Goal: Transaction & Acquisition: Purchase product/service

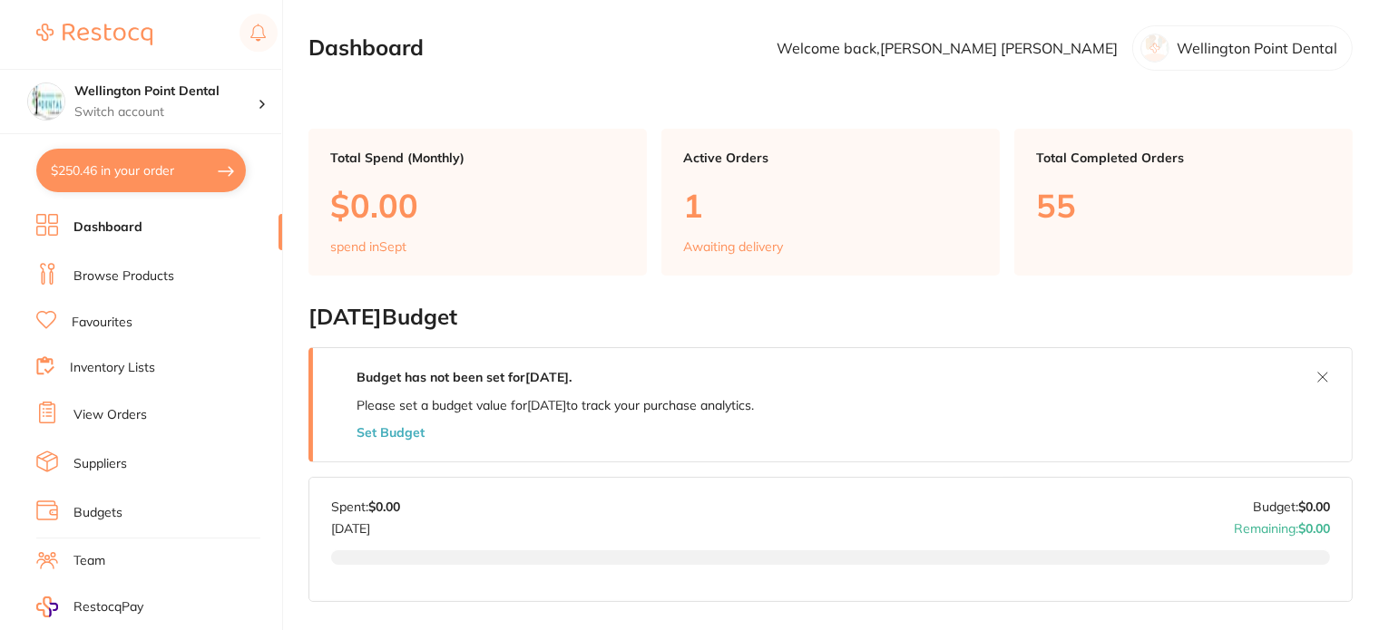
click at [156, 162] on button "$250.46 in your order" at bounding box center [141, 171] width 210 height 44
checkbox input "true"
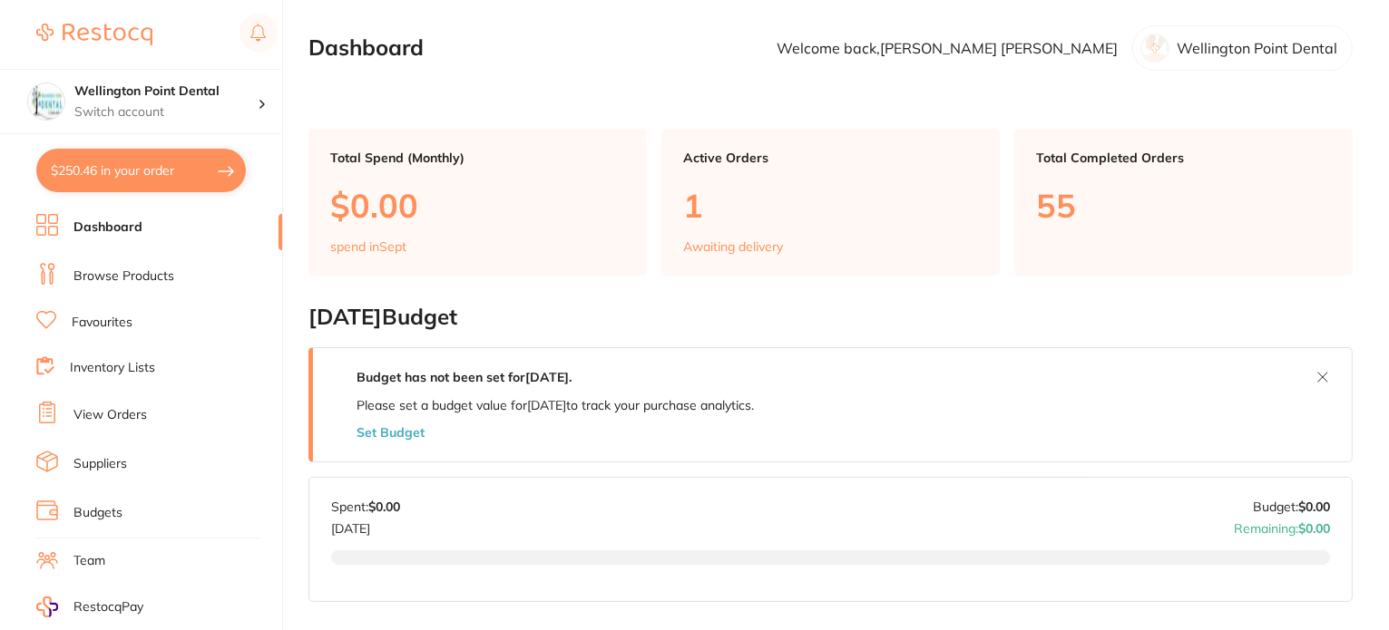
checkbox input "true"
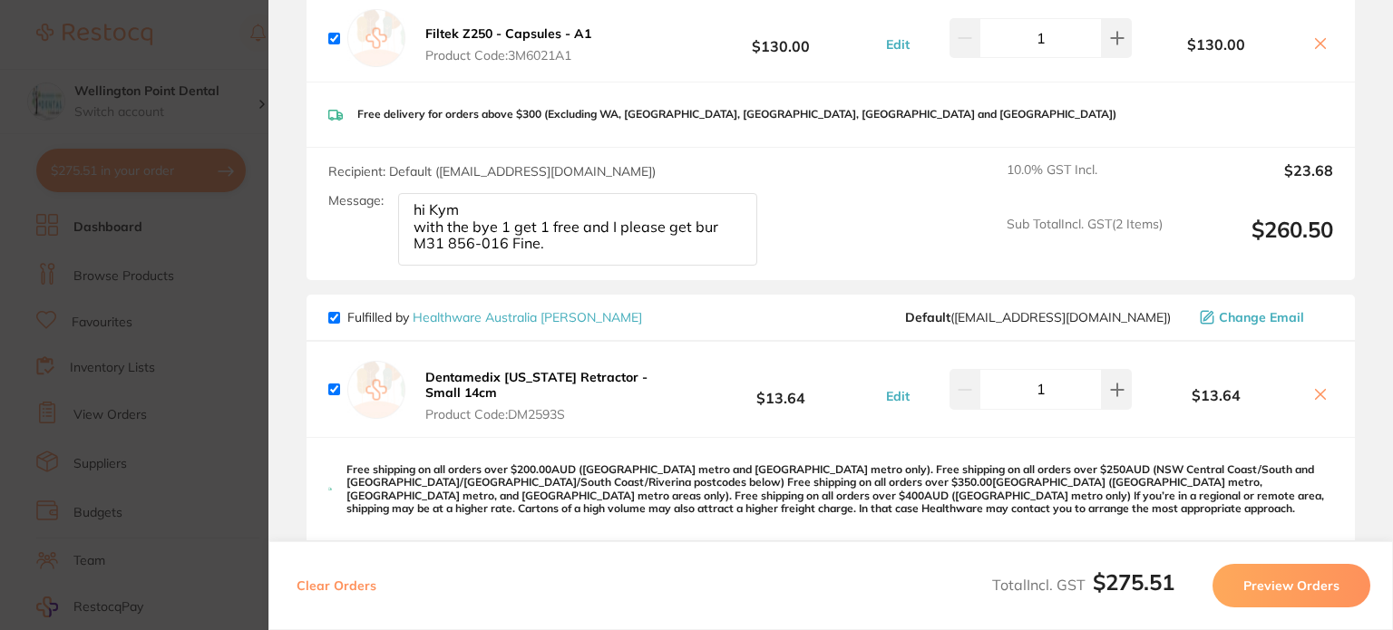
scroll to position [349, 0]
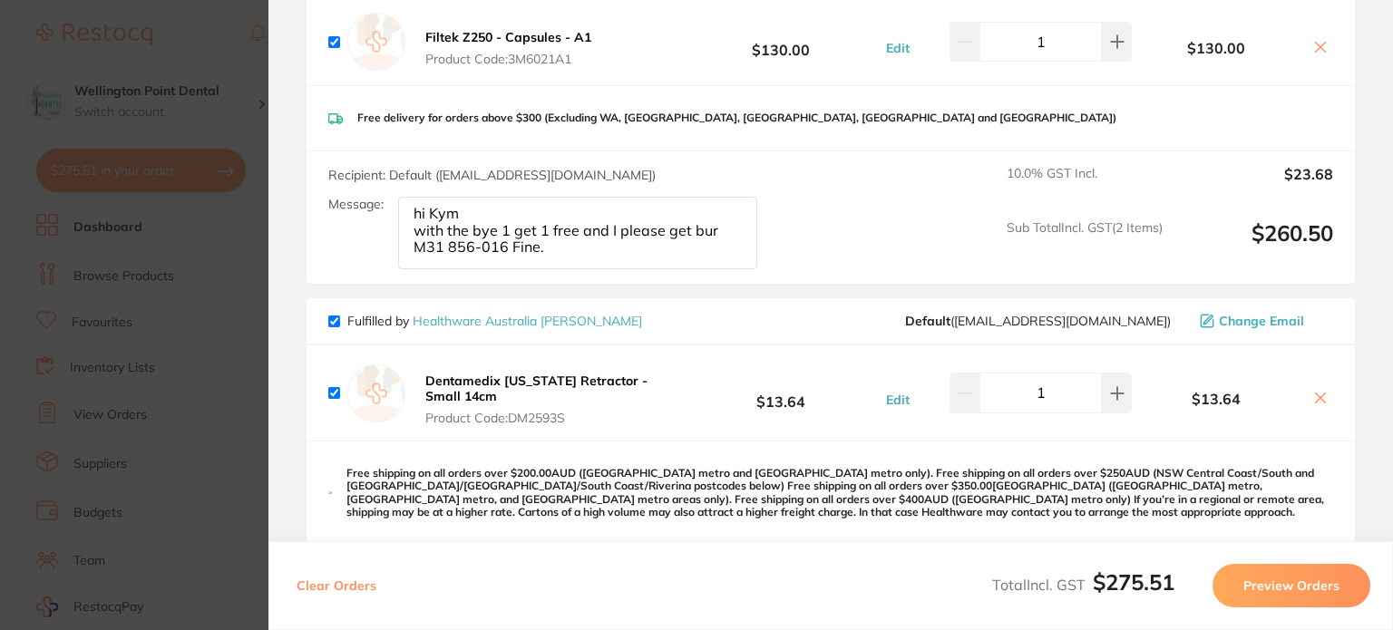
click at [1317, 395] on icon at bounding box center [1321, 399] width 10 height 10
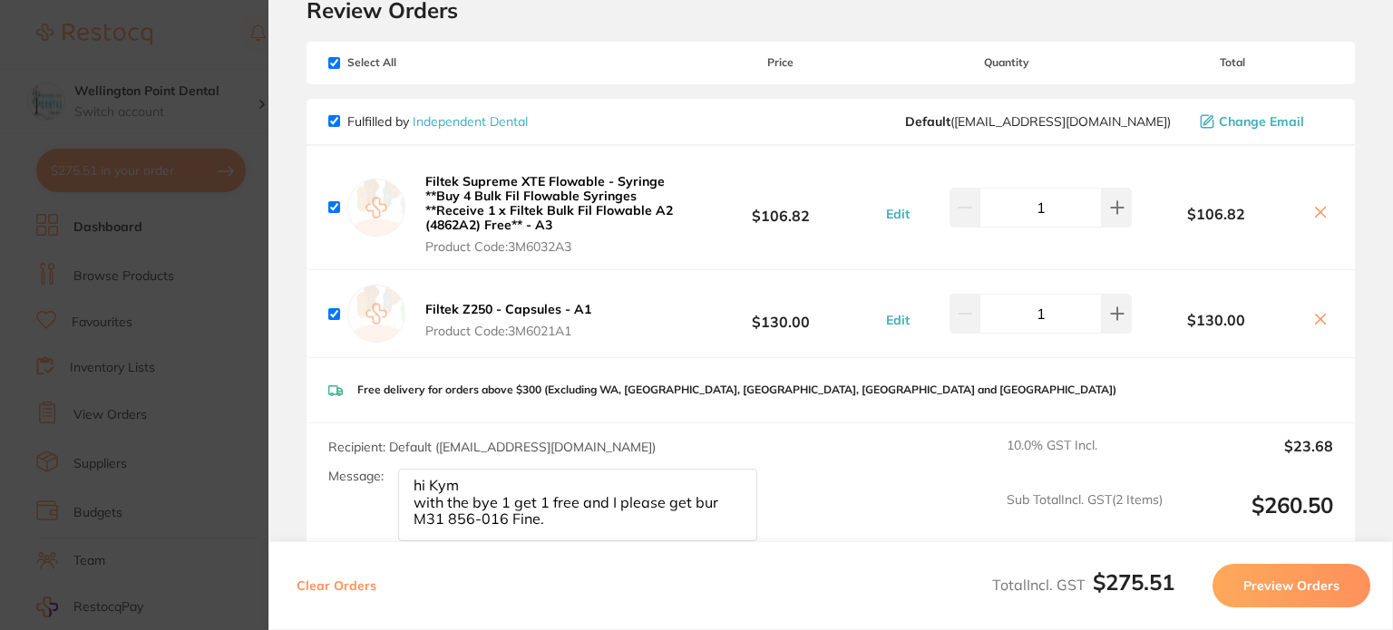
scroll to position [0, 0]
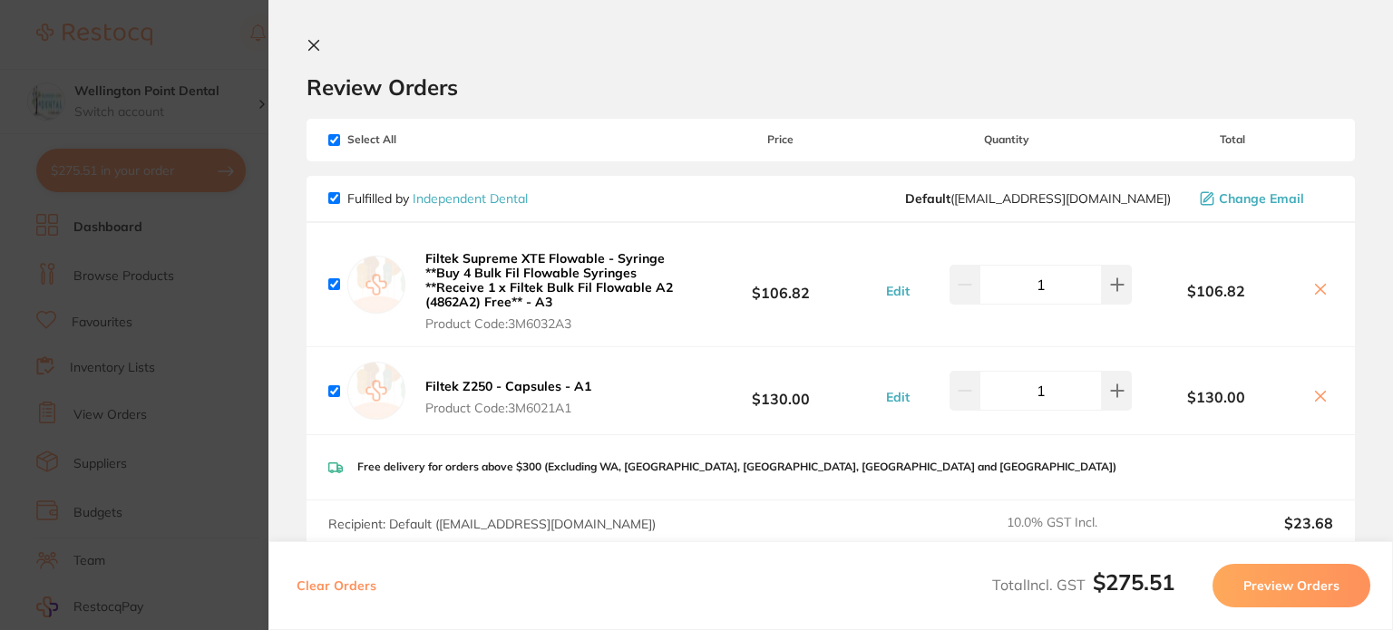
click at [1317, 286] on icon at bounding box center [1321, 289] width 15 height 15
click at [1316, 288] on icon at bounding box center [1321, 290] width 10 height 10
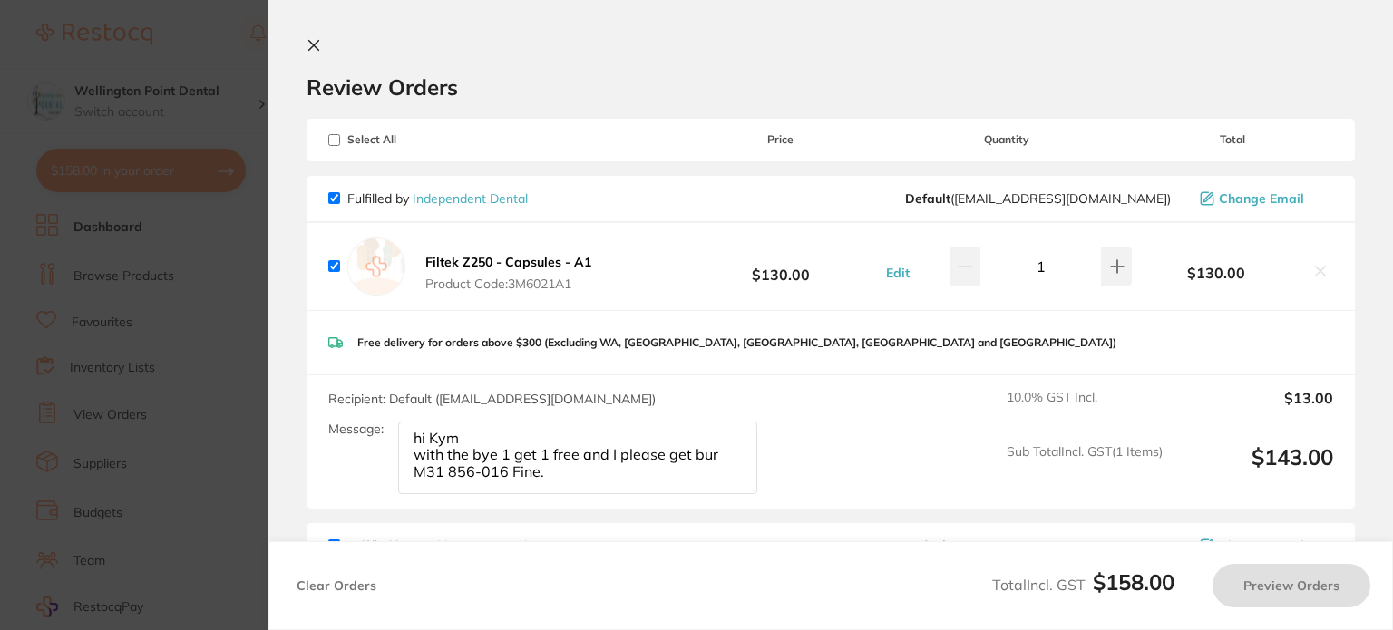
checkbox input "true"
drag, startPoint x: 638, startPoint y: 476, endPoint x: 377, endPoint y: 410, distance: 268.6
click at [377, 410] on div "Recipient: Default ( k.tyler4@bigpond.com ) Message: hi Kym with the bye 1 get …" at bounding box center [550, 442] width 444 height 104
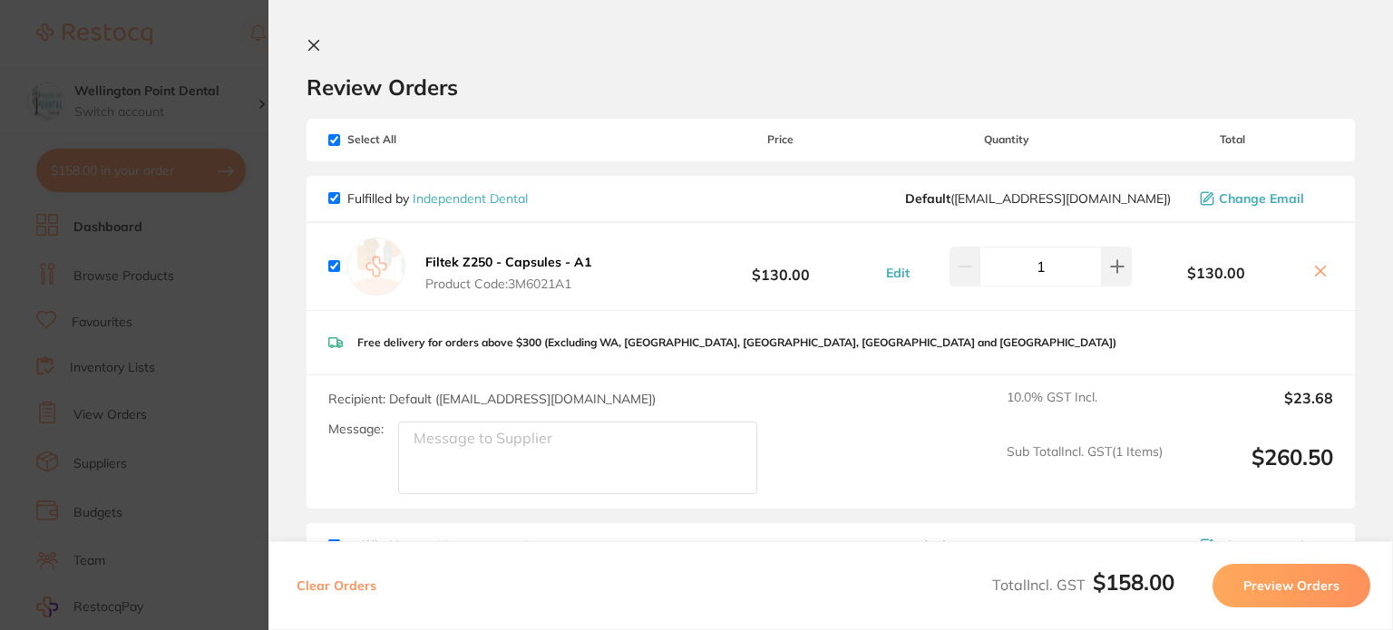
click at [596, 462] on textarea "Message:" at bounding box center [577, 458] width 359 height 73
click at [1320, 273] on icon at bounding box center [1321, 271] width 15 height 15
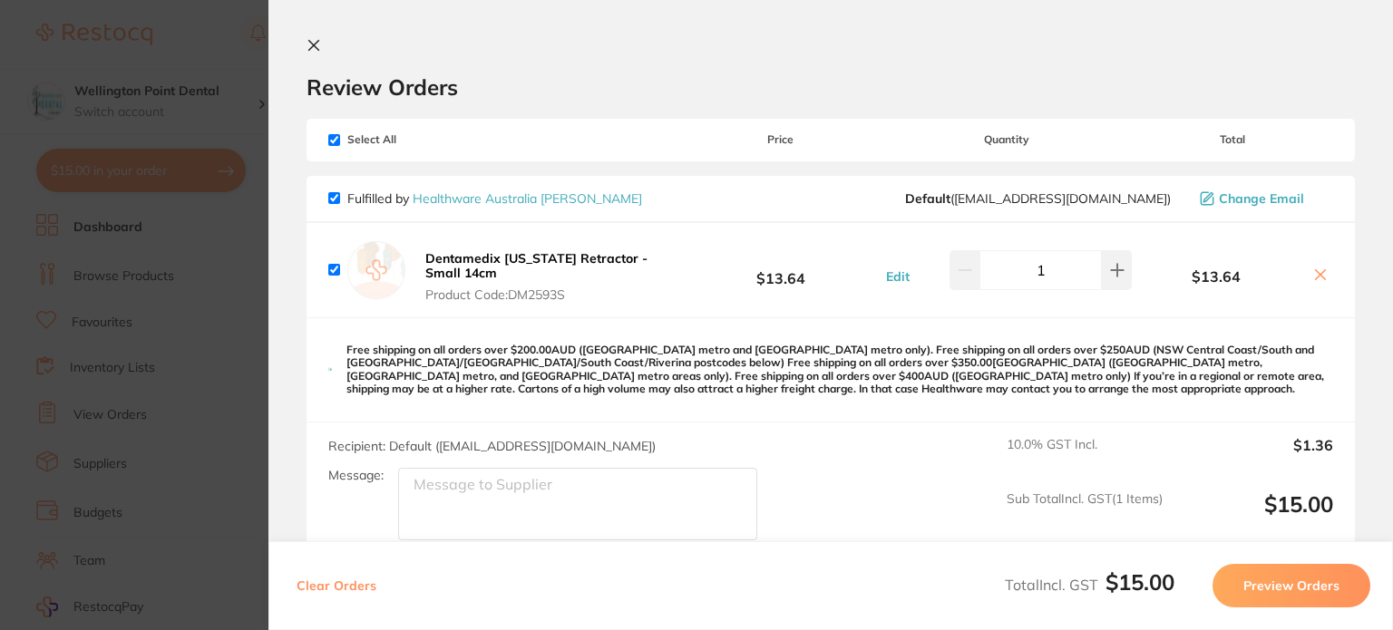
click at [1318, 277] on icon at bounding box center [1321, 275] width 10 height 10
click at [1316, 274] on icon at bounding box center [1321, 275] width 10 height 10
checkbox input "true"
click at [896, 275] on button "Edit" at bounding box center [898, 277] width 34 height 16
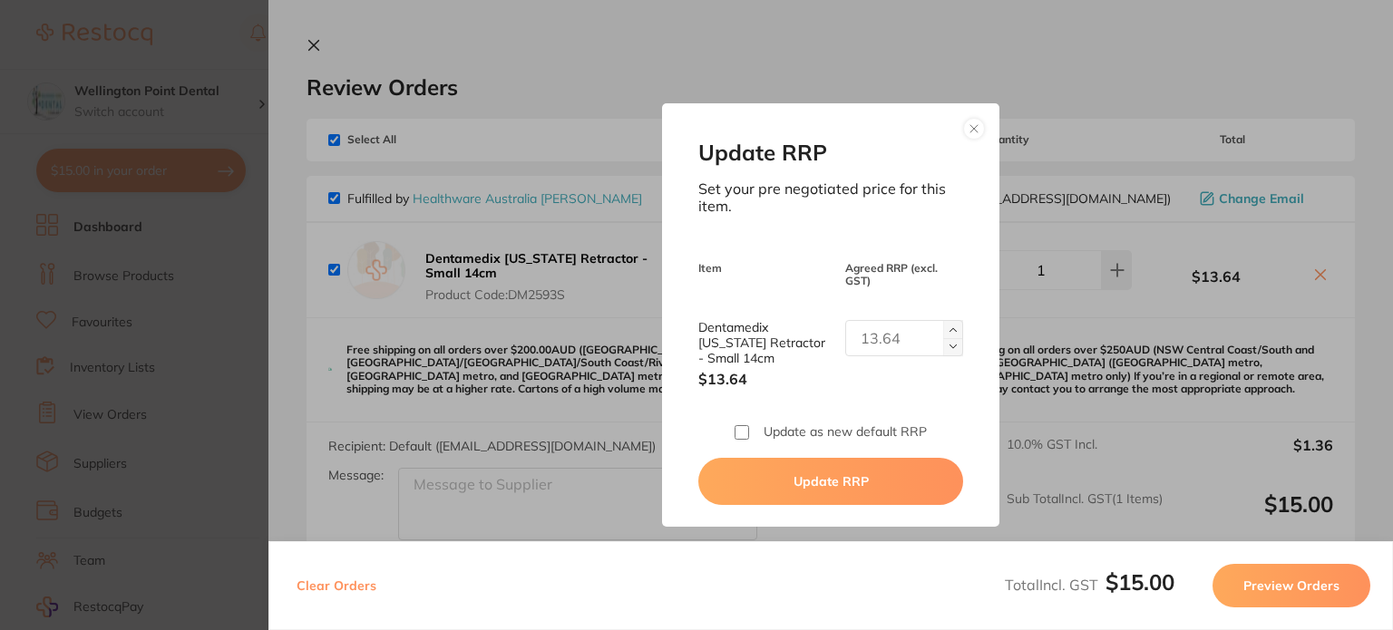
click at [735, 426] on input "Update as new default RRP" at bounding box center [742, 432] width 15 height 15
click at [811, 488] on button "Update RRP" at bounding box center [830, 481] width 265 height 47
click at [831, 483] on button "Update RRP" at bounding box center [830, 481] width 265 height 47
click at [969, 128] on button at bounding box center [974, 129] width 22 height 22
checkbox input "false"
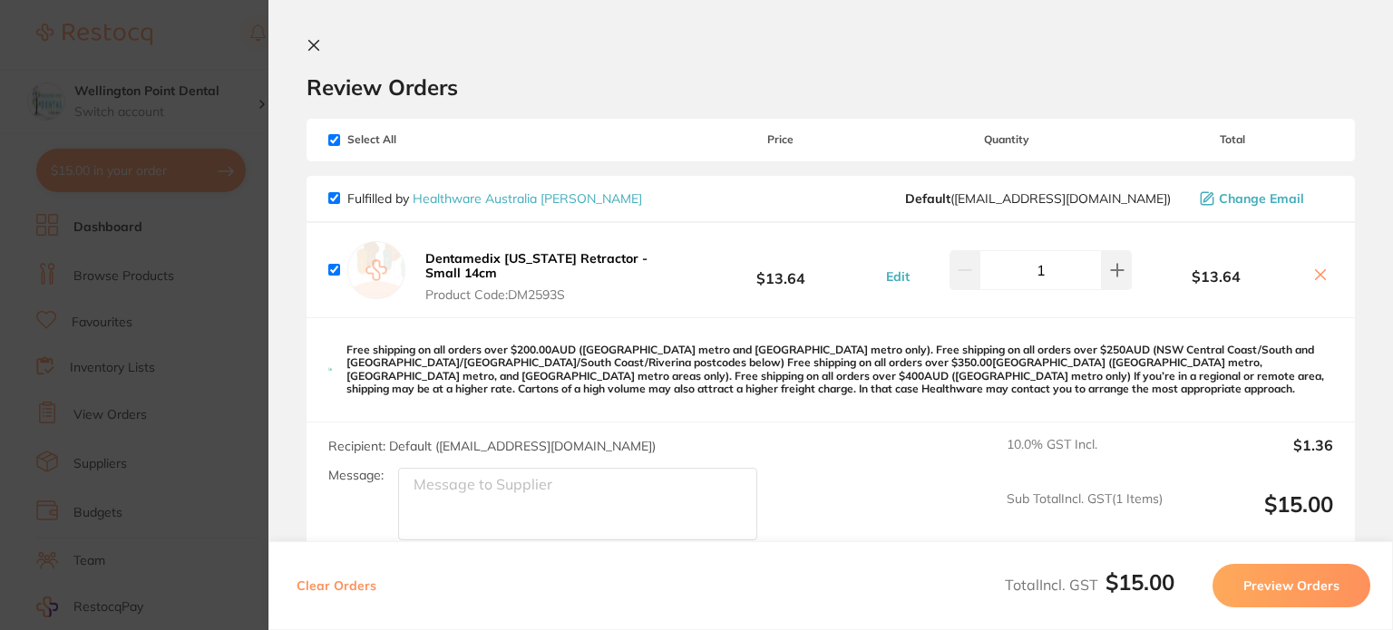
click at [1321, 271] on icon at bounding box center [1321, 275] width 15 height 15
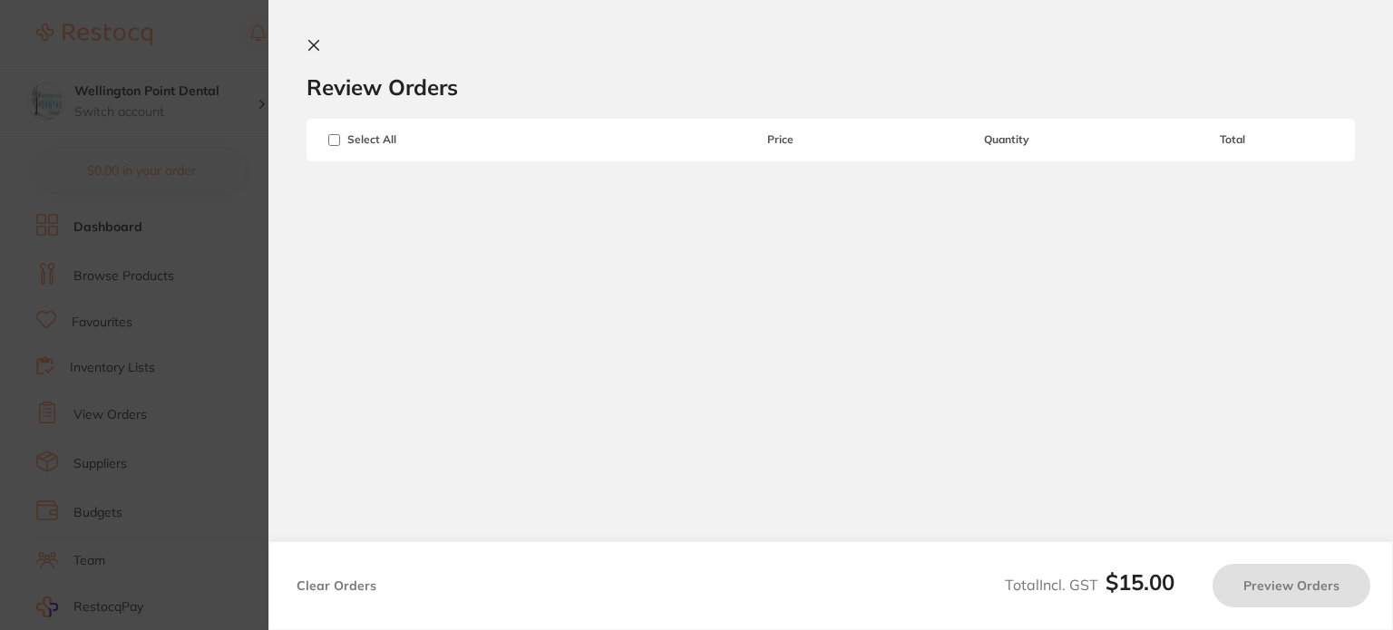
checkbox input "true"
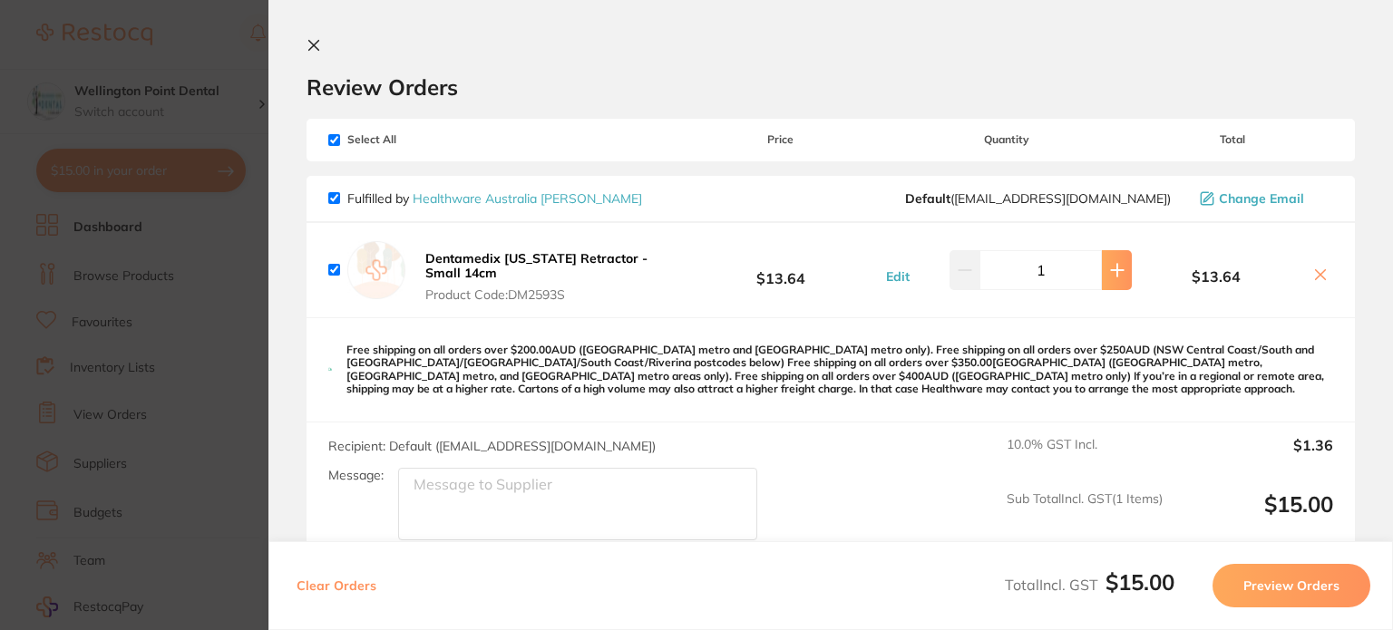
click at [1118, 274] on icon at bounding box center [1117, 270] width 15 height 15
click at [961, 277] on button at bounding box center [965, 270] width 30 height 40
type input "1"
click at [1315, 271] on icon at bounding box center [1321, 275] width 15 height 15
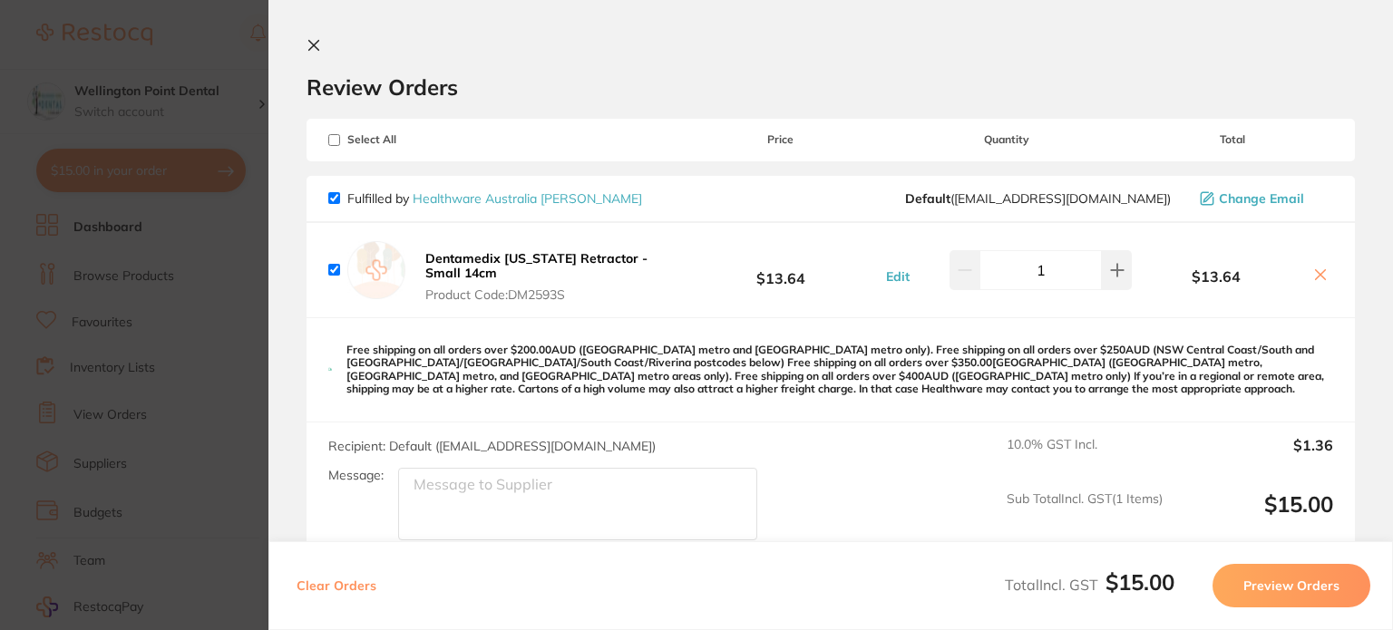
checkbox input "false"
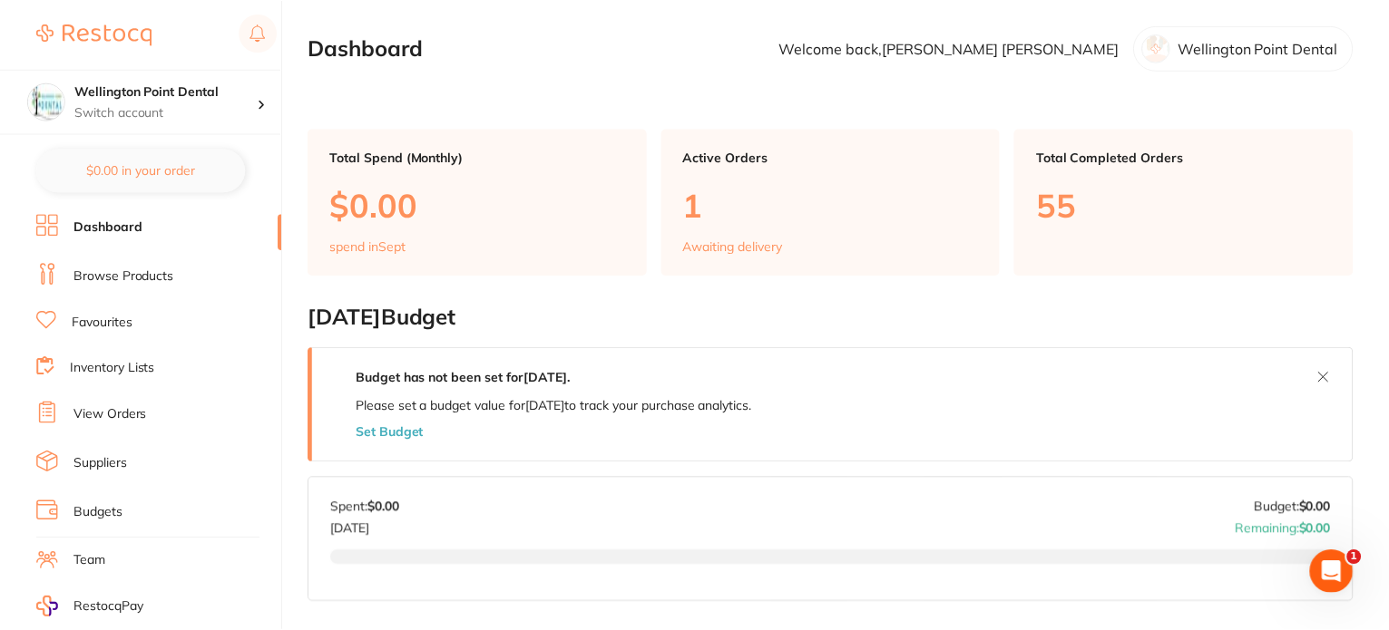
scroll to position [6, 0]
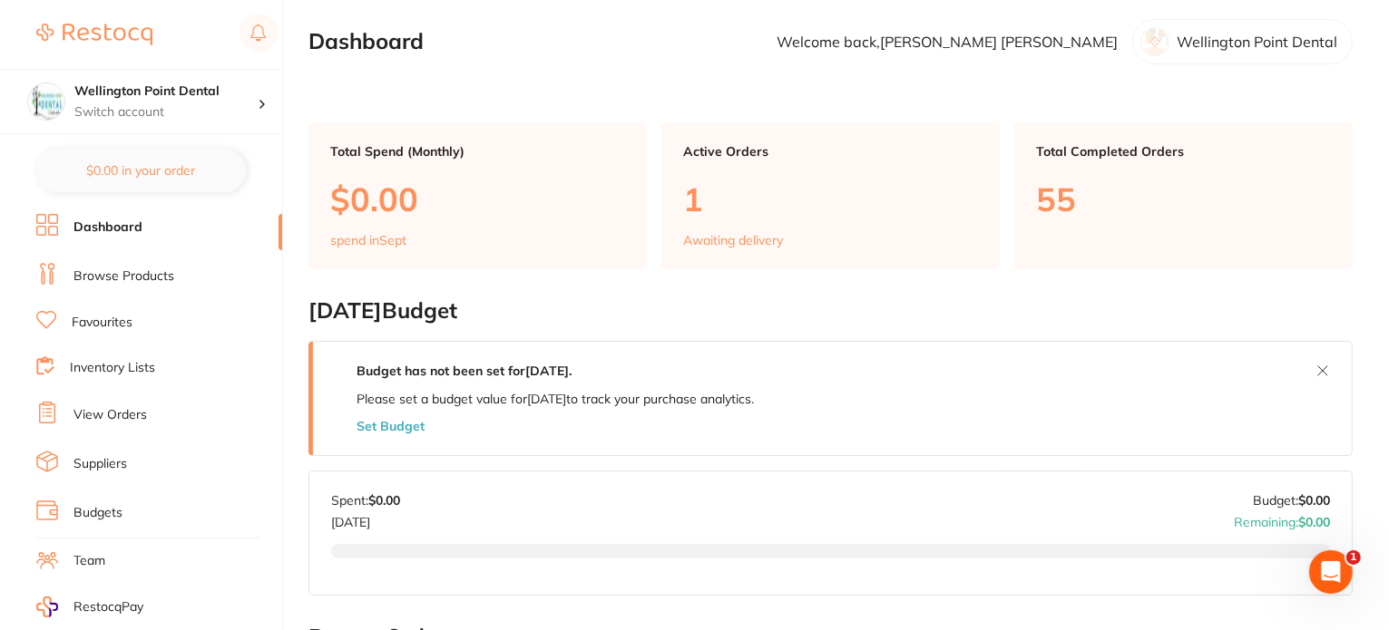
click at [129, 275] on link "Browse Products" at bounding box center [123, 277] width 101 height 18
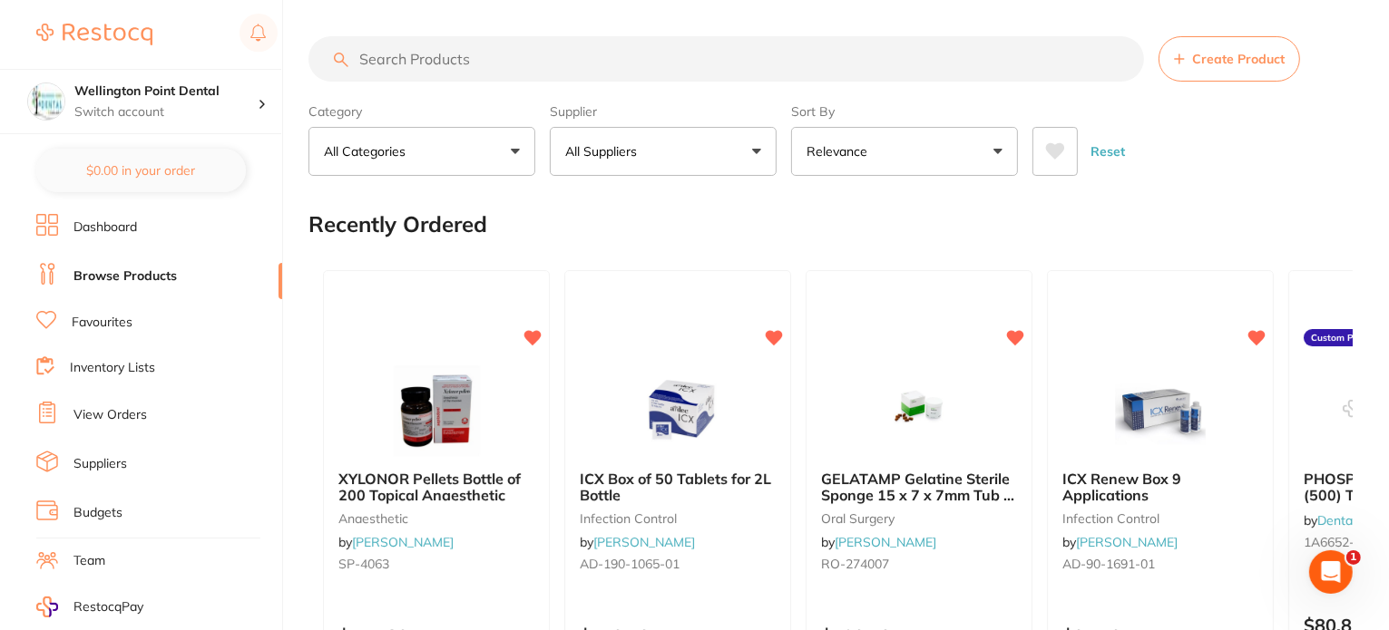
click at [483, 55] on input "search" at bounding box center [725, 58] width 835 height 45
click at [112, 323] on link "Favourites" at bounding box center [102, 323] width 61 height 18
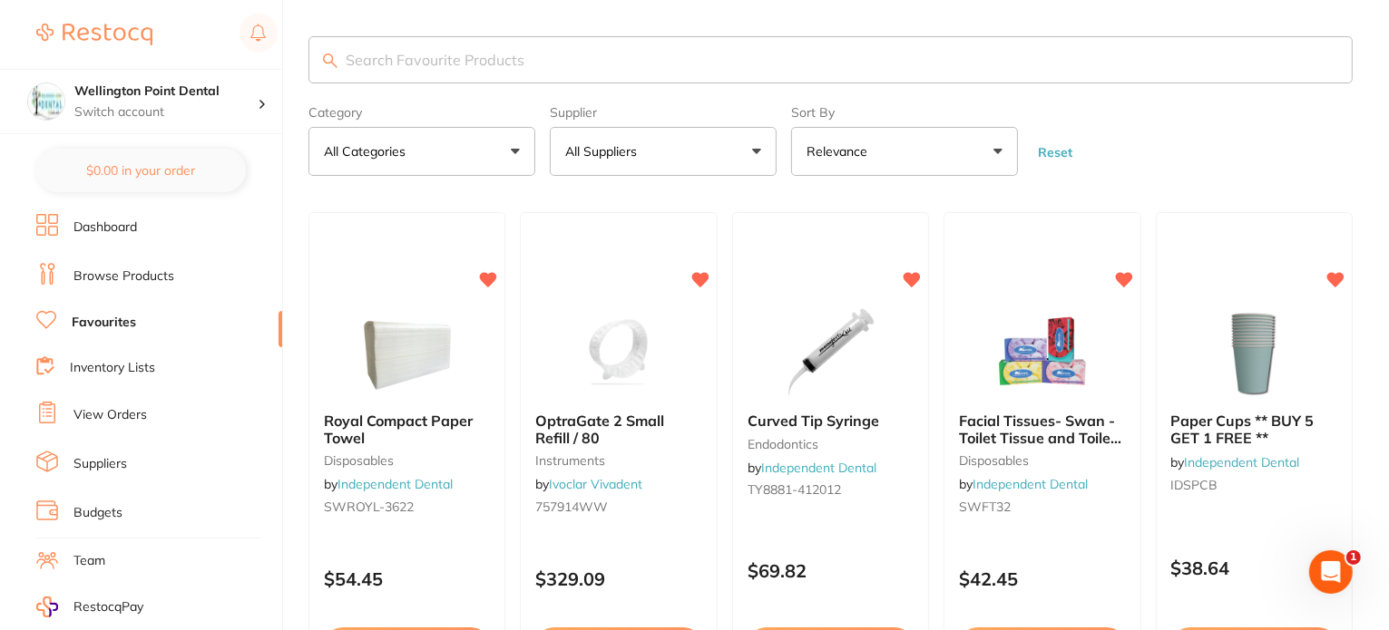
click at [496, 62] on input "search" at bounding box center [830, 59] width 1044 height 47
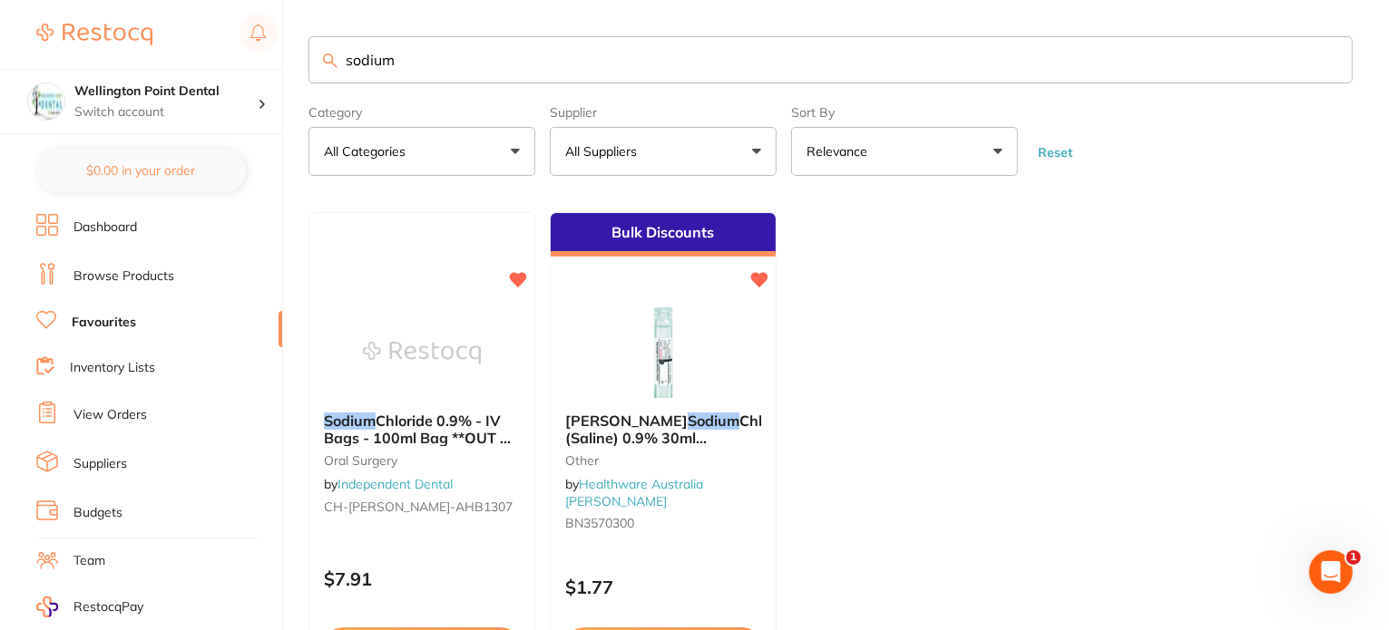
type input "sodium"
click at [669, 420] on span "Chloride (Saline) 0.9% 30ml Irrigation Ecolav" at bounding box center [680, 438] width 231 height 52
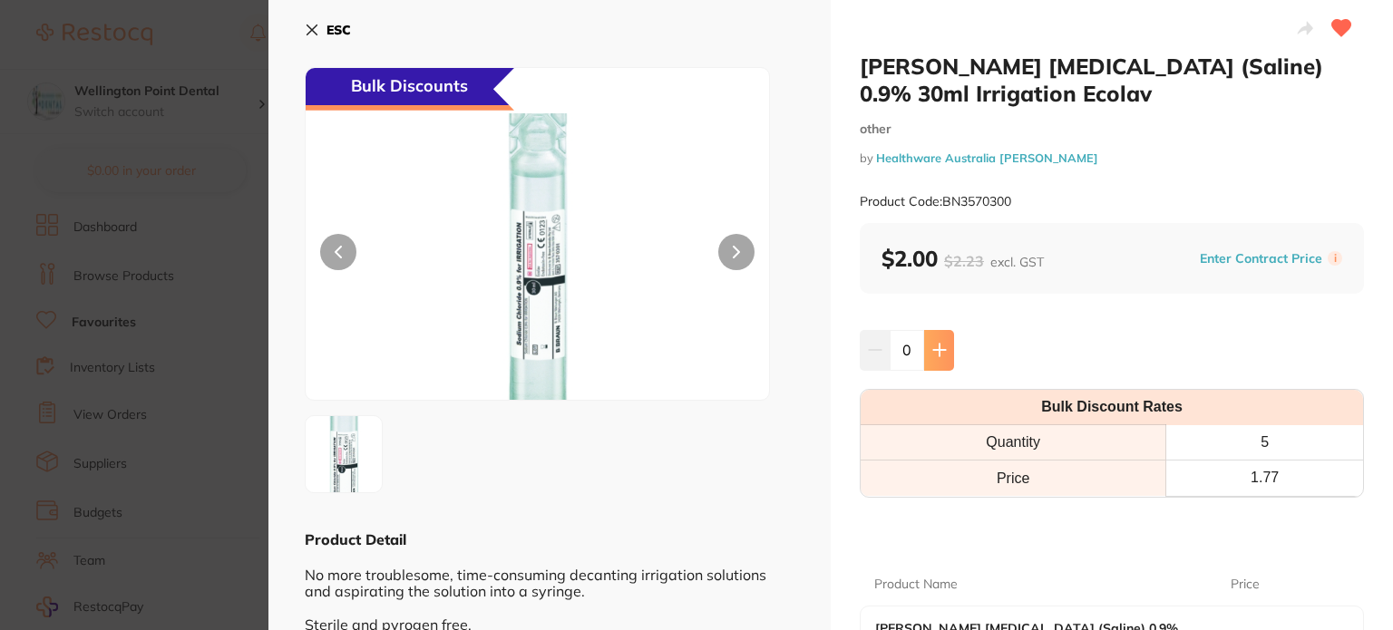
click at [941, 351] on icon at bounding box center [939, 351] width 12 height 12
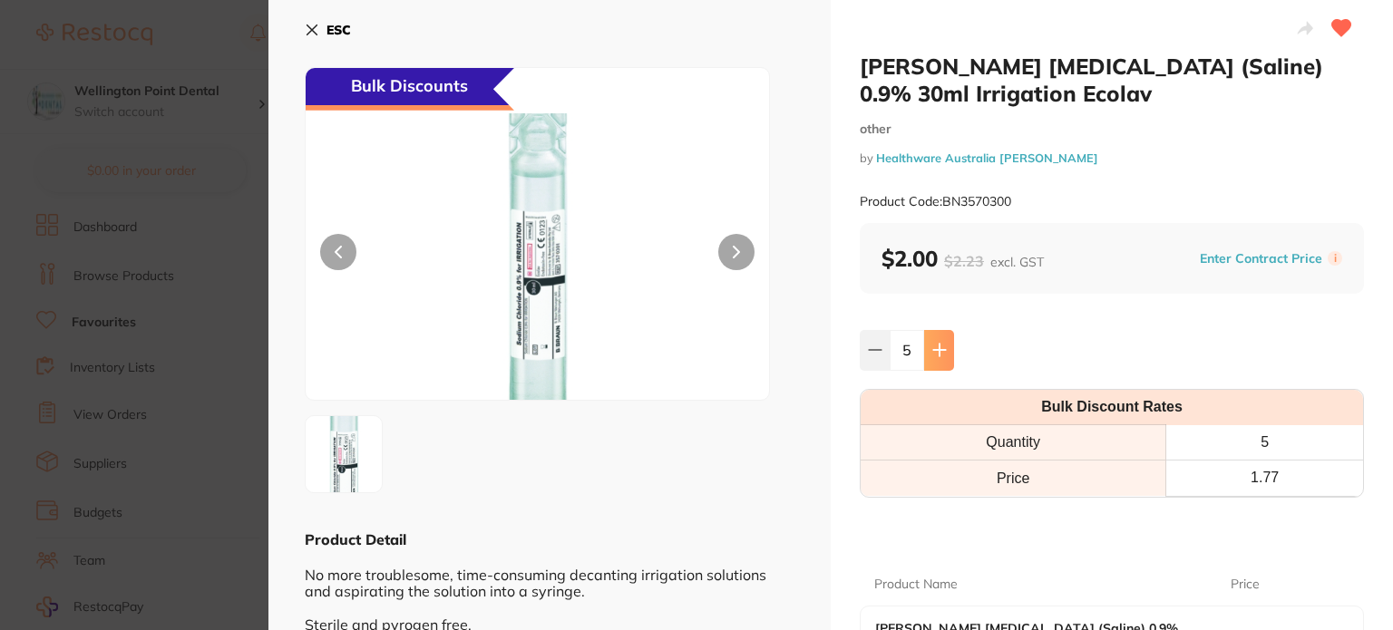
click at [941, 351] on icon at bounding box center [939, 351] width 12 height 12
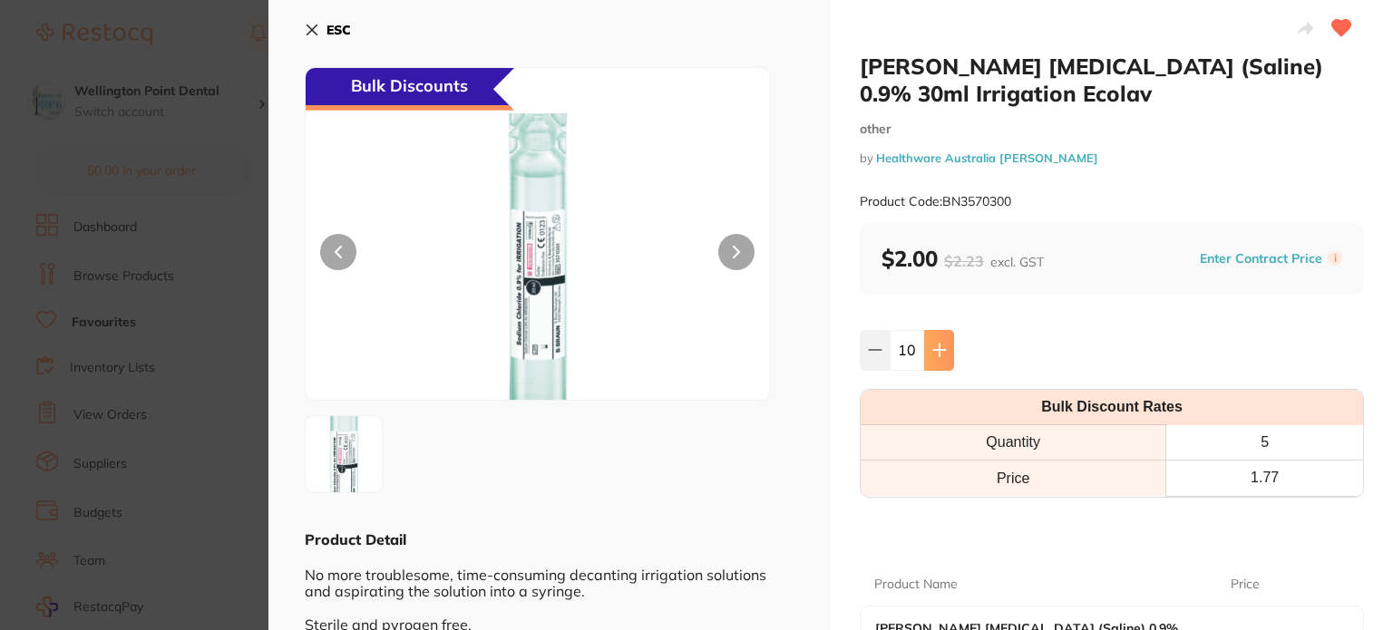
click at [941, 351] on icon at bounding box center [939, 351] width 12 height 12
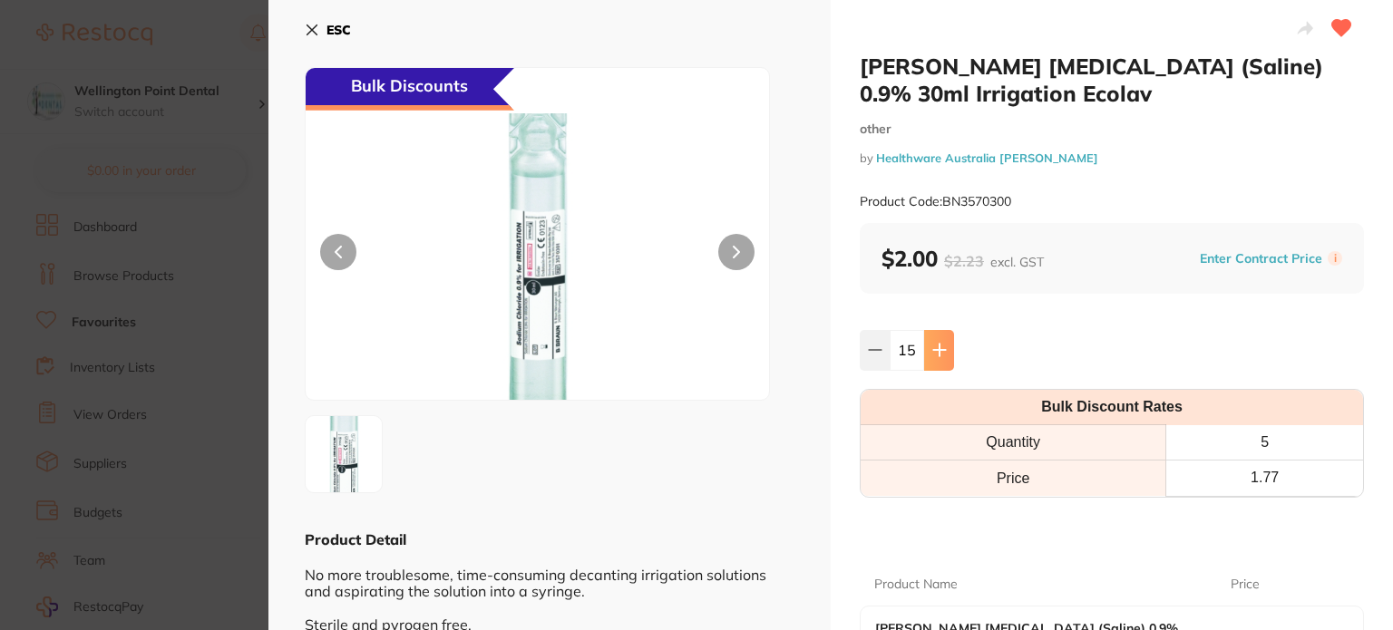
click at [941, 351] on icon at bounding box center [939, 351] width 12 height 12
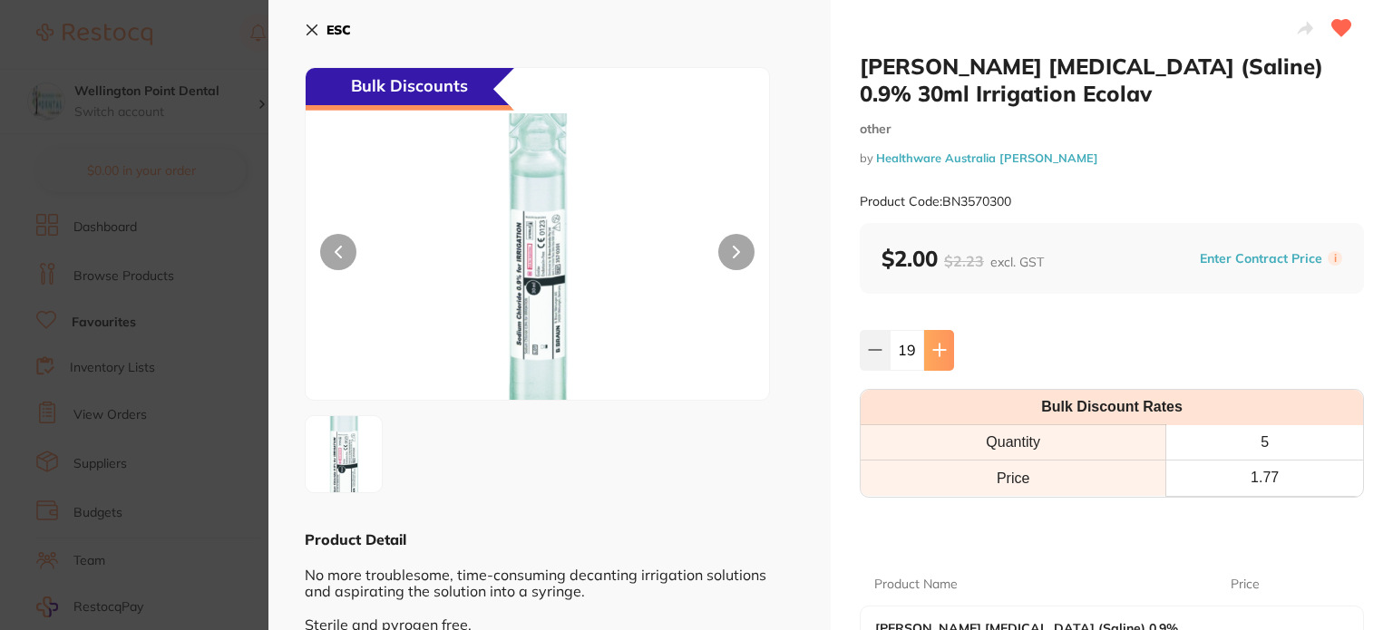
type input "20"
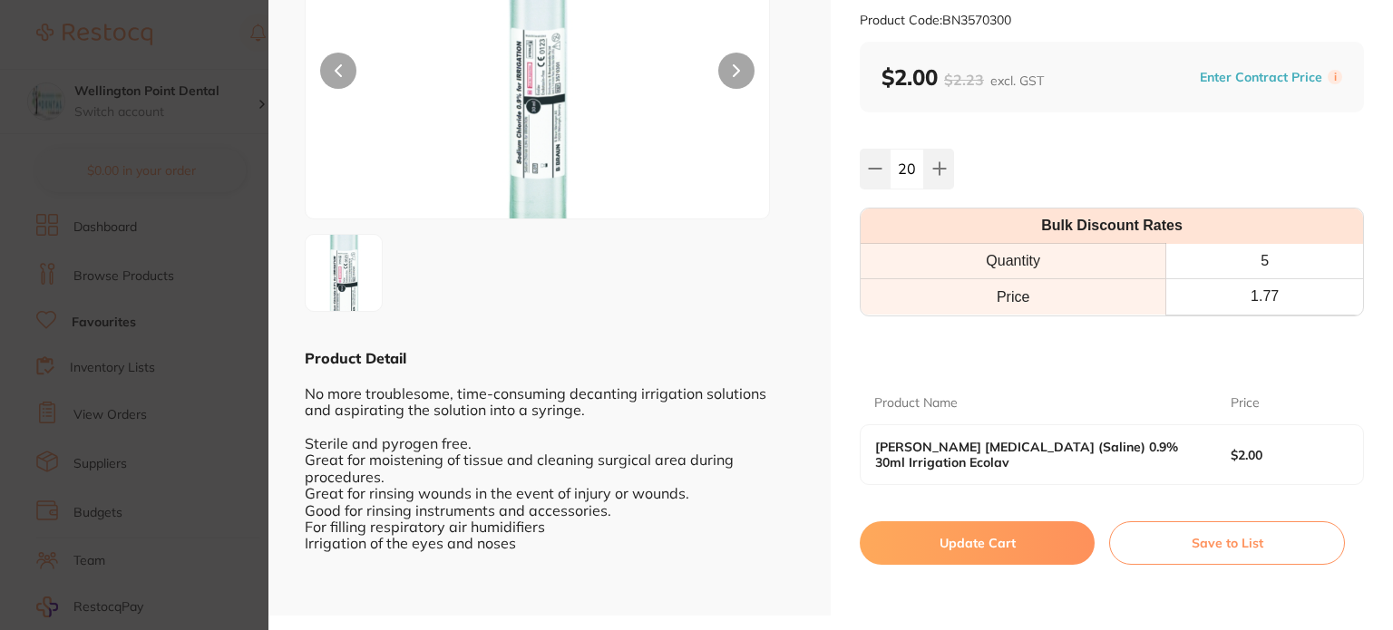
click at [928, 536] on button "Update Cart" at bounding box center [977, 544] width 235 height 44
checkbox input "true"
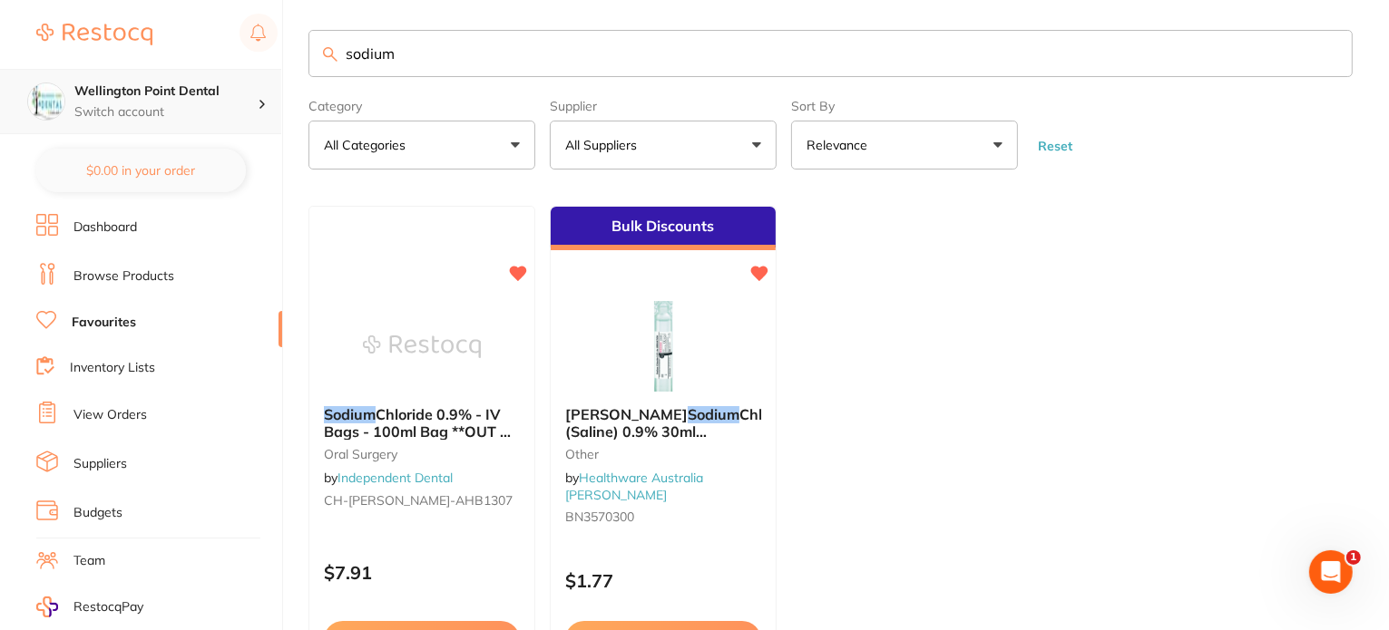
drag, startPoint x: 229, startPoint y: 70, endPoint x: 186, endPoint y: 71, distance: 42.6
click at [186, 71] on div "$0.00 Wellington Point Dental Switch account Wellington Point Dental The Dental…" at bounding box center [694, 309] width 1389 height 630
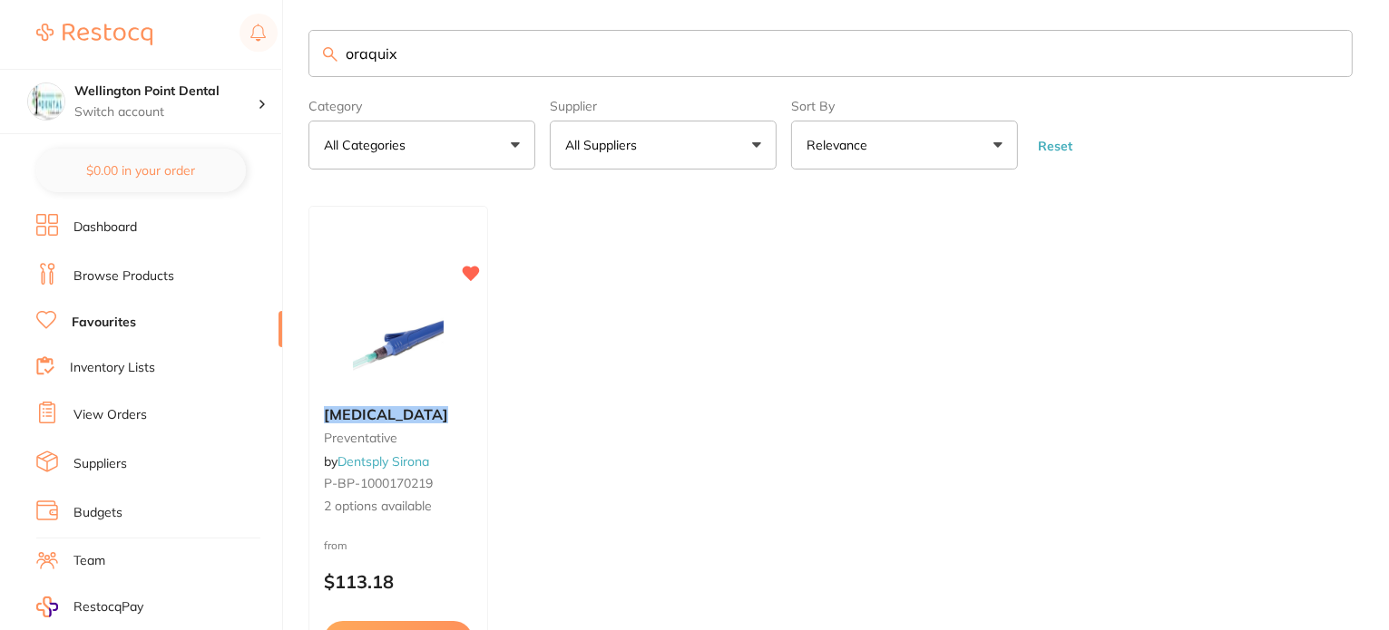
type input "oraquix"
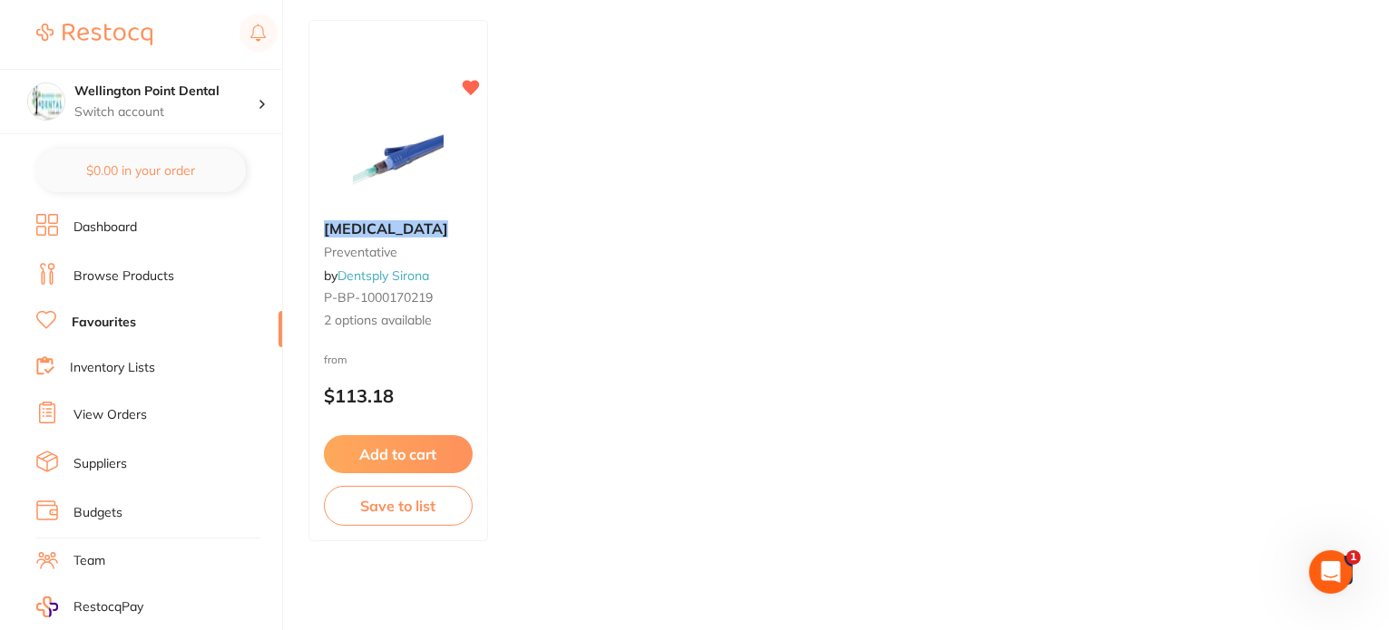
scroll to position [197, 0]
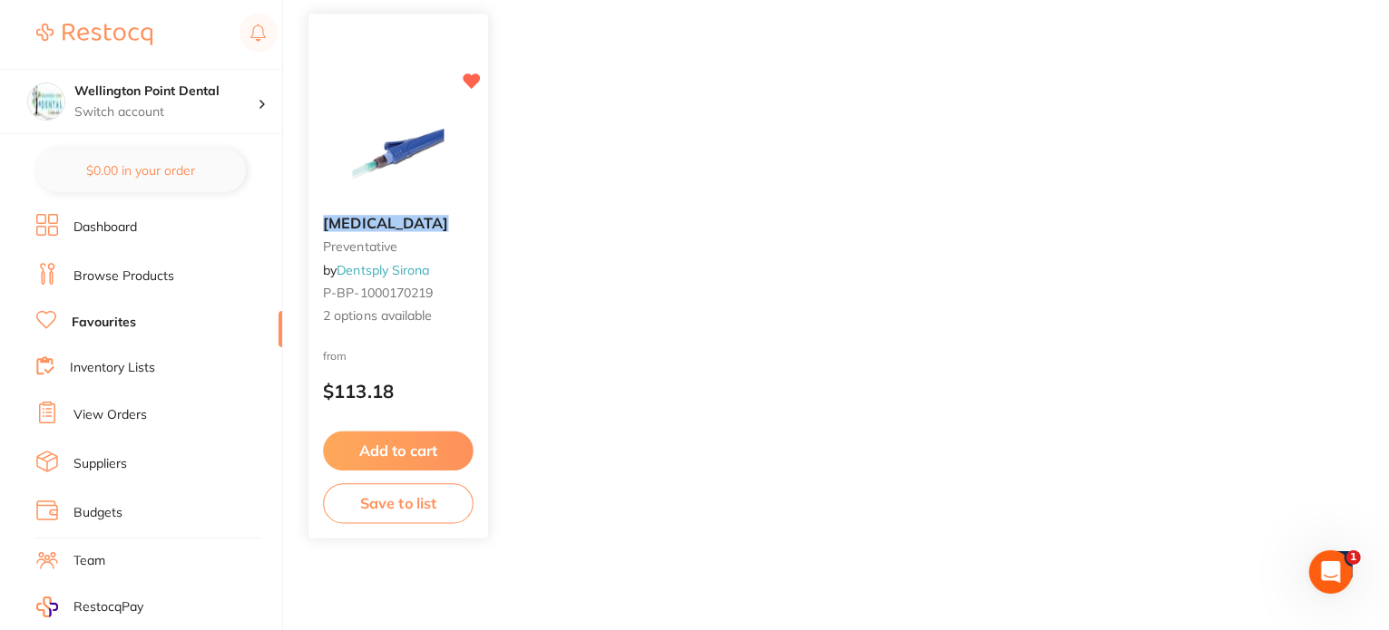
click at [367, 317] on span "2 options available" at bounding box center [398, 317] width 151 height 18
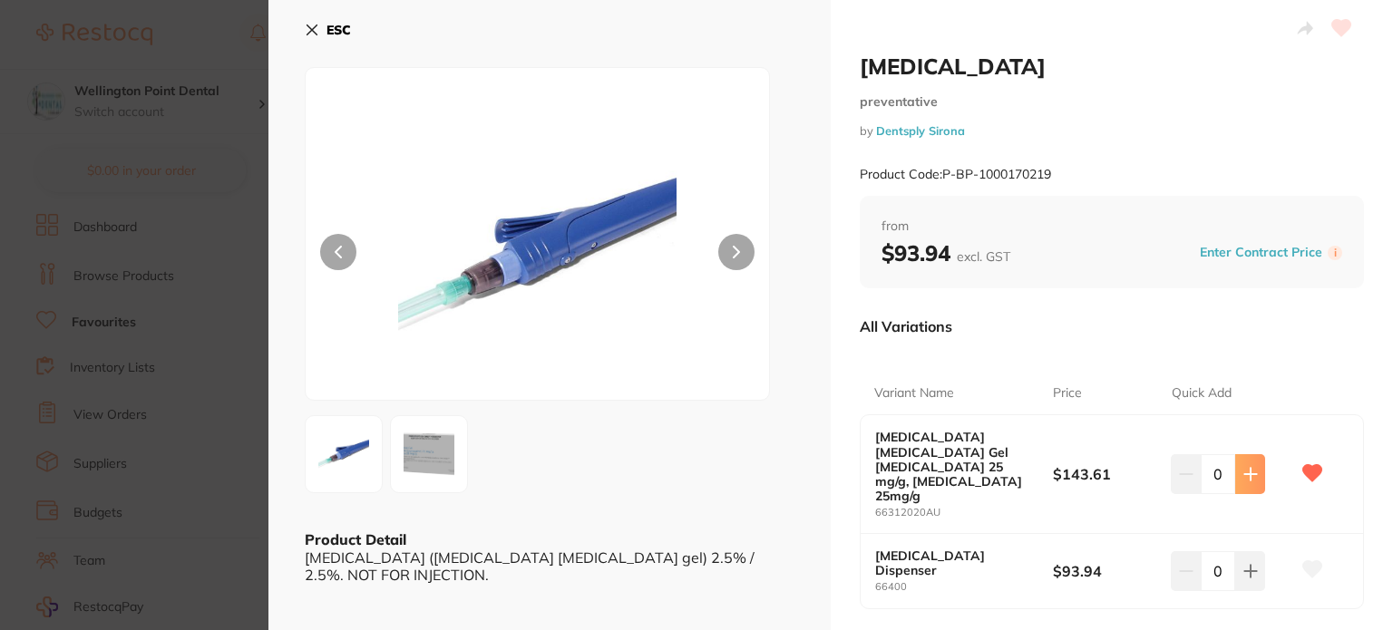
click at [1248, 468] on icon at bounding box center [1251, 474] width 12 height 12
type input "1"
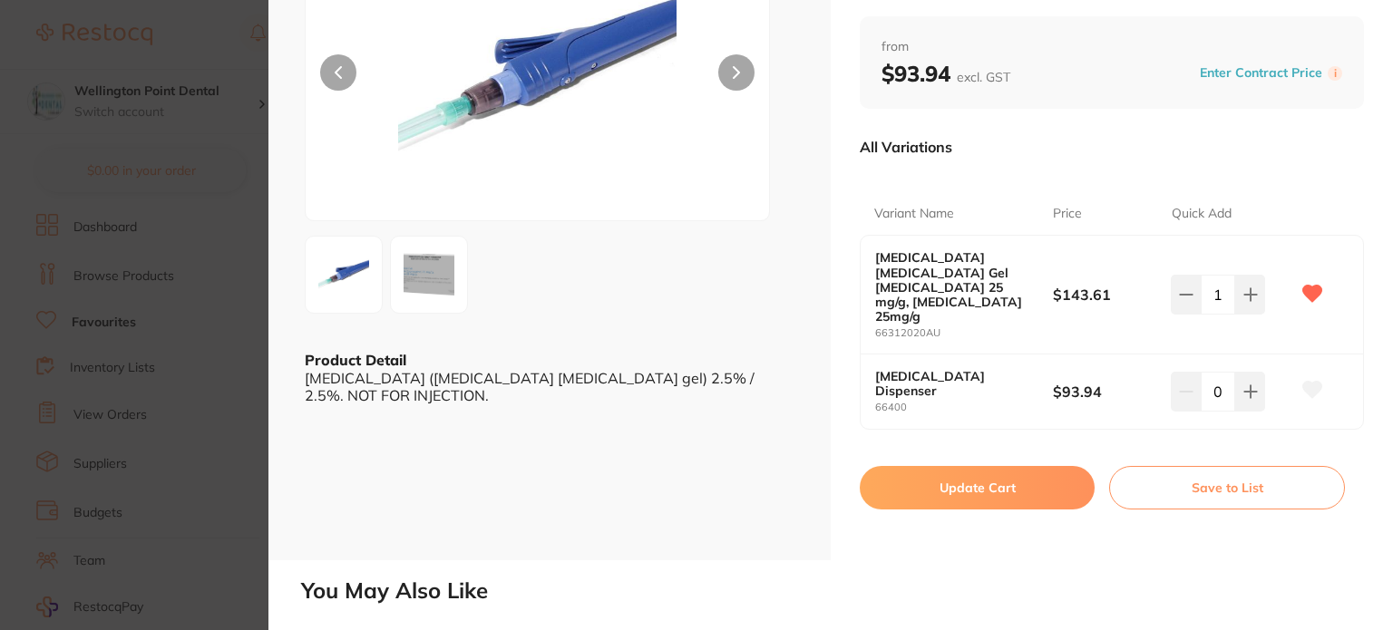
scroll to position [181, 0]
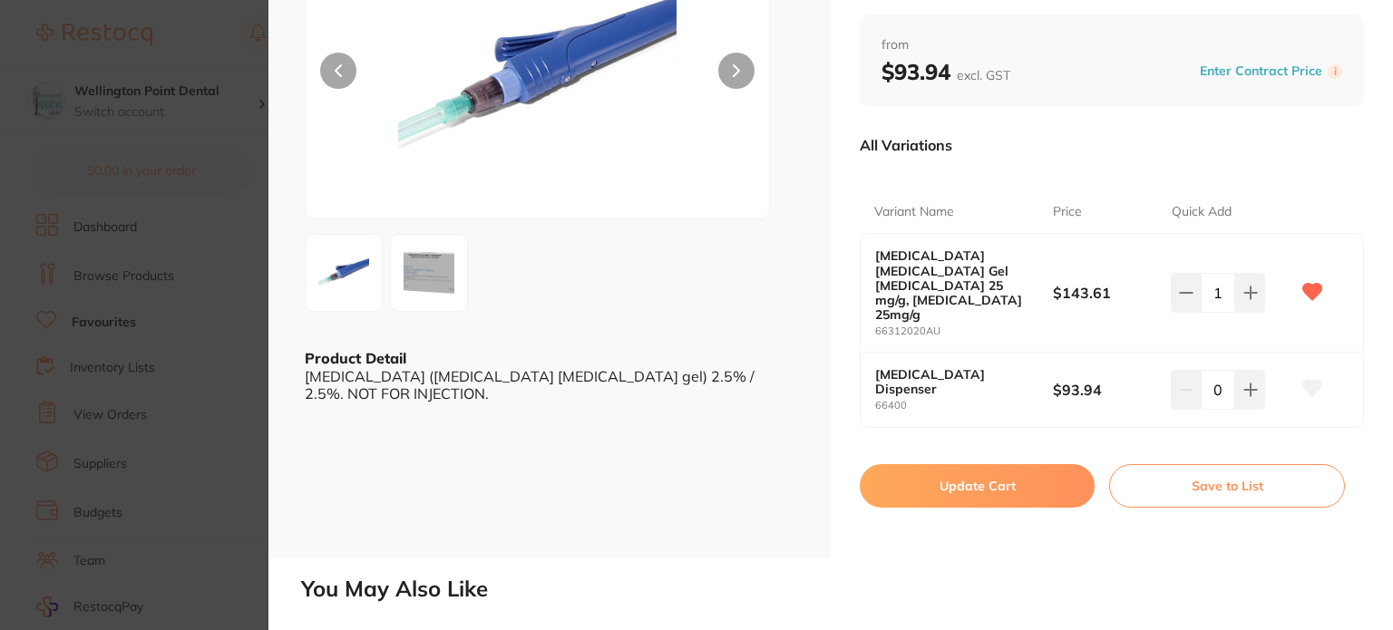
click at [996, 464] on button "Update Cart" at bounding box center [977, 486] width 235 height 44
checkbox input "false"
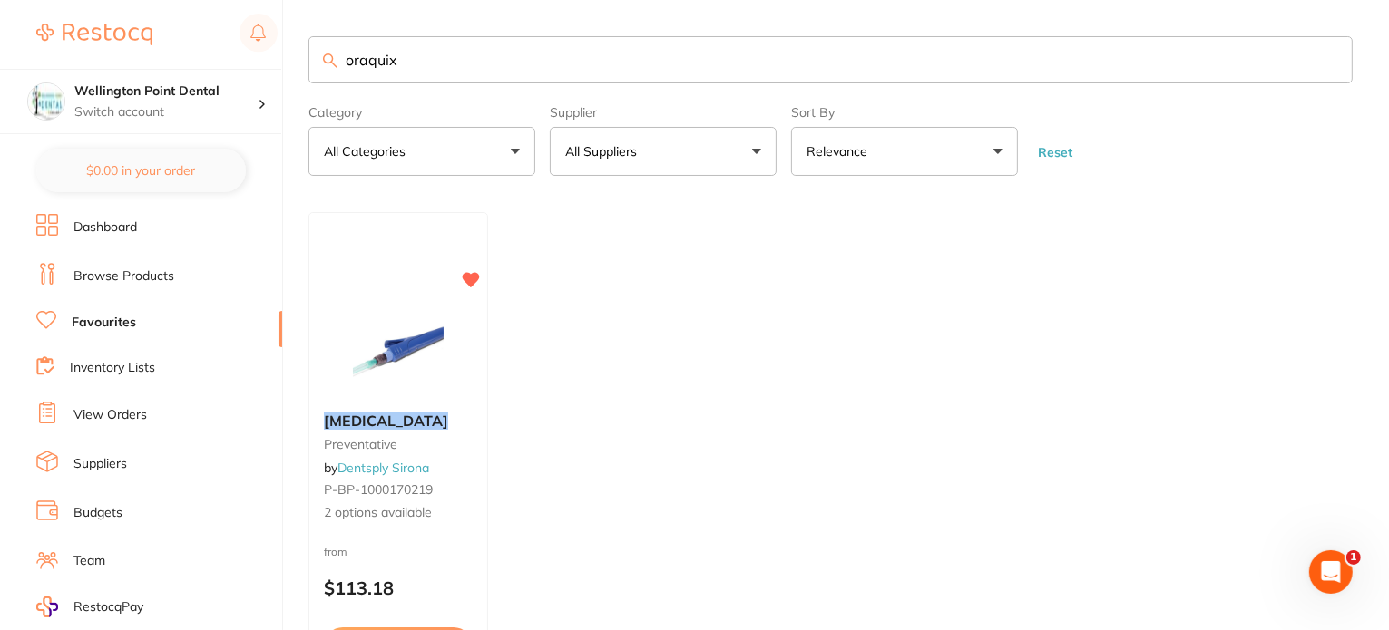
drag, startPoint x: 252, startPoint y: 57, endPoint x: 243, endPoint y: 58, distance: 9.1
click at [243, 58] on div "$0.00 Wellington Point Dental Switch account Wellington Point Dental The Dental…" at bounding box center [694, 315] width 1389 height 630
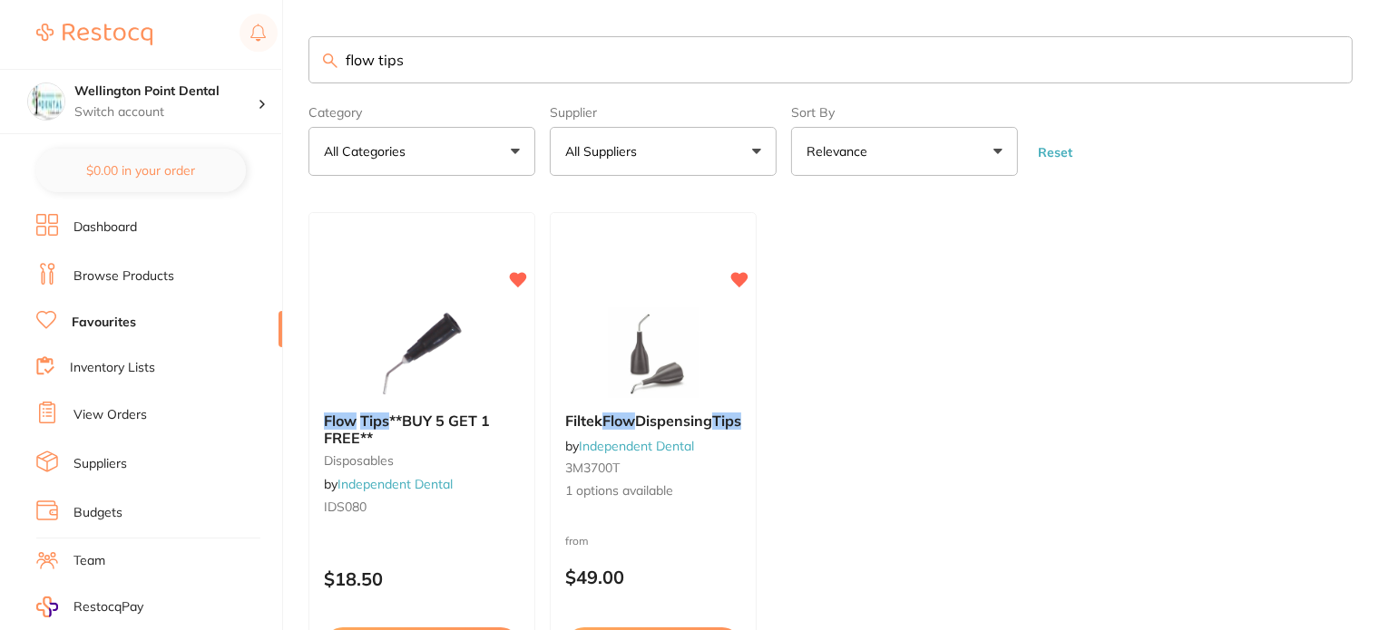
type input "flow tips"
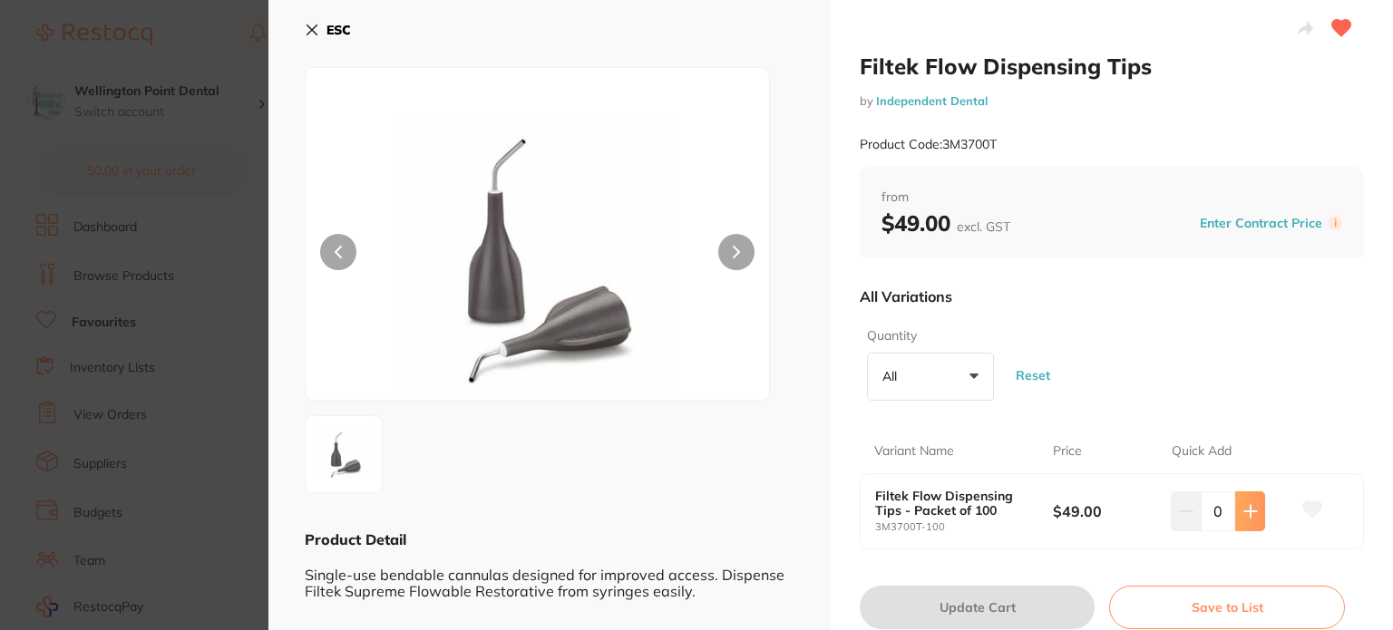
click at [1250, 510] on icon at bounding box center [1251, 511] width 15 height 15
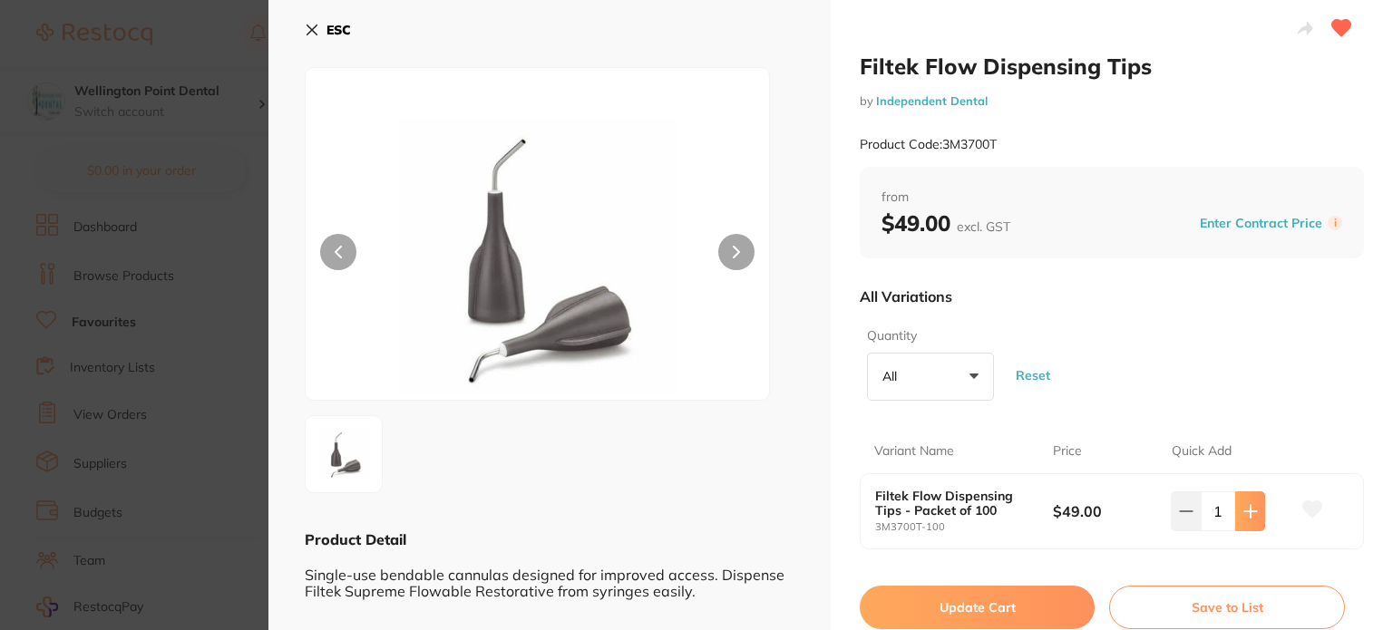
click at [1250, 510] on icon at bounding box center [1251, 511] width 15 height 15
type input "3"
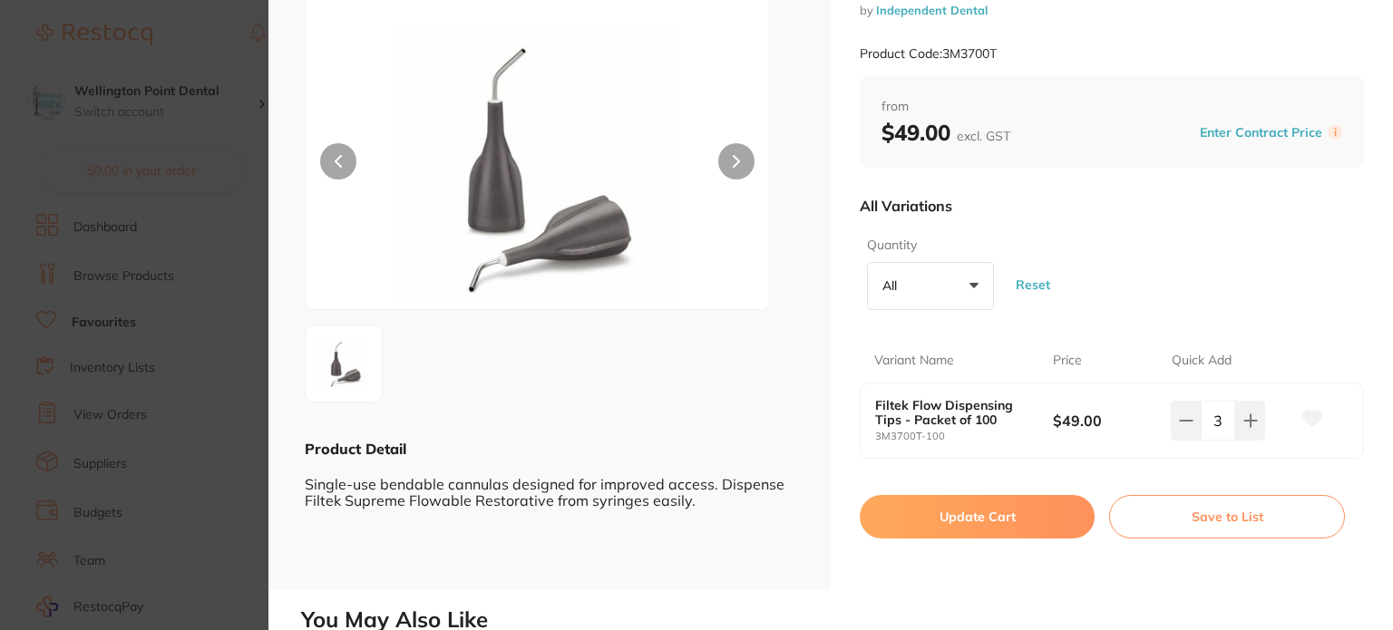
click at [953, 514] on button "Update Cart" at bounding box center [977, 517] width 235 height 44
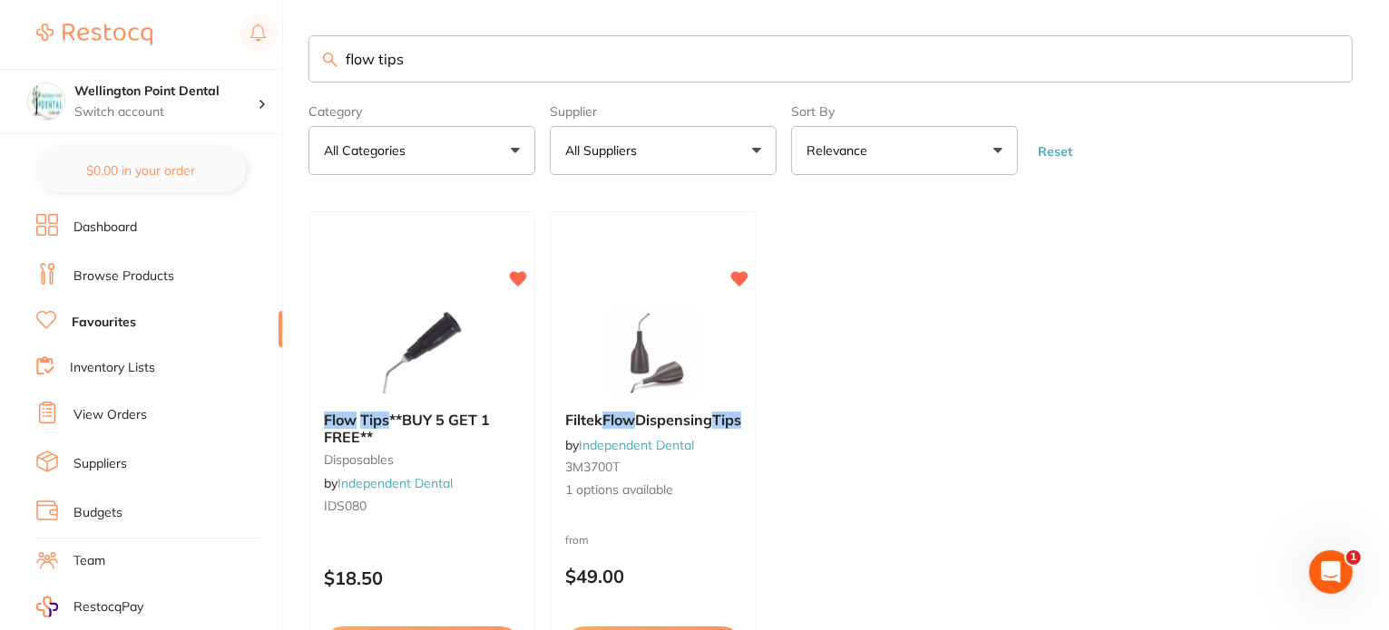
drag, startPoint x: 434, startPoint y: 61, endPoint x: 232, endPoint y: 56, distance: 201.4
click at [231, 56] on div "$0.00 Wellington Point Dental Switch account Wellington Point Dental The Dental…" at bounding box center [694, 314] width 1389 height 630
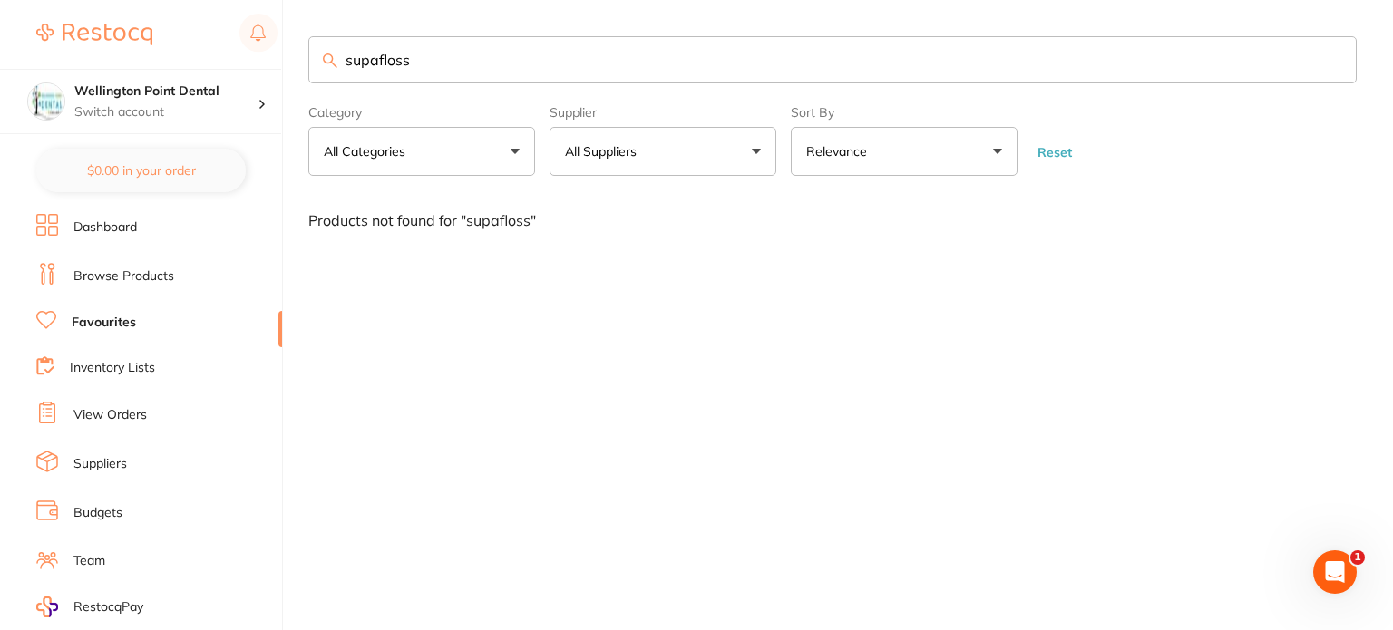
click at [378, 63] on input "supafloss" at bounding box center [832, 59] width 1049 height 47
type input "supafloss"
click at [148, 264] on li "Browse Products" at bounding box center [159, 276] width 246 height 27
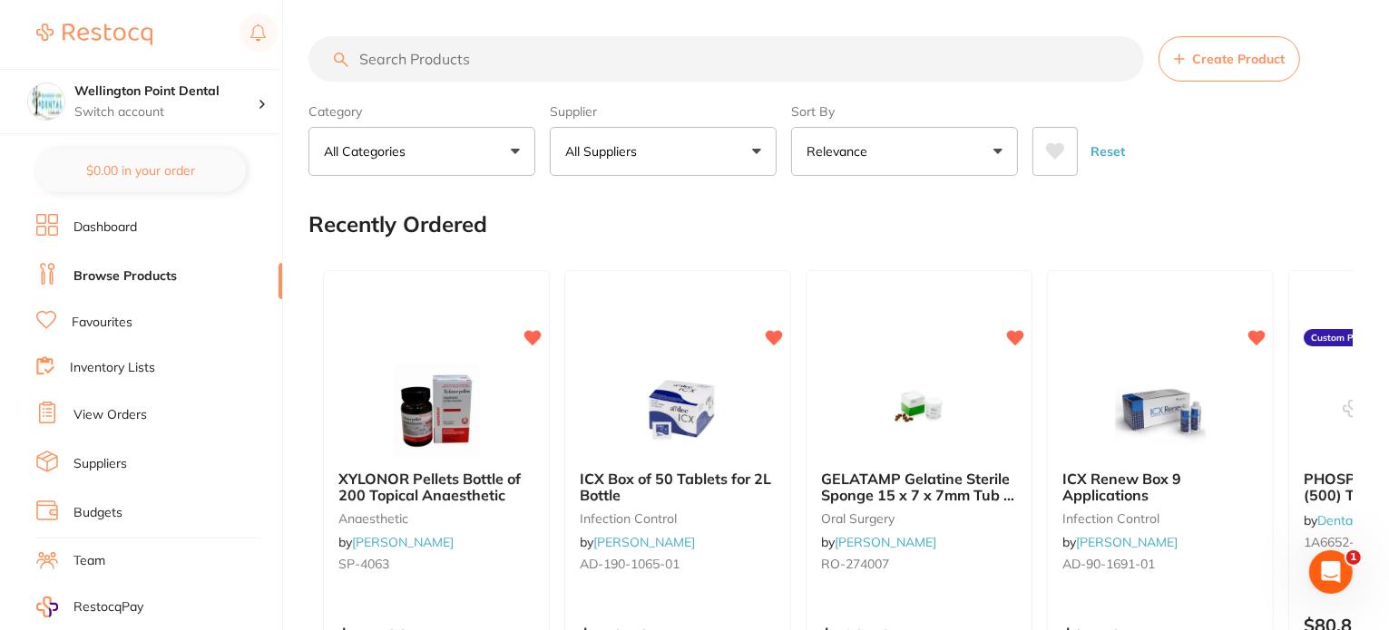
click at [548, 63] on input "search" at bounding box center [725, 58] width 835 height 45
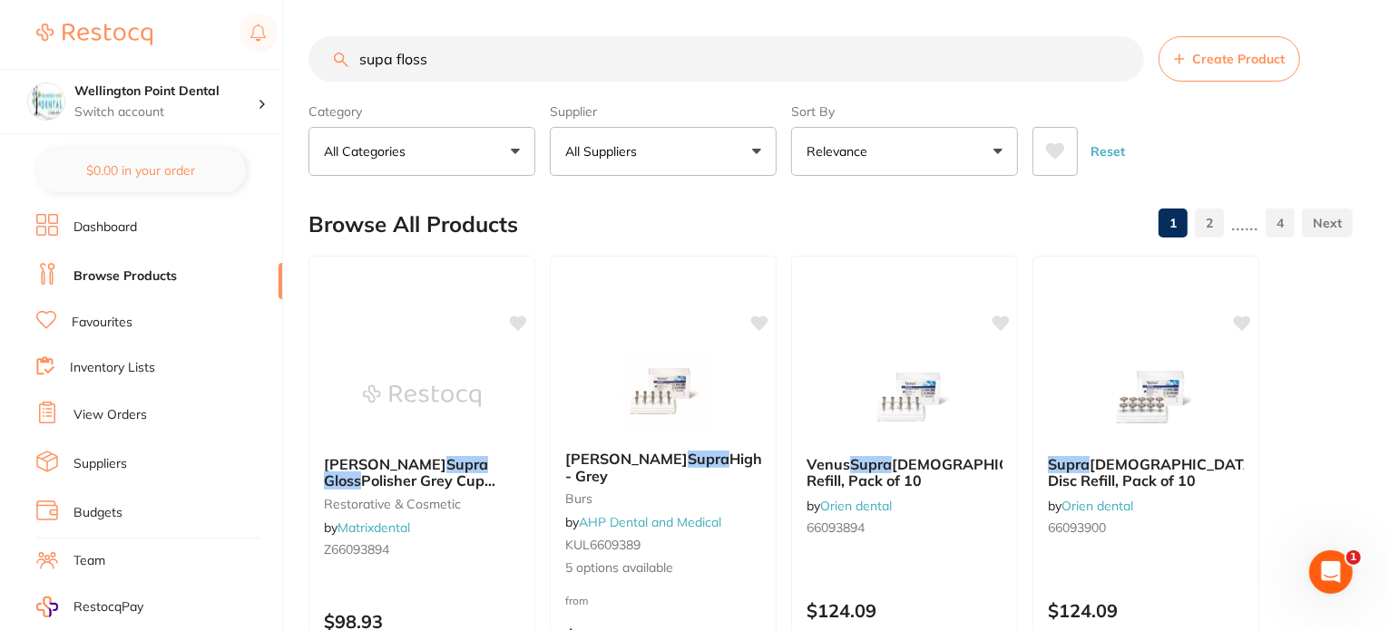
click at [397, 60] on input "supa floss" at bounding box center [725, 58] width 835 height 45
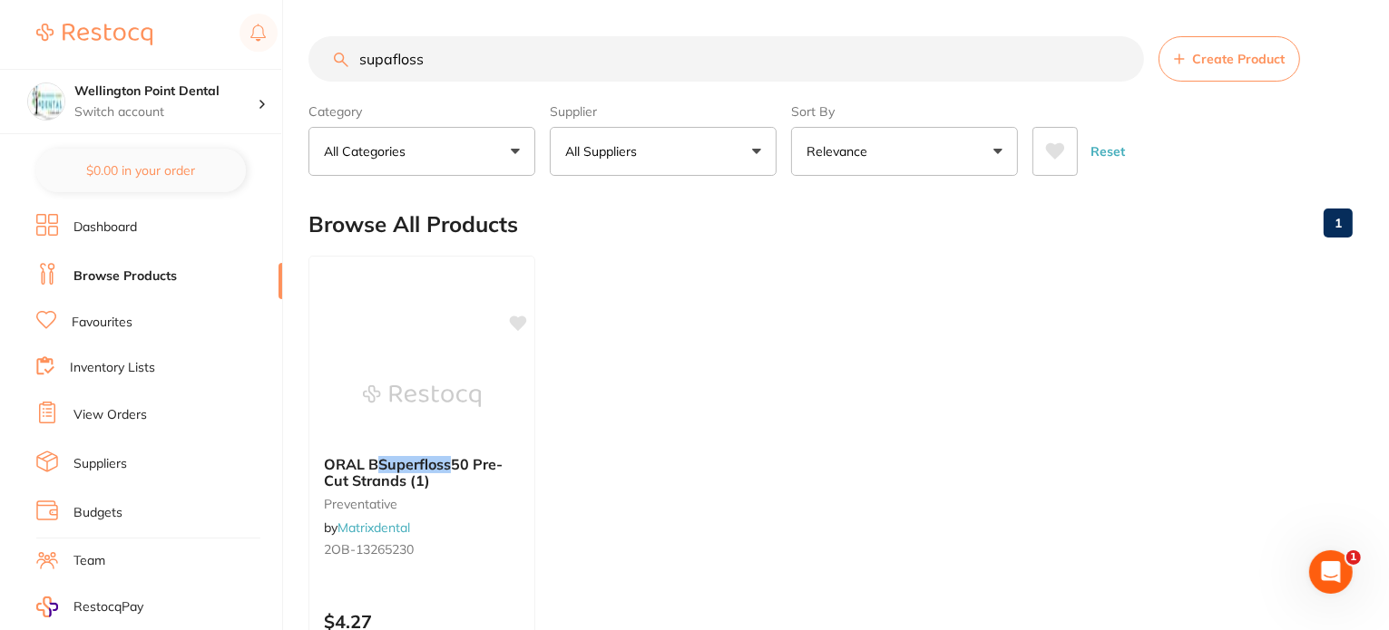
type input "supafloss"
click at [119, 227] on link "Dashboard" at bounding box center [104, 228] width 63 height 18
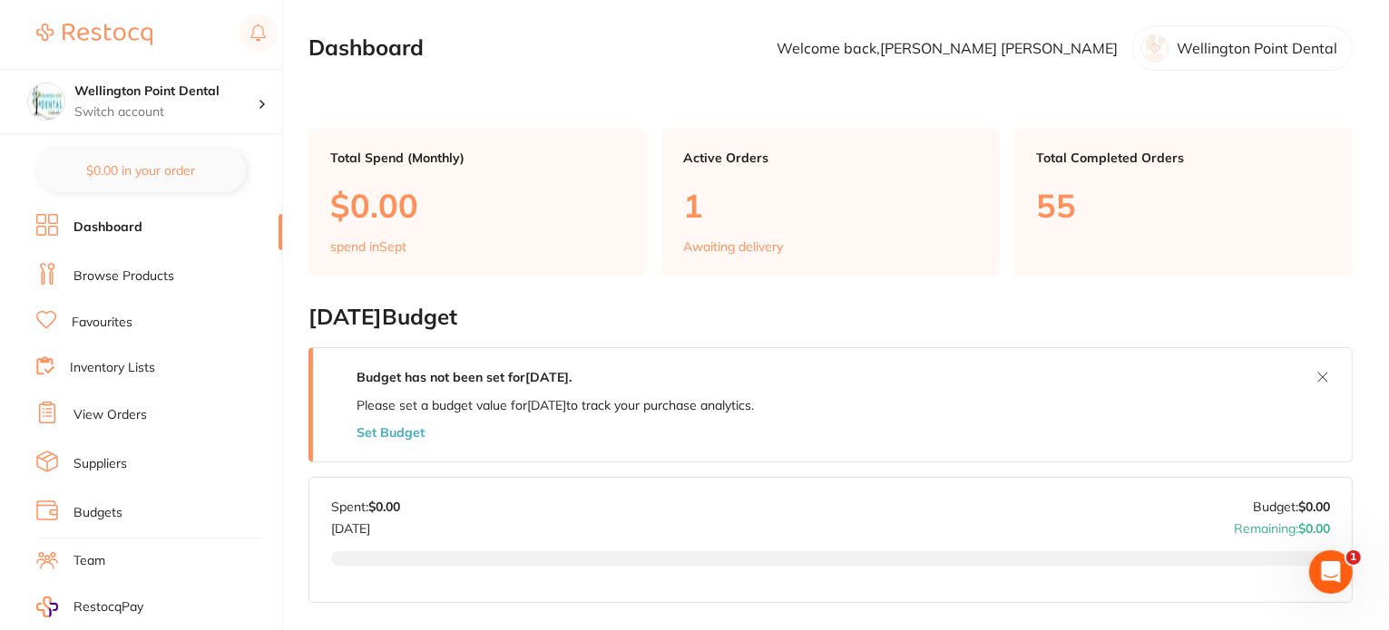
click at [121, 273] on link "Browse Products" at bounding box center [123, 277] width 101 height 18
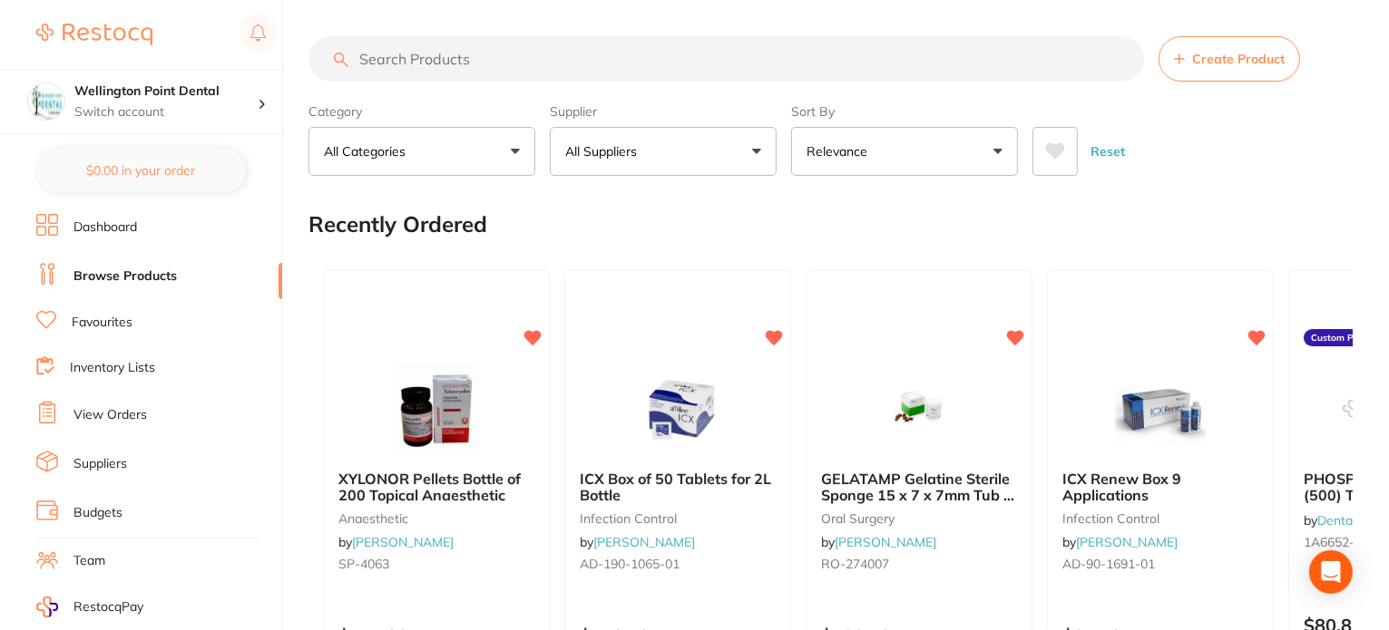
click at [376, 64] on input "search" at bounding box center [725, 58] width 835 height 45
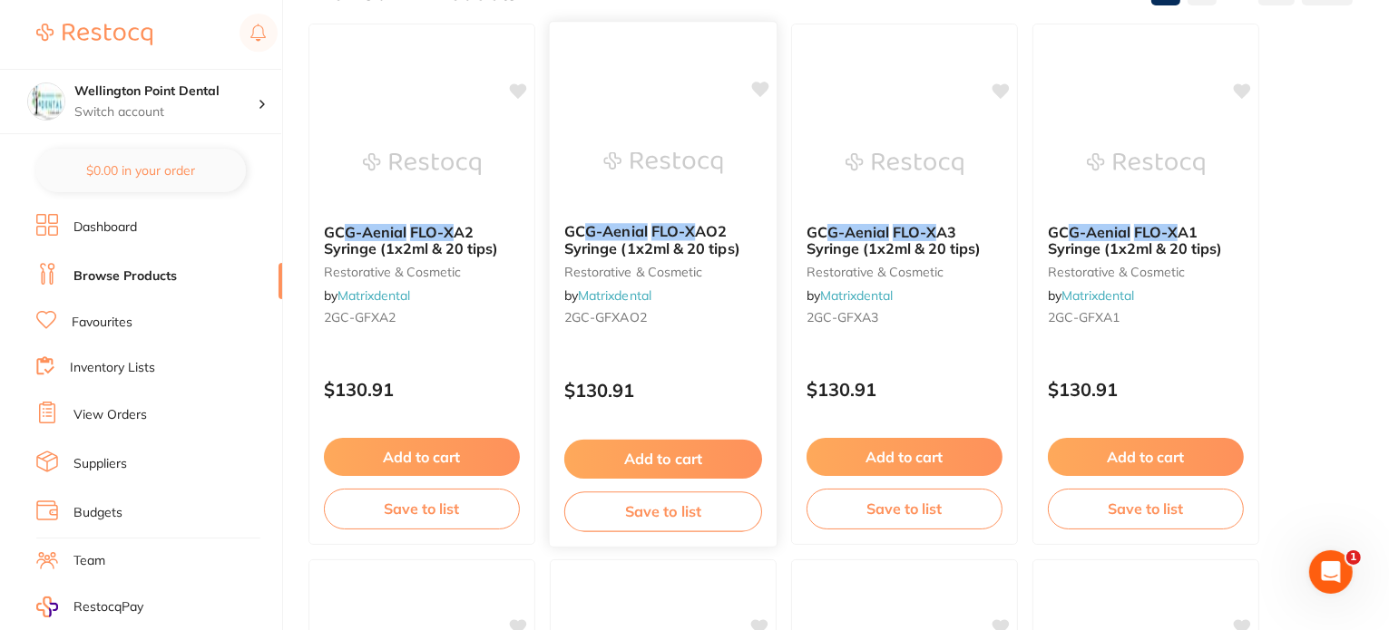
scroll to position [181, 0]
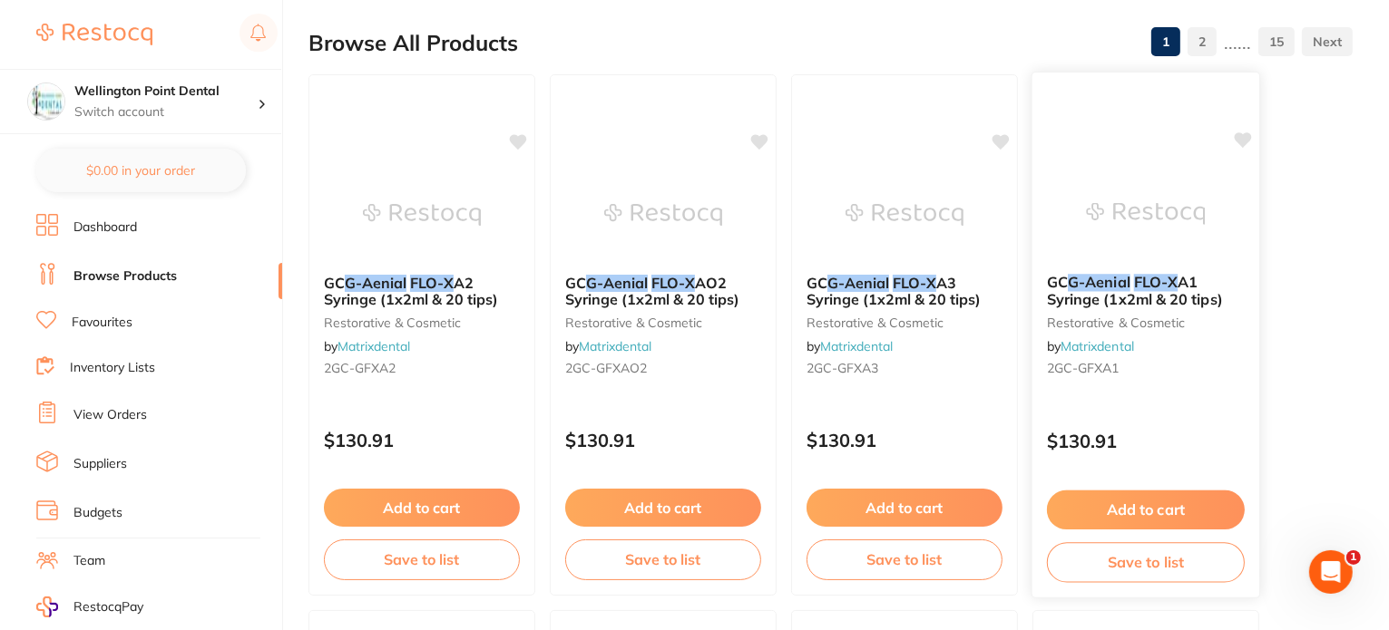
type input "genial flow"
click at [1118, 289] on span "A1 Syringe (1x2ml & 20 tips)" at bounding box center [1135, 290] width 176 height 35
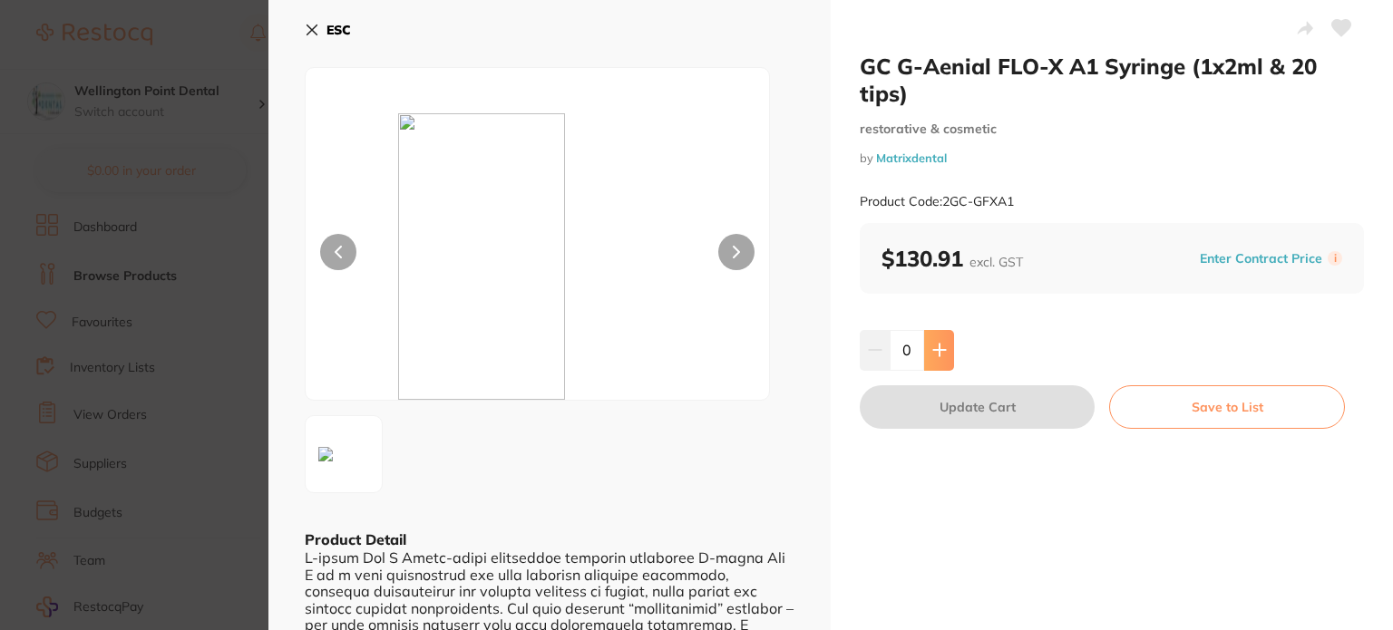
click at [938, 353] on icon at bounding box center [940, 350] width 15 height 15
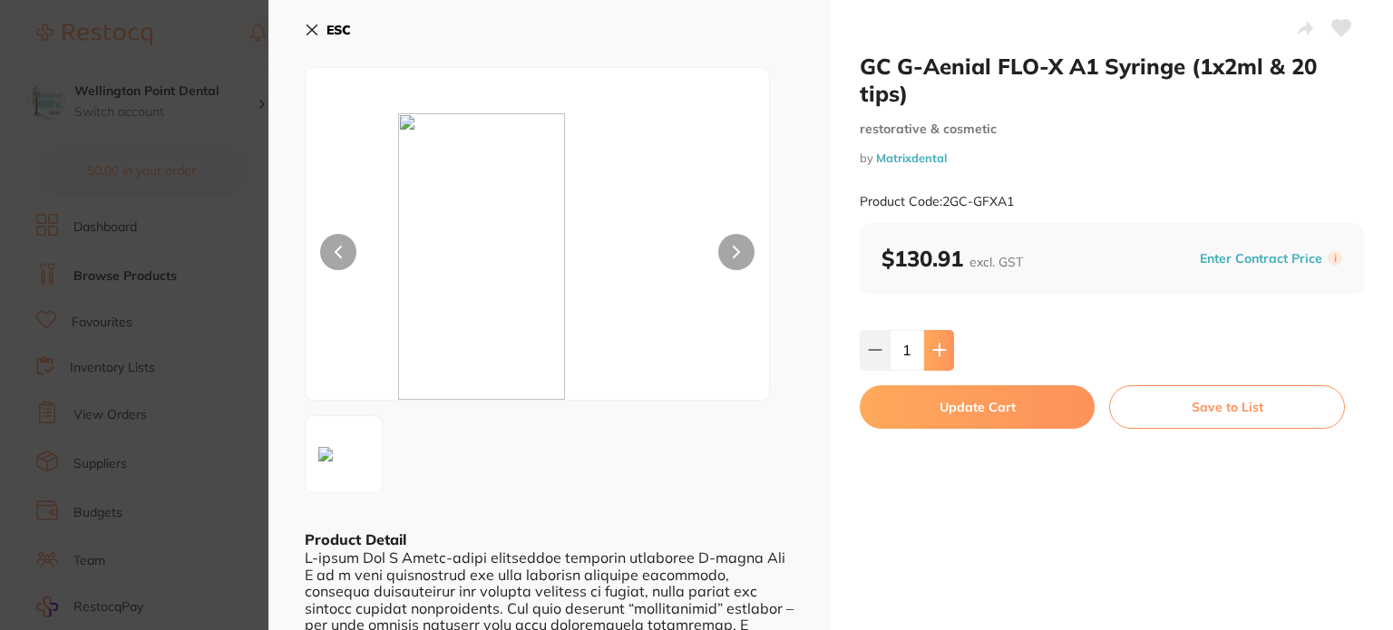
click at [938, 353] on icon at bounding box center [940, 350] width 15 height 15
type input "3"
click at [933, 406] on button "Update Cart" at bounding box center [977, 408] width 235 height 44
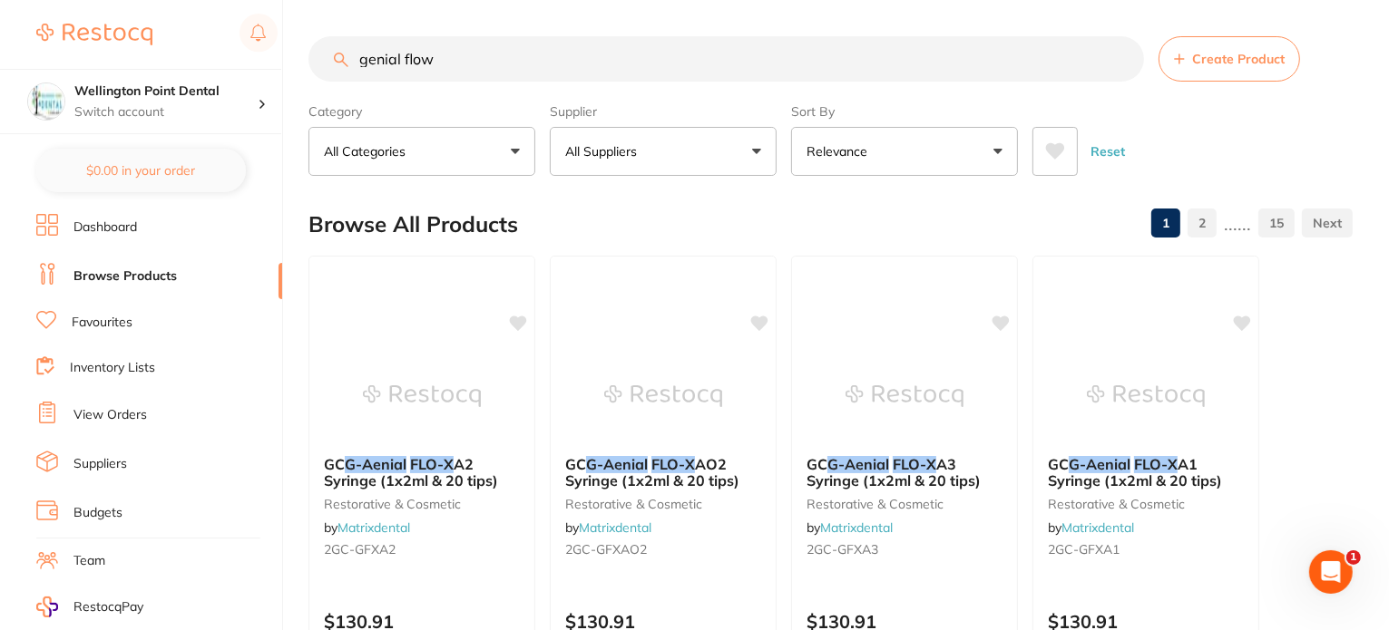
click at [758, 151] on button "All Suppliers" at bounding box center [663, 151] width 227 height 49
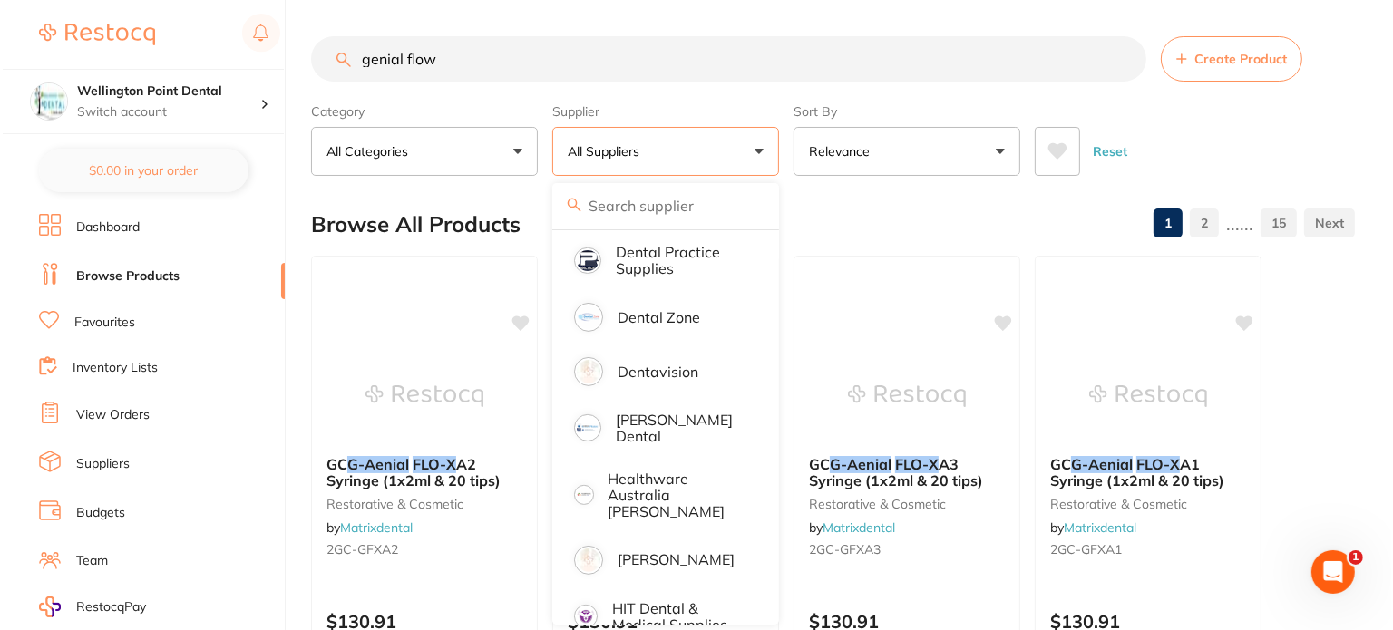
scroll to position [635, 0]
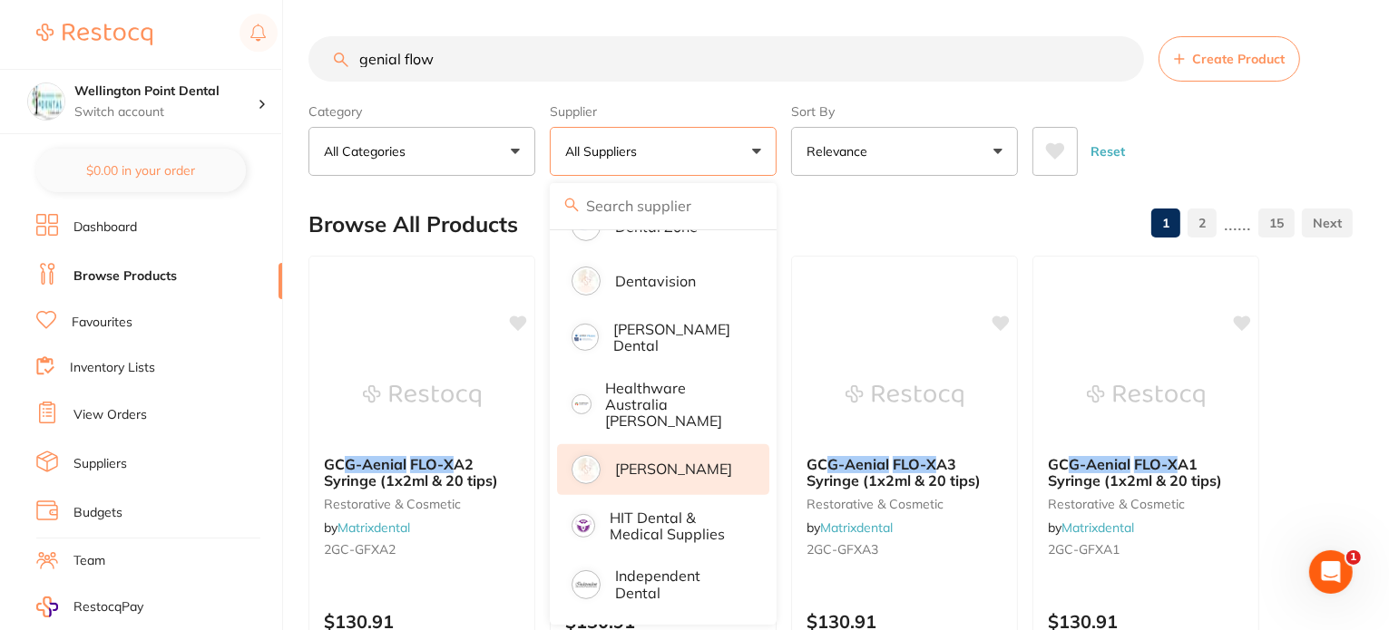
click at [646, 461] on p "[PERSON_NAME]" at bounding box center [673, 469] width 117 height 16
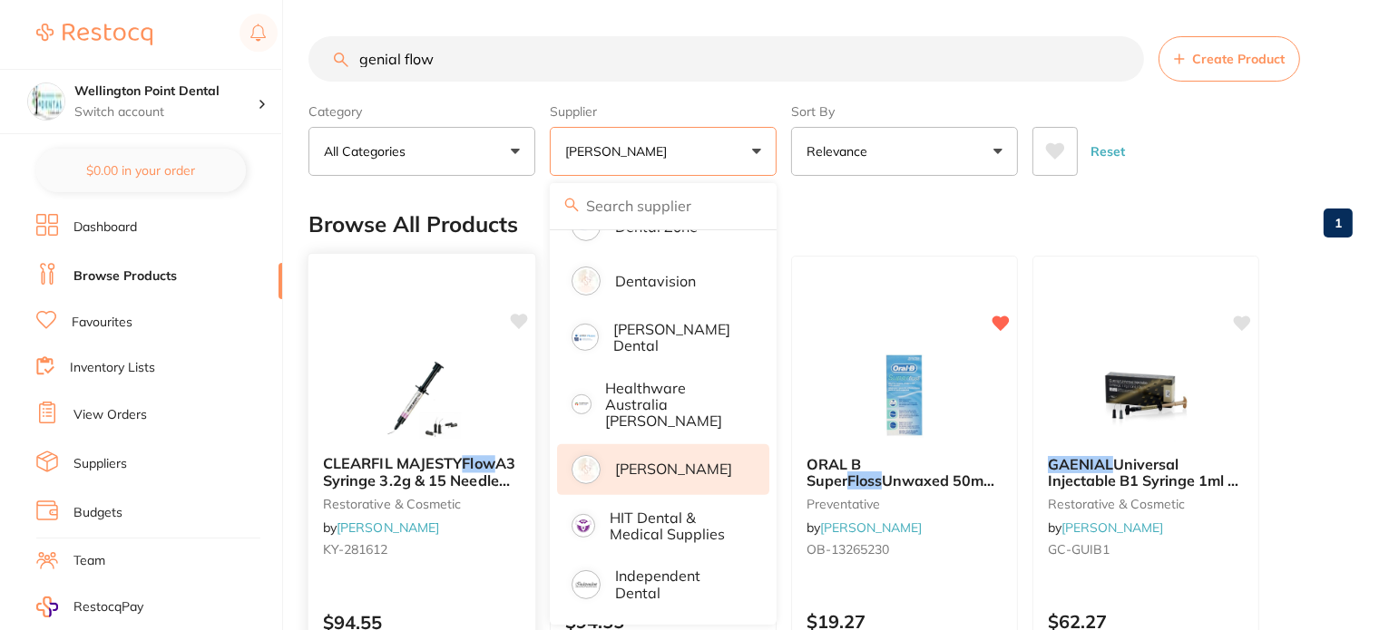
click at [386, 329] on div "CLEARFIL MAJESTY Flow A3 Syringe 3.2g & 15 Needle tips restorative & cosmetic b…" at bounding box center [423, 516] width 230 height 527
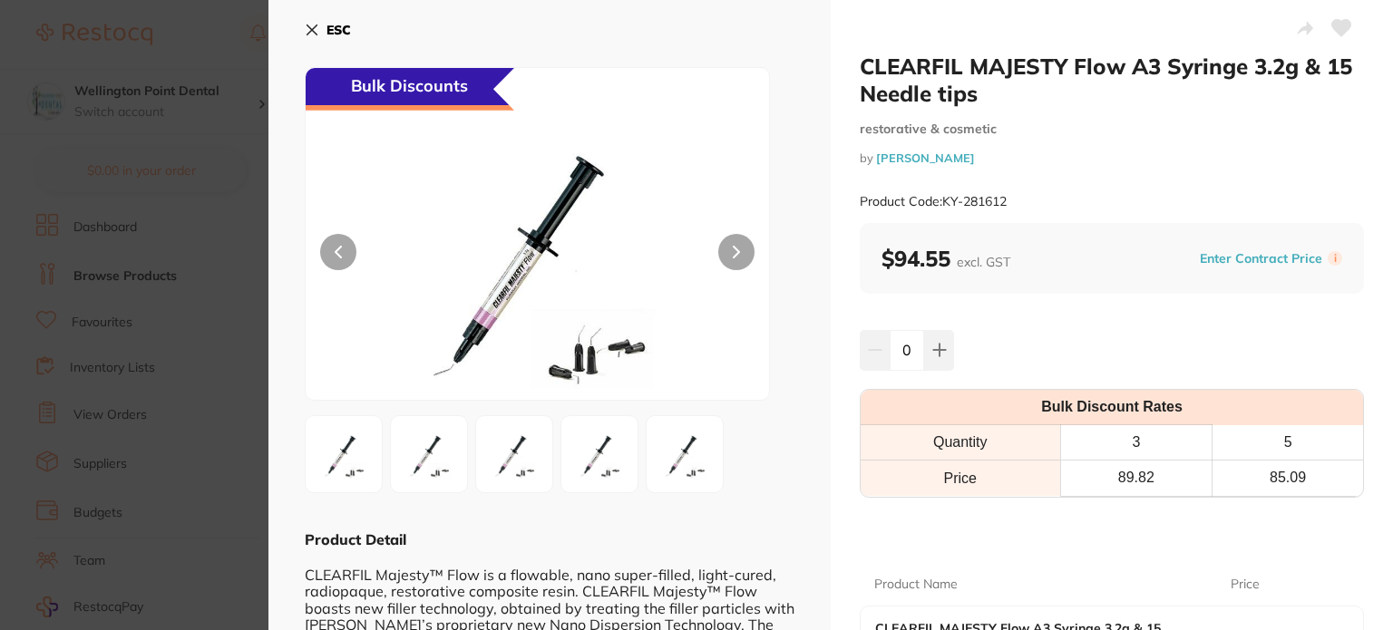
click at [317, 27] on icon at bounding box center [312, 30] width 15 height 15
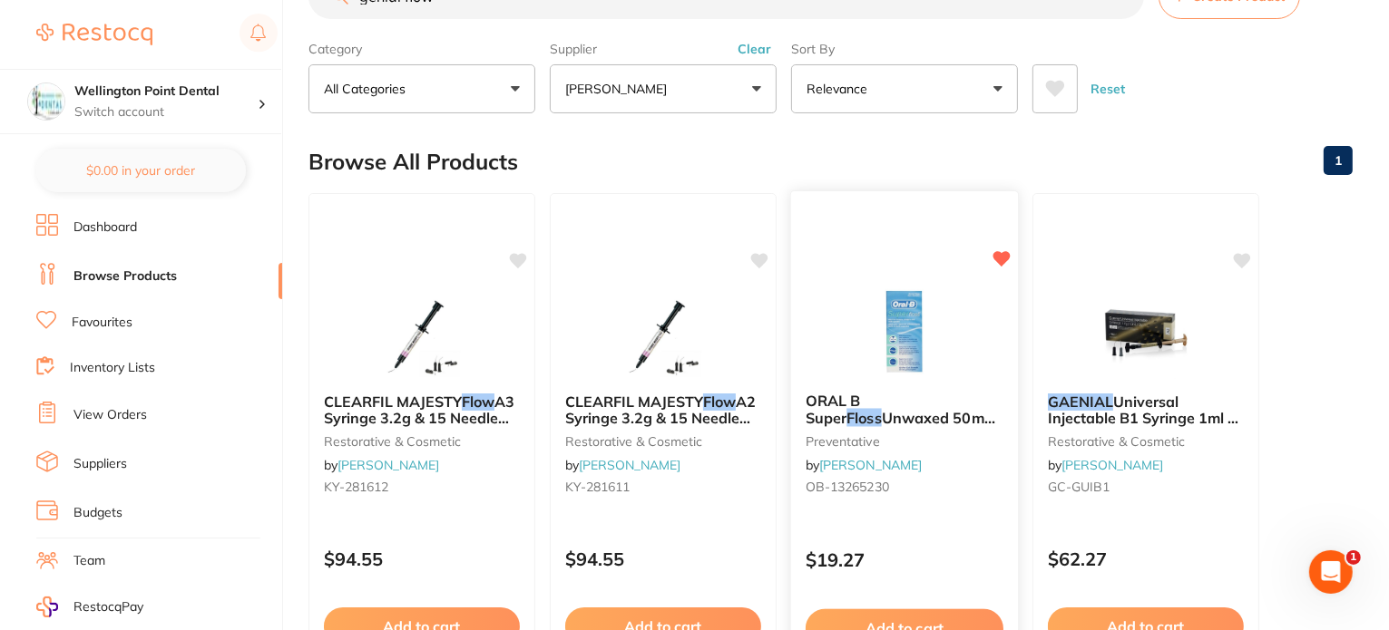
scroll to position [93, 0]
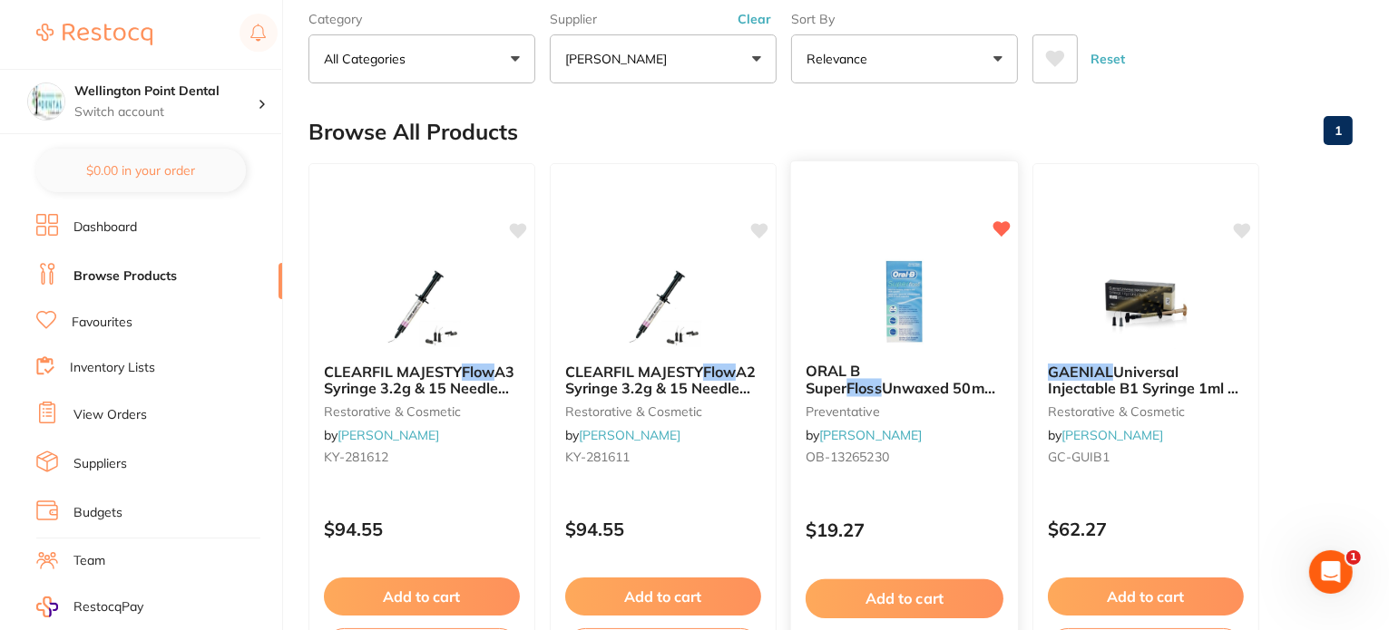
click at [914, 596] on button "Add to cart" at bounding box center [905, 599] width 198 height 39
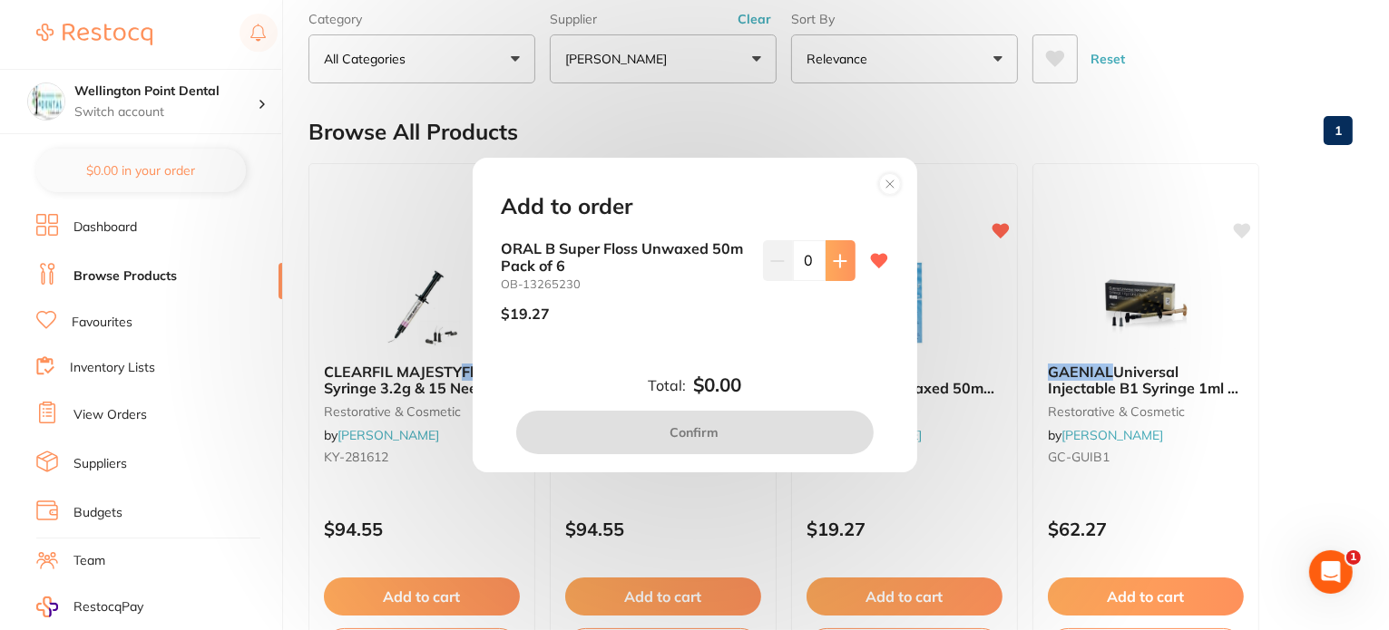
scroll to position [0, 0]
click at [837, 265] on icon at bounding box center [840, 261] width 15 height 15
type input "1"
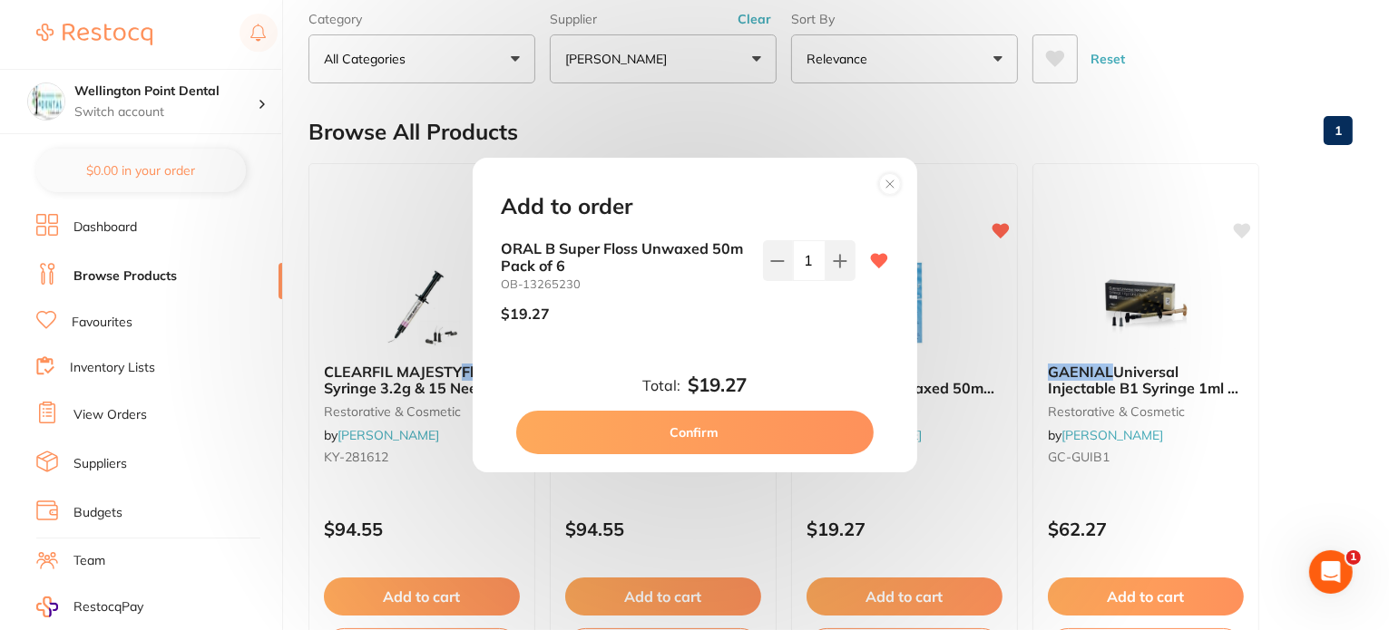
click at [660, 424] on button "Confirm" at bounding box center [694, 433] width 357 height 44
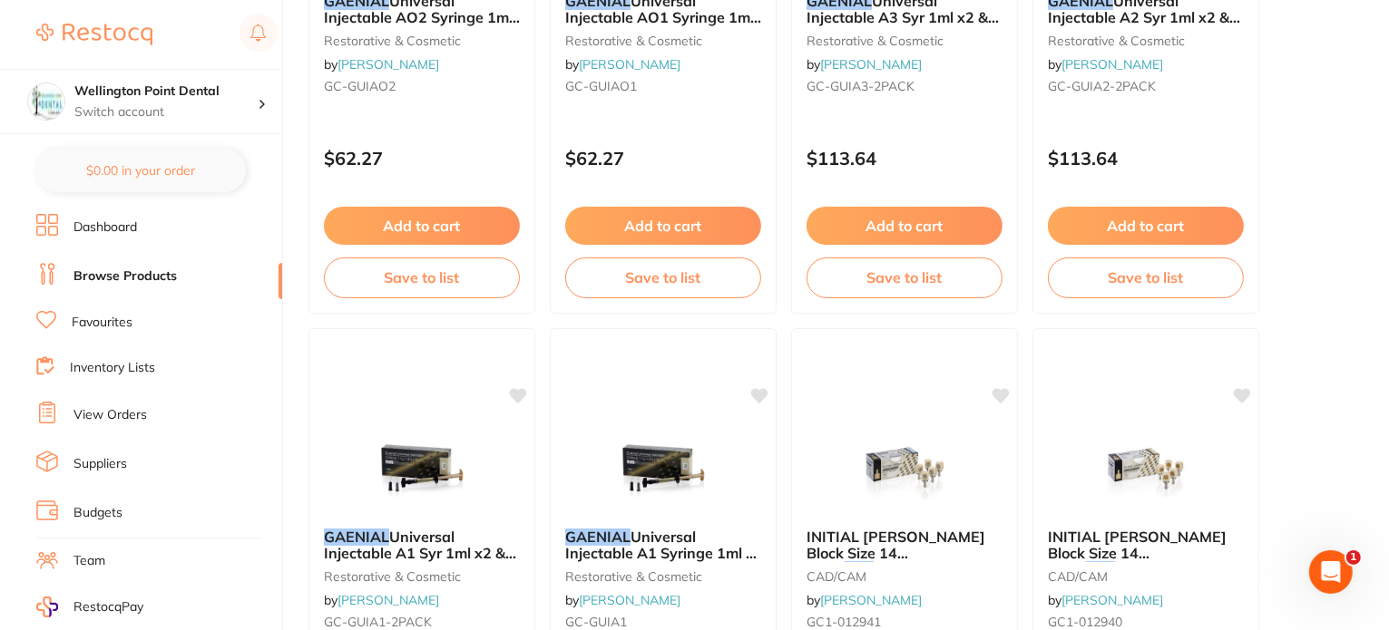
scroll to position [1090, 0]
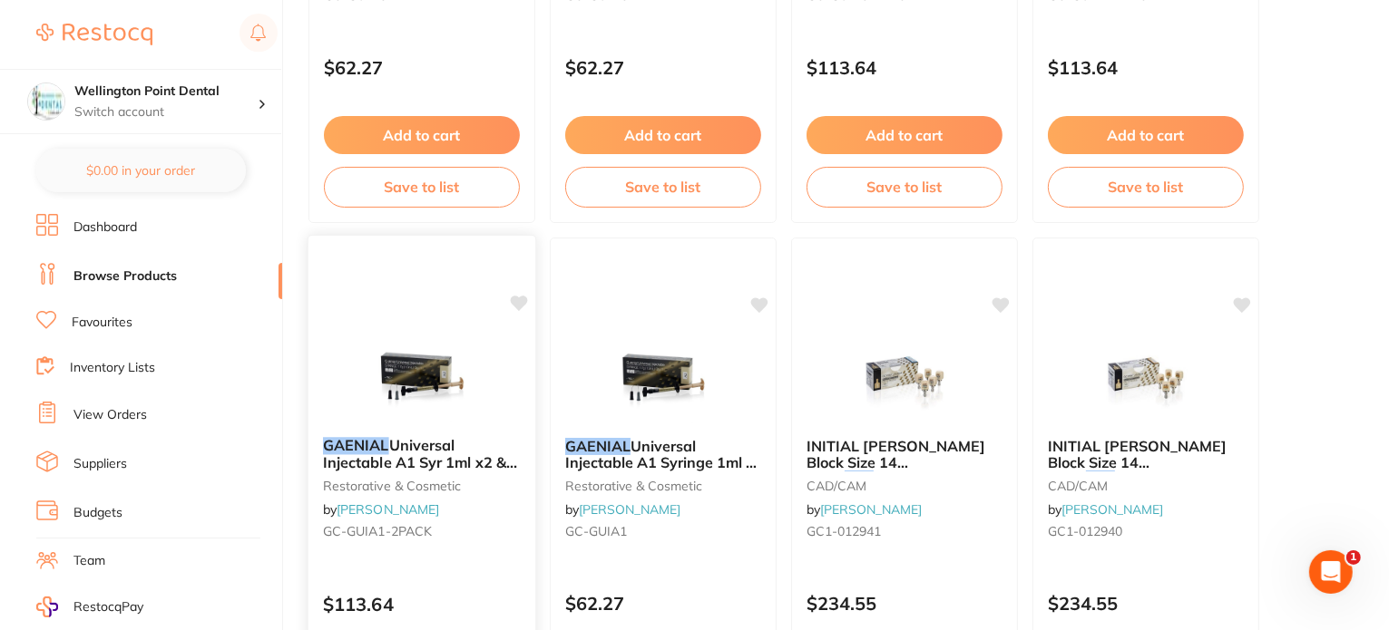
click at [520, 301] on icon at bounding box center [519, 303] width 17 height 15
click at [402, 453] on span "Universal Injectable A1 Syr 1ml x2 & 20 Disp tips" at bounding box center [420, 463] width 192 height 52
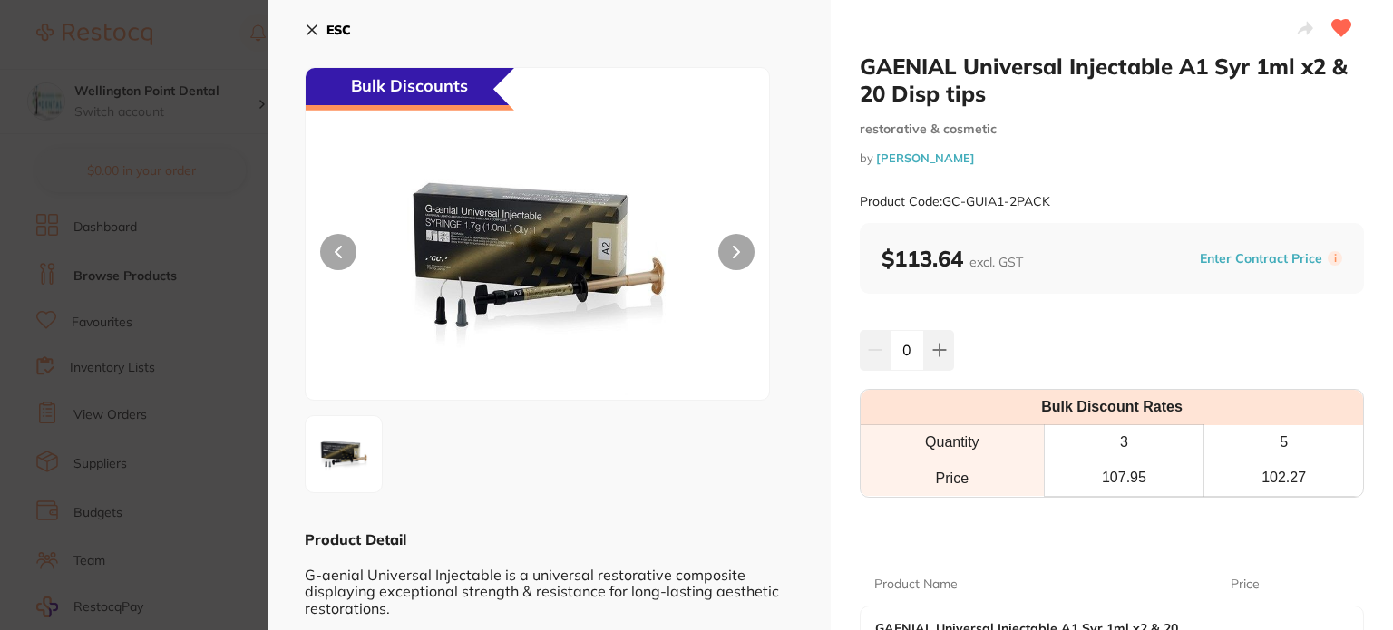
click at [316, 28] on icon at bounding box center [312, 30] width 15 height 15
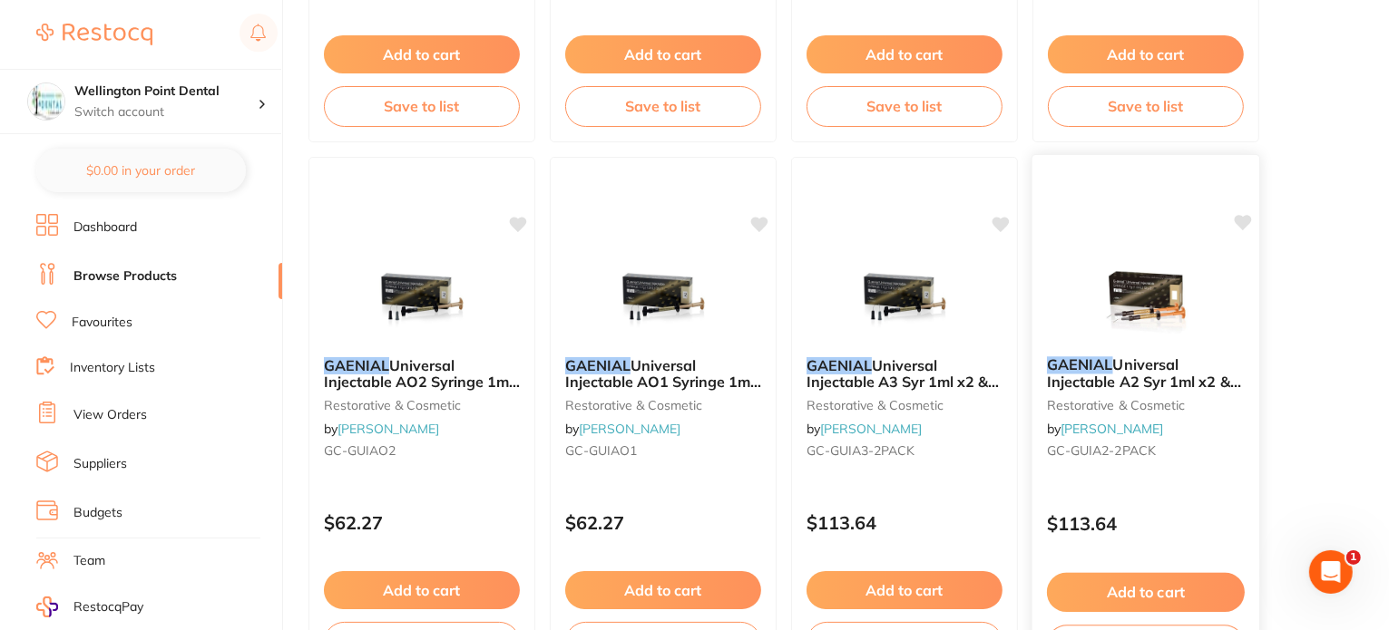
scroll to position [637, 0]
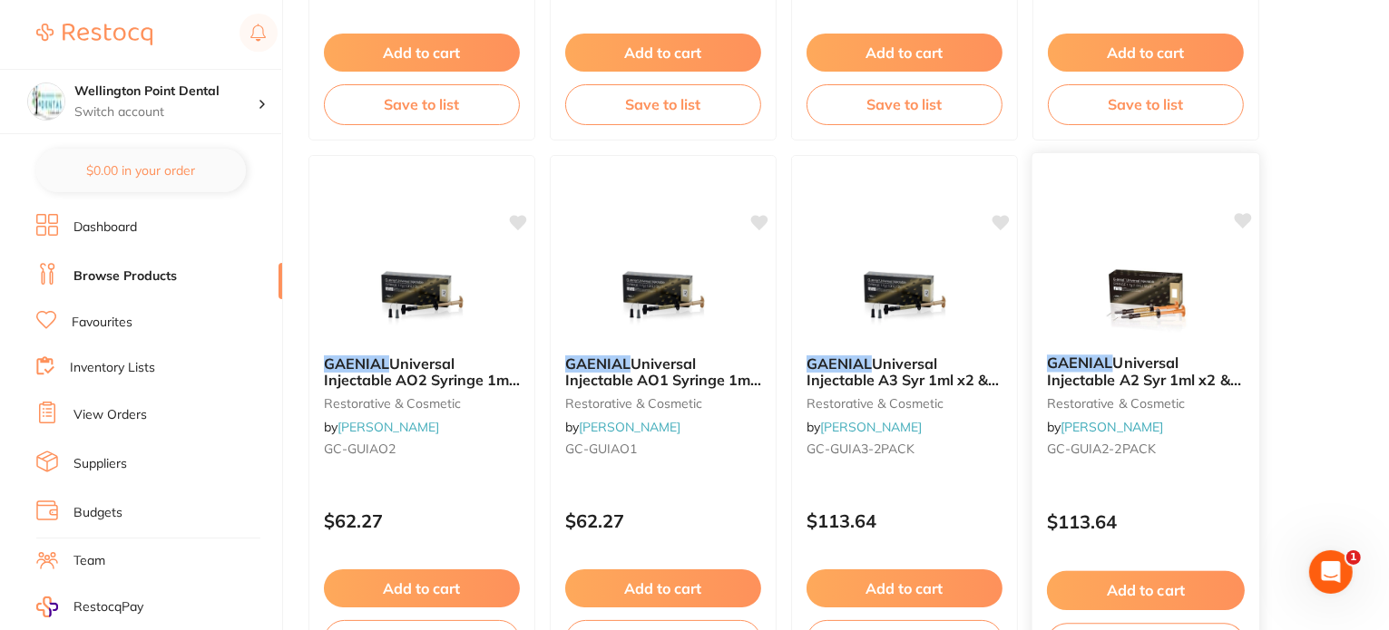
click at [1110, 373] on span "Universal Injectable A2 Syr 1ml x2 & 20 Disp tips" at bounding box center [1144, 380] width 194 height 52
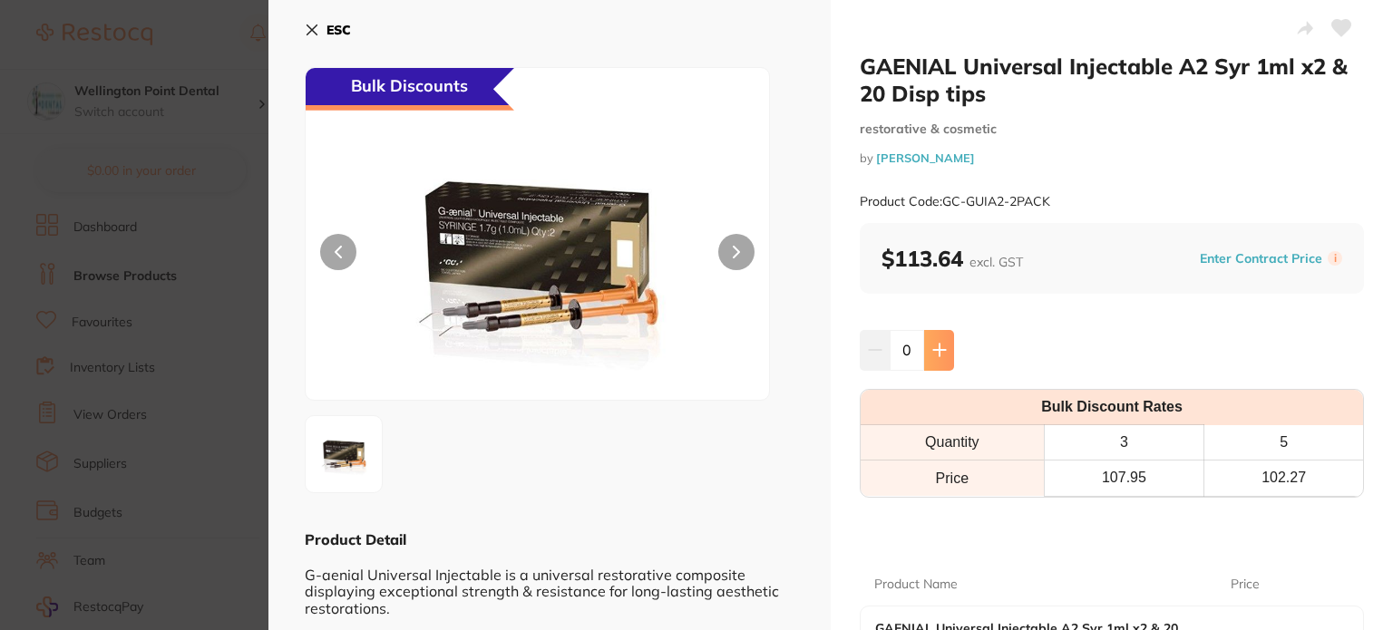
click at [942, 351] on icon at bounding box center [939, 351] width 12 height 12
type input "3"
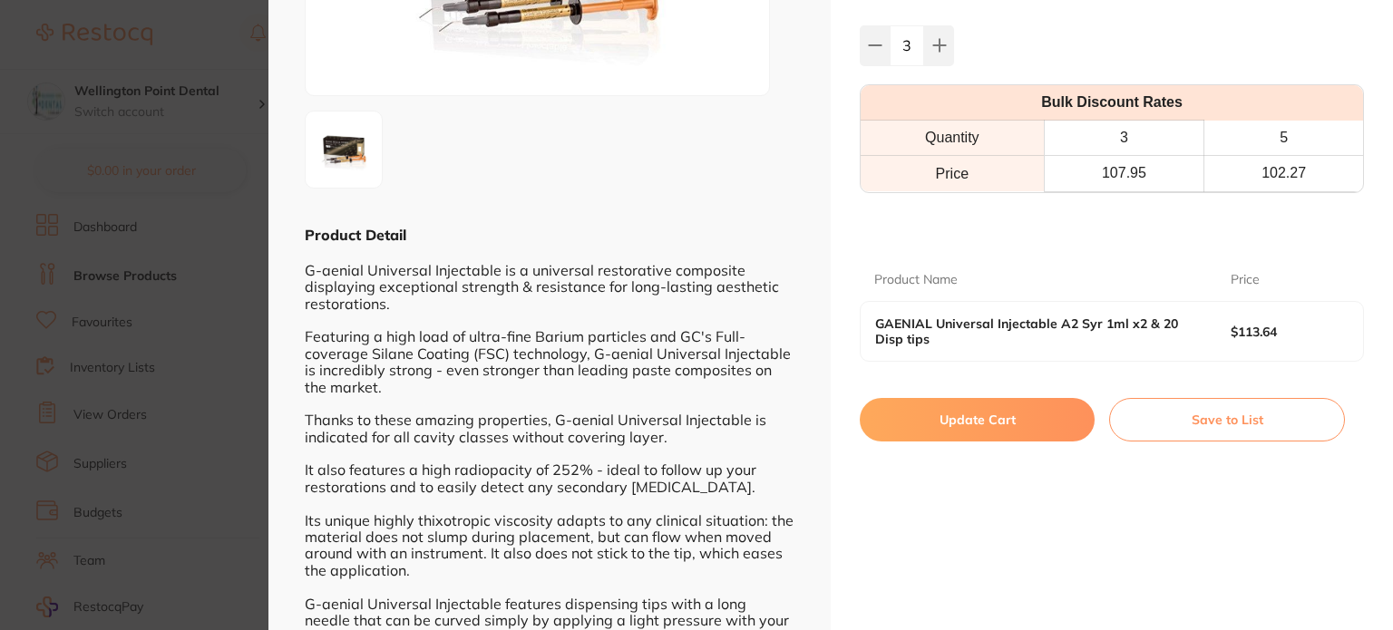
scroll to position [363, 0]
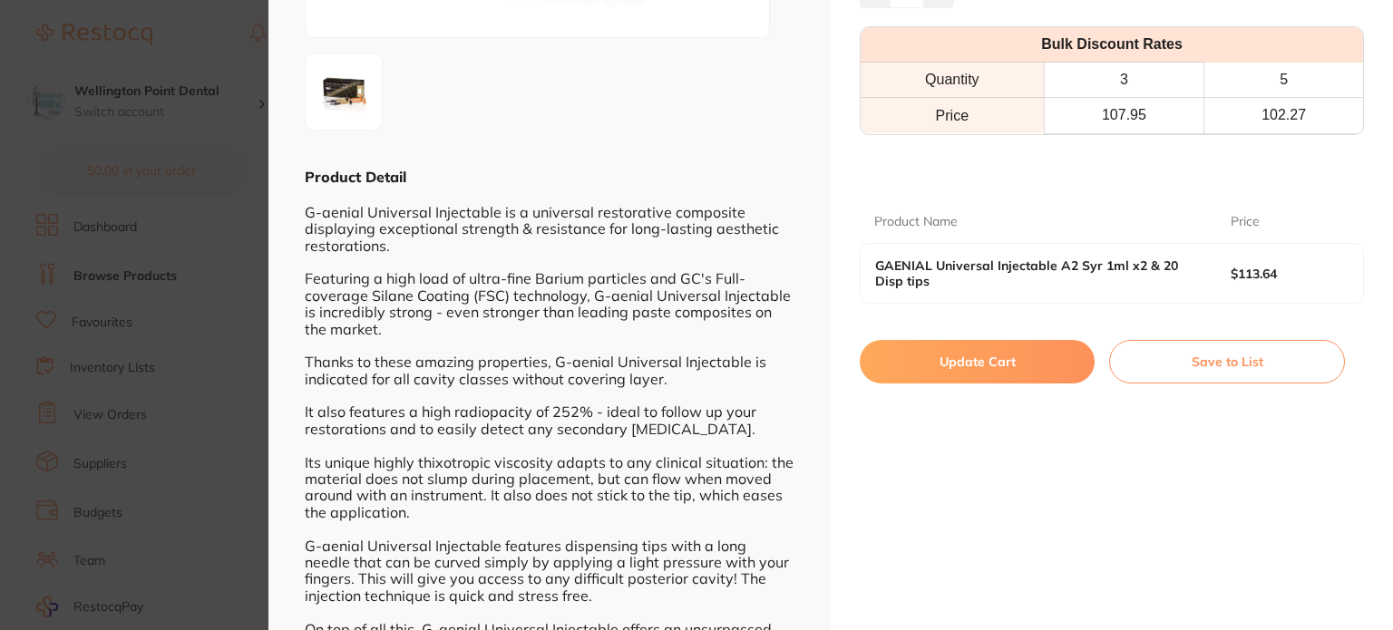
click at [945, 354] on button "Update Cart" at bounding box center [977, 362] width 235 height 44
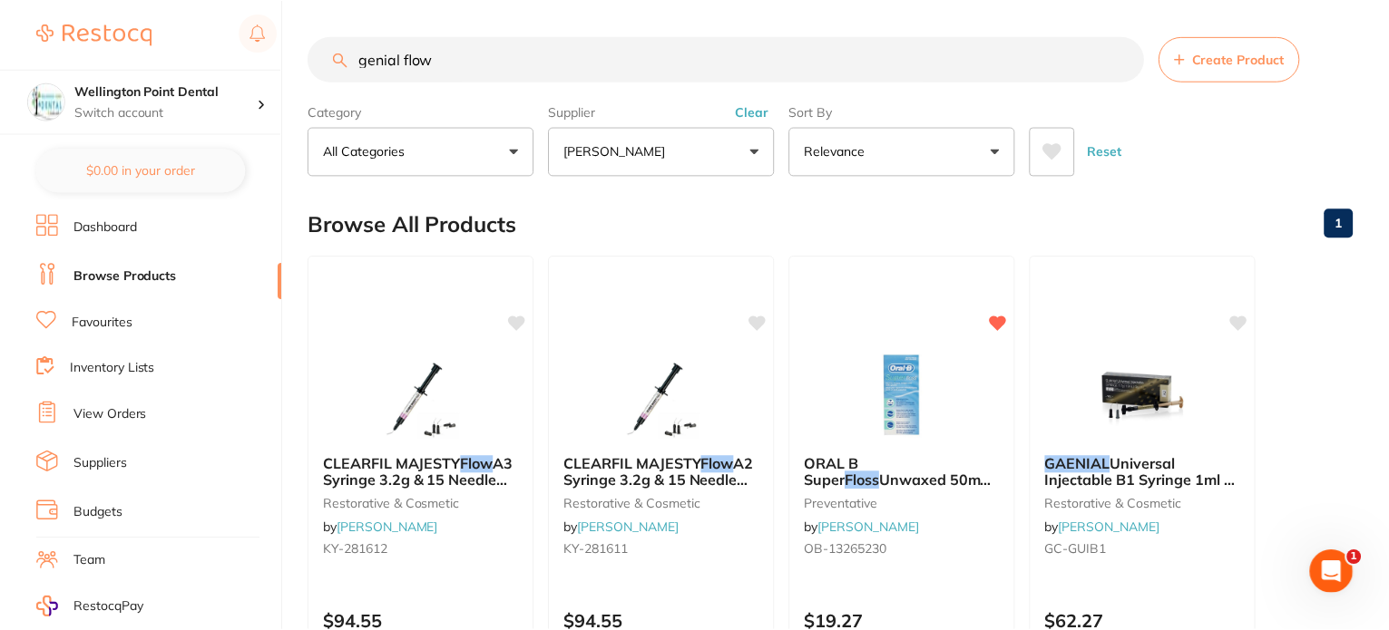
scroll to position [637, 0]
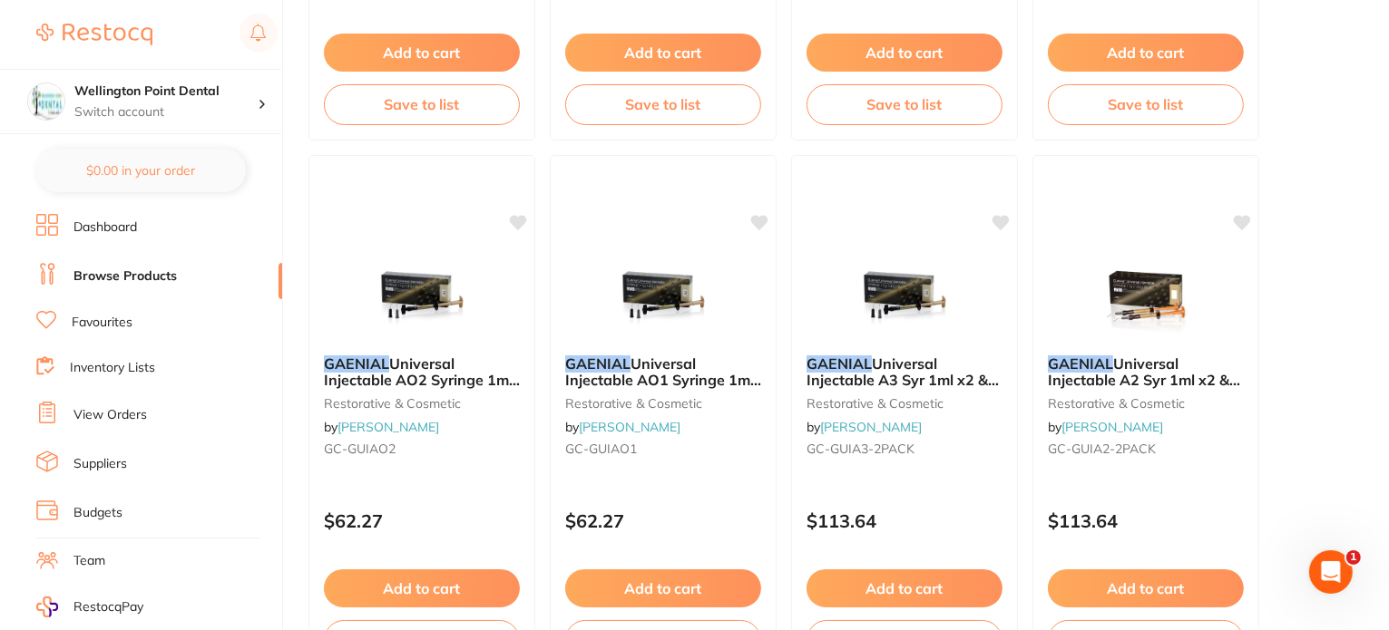
click at [116, 409] on link "View Orders" at bounding box center [109, 415] width 73 height 18
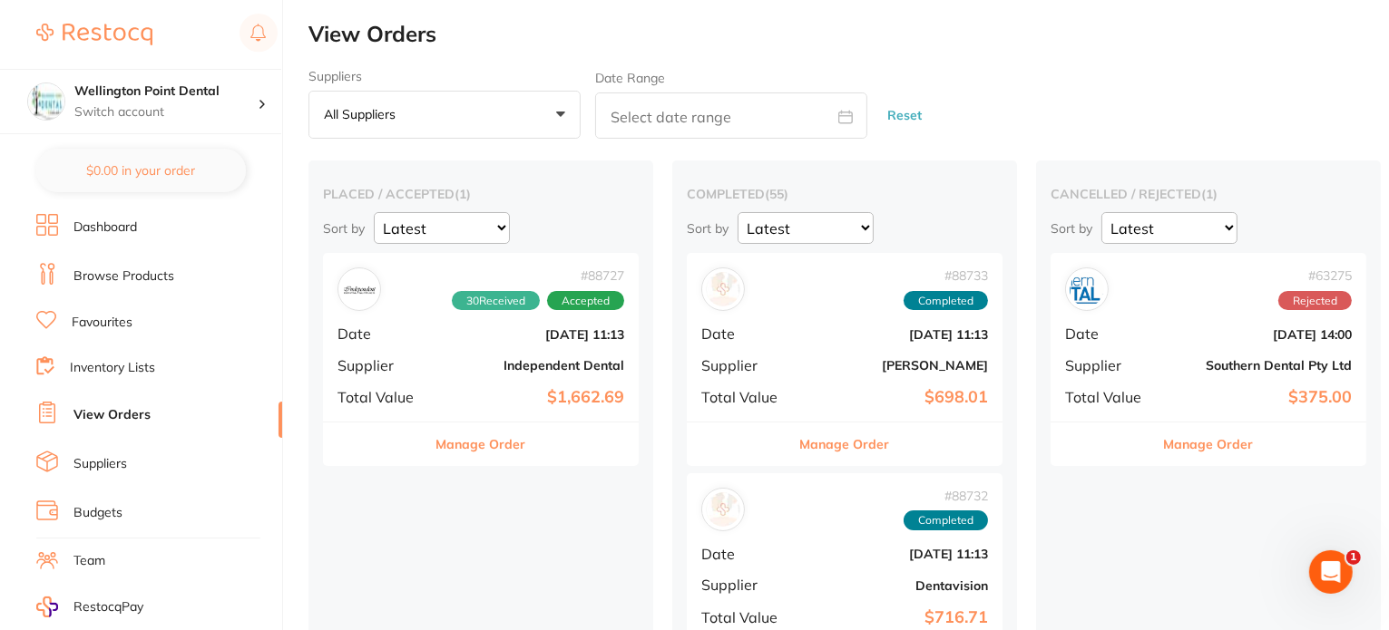
click at [93, 220] on link "Dashboard" at bounding box center [104, 228] width 63 height 18
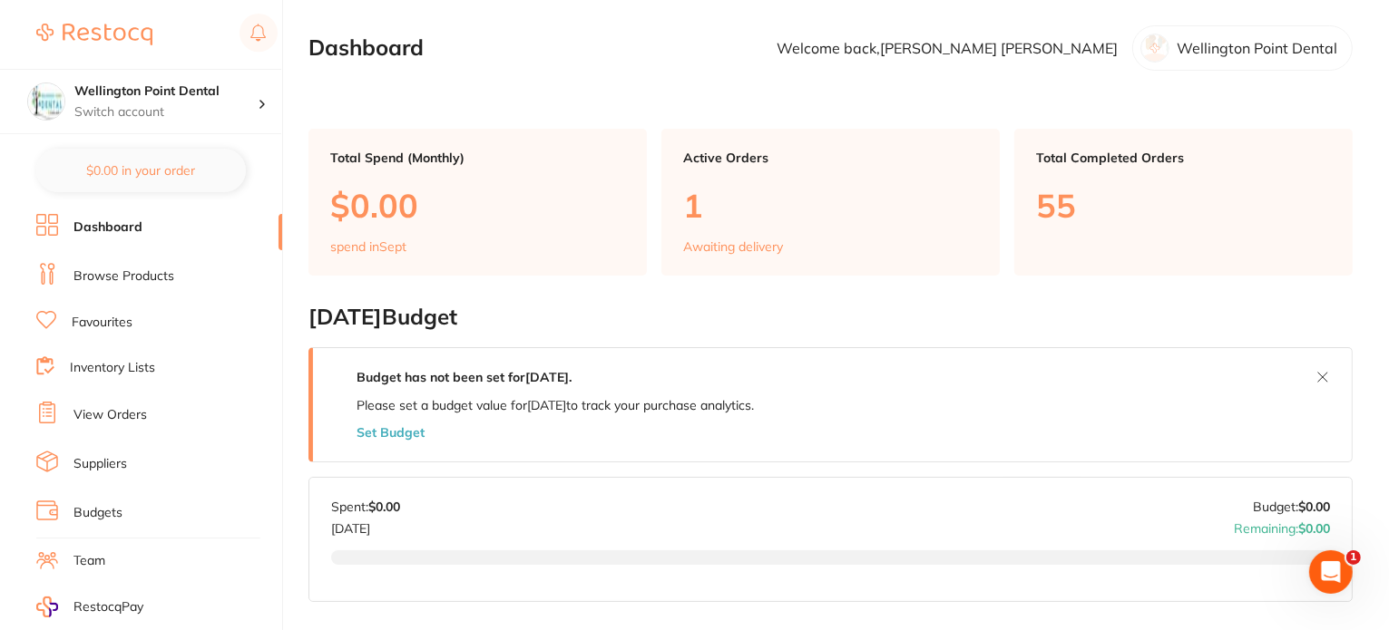
click at [708, 246] on p "Awaiting delivery" at bounding box center [733, 246] width 100 height 15
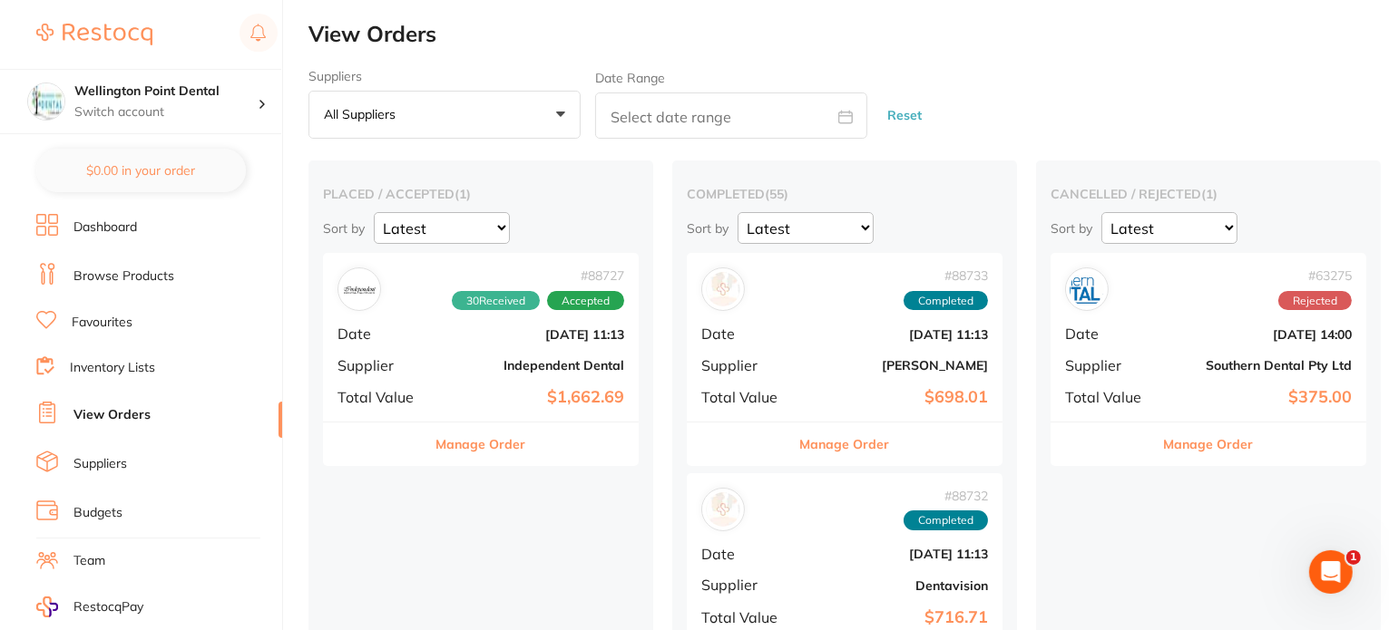
click at [478, 442] on button "Manage Order" at bounding box center [481, 445] width 90 height 44
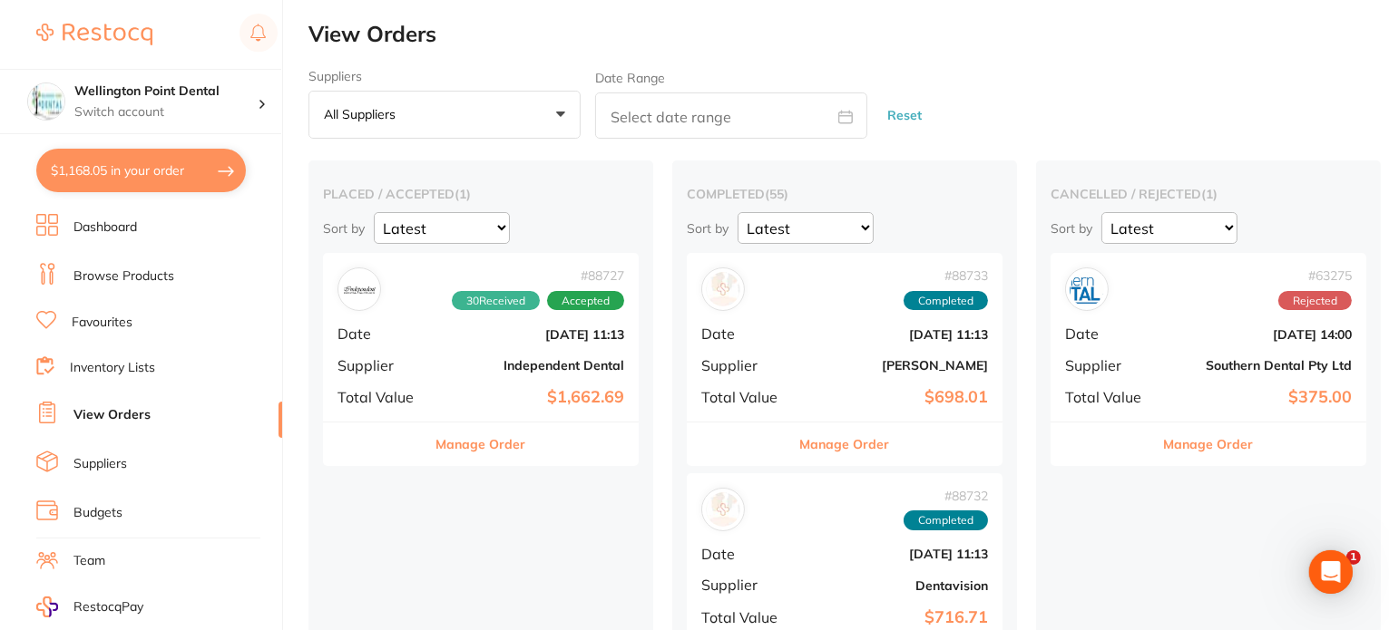
click at [148, 168] on button "$1,168.05 in your order" at bounding box center [141, 171] width 210 height 44
checkbox input "true"
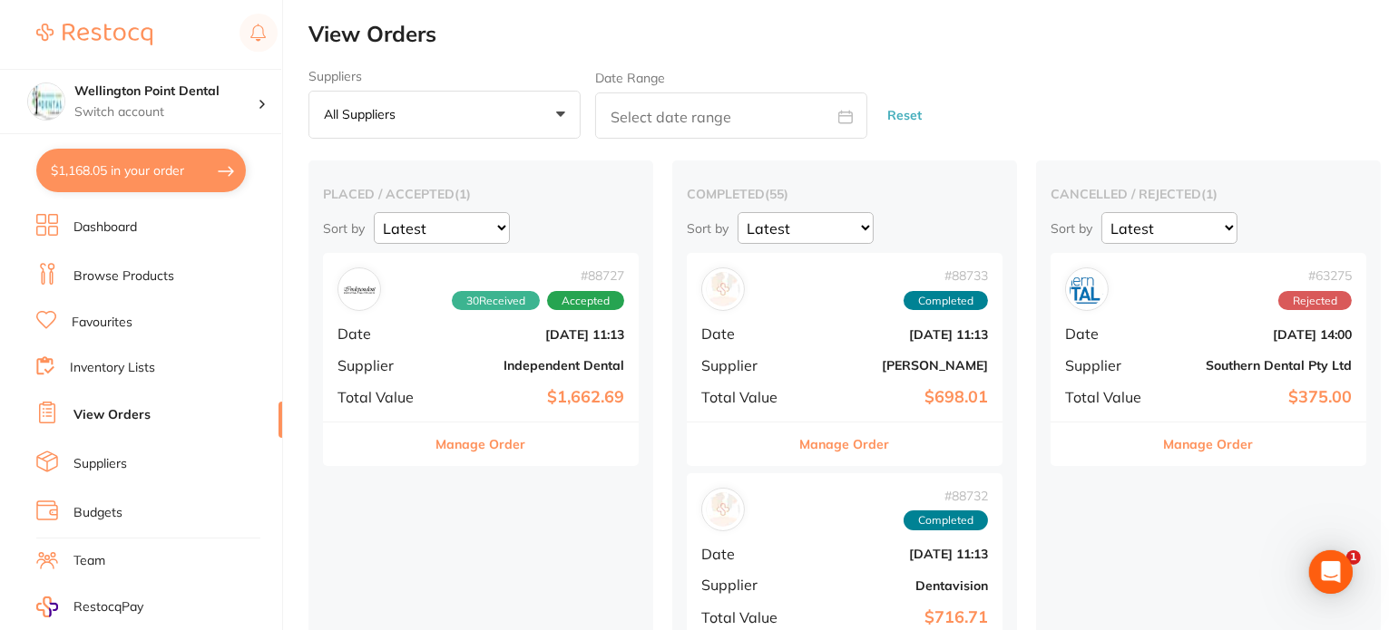
checkbox input "true"
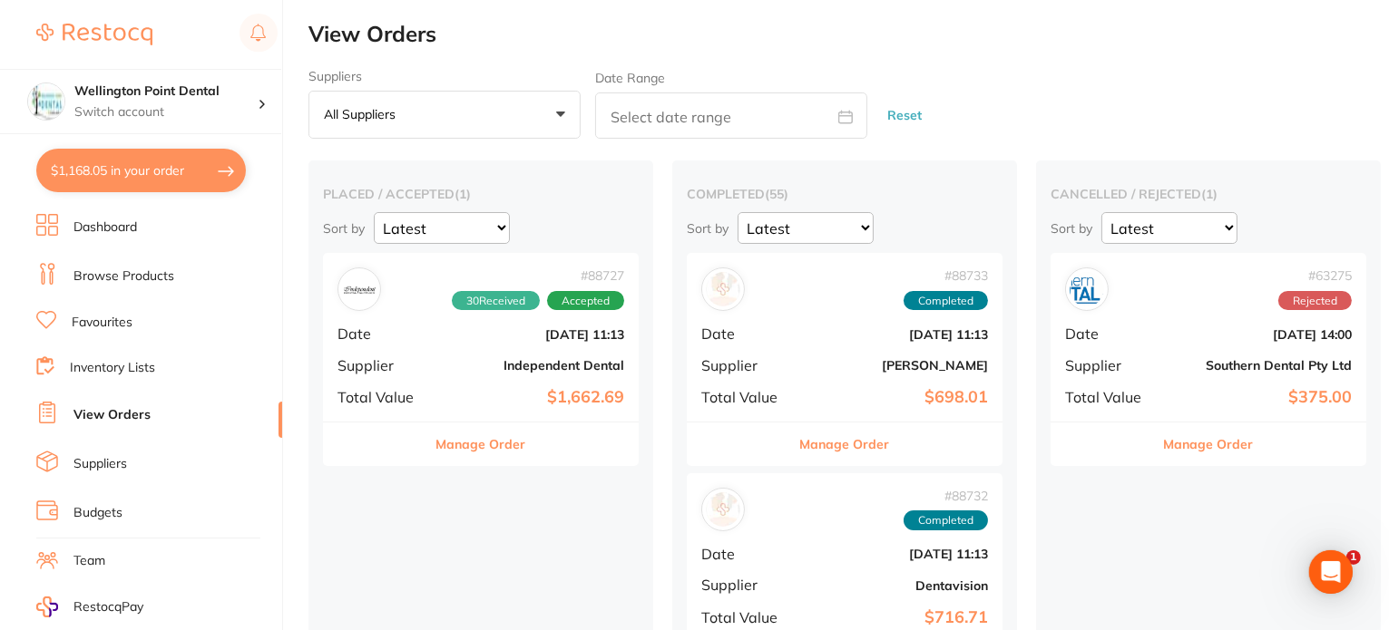
checkbox input "true"
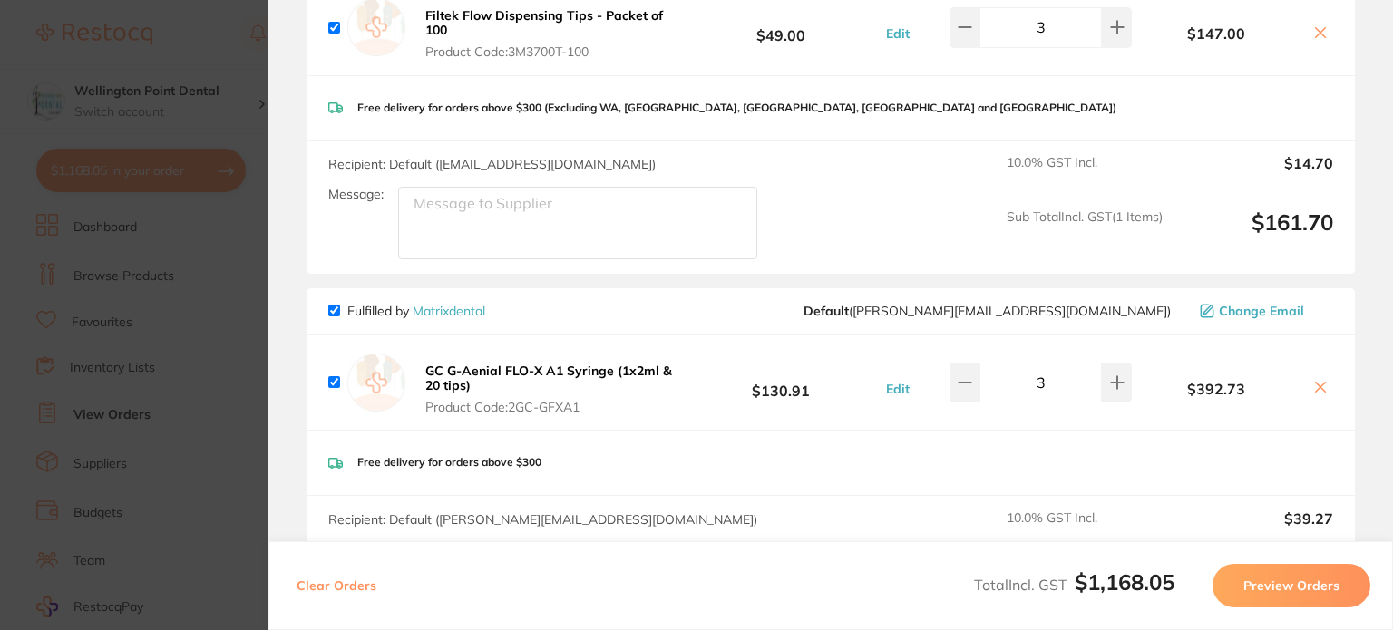
scroll to position [1089, 0]
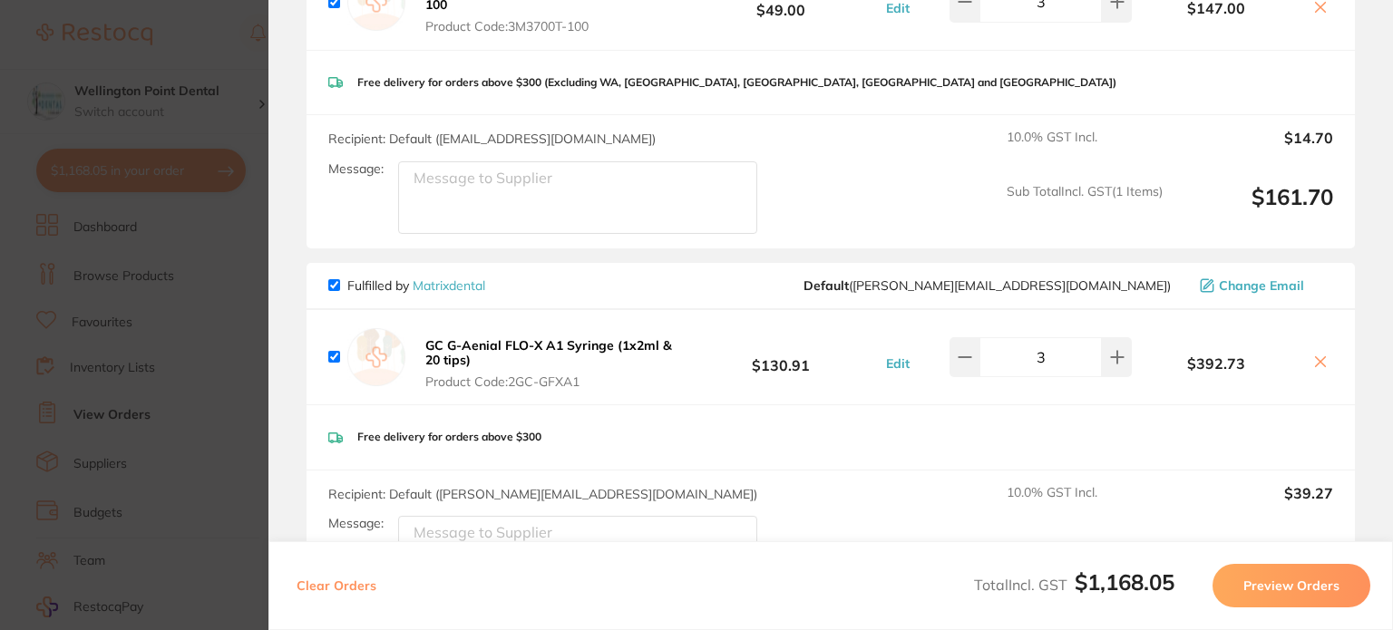
click at [1321, 355] on icon at bounding box center [1321, 362] width 15 height 15
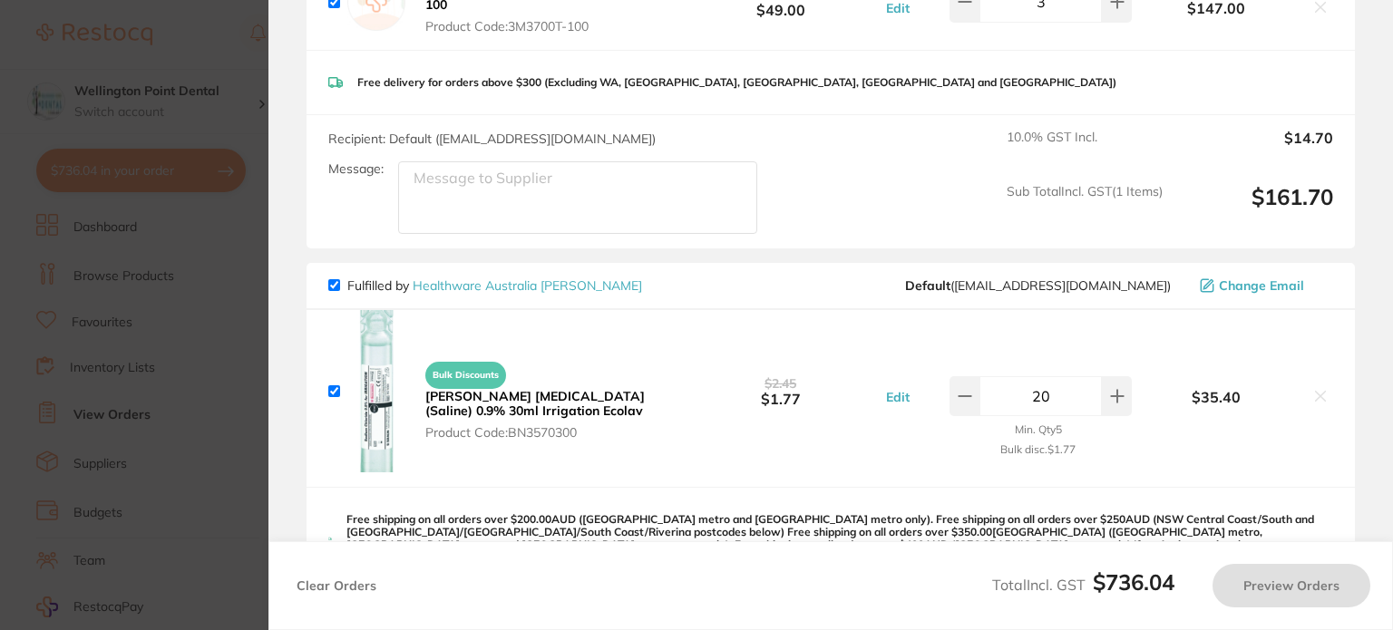
checkbox input "true"
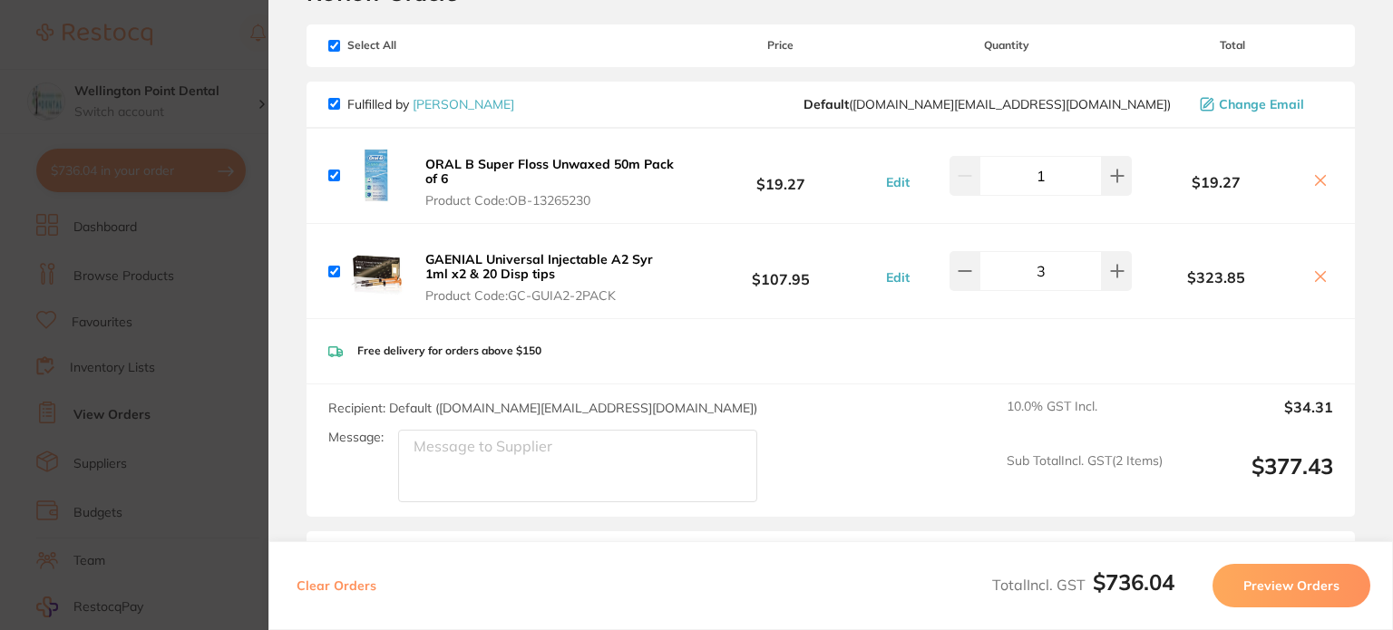
scroll to position [0, 0]
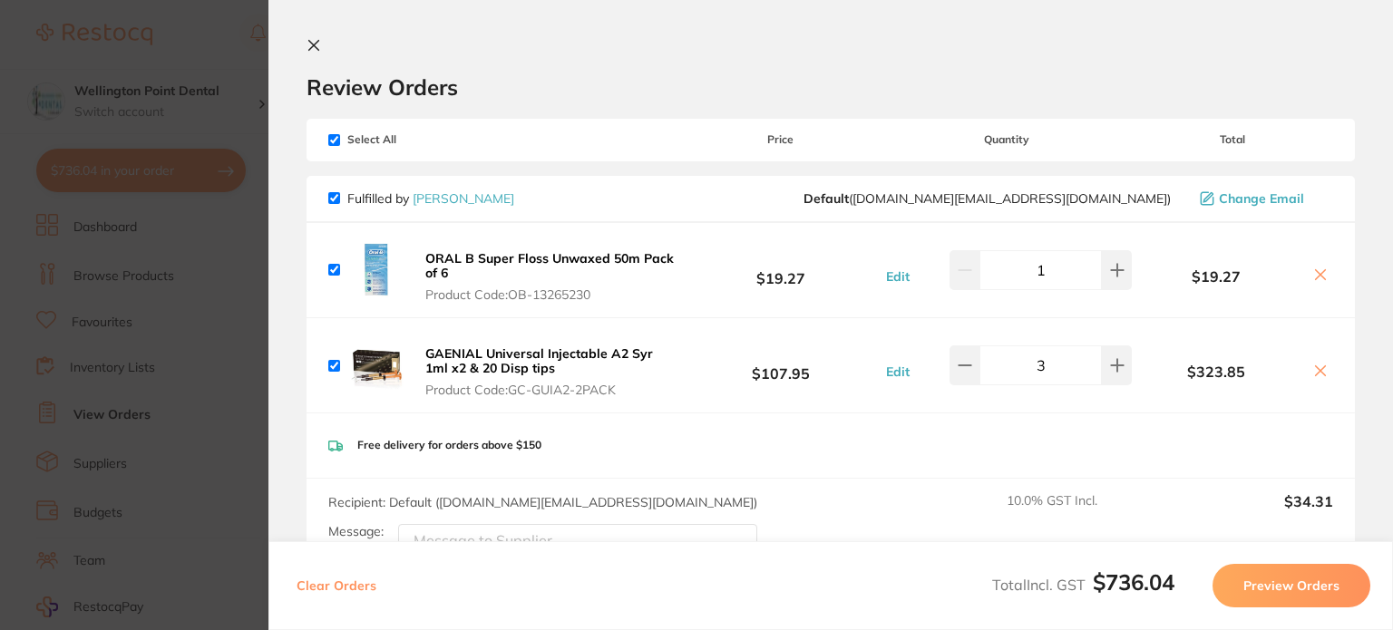
click at [310, 44] on icon at bounding box center [314, 45] width 15 height 15
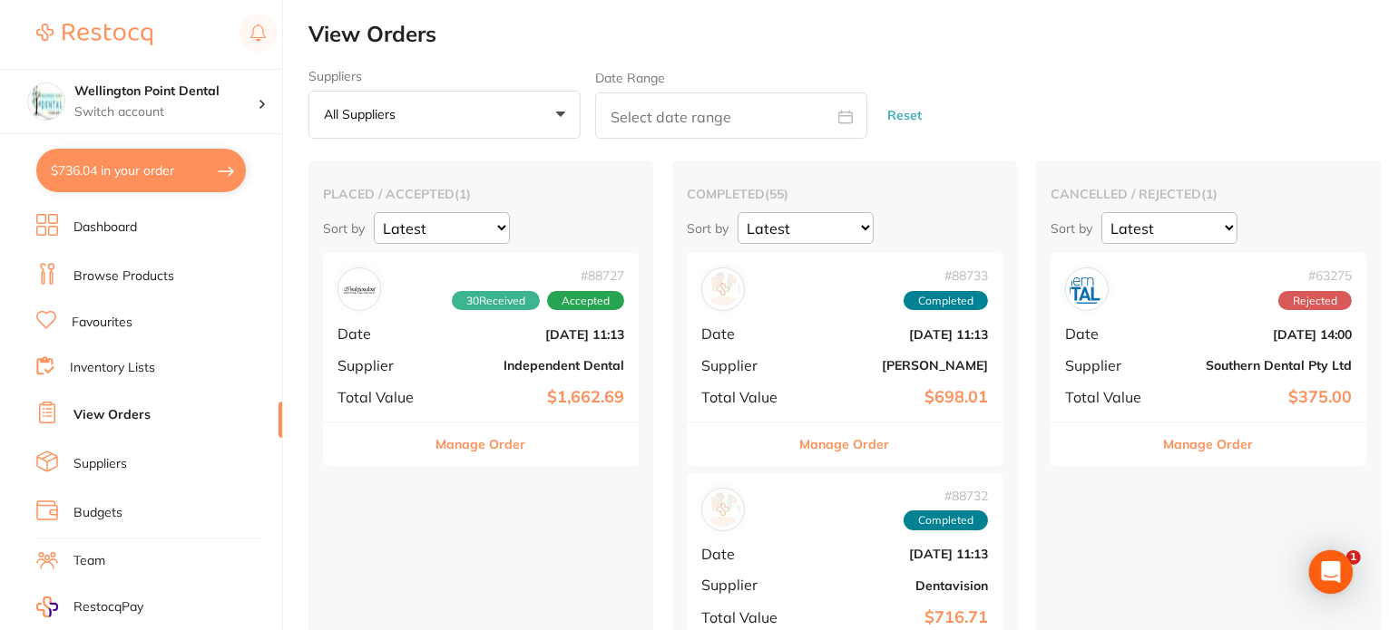
click at [142, 275] on link "Browse Products" at bounding box center [123, 277] width 101 height 18
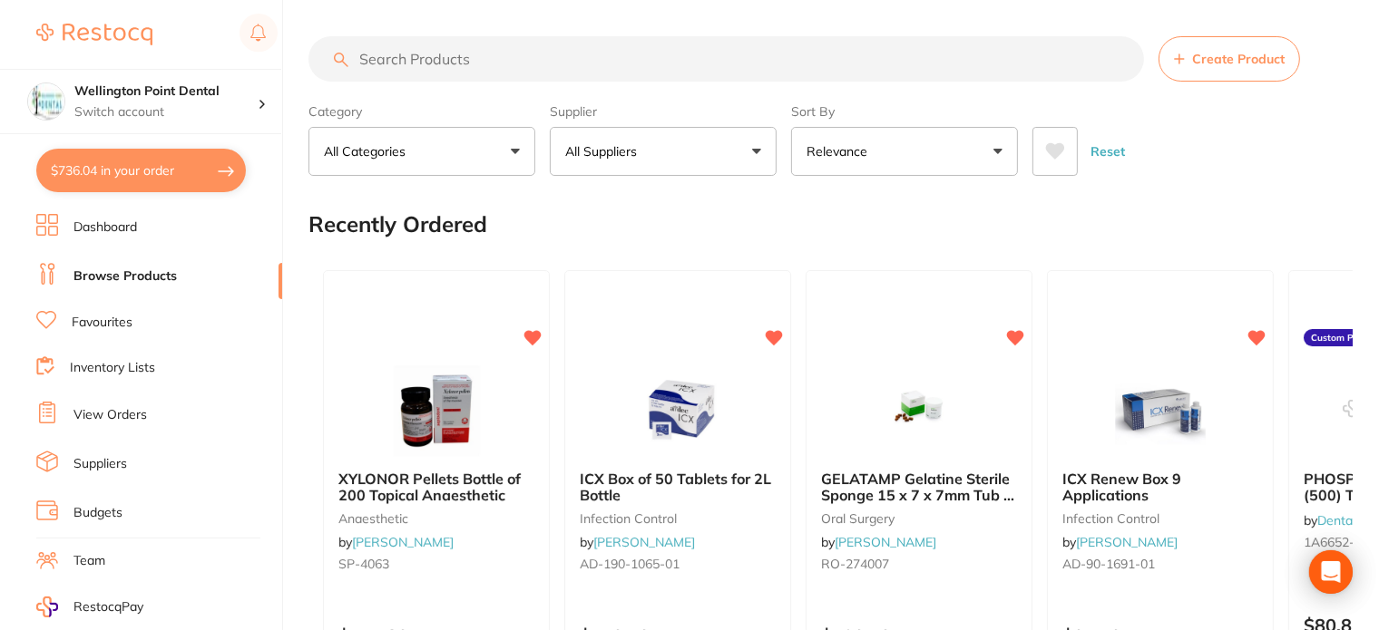
click at [378, 57] on input "search" at bounding box center [725, 58] width 835 height 45
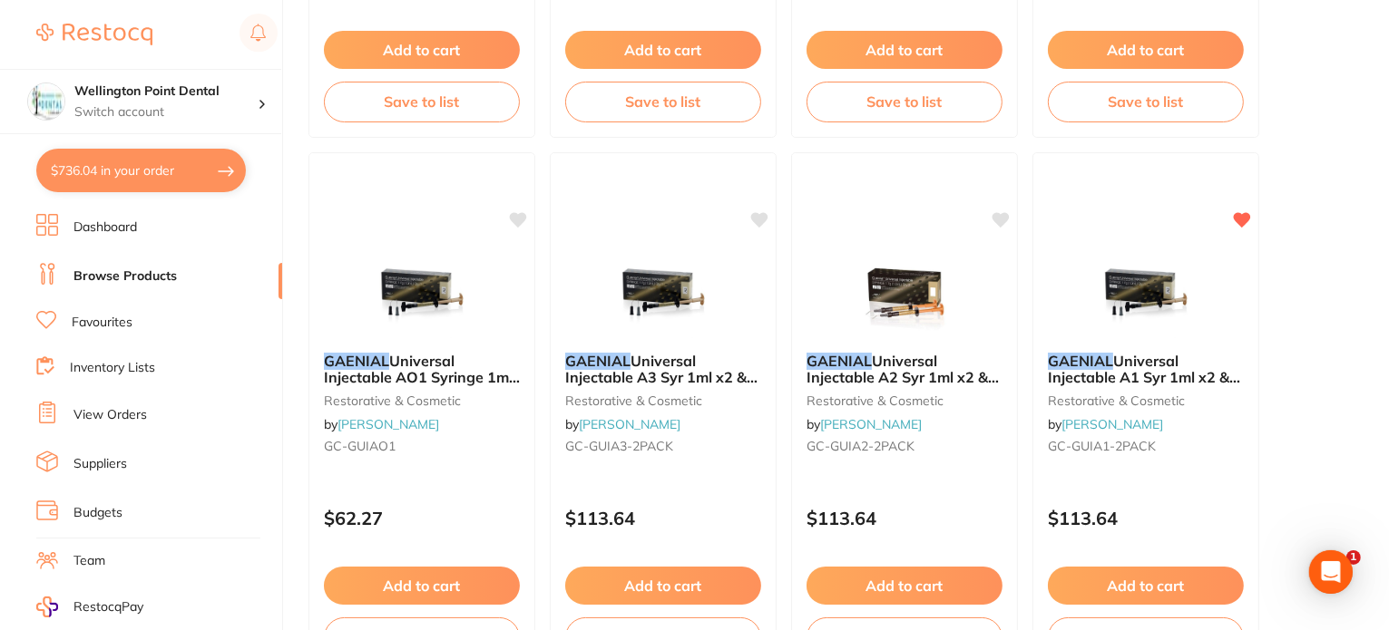
scroll to position [1179, 0]
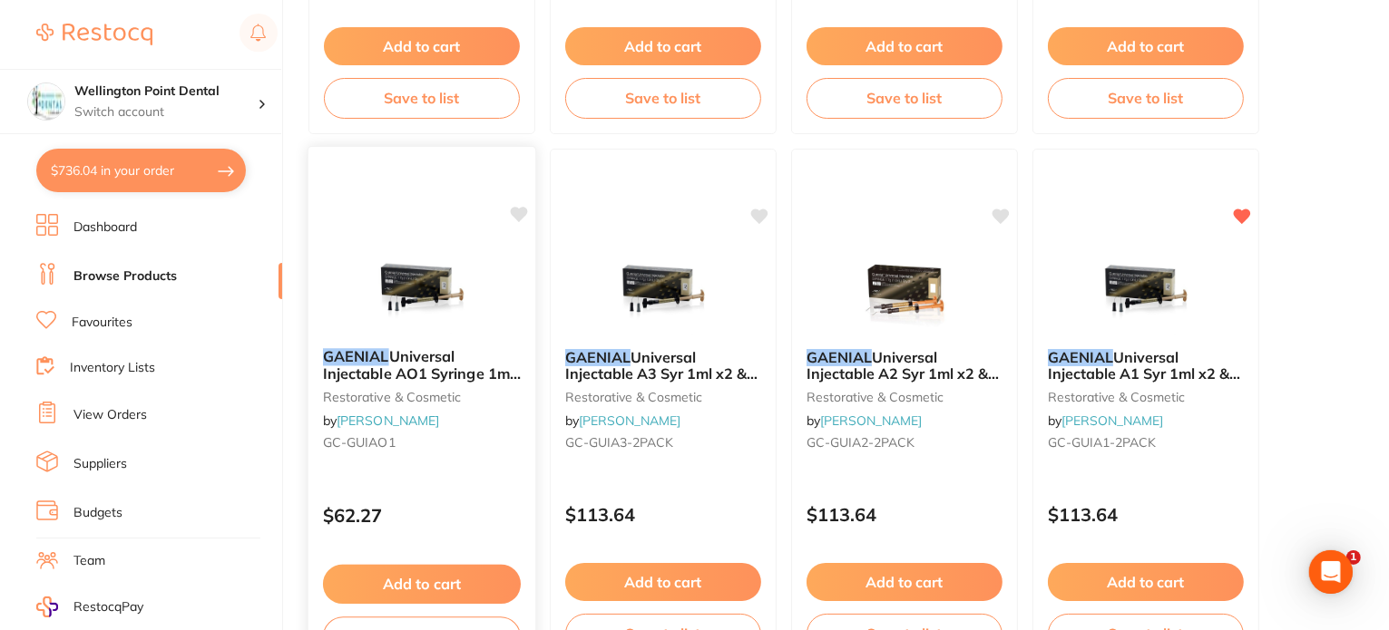
type input "genial"
click at [410, 361] on span "Universal Injectable AO1 Syringe 1ml & 10 Disp tips" at bounding box center [422, 374] width 196 height 52
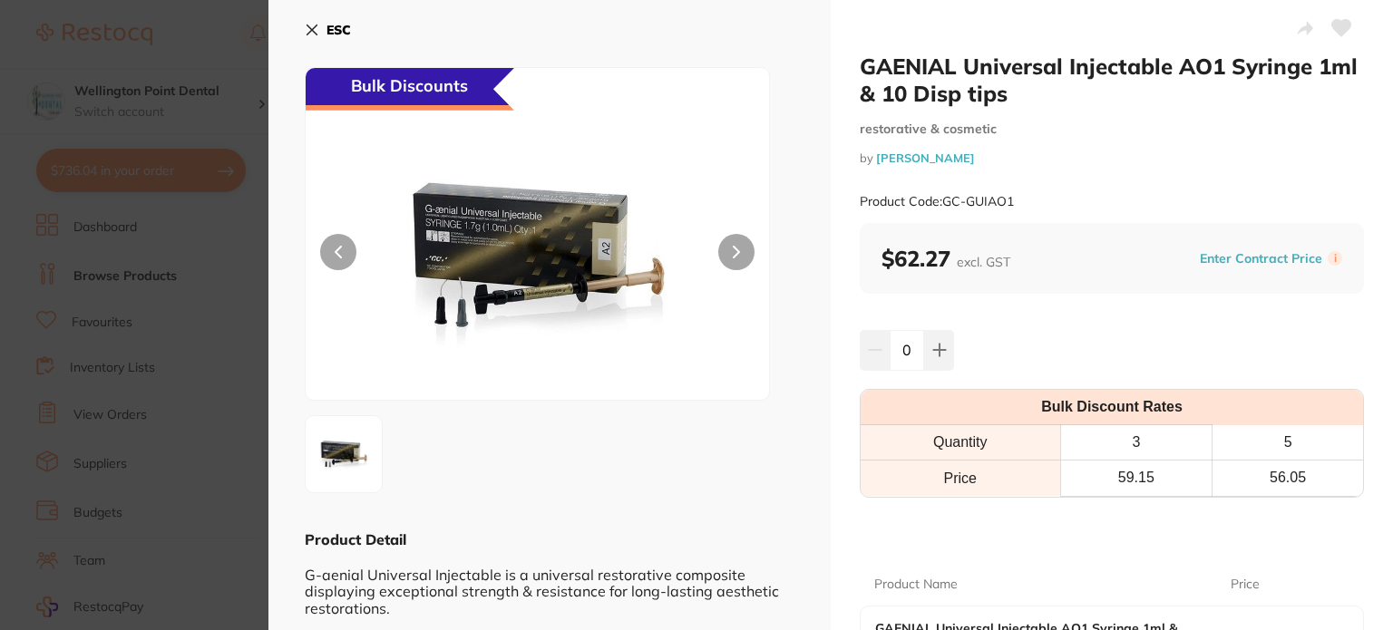
click at [329, 22] on b "ESC" at bounding box center [339, 30] width 24 height 16
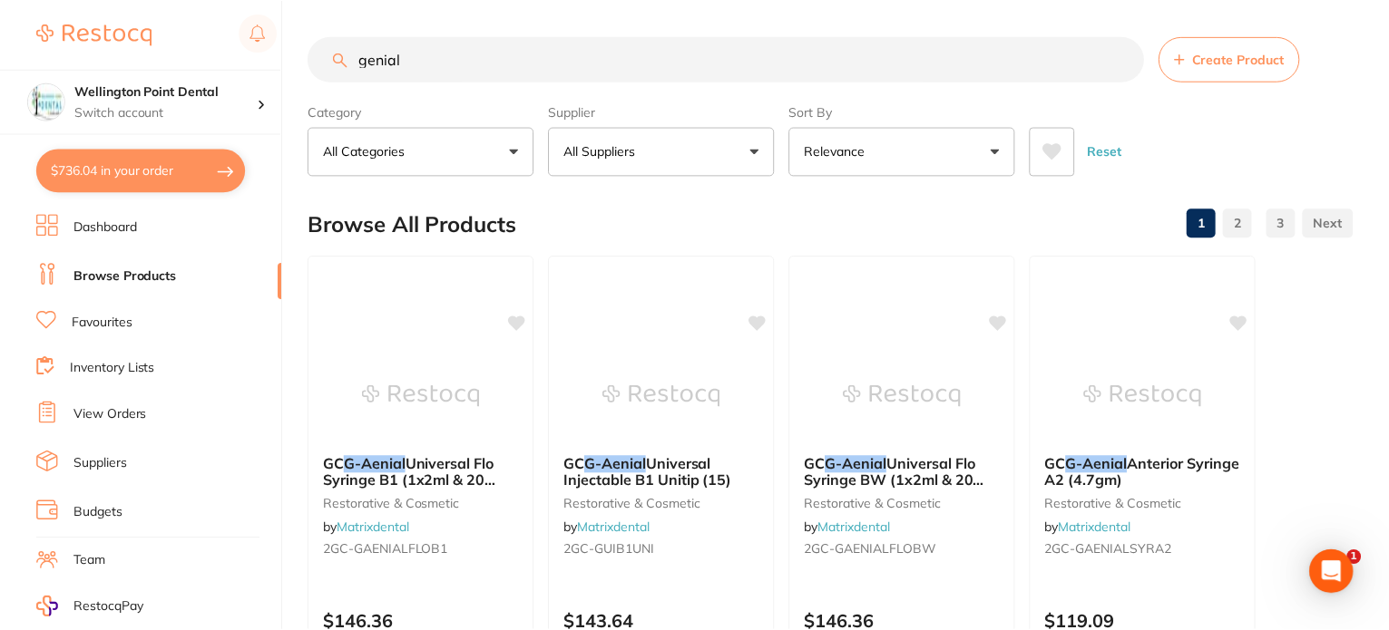
scroll to position [1179, 0]
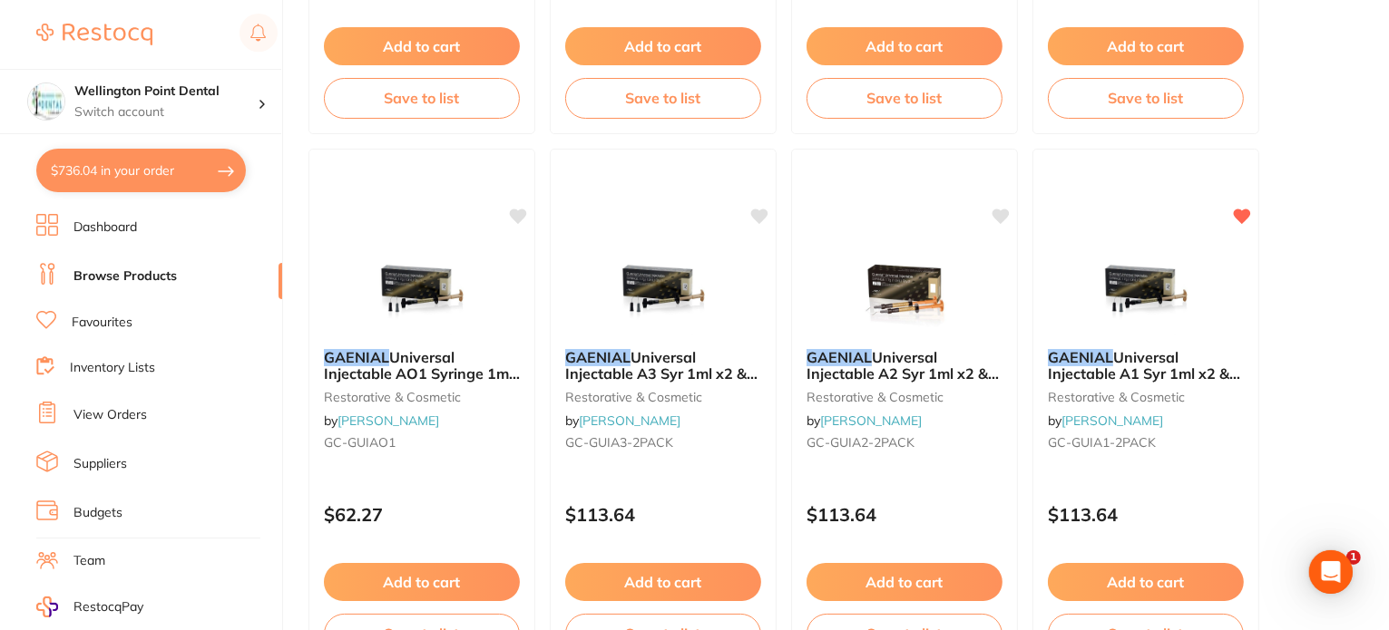
click at [128, 171] on button "$736.04 in your order" at bounding box center [141, 171] width 210 height 44
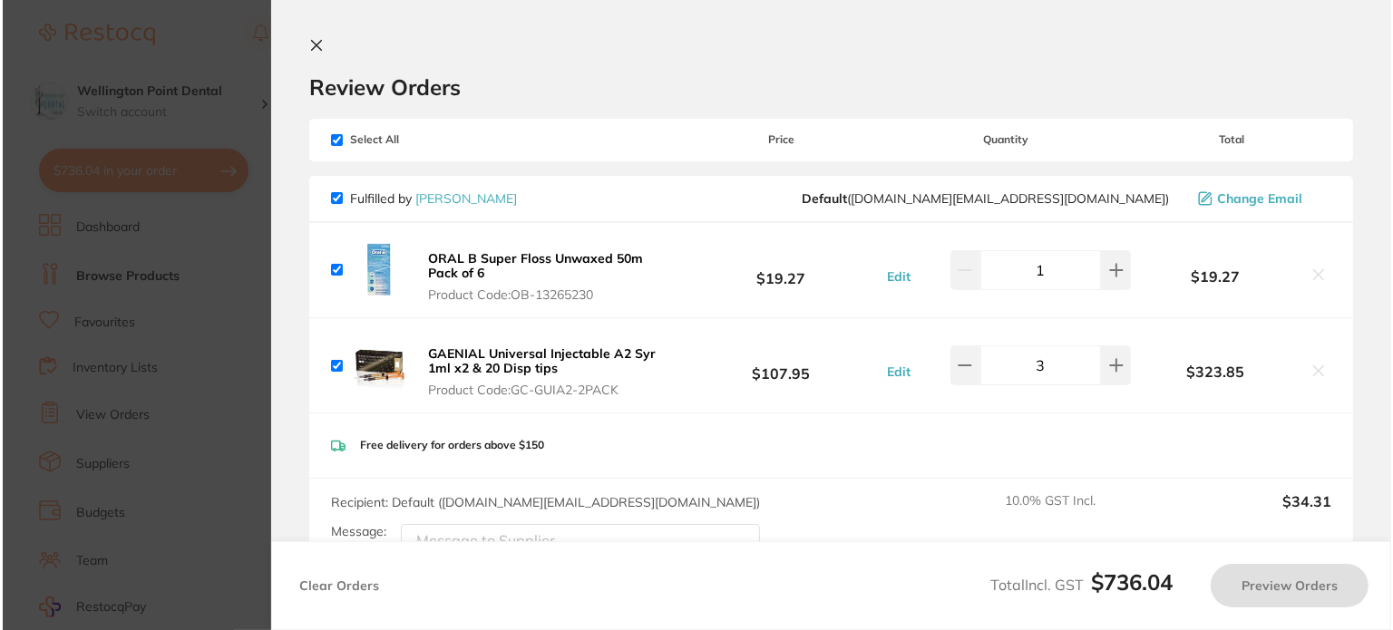
scroll to position [0, 0]
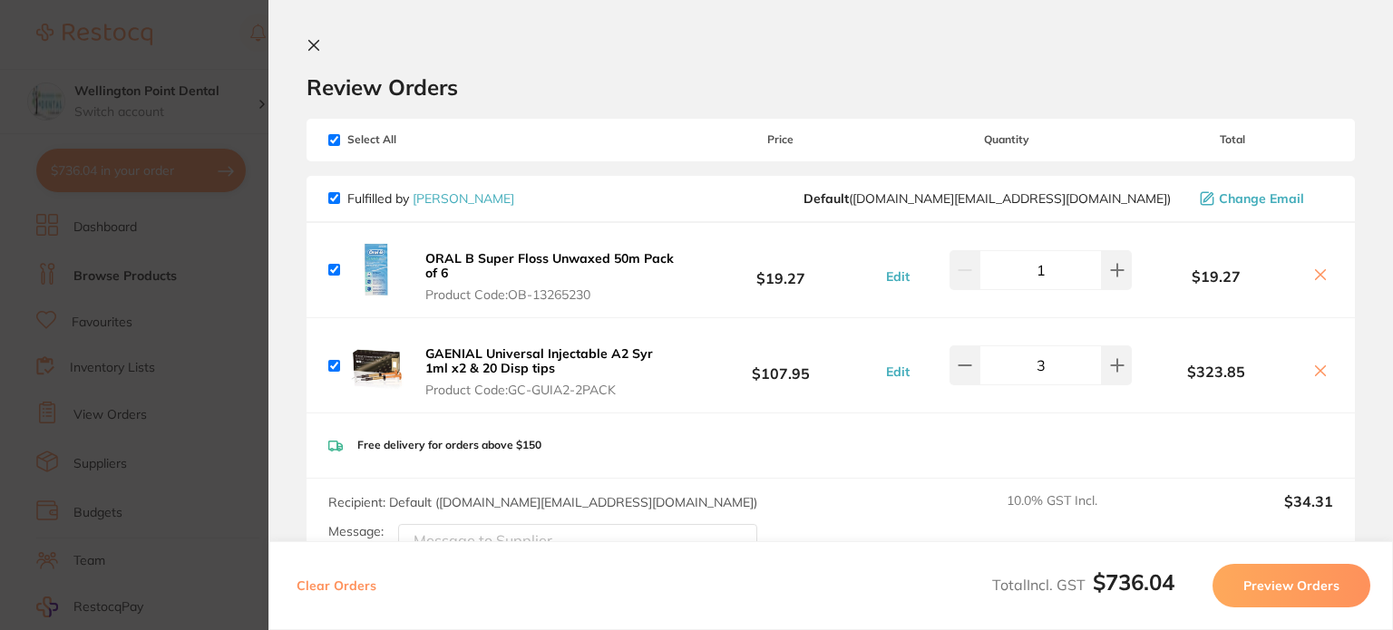
click at [310, 44] on icon at bounding box center [314, 45] width 15 height 15
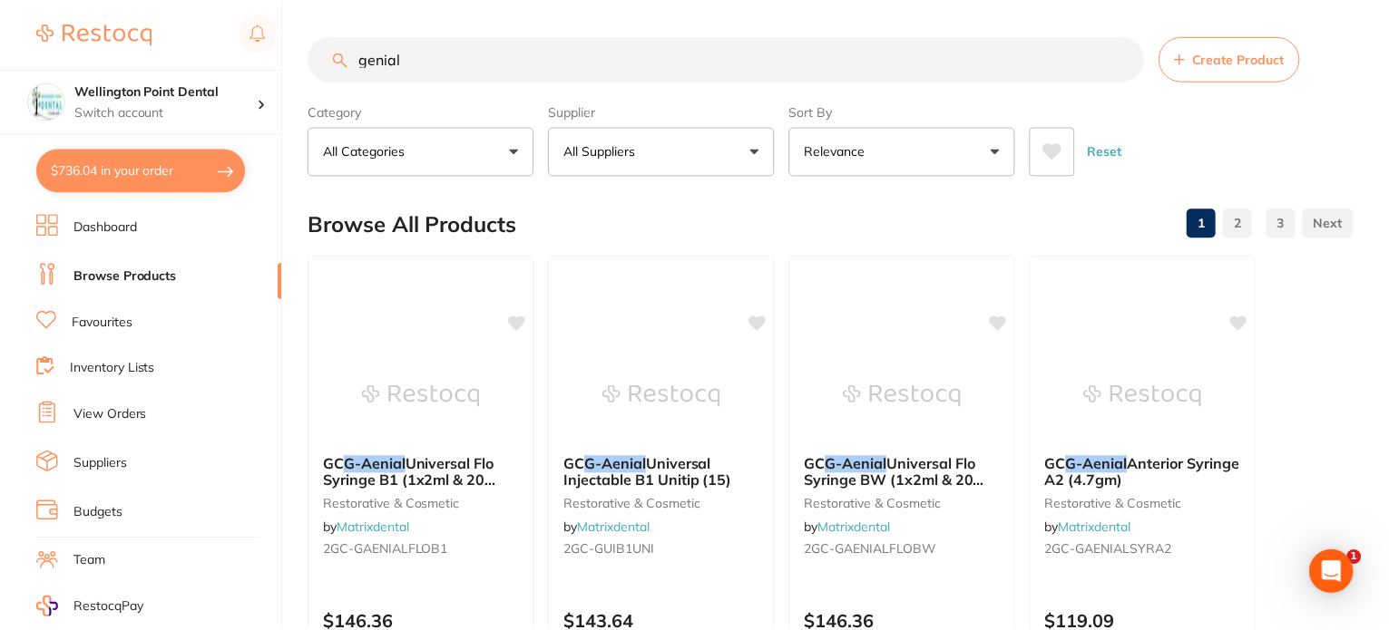
scroll to position [1179, 0]
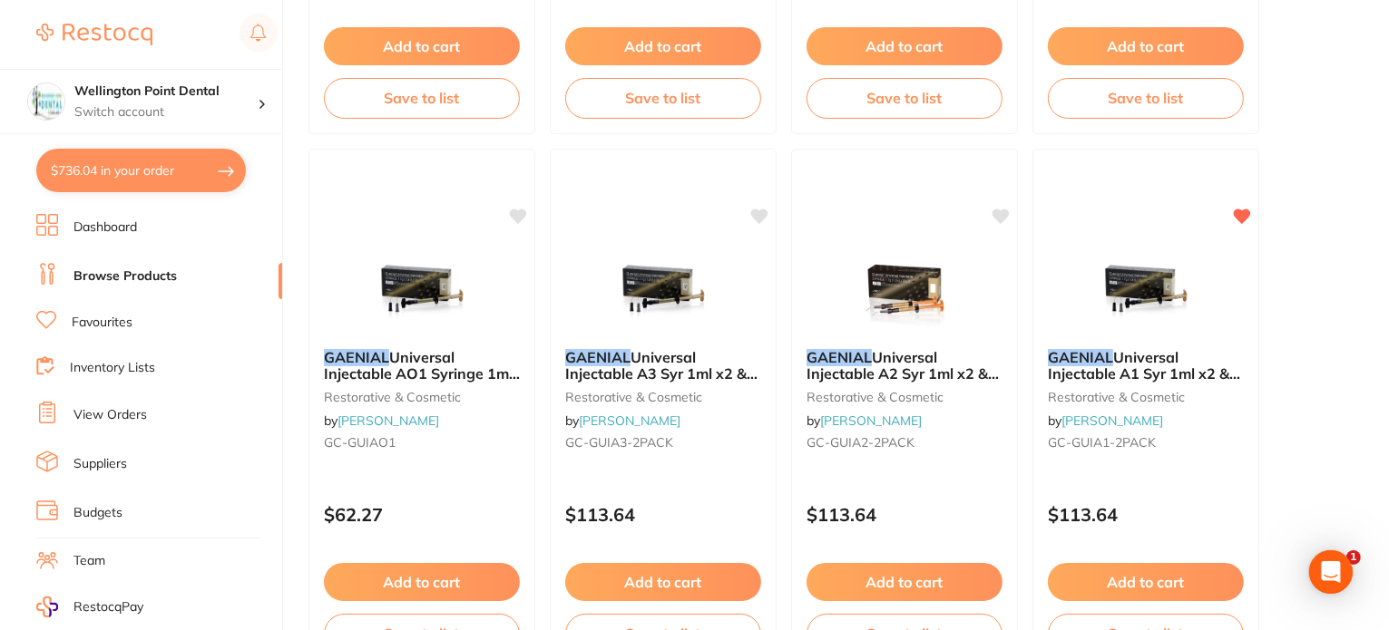
click at [126, 232] on link "Dashboard" at bounding box center [104, 228] width 63 height 18
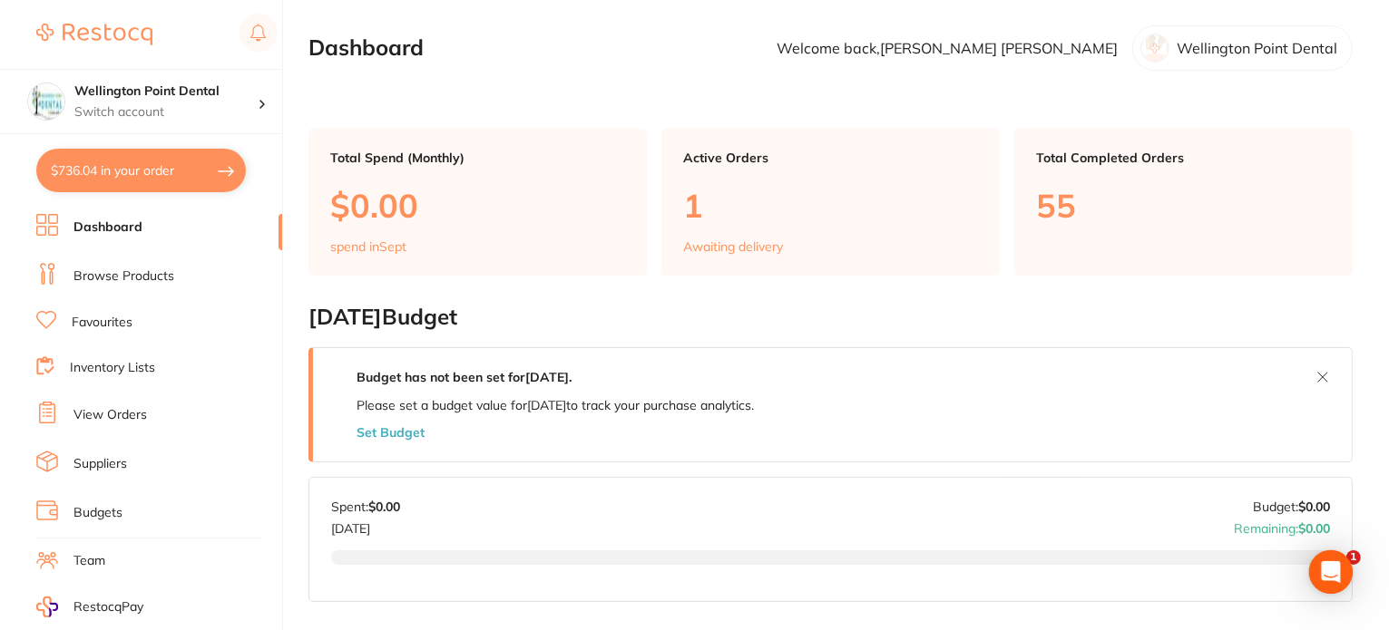
click at [131, 275] on link "Browse Products" at bounding box center [123, 277] width 101 height 18
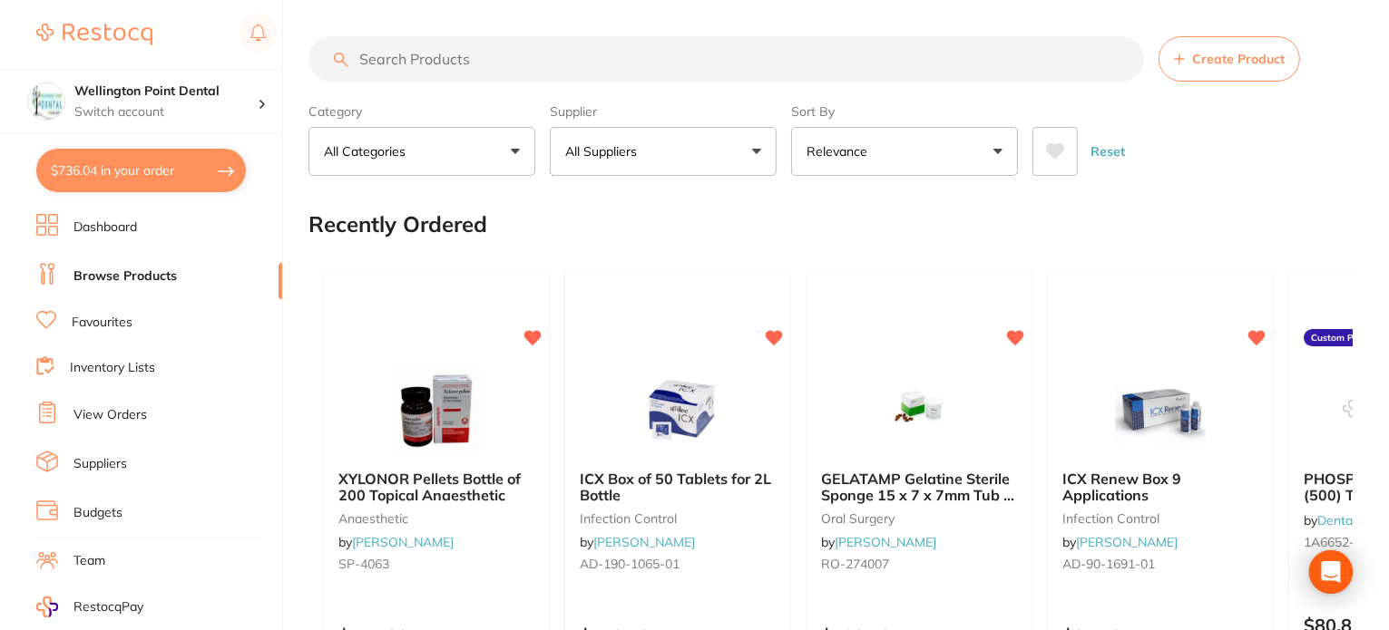
click at [422, 56] on input "search" at bounding box center [725, 58] width 835 height 45
paste input "GC GAENIAL Universal Injectable - High Strength Universal Composite - Dispensin…"
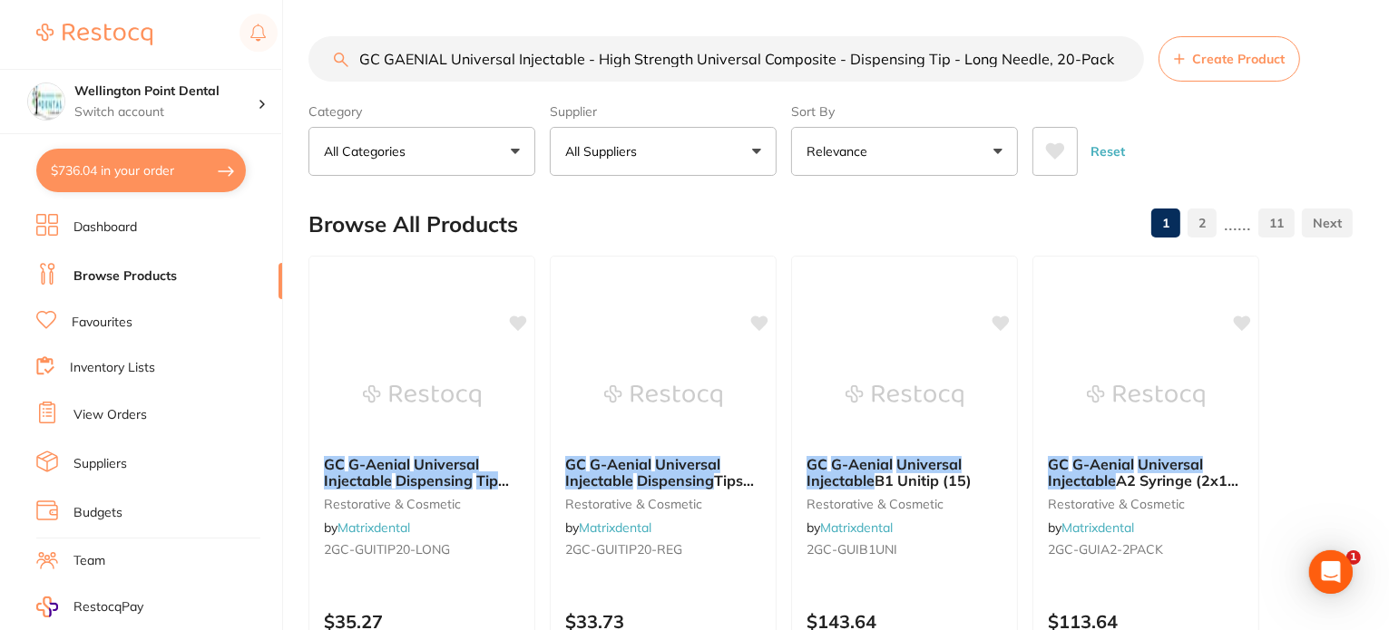
click at [757, 152] on button "All Suppliers" at bounding box center [663, 151] width 227 height 49
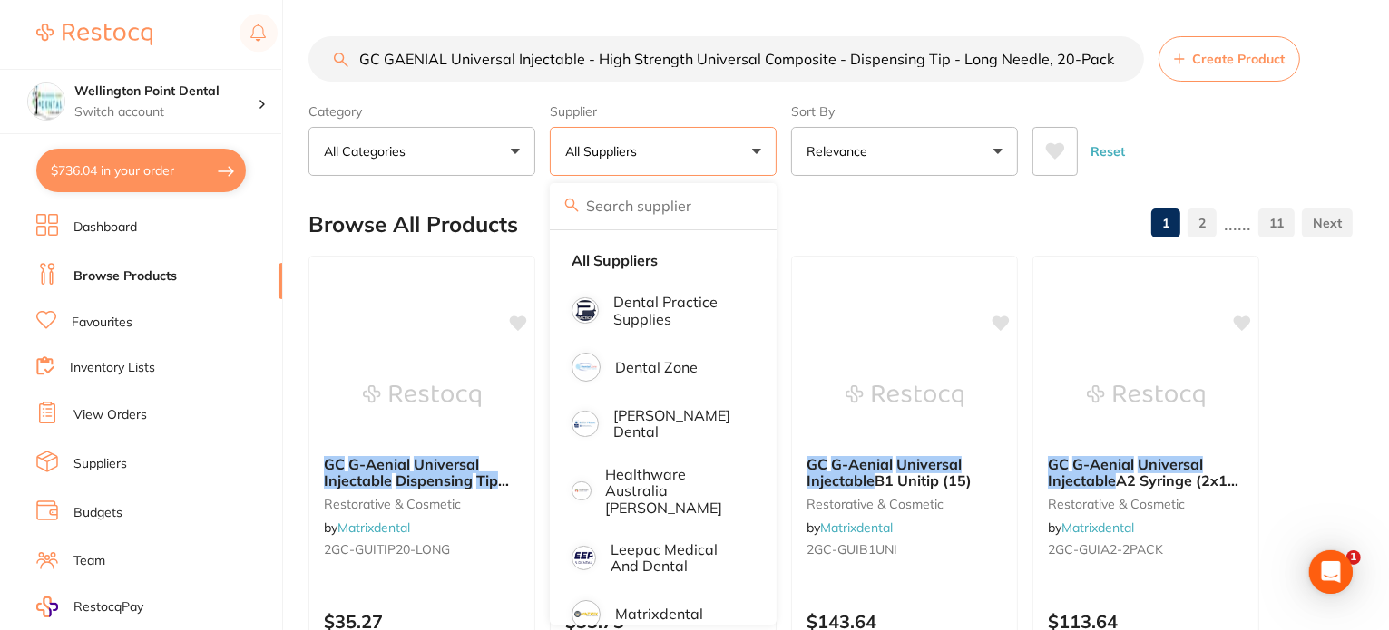
drag, startPoint x: 841, startPoint y: 60, endPoint x: 584, endPoint y: 57, distance: 256.7
click at [584, 57] on input "GC GAENIAL Universal Injectable - High Strength Universal Composite - Dispensin…" at bounding box center [725, 58] width 835 height 45
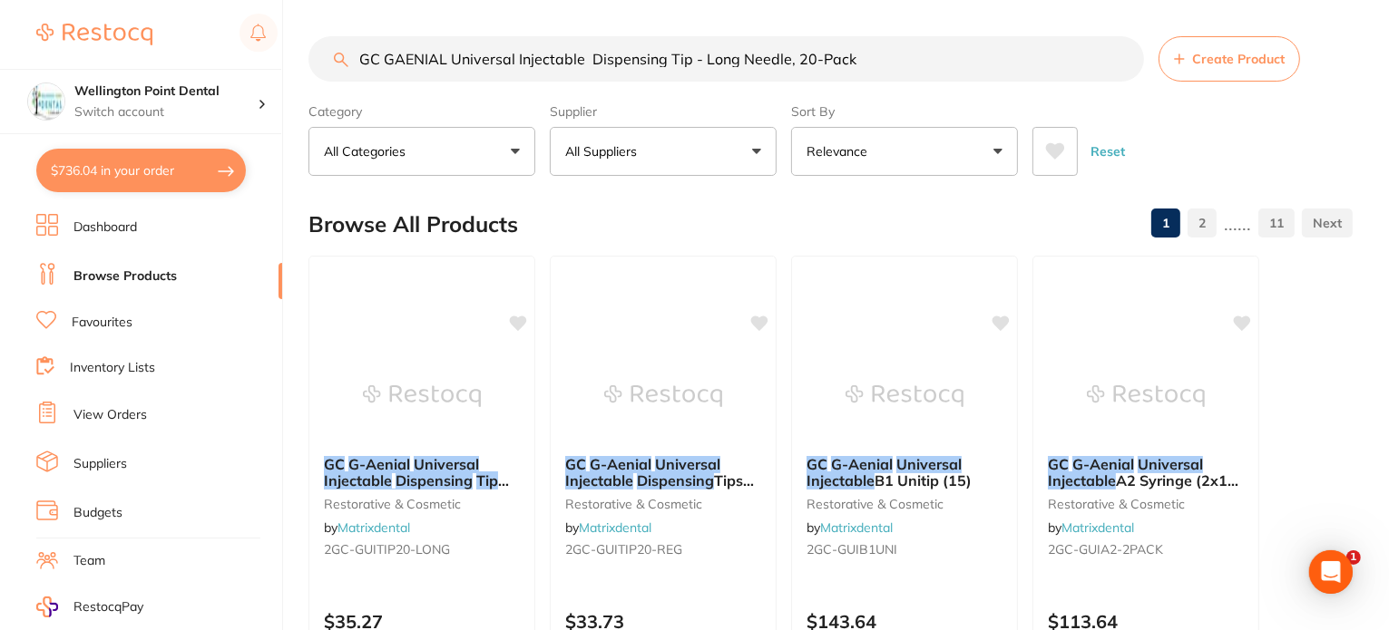
type input "GC GAENIAL Universal Injectable Dispensing Tip - Long Needle, 20-Pack"
click at [756, 148] on button "All Suppliers" at bounding box center [663, 151] width 227 height 49
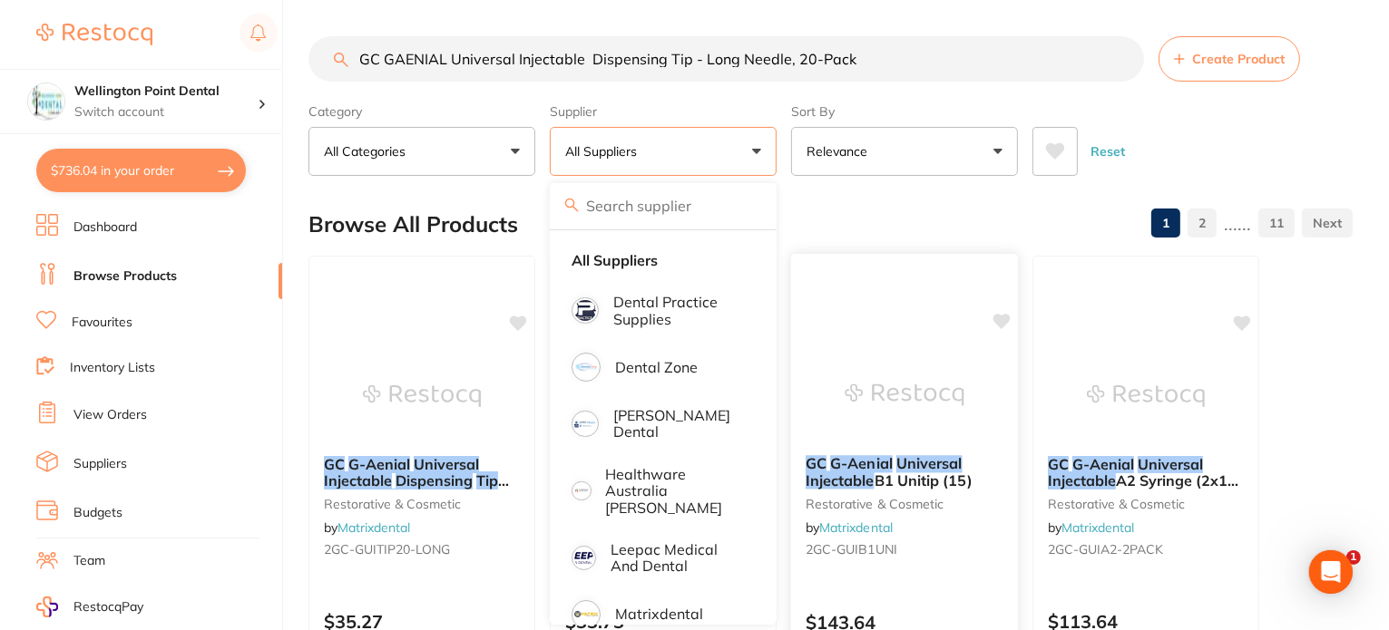
click at [802, 261] on div at bounding box center [904, 277] width 227 height 46
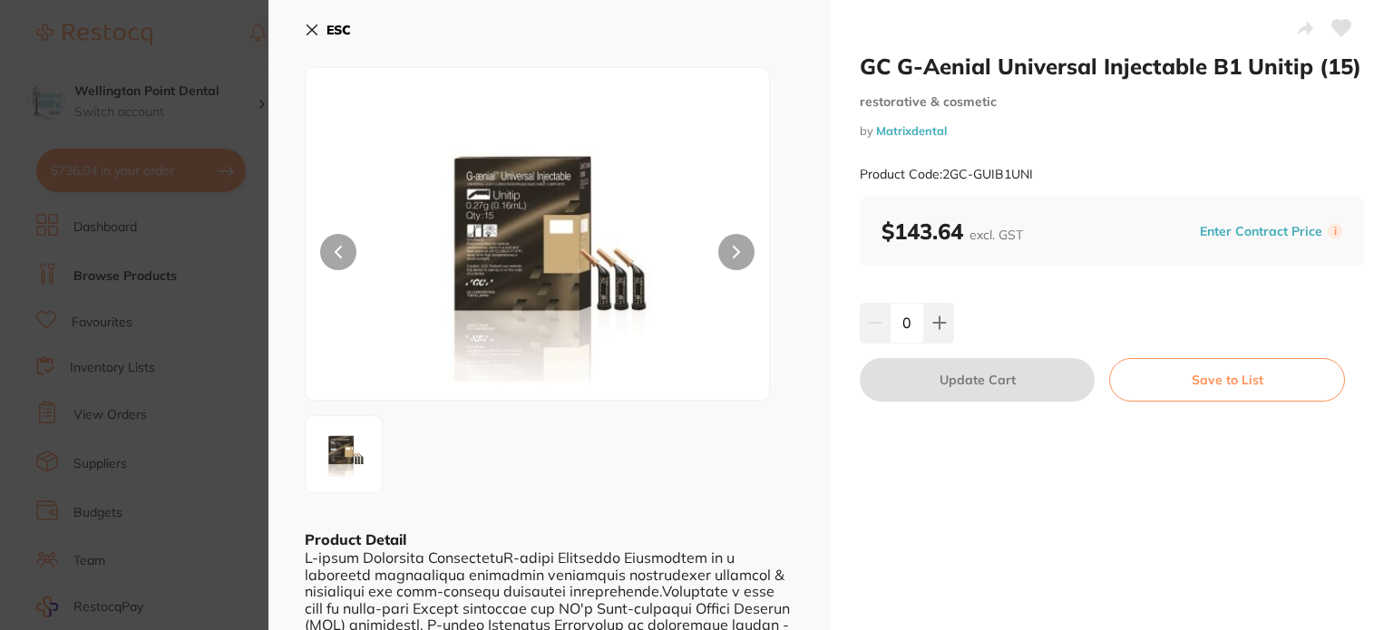
click at [736, 361] on div at bounding box center [537, 234] width 465 height 334
click at [337, 27] on b "ESC" at bounding box center [339, 30] width 24 height 16
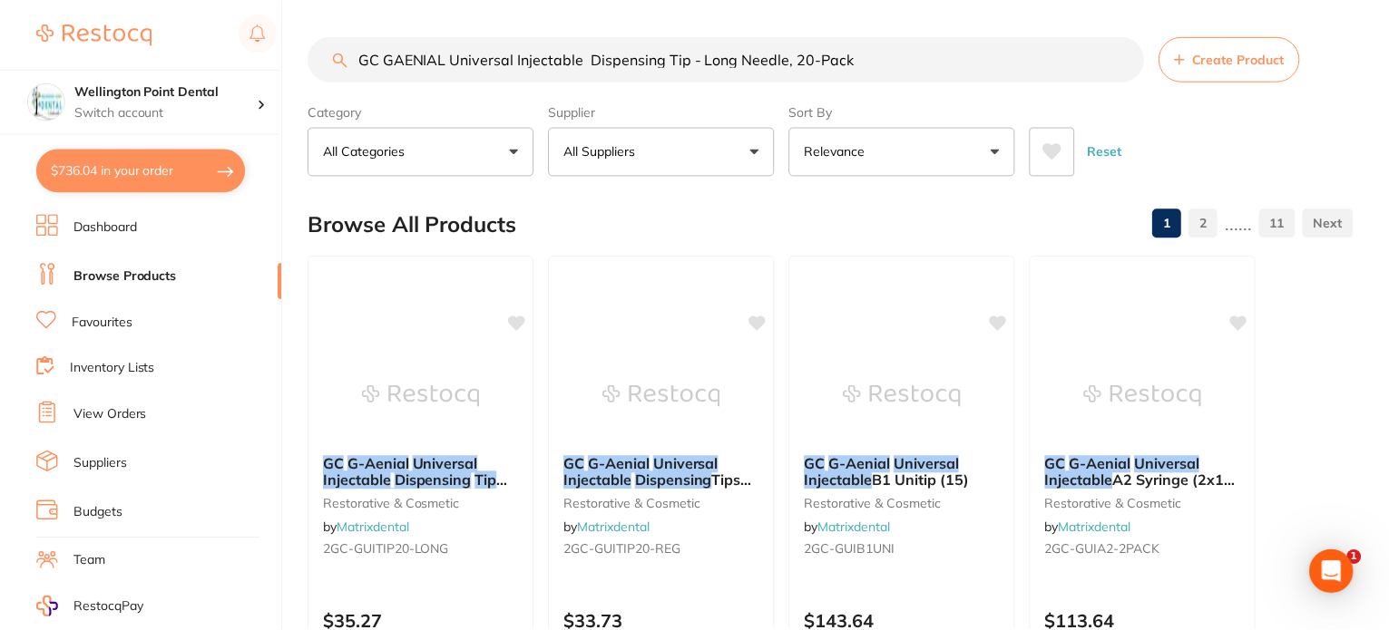
scroll to position [11, 0]
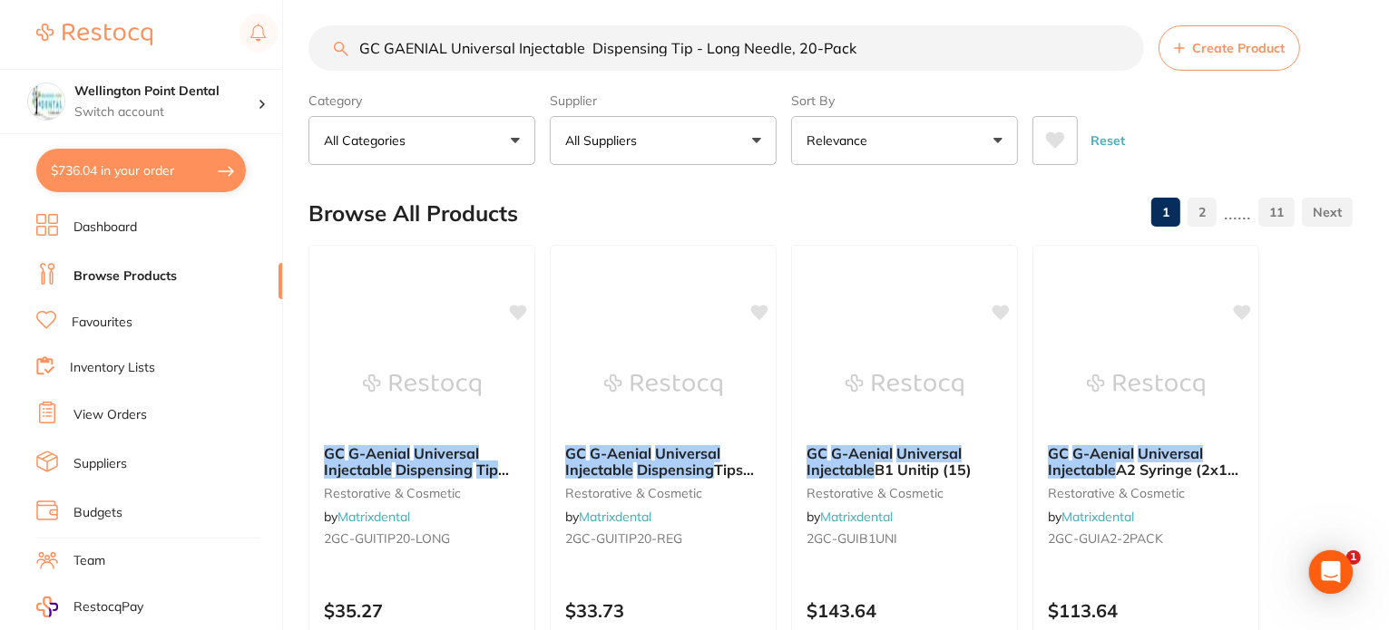
click at [139, 274] on link "Browse Products" at bounding box center [124, 277] width 103 height 18
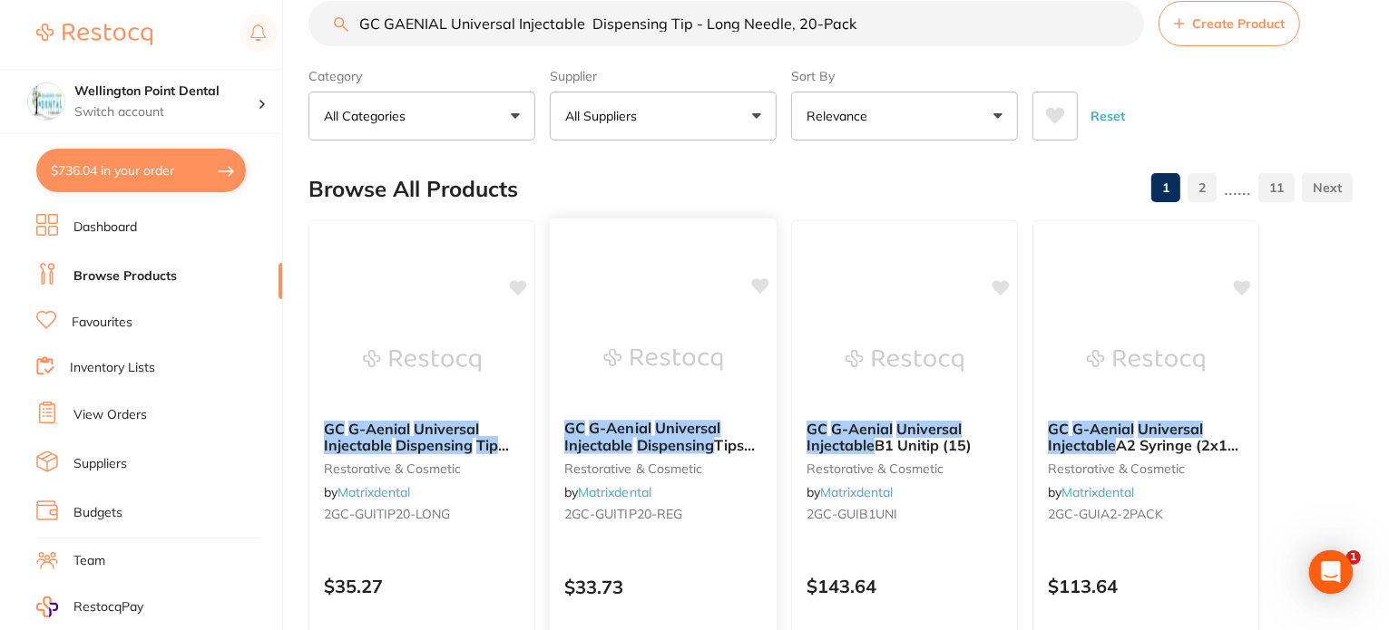
scroll to position [0, 0]
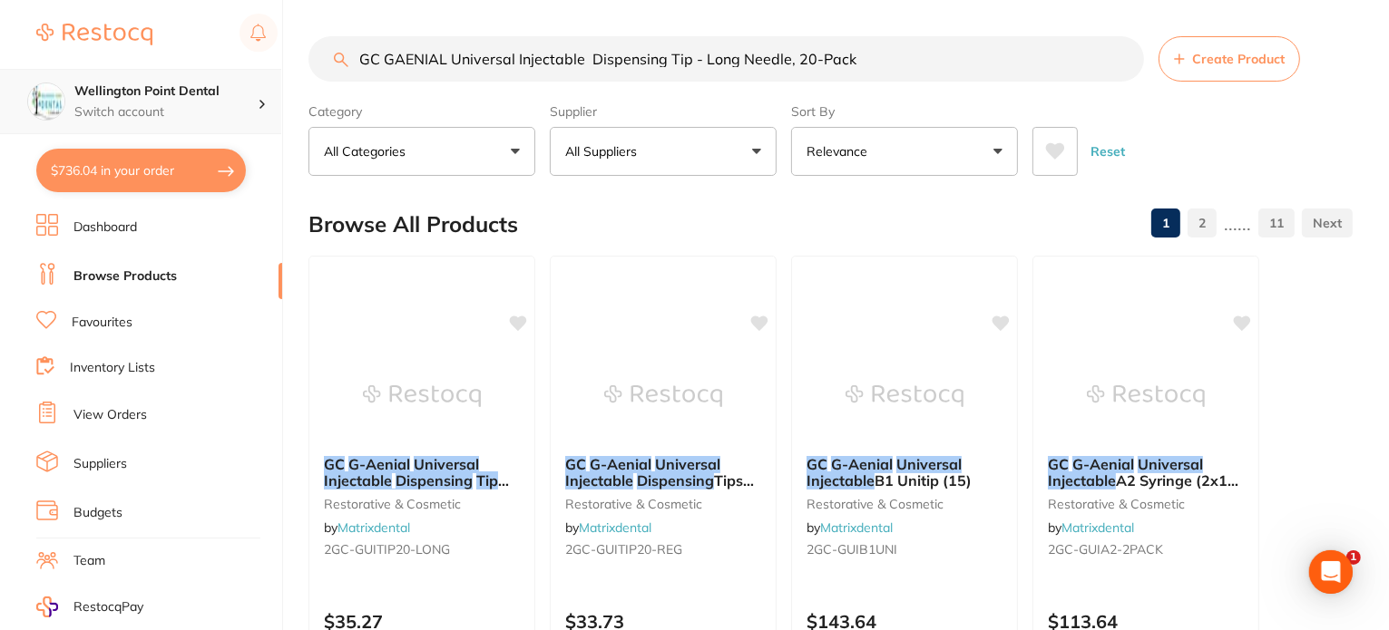
drag, startPoint x: 806, startPoint y: 74, endPoint x: 167, endPoint y: 82, distance: 638.7
click at [167, 82] on div "$736.04 Wellington Point Dental Switch account Wellington Point Dental The Dent…" at bounding box center [694, 315] width 1389 height 630
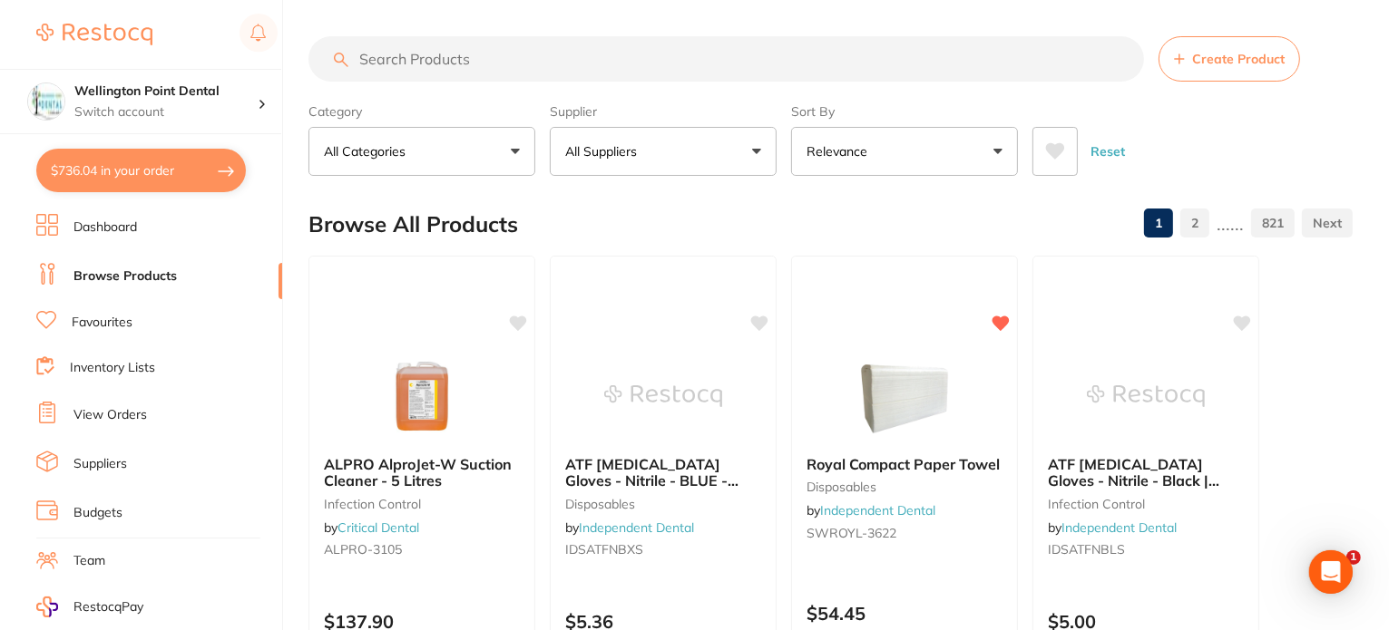
click at [124, 271] on link "Browse Products" at bounding box center [124, 277] width 103 height 18
click at [168, 177] on button "$736.04 in your order" at bounding box center [141, 171] width 210 height 44
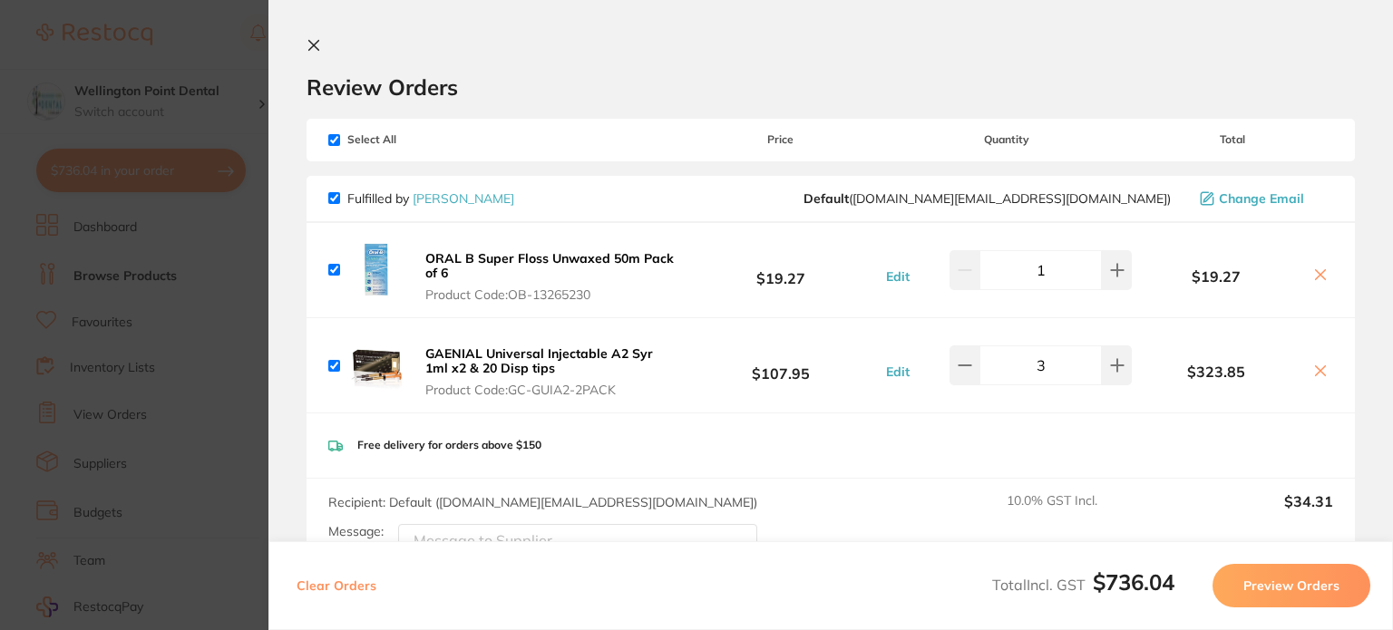
click at [312, 41] on icon at bounding box center [314, 45] width 15 height 15
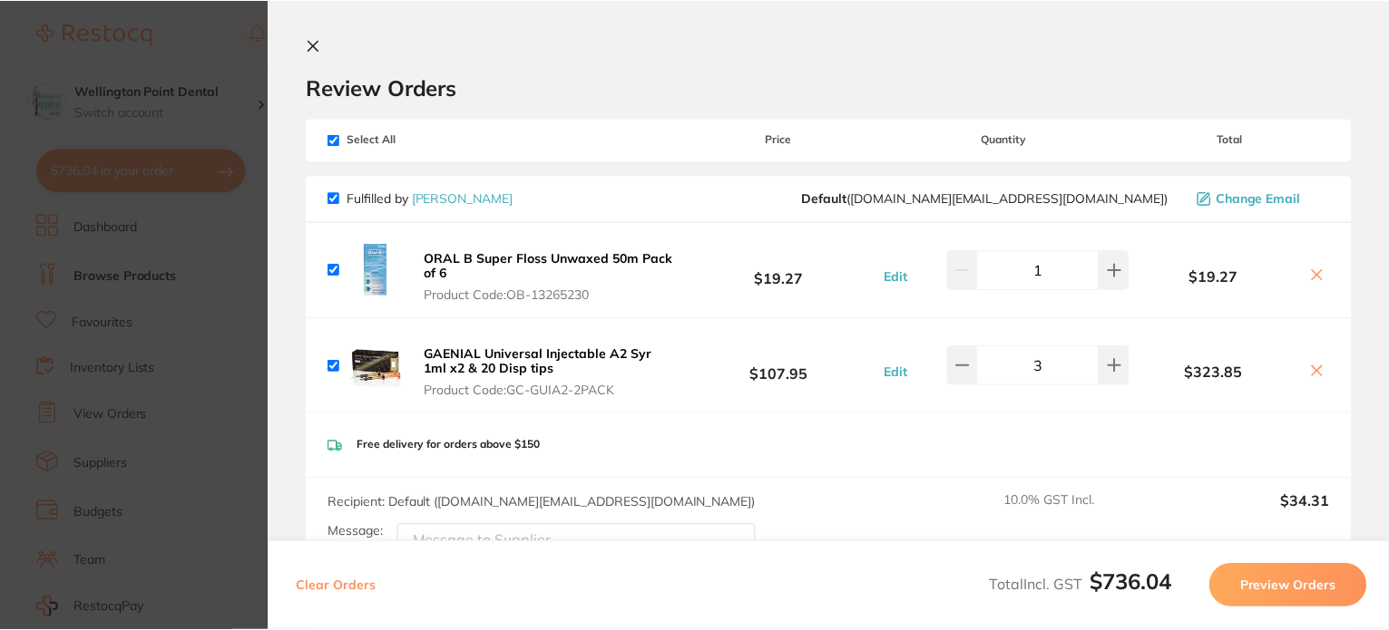
scroll to position [4, 0]
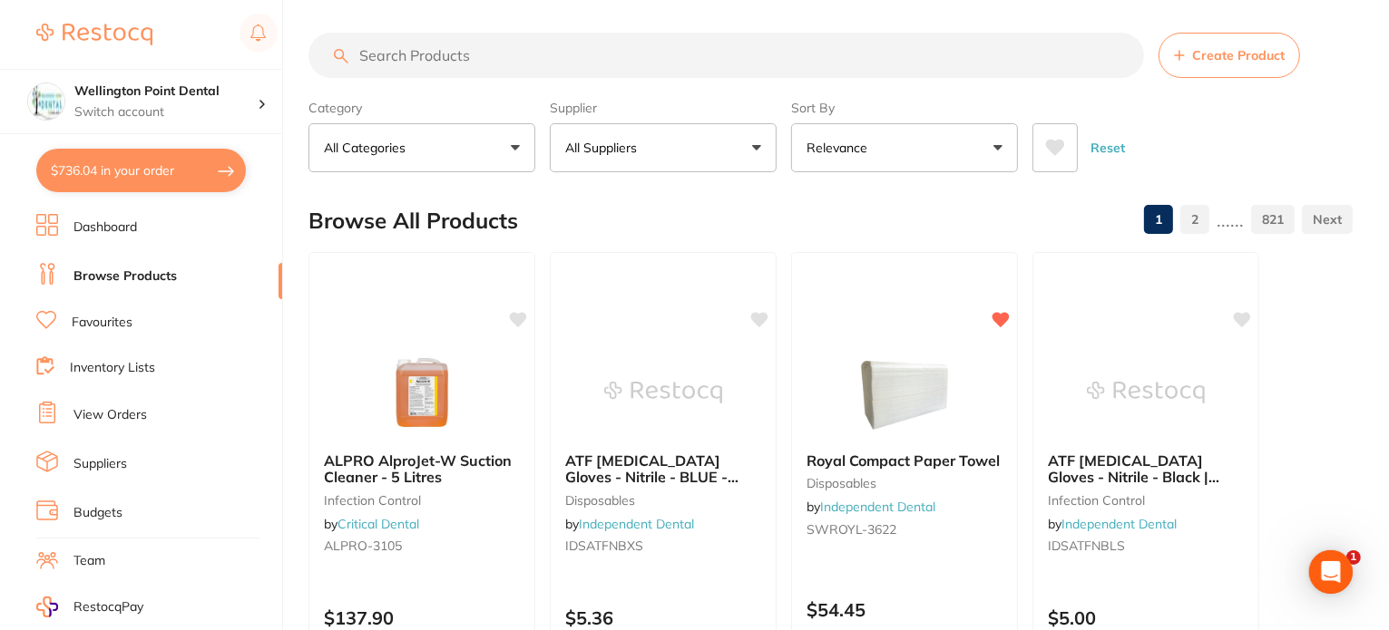
click at [434, 61] on input "search" at bounding box center [725, 55] width 835 height 45
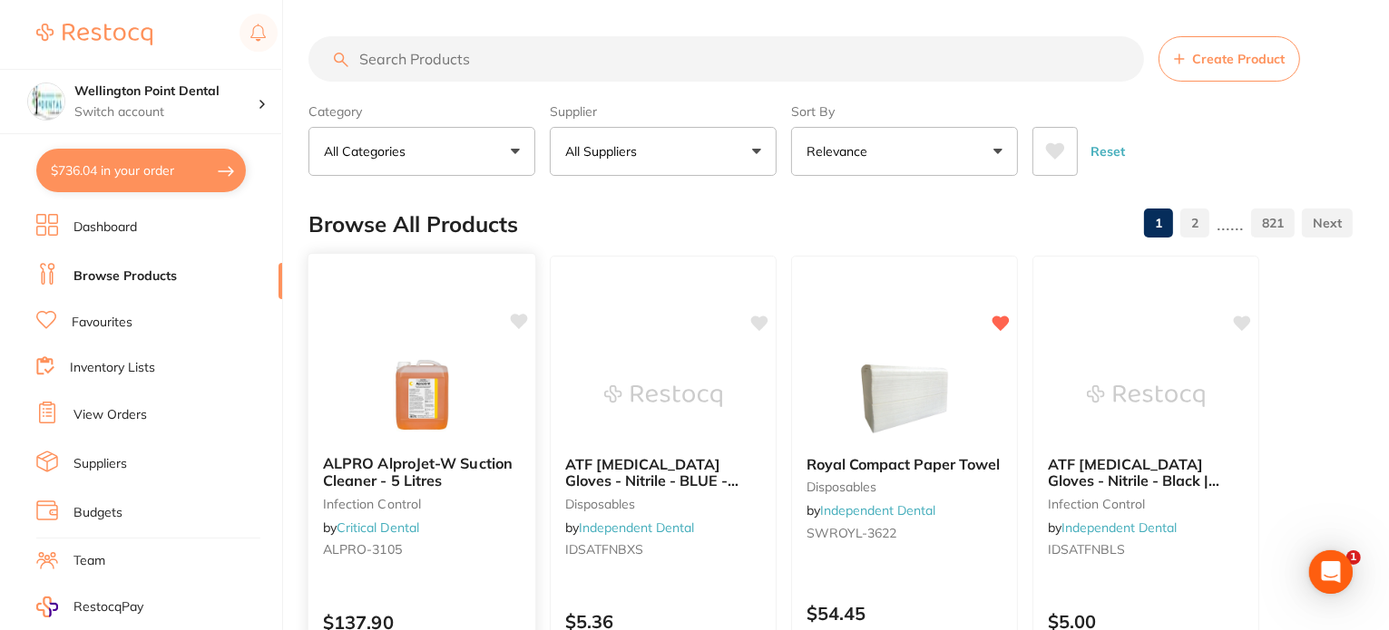
scroll to position [0, 0]
click at [465, 61] on input "search" at bounding box center [725, 58] width 835 height 45
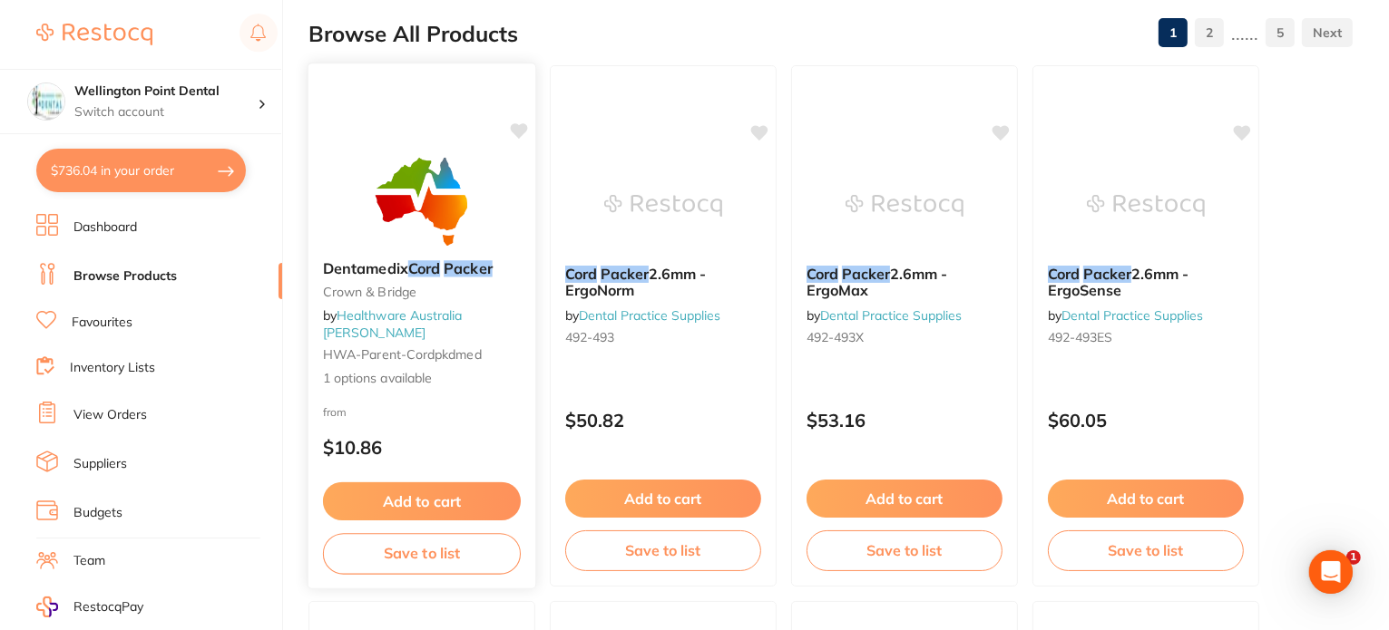
scroll to position [91, 0]
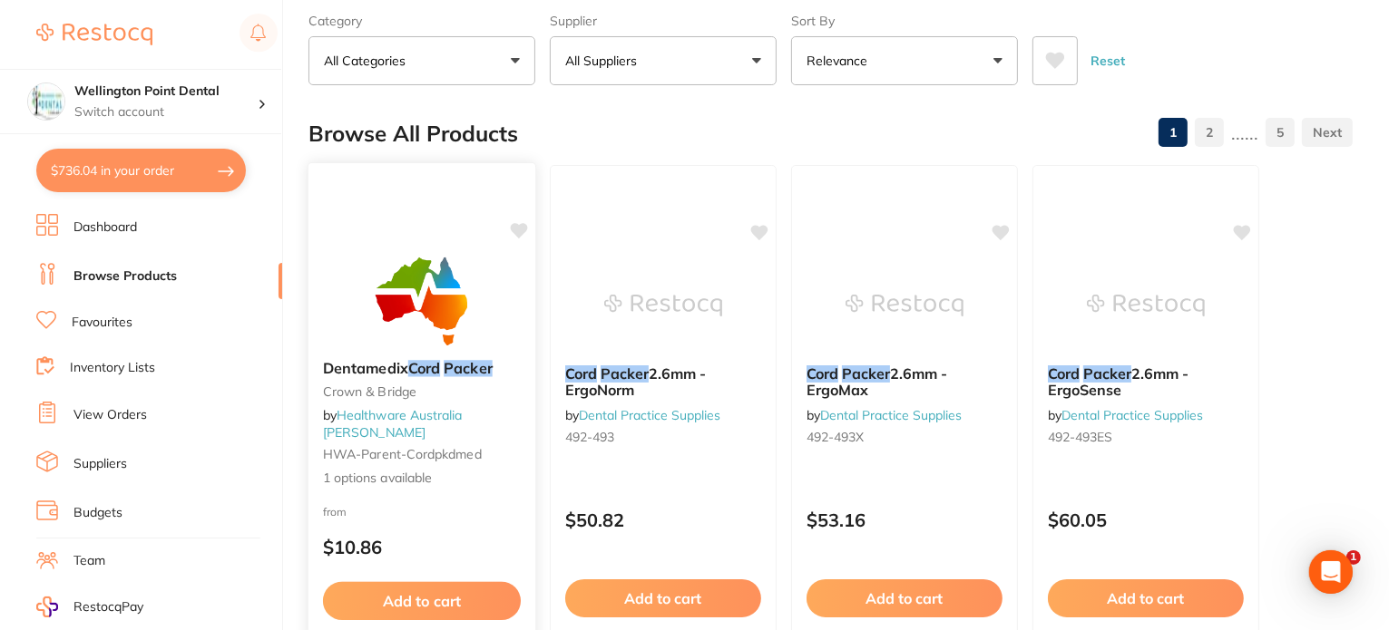
type input "cord packer"
click at [374, 367] on span "Dentamedix" at bounding box center [365, 368] width 85 height 18
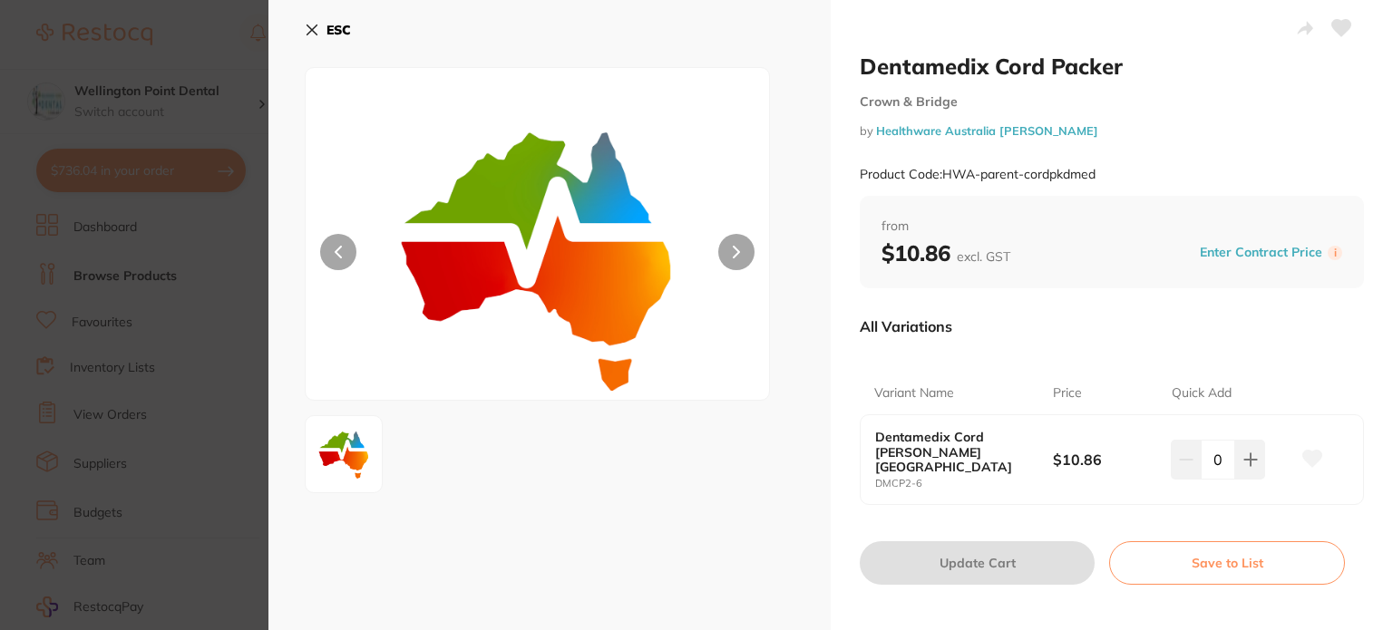
click at [309, 27] on icon at bounding box center [313, 30] width 10 height 10
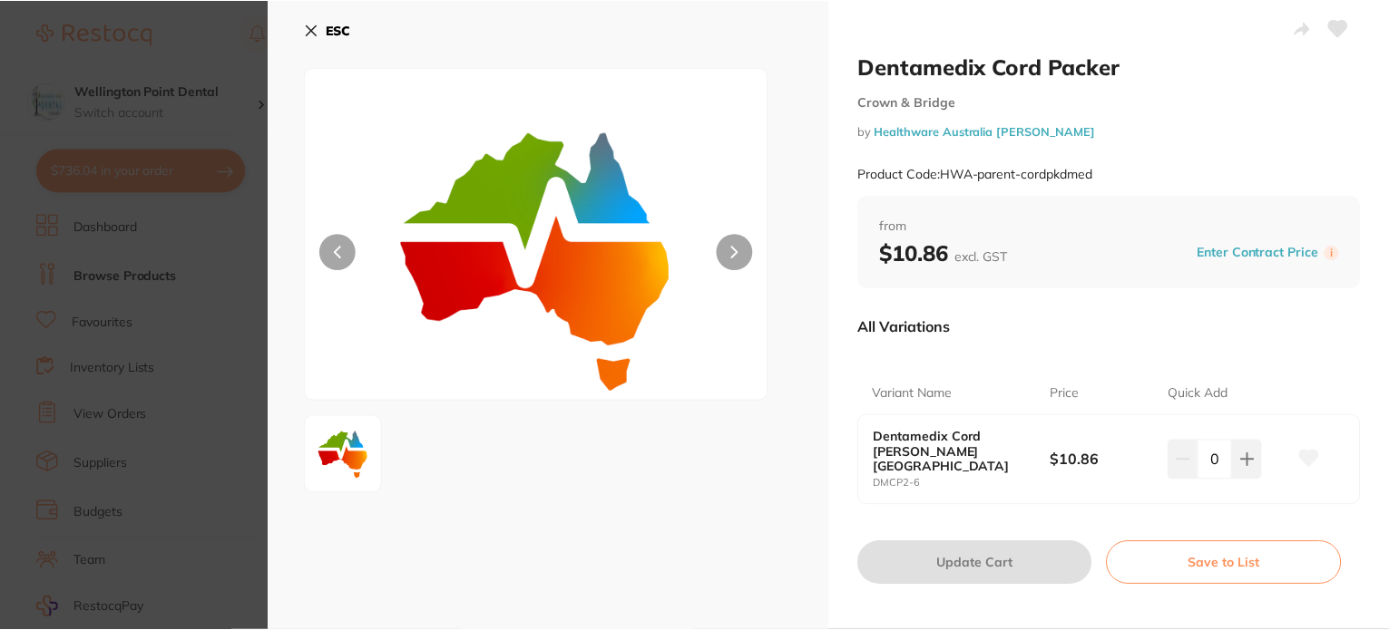
scroll to position [91, 0]
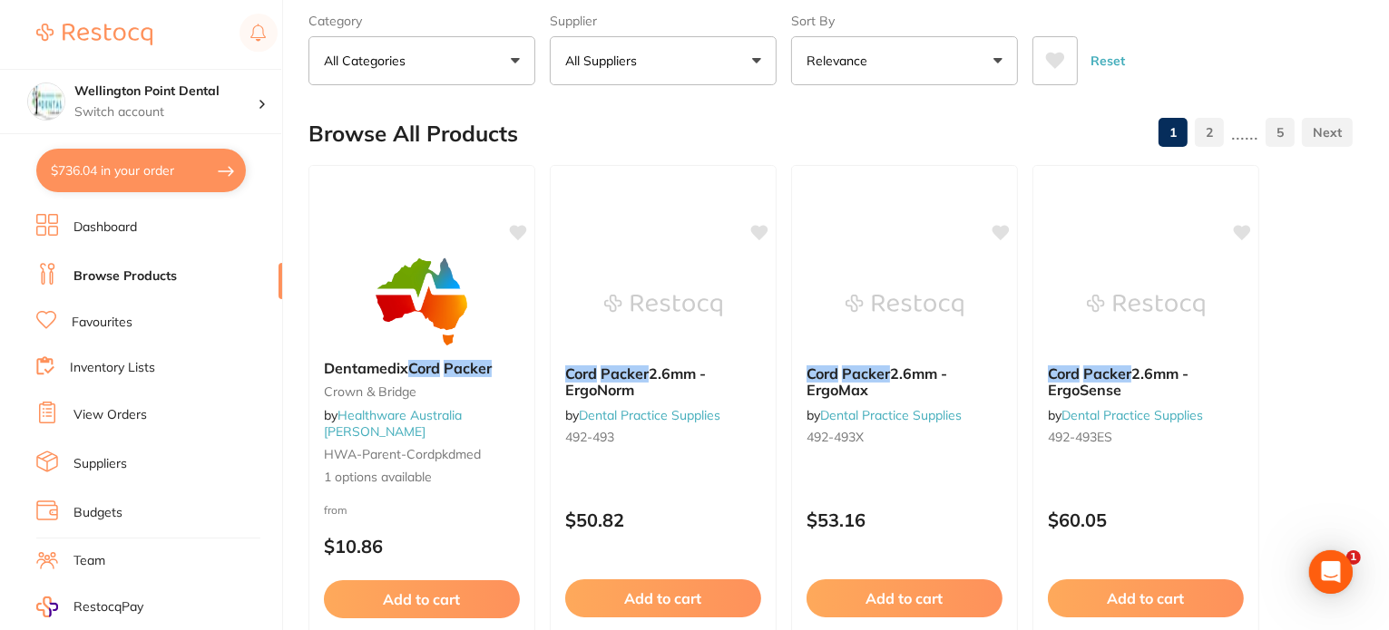
click at [136, 276] on link "Browse Products" at bounding box center [124, 277] width 103 height 18
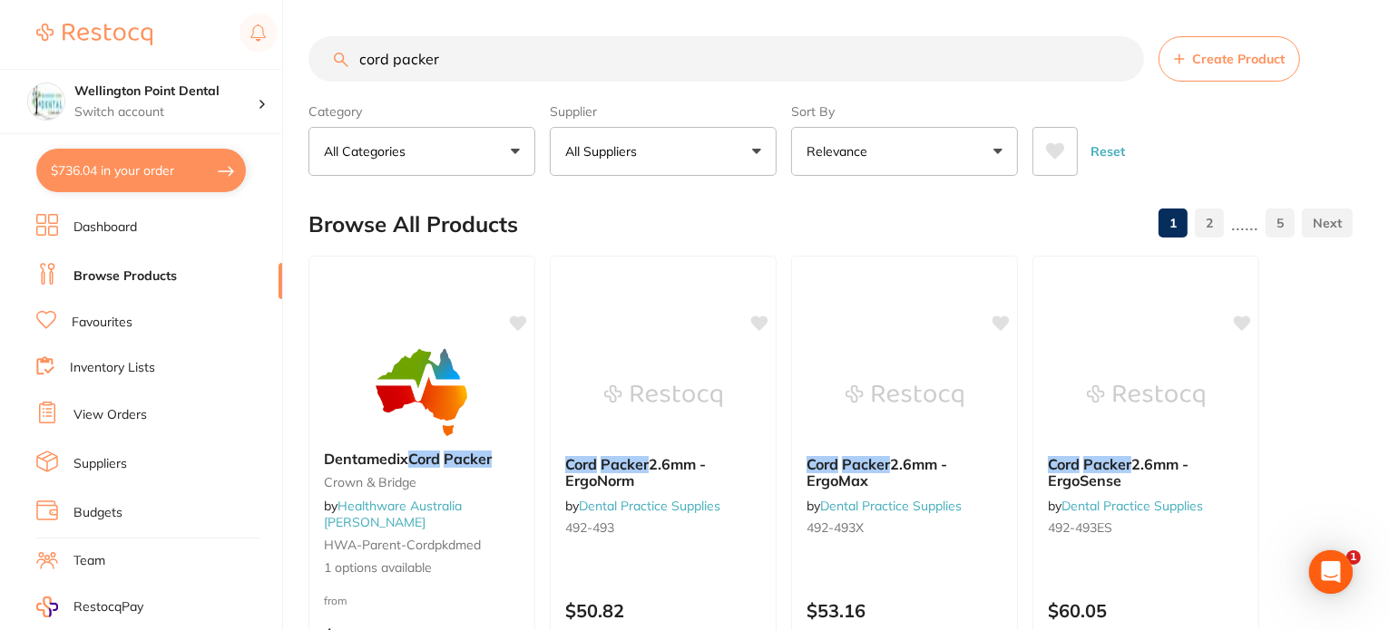
click at [757, 152] on button "All Suppliers" at bounding box center [663, 151] width 227 height 49
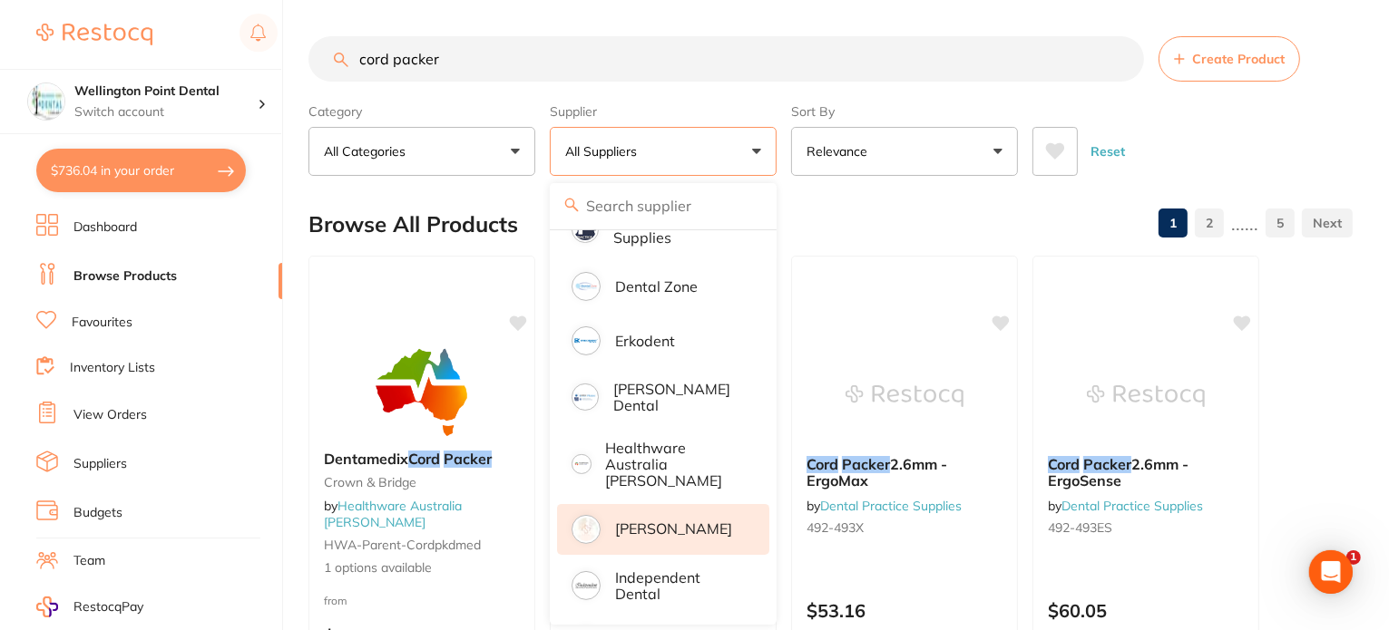
scroll to position [454, 0]
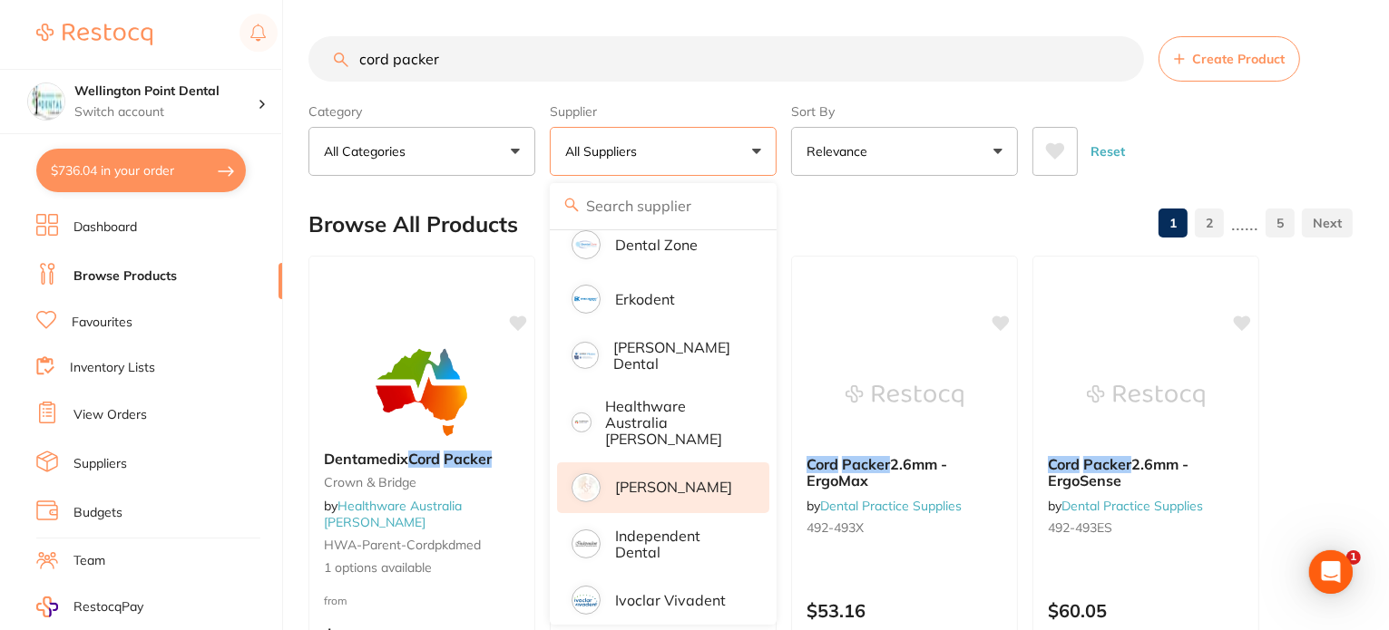
click at [628, 479] on p "[PERSON_NAME]" at bounding box center [673, 487] width 117 height 16
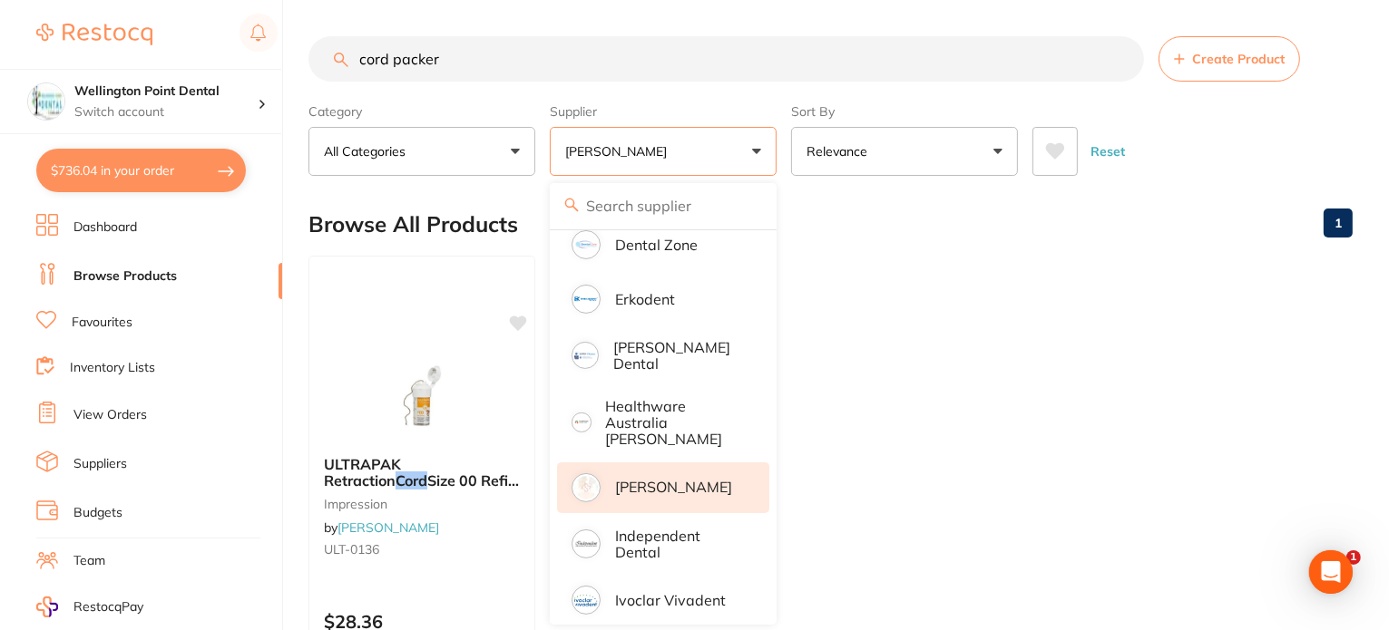
scroll to position [0, 0]
click at [915, 376] on ul "ULTRAPAK Retraction Cord Size 00 Refill 244cm impression by Henry Schein Halas …" at bounding box center [830, 517] width 1044 height 522
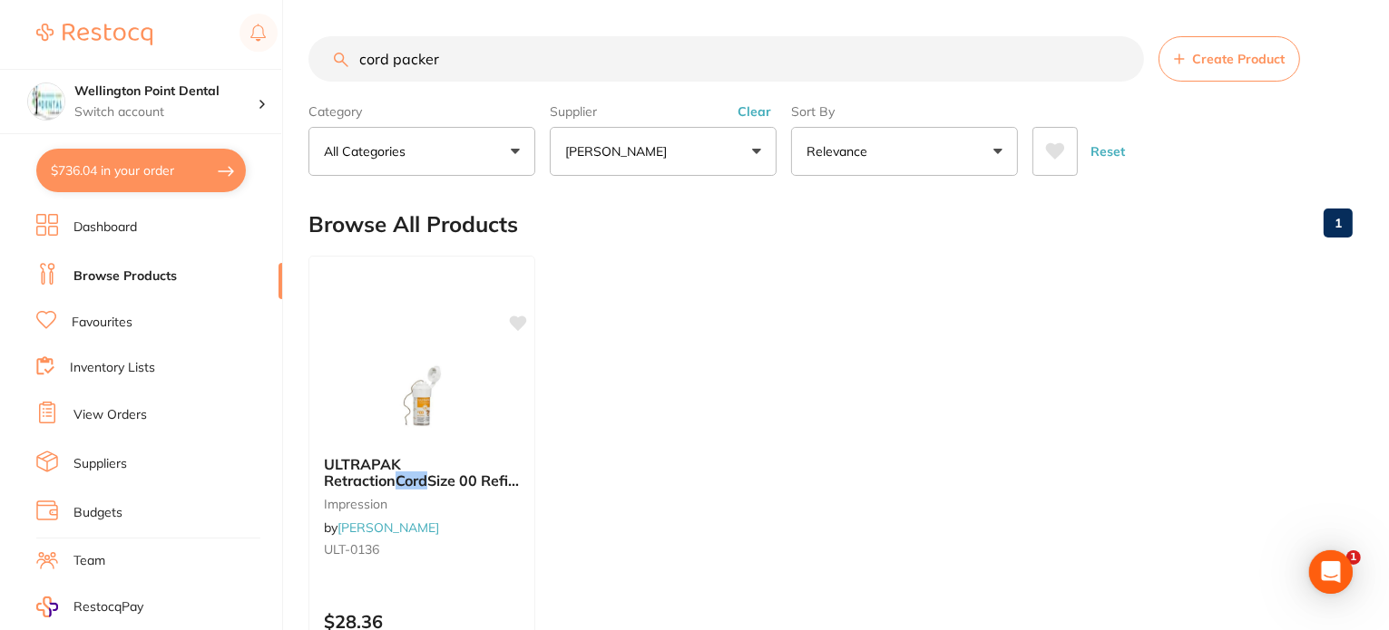
click at [767, 112] on button "Clear" at bounding box center [754, 111] width 44 height 16
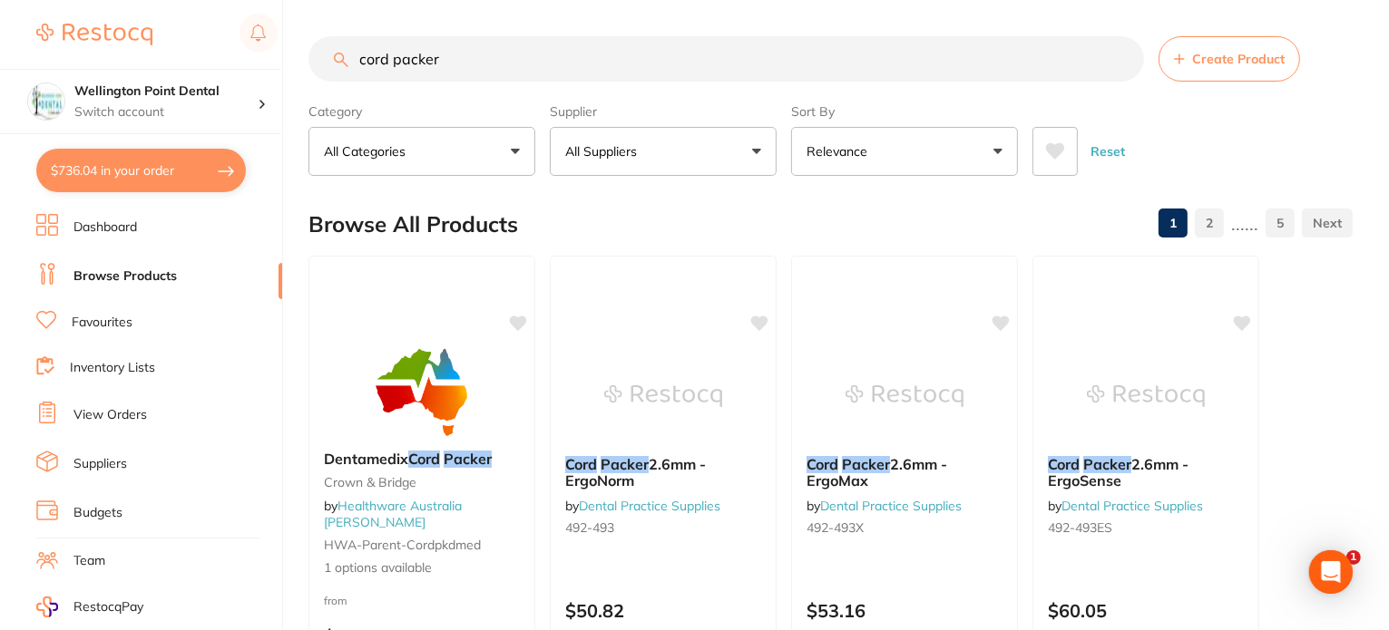
drag, startPoint x: 360, startPoint y: 55, endPoint x: 208, endPoint y: 55, distance: 152.4
click at [208, 55] on div "$736.04 Wellington Point Dental Switch account Wellington Point Dental The Dent…" at bounding box center [694, 315] width 1389 height 630
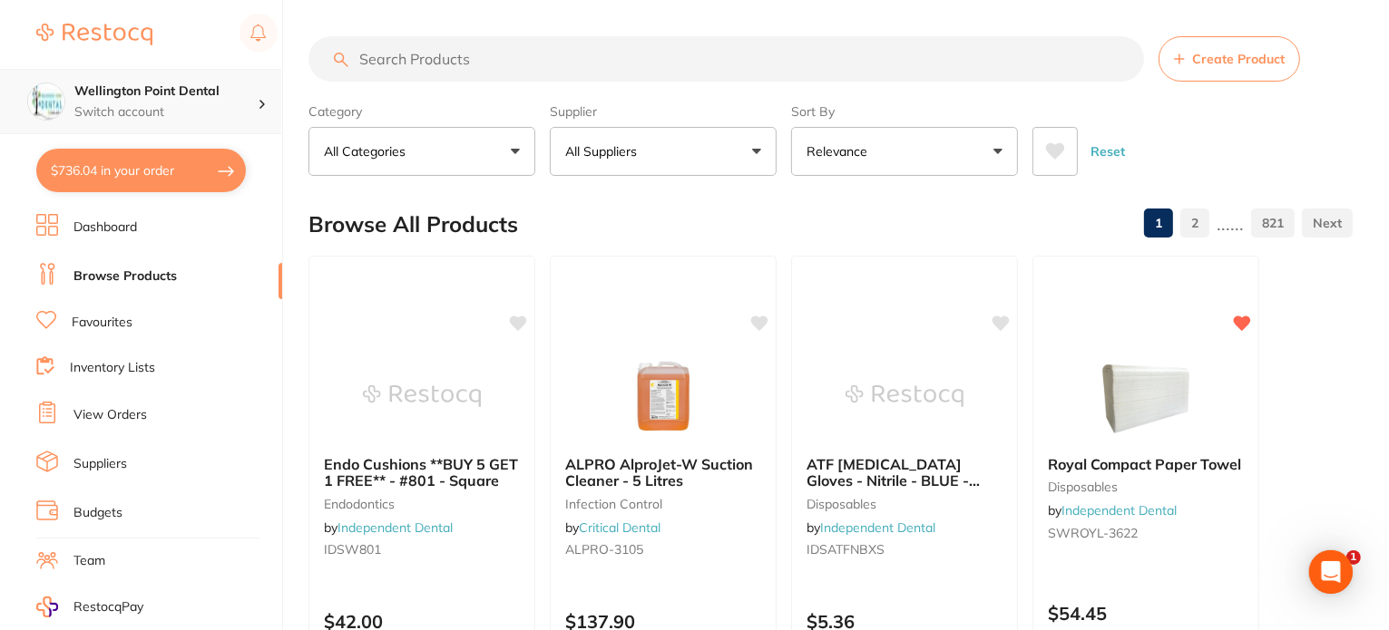
click at [152, 97] on h4 "Wellington Point Dental" at bounding box center [165, 92] width 183 height 18
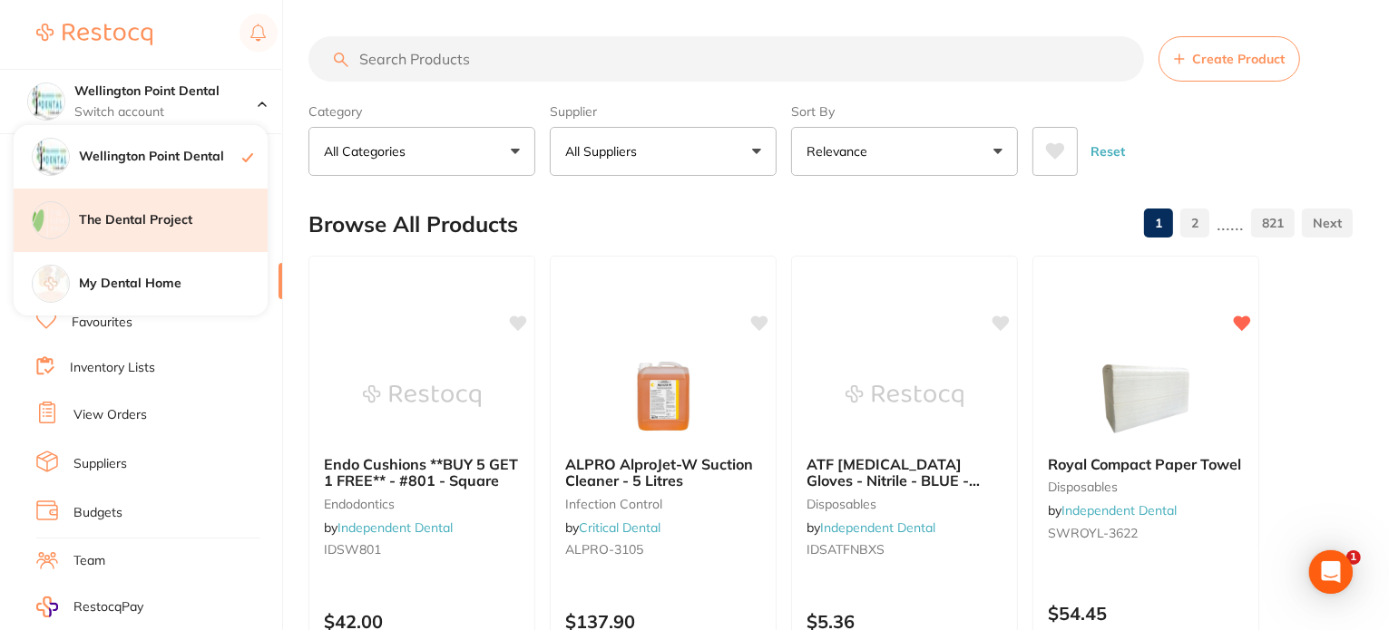
click at [153, 219] on h4 "The Dental Project" at bounding box center [173, 220] width 189 height 18
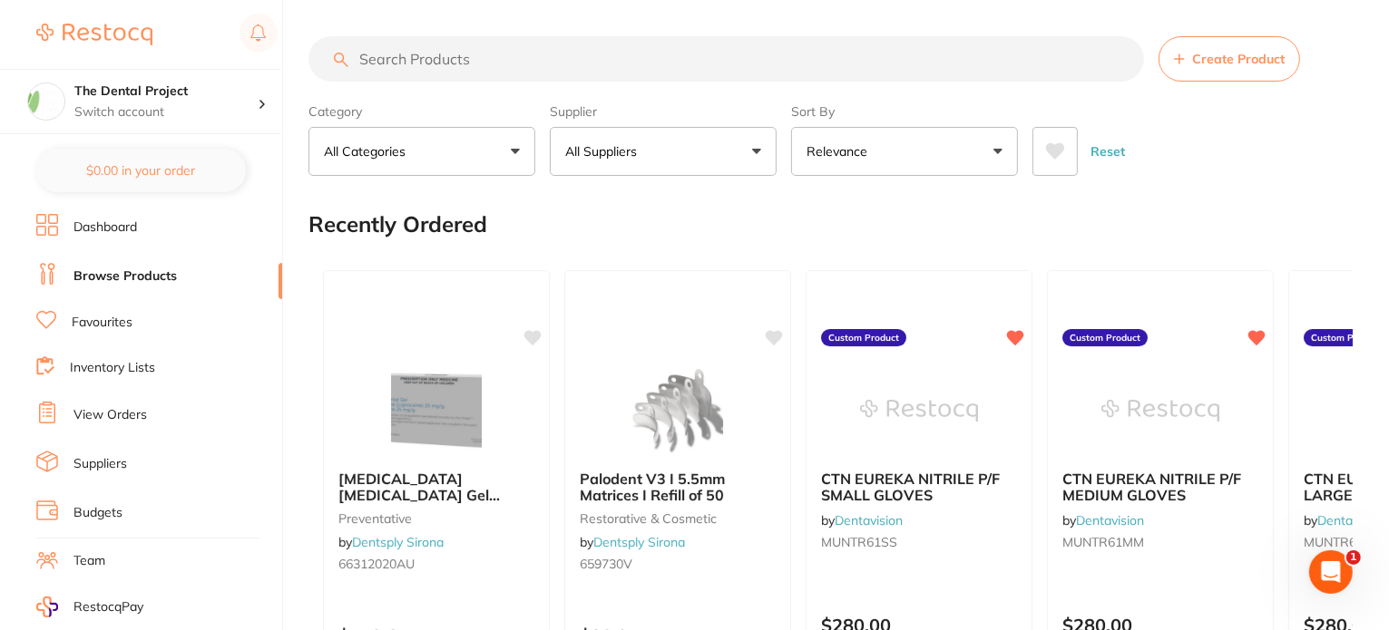
click at [112, 314] on link "Favourites" at bounding box center [102, 323] width 61 height 18
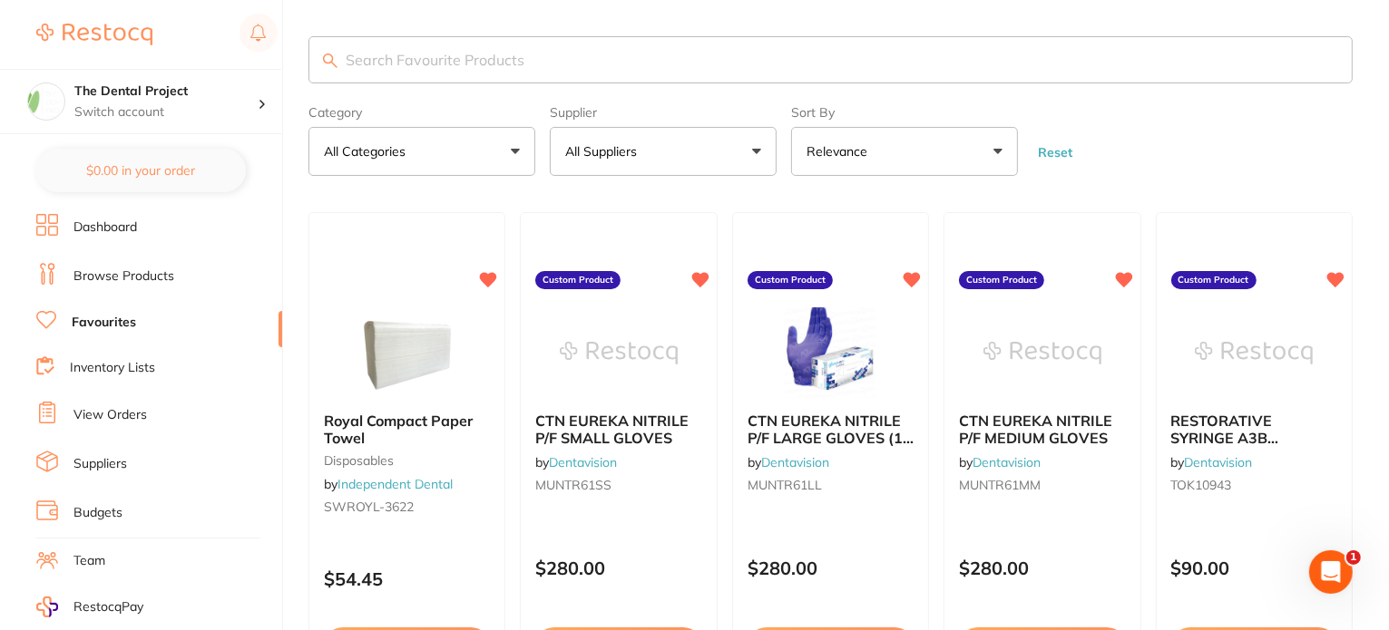
click at [509, 58] on input "search" at bounding box center [830, 59] width 1044 height 47
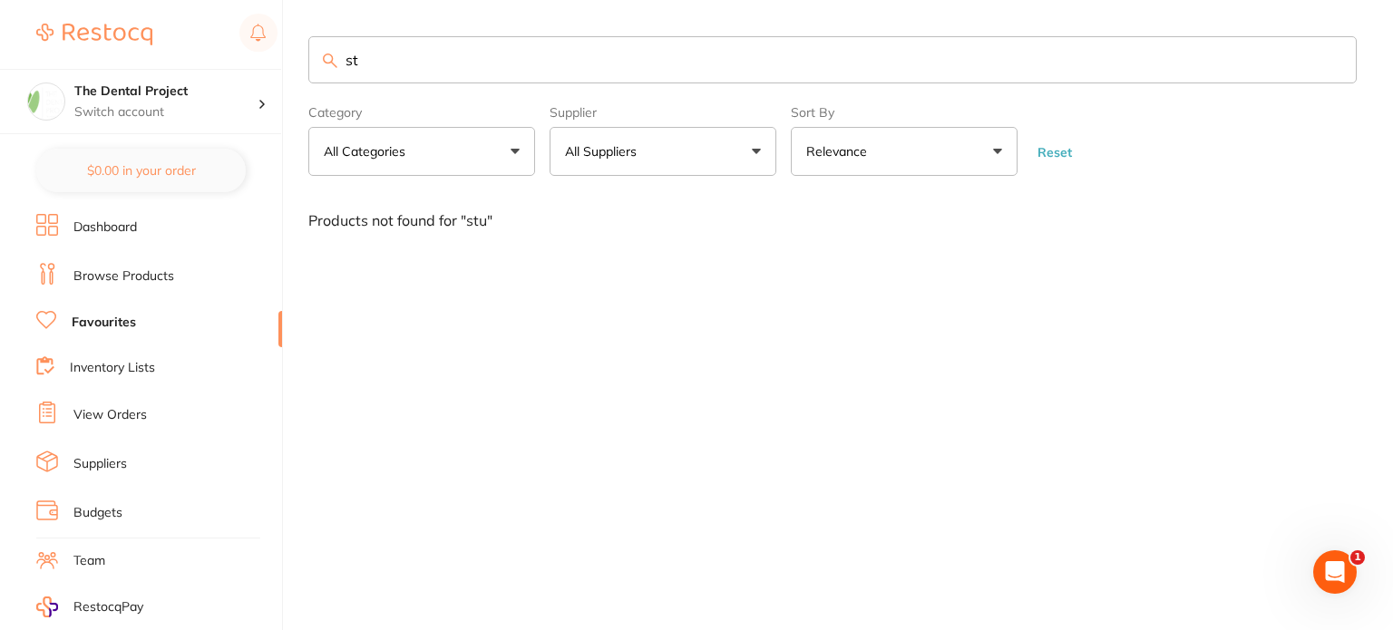
type input "s"
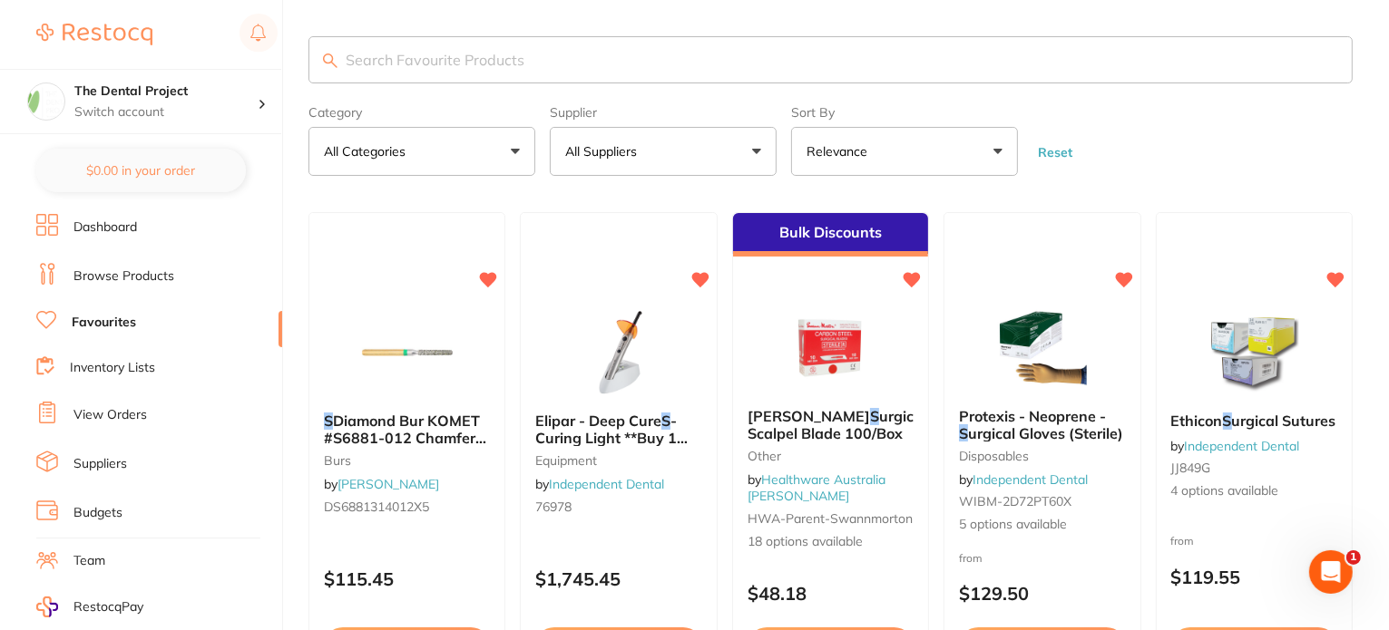
click at [446, 61] on input "search" at bounding box center [830, 59] width 1044 height 47
type input "s"
click at [476, 57] on input "search" at bounding box center [830, 59] width 1044 height 47
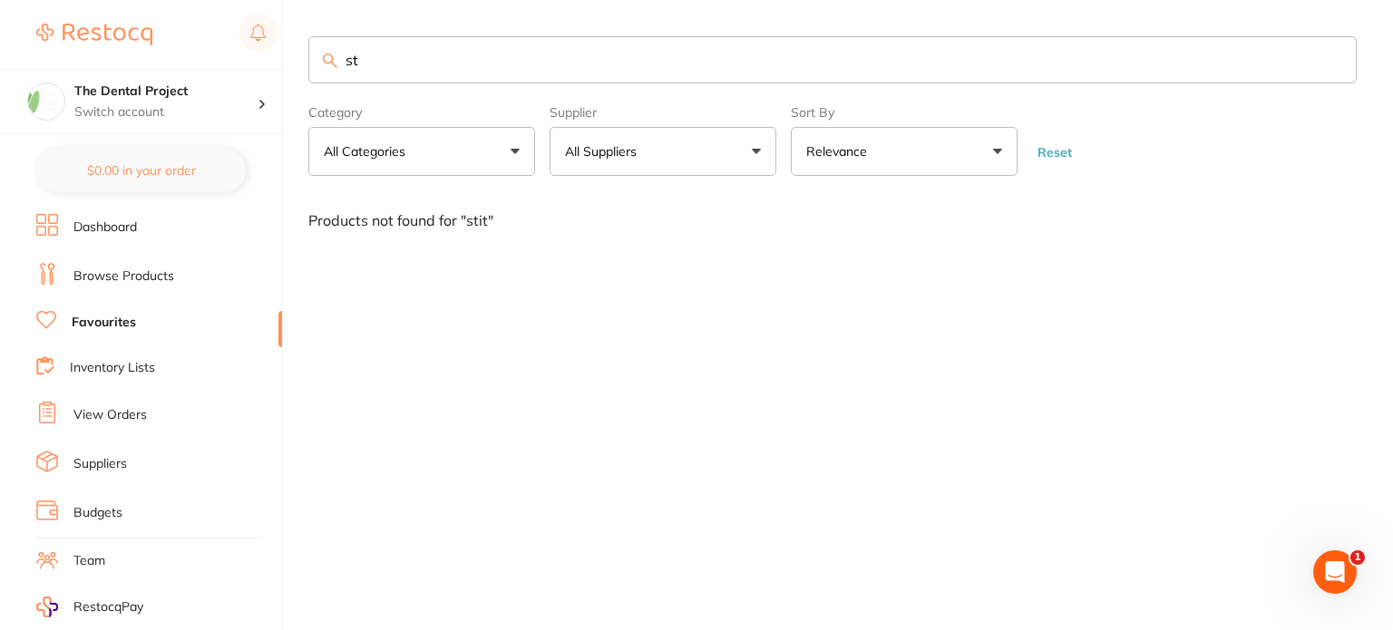
type input "s"
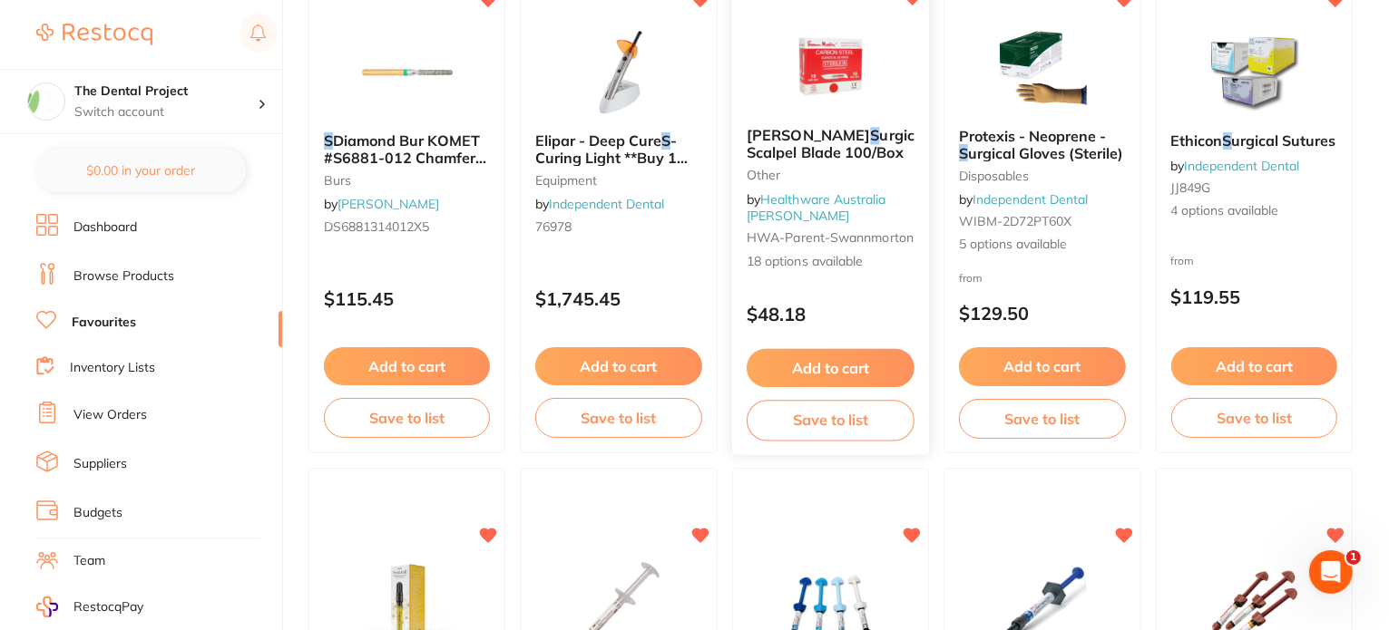
scroll to position [24, 0]
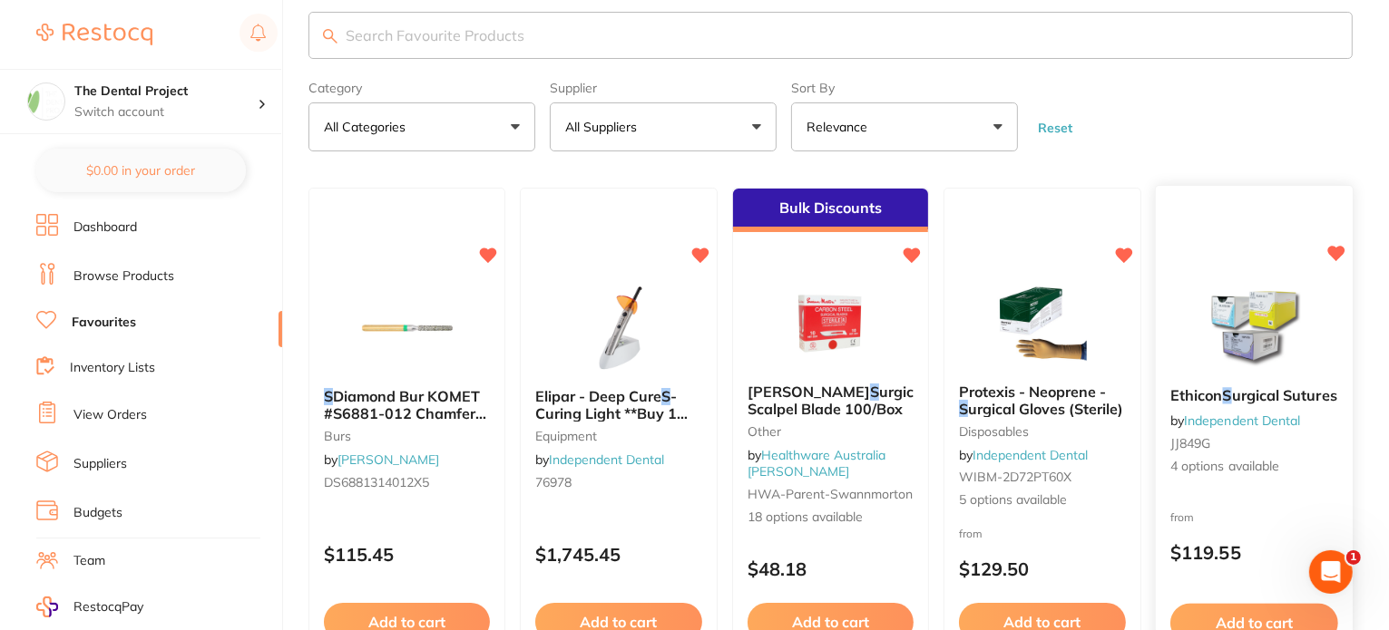
click at [1248, 337] on img at bounding box center [1254, 328] width 119 height 92
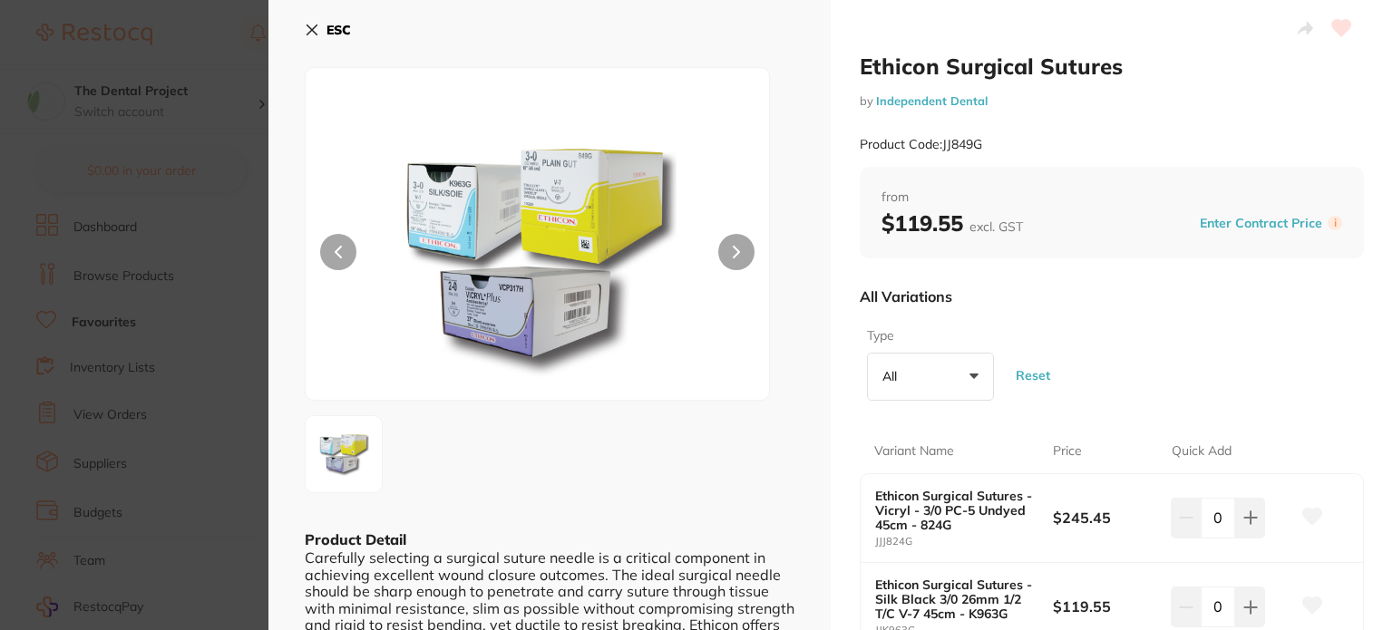
click at [322, 30] on button "ESC" at bounding box center [328, 30] width 46 height 31
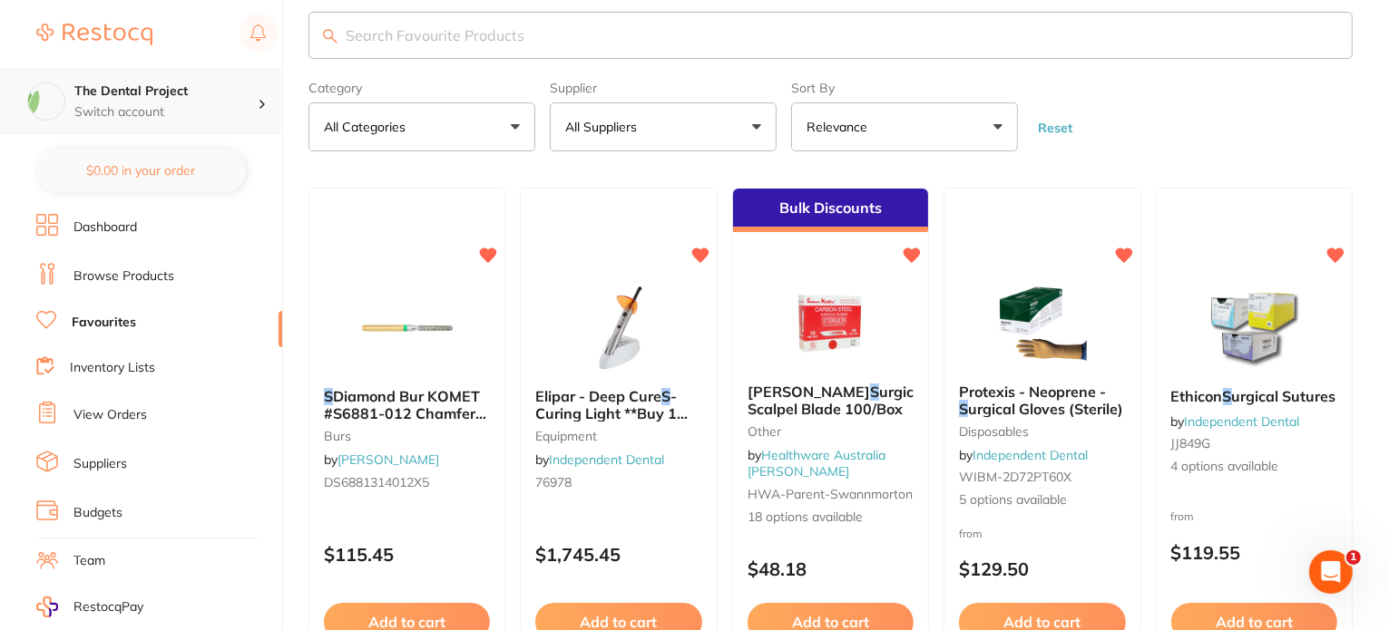
click at [134, 93] on h4 "The Dental Project" at bounding box center [165, 92] width 183 height 18
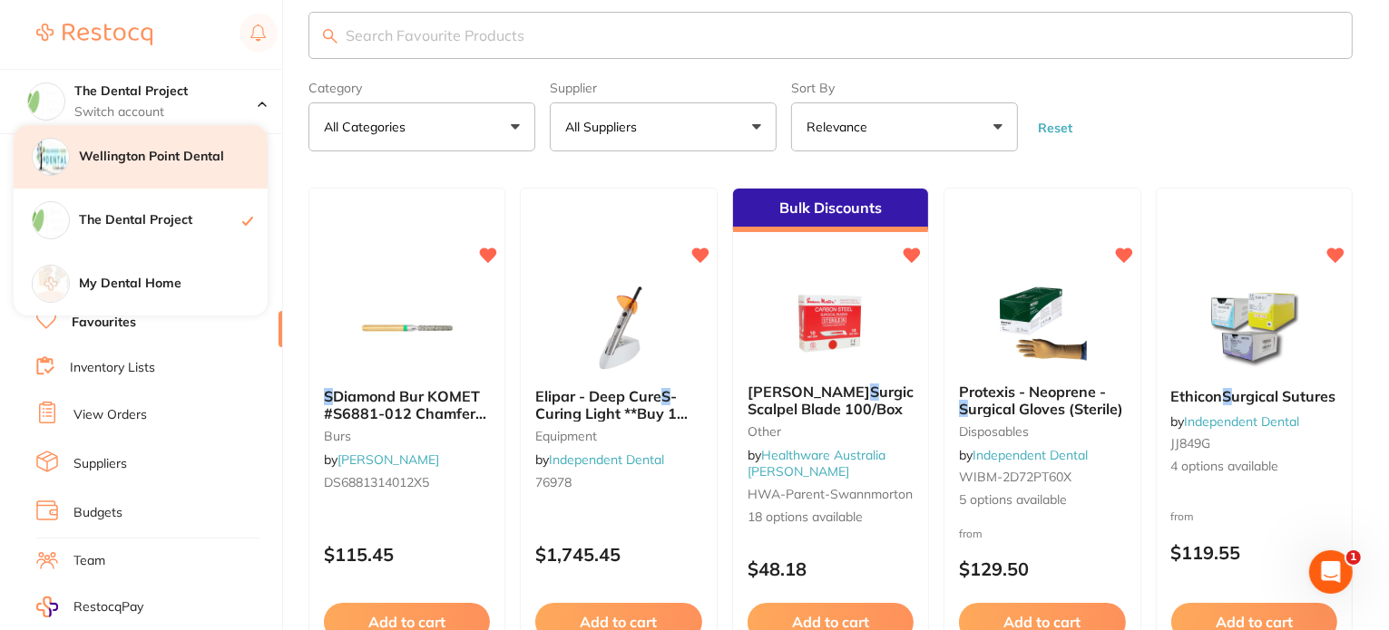
click at [145, 157] on h4 "Wellington Point Dental" at bounding box center [173, 157] width 189 height 18
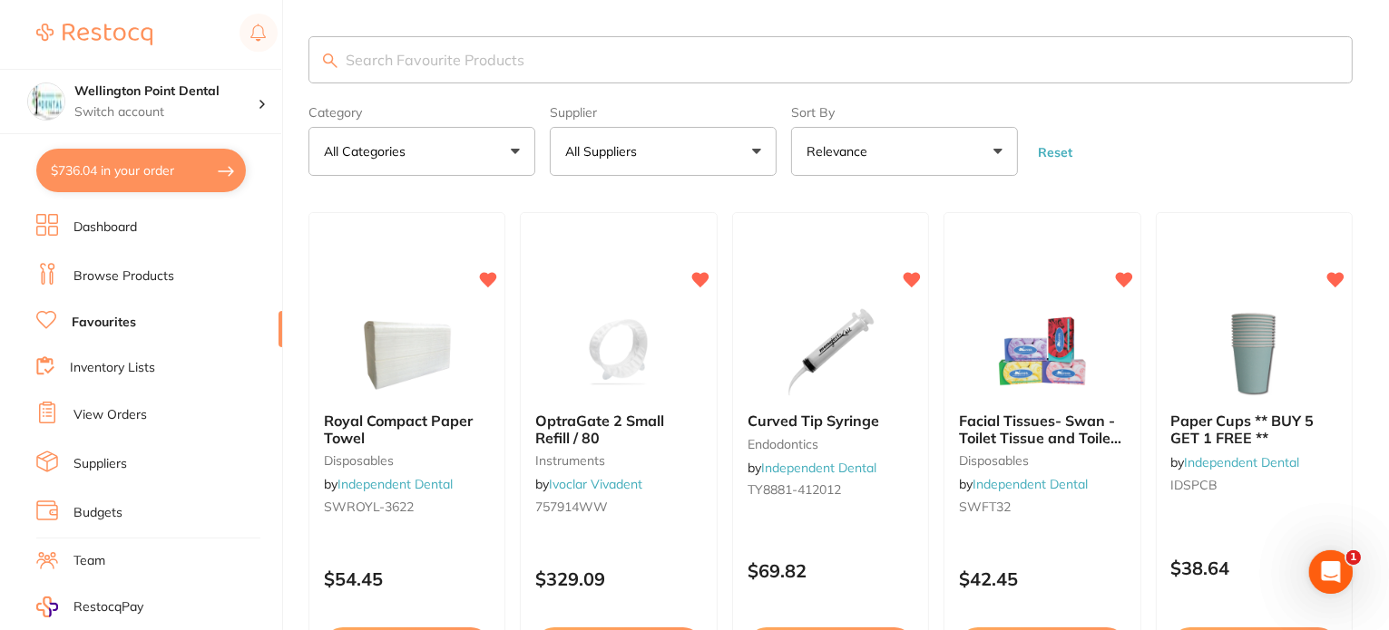
click at [416, 62] on input "search" at bounding box center [830, 59] width 1044 height 47
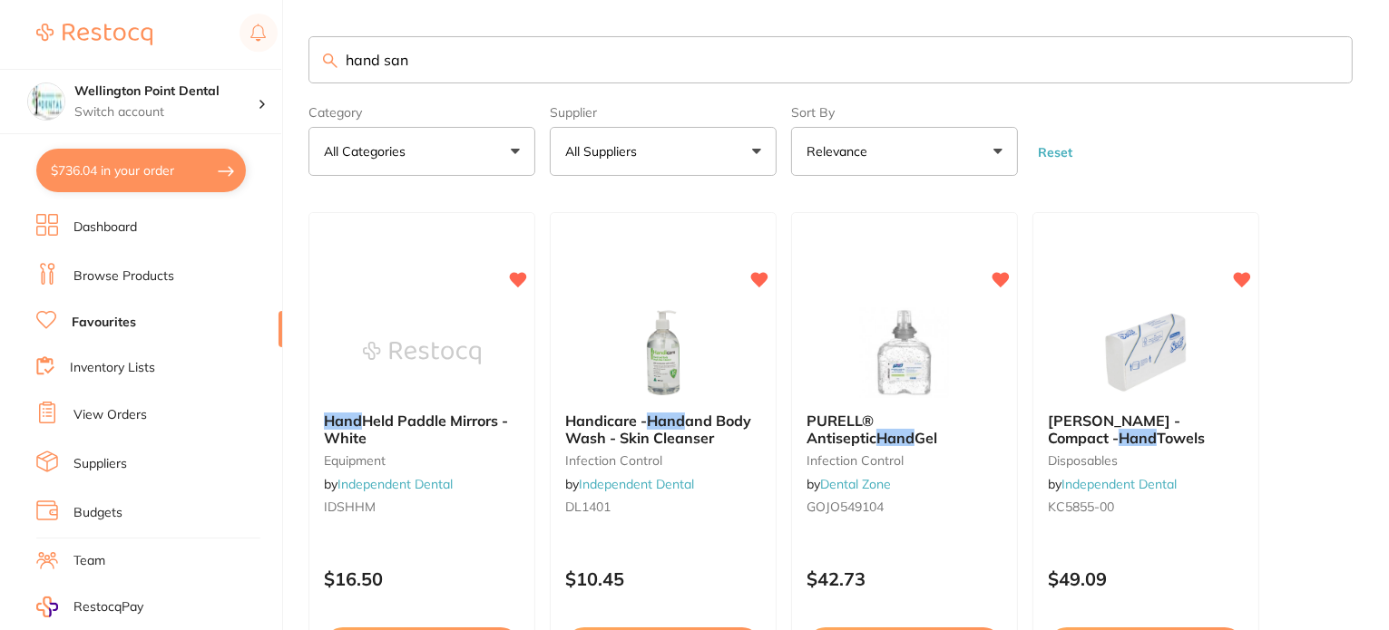
type input "hand san"
click at [876, 419] on span "PURELL® Antiseptic" at bounding box center [841, 429] width 71 height 35
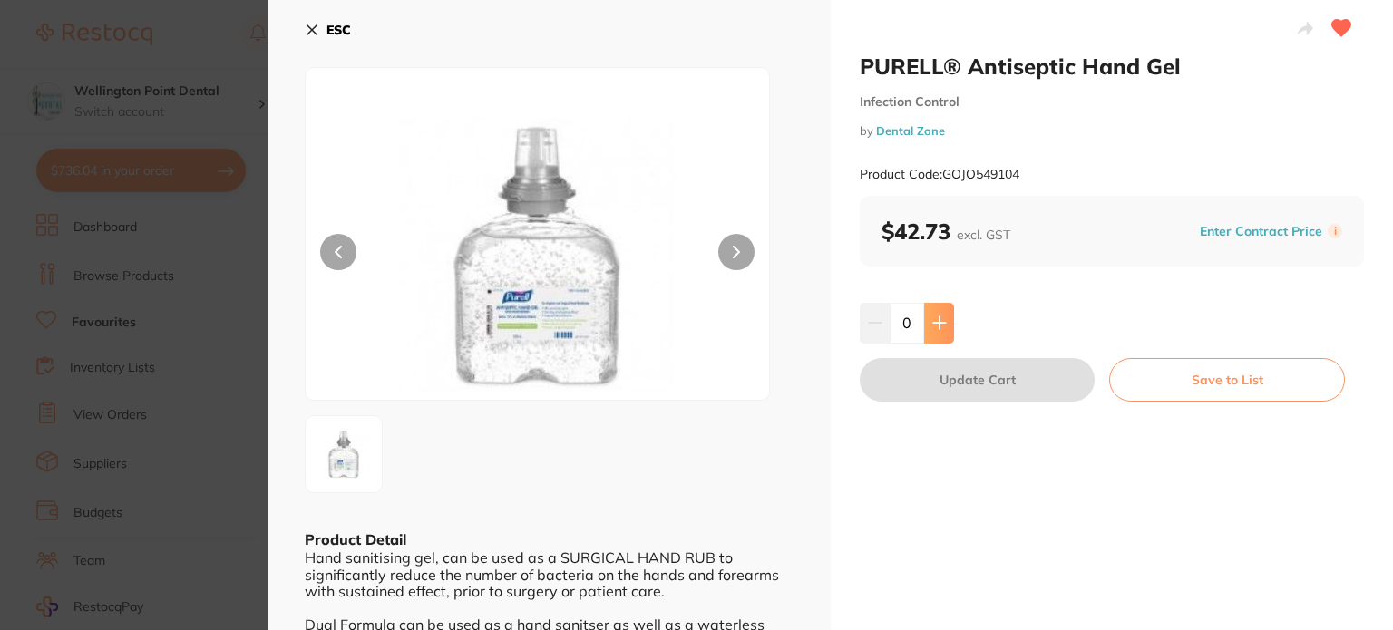
click at [933, 330] on button at bounding box center [939, 323] width 30 height 40
type input "1"
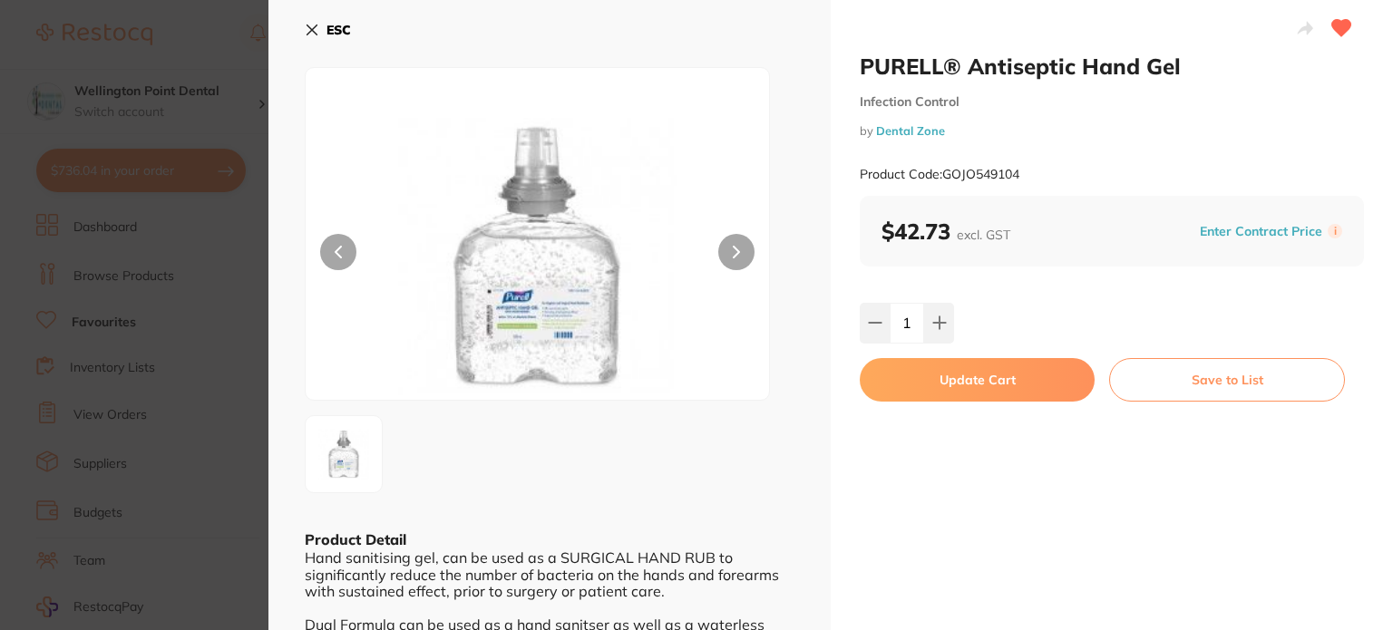
click at [948, 376] on button "Update Cart" at bounding box center [977, 380] width 235 height 44
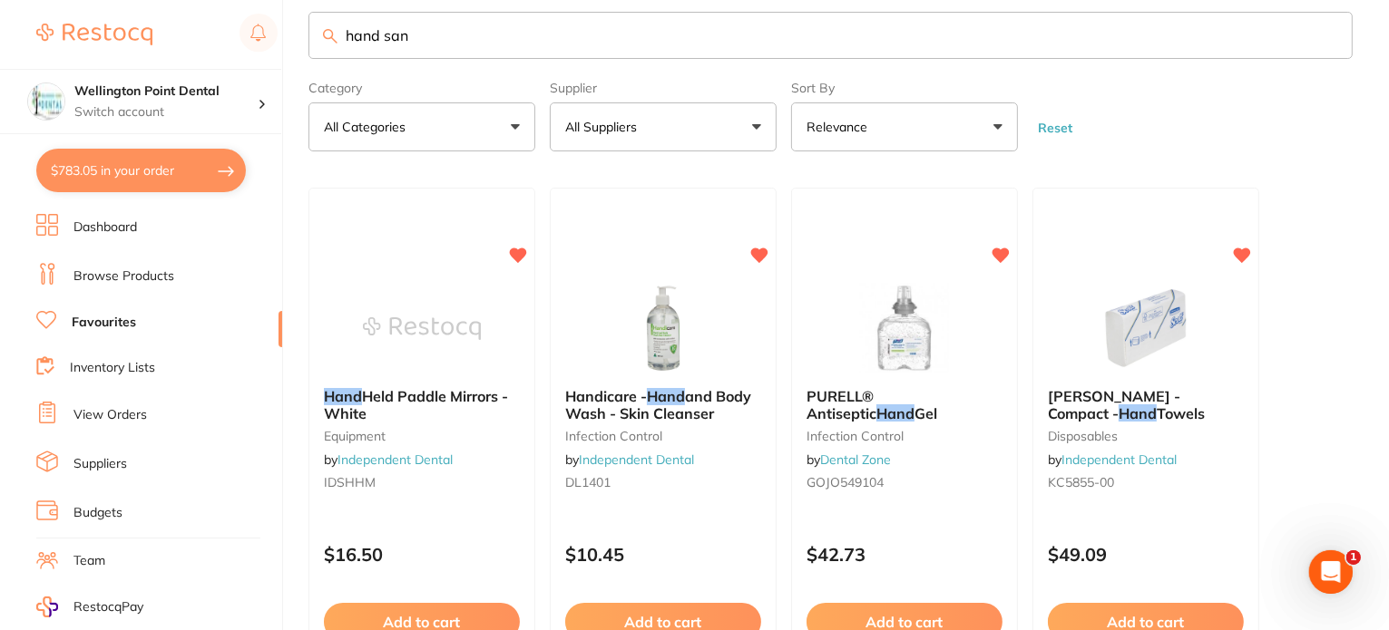
drag, startPoint x: 447, startPoint y: 40, endPoint x: 313, endPoint y: 32, distance: 134.5
click at [313, 32] on input "hand san" at bounding box center [830, 35] width 1044 height 47
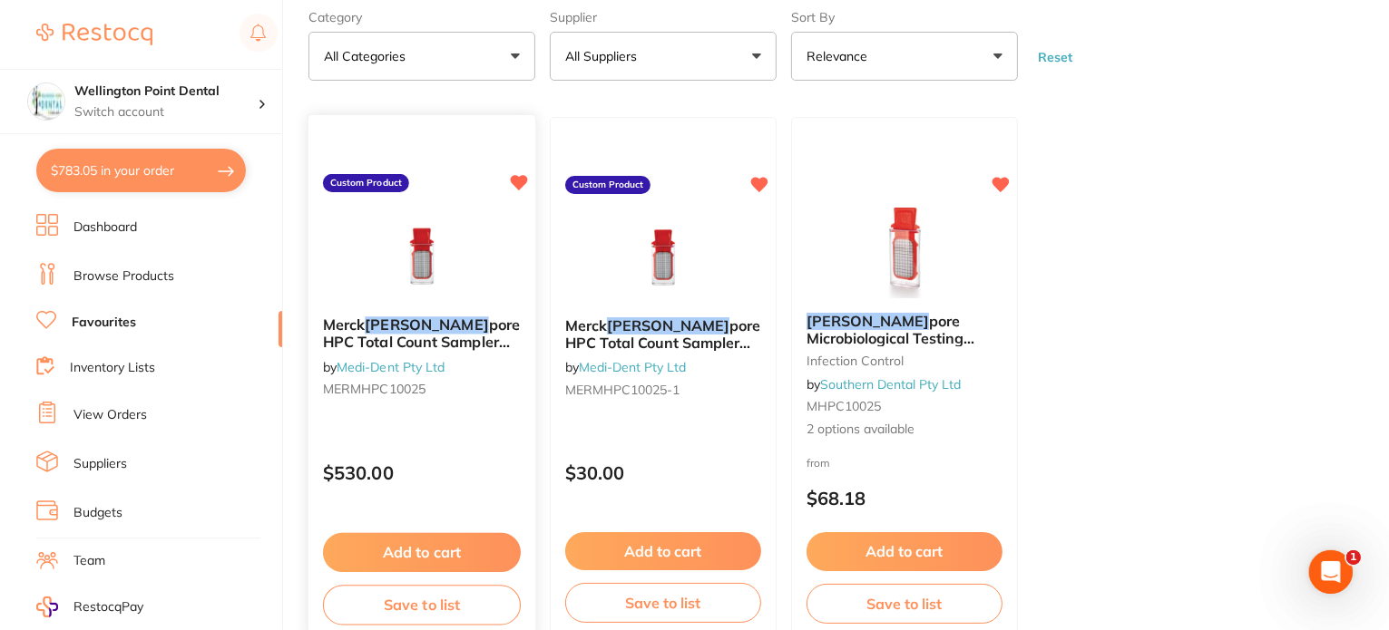
scroll to position [115, 0]
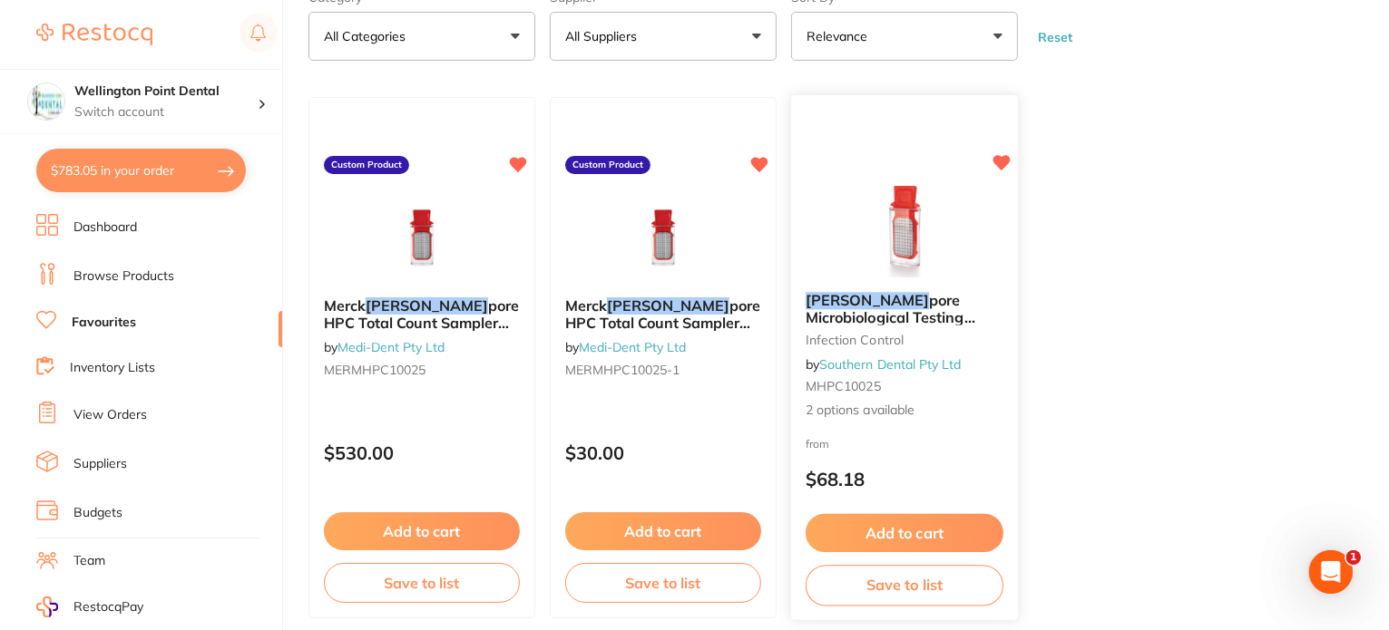
type input "milli"
click at [856, 310] on span "pore Microbiological Testing Devices: HPC Sampler" at bounding box center [890, 318] width 168 height 52
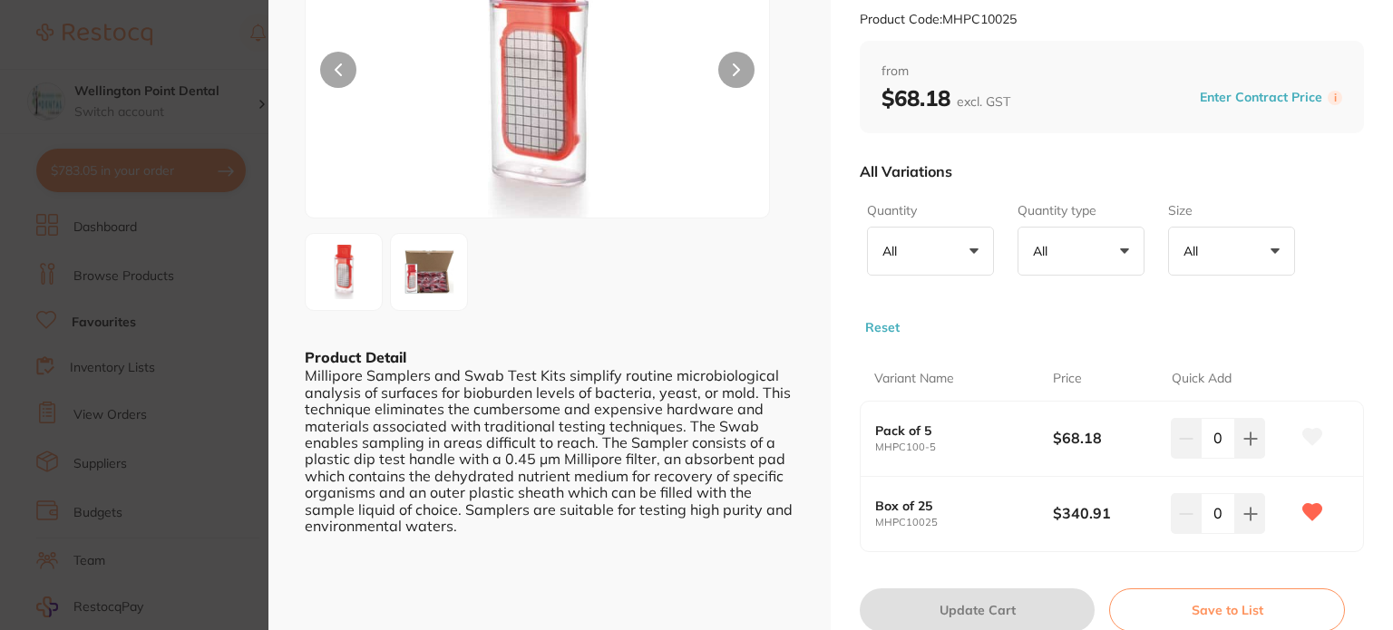
scroll to position [272, 0]
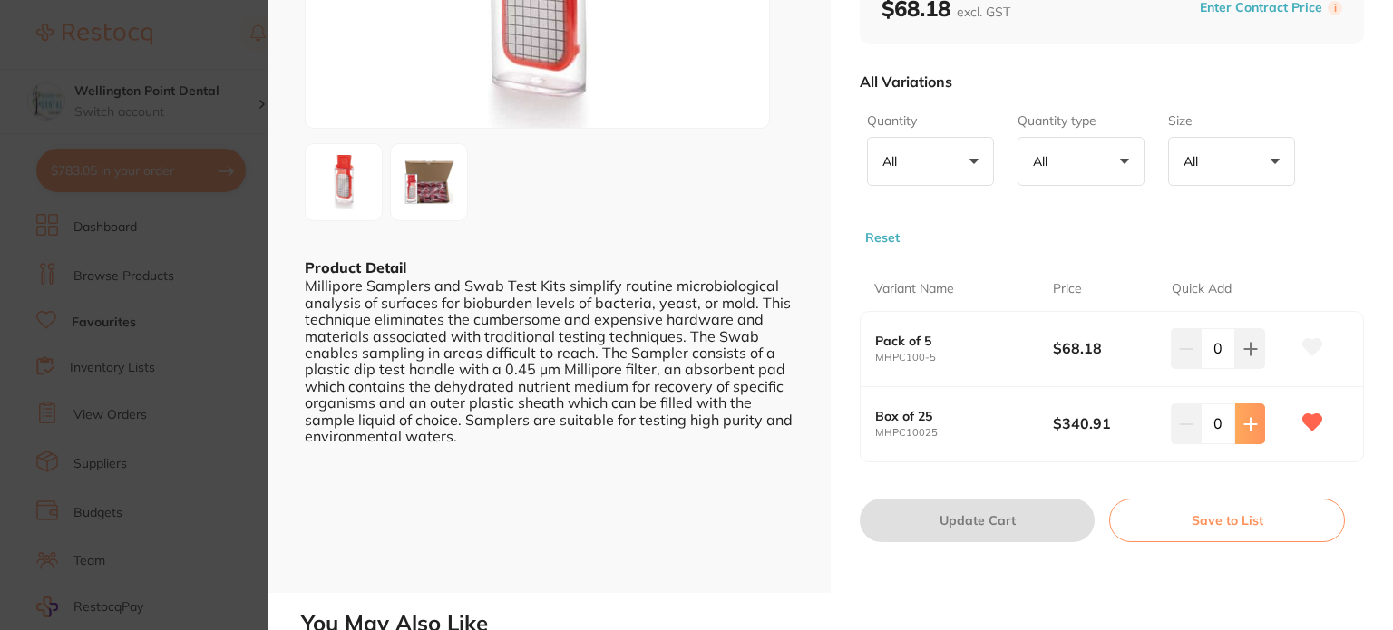
click at [1237, 424] on button at bounding box center [1251, 424] width 30 height 40
type input "1"
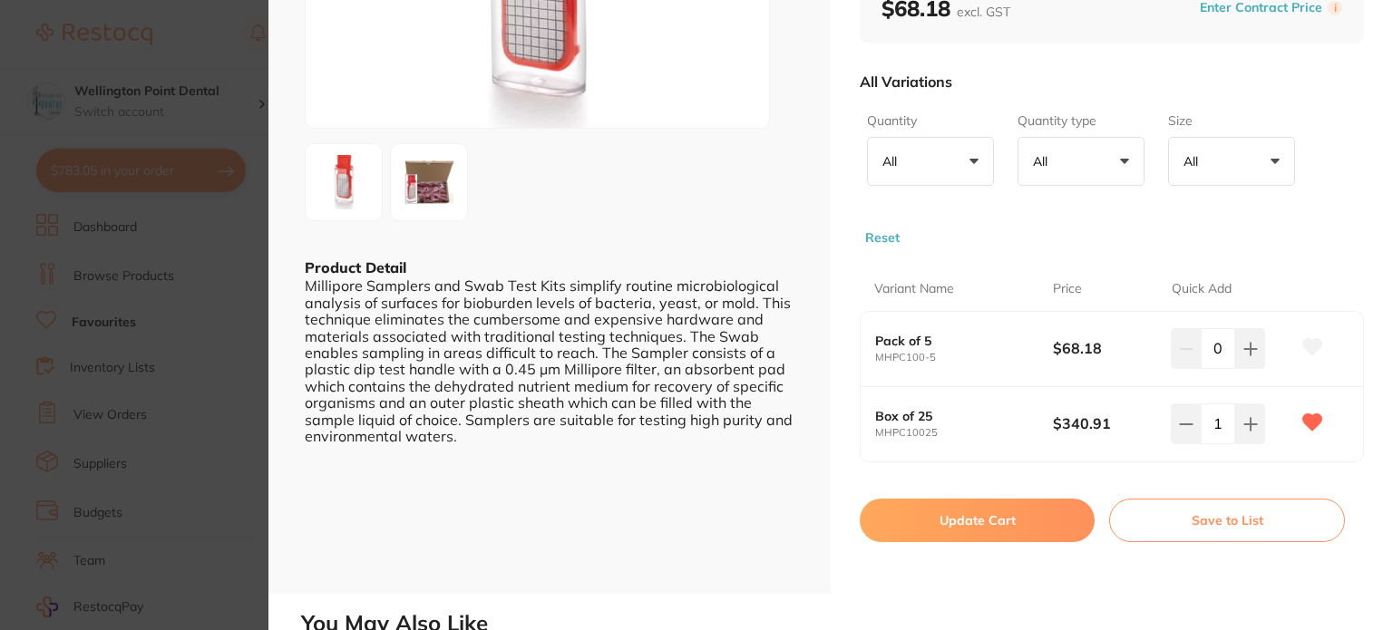
scroll to position [0, 0]
click at [981, 522] on button "Update Cart" at bounding box center [977, 521] width 235 height 44
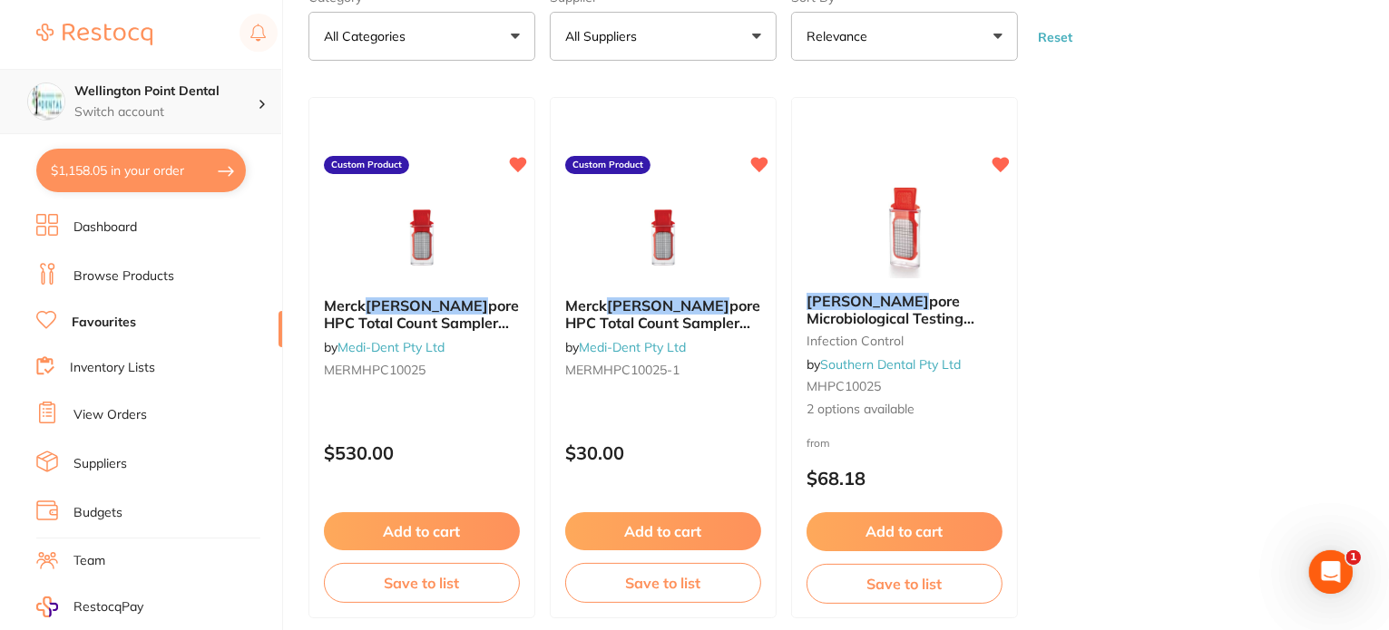
click at [171, 104] on p "Switch account" at bounding box center [165, 112] width 183 height 18
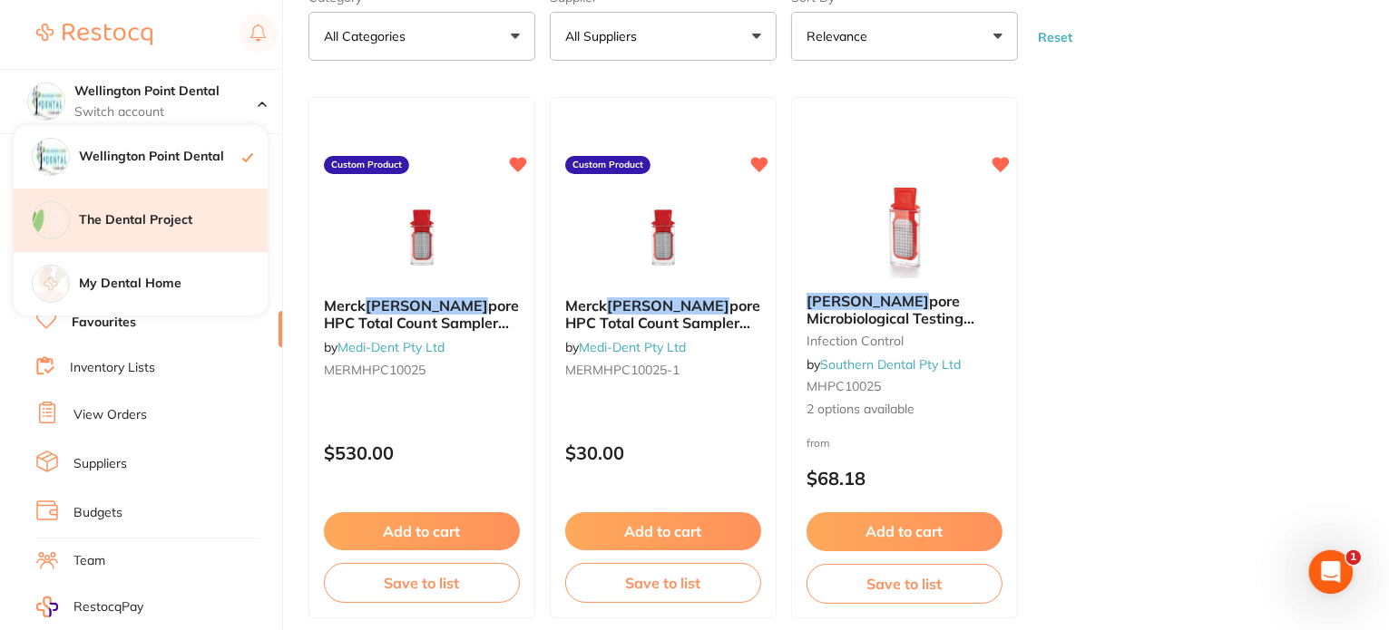
click at [150, 215] on h4 "The Dental Project" at bounding box center [173, 220] width 189 height 18
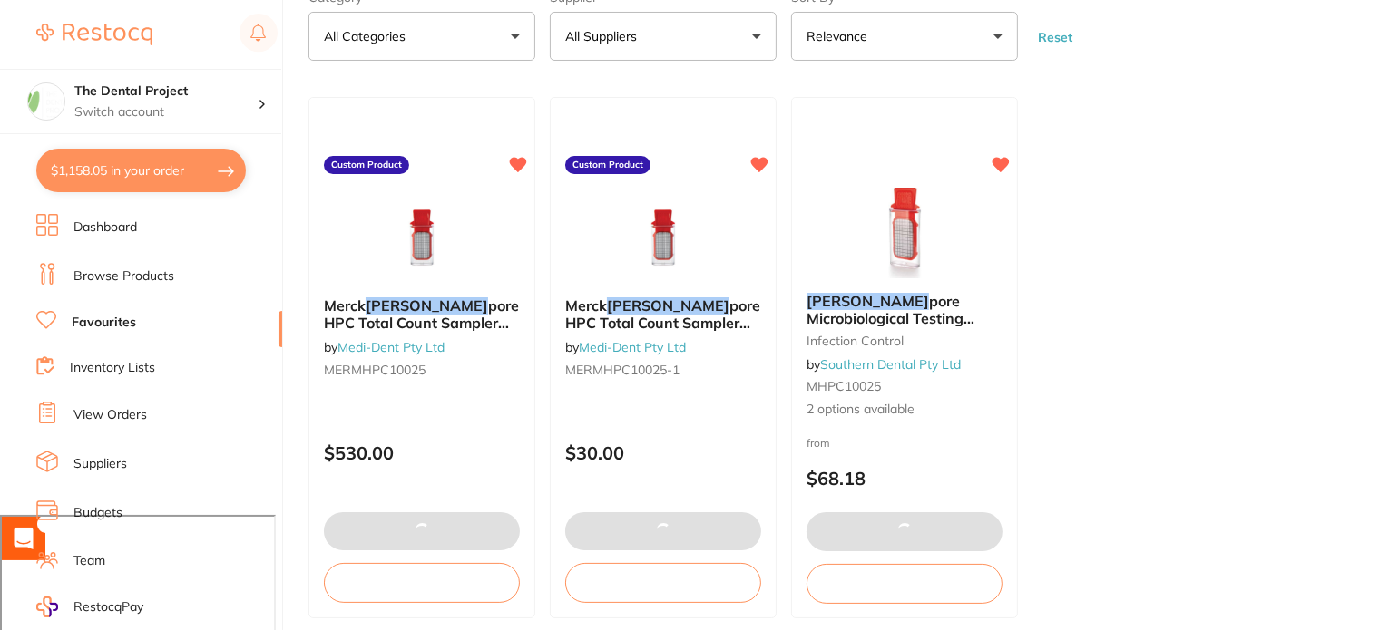
checkbox input "true"
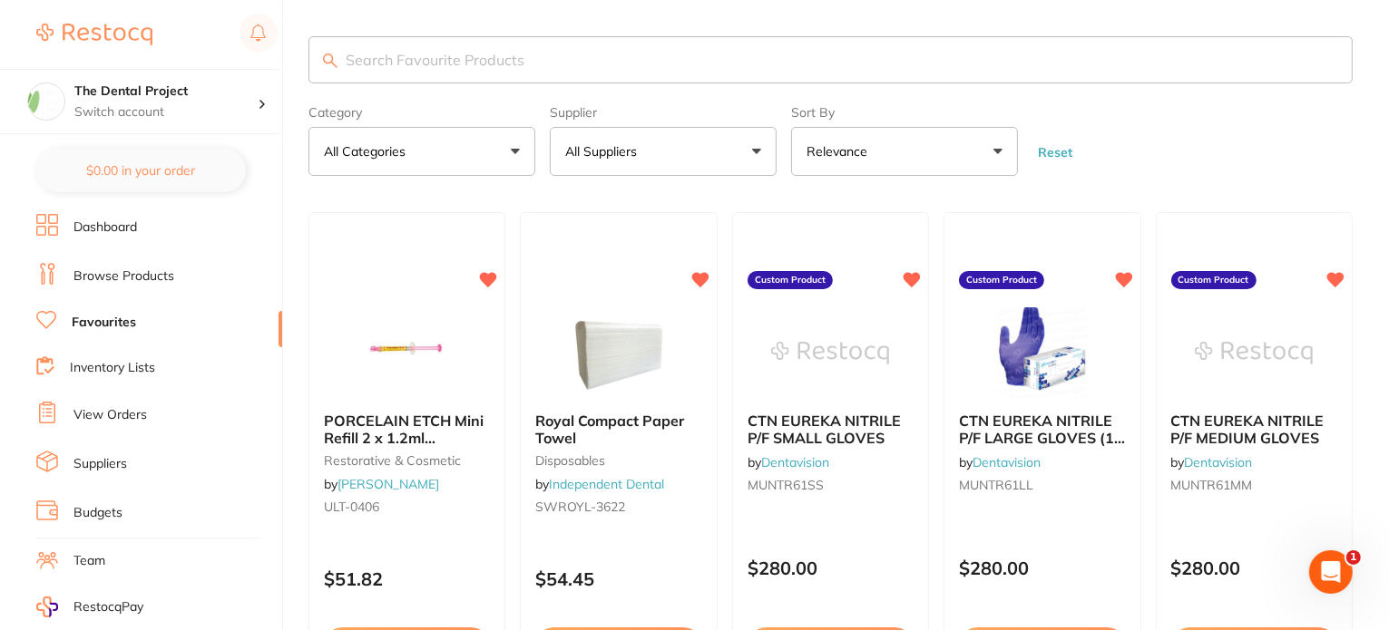
click at [758, 153] on button "All Suppliers" at bounding box center [663, 151] width 227 height 49
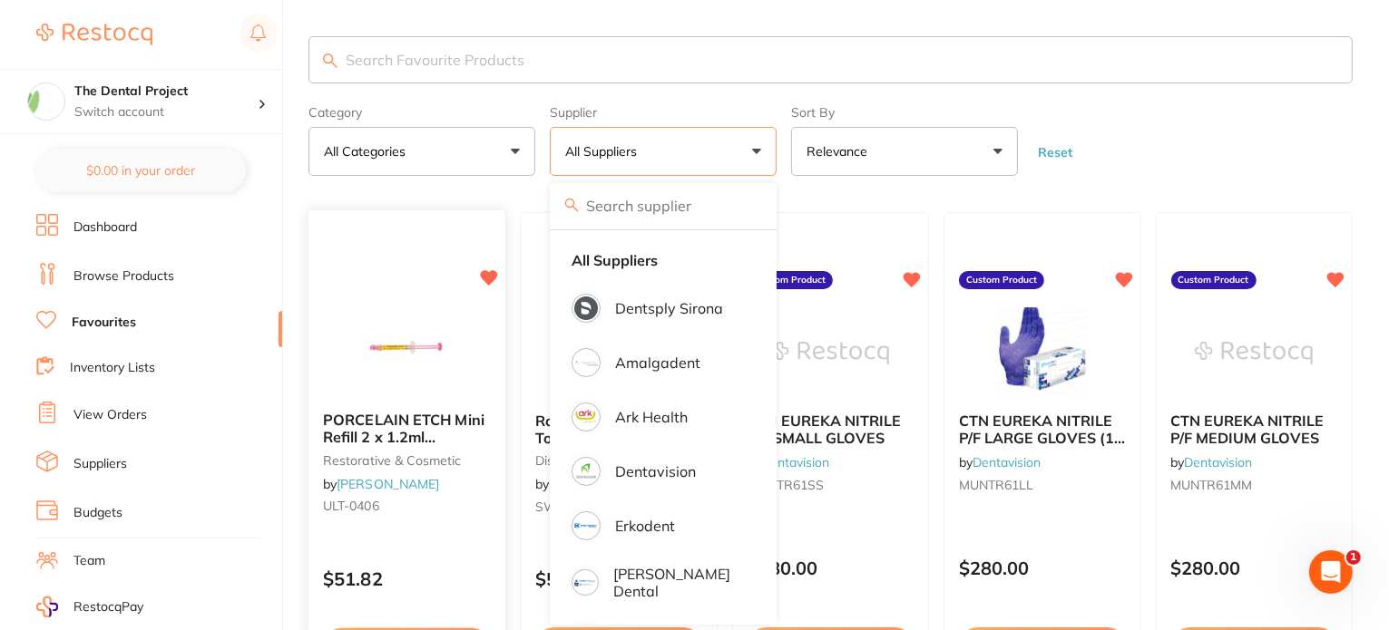
click at [370, 211] on div at bounding box center [407, 234] width 198 height 46
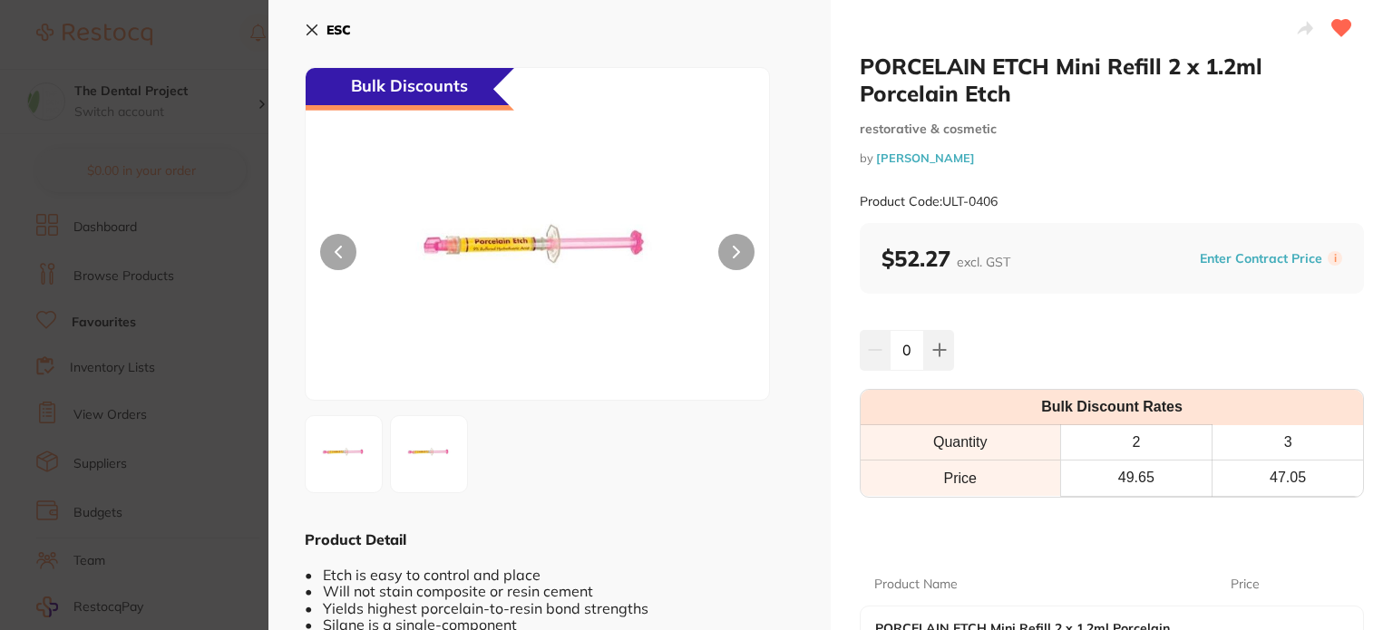
click at [323, 27] on button "ESC" at bounding box center [328, 30] width 46 height 31
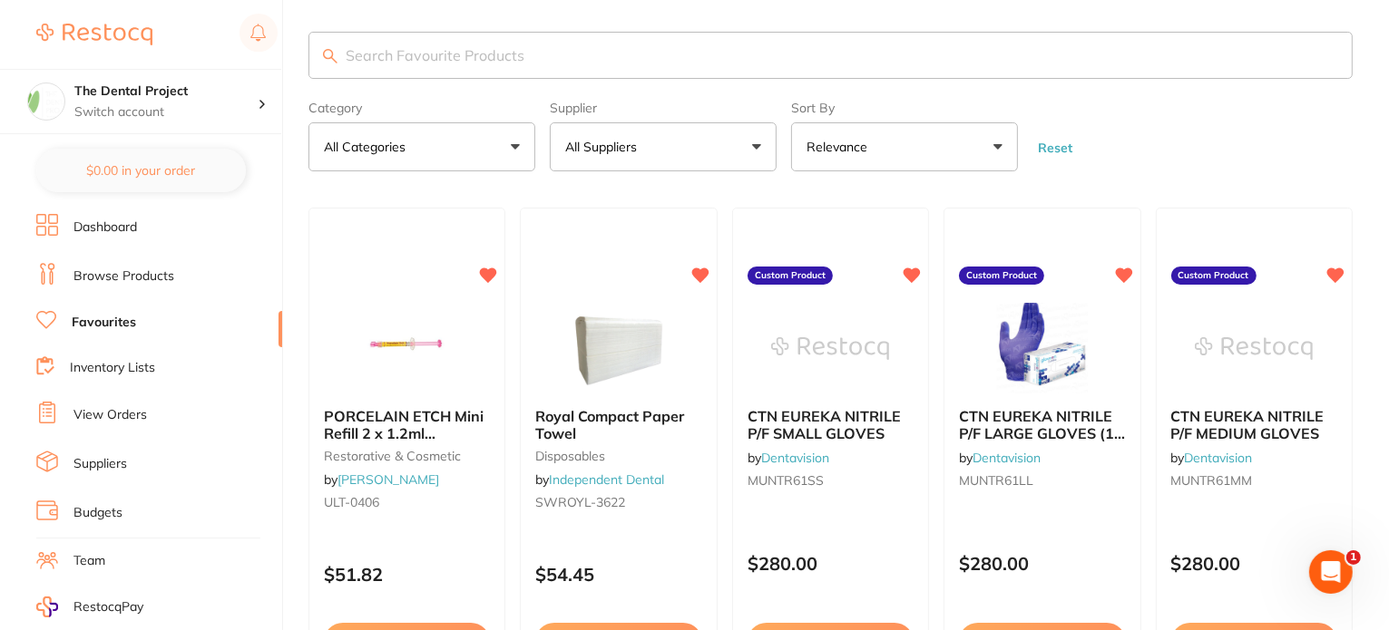
click at [761, 145] on button "All Suppliers" at bounding box center [663, 146] width 227 height 49
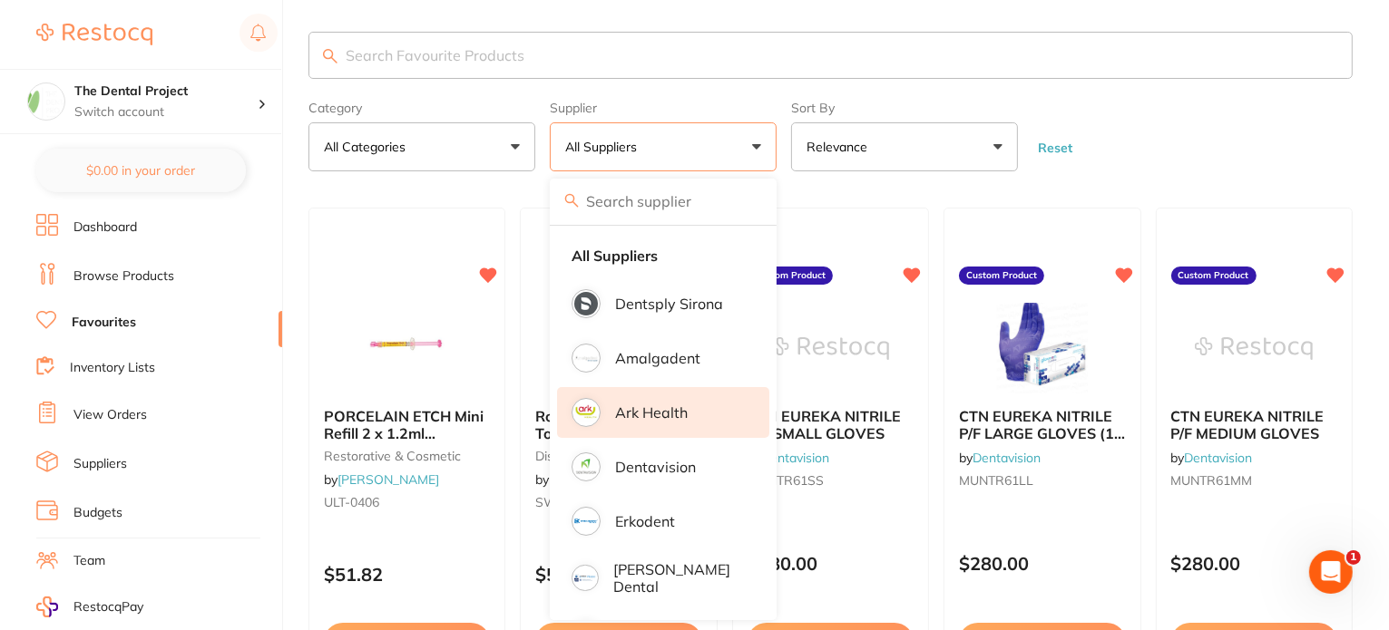
click at [653, 412] on p "Ark Health" at bounding box center [651, 413] width 73 height 16
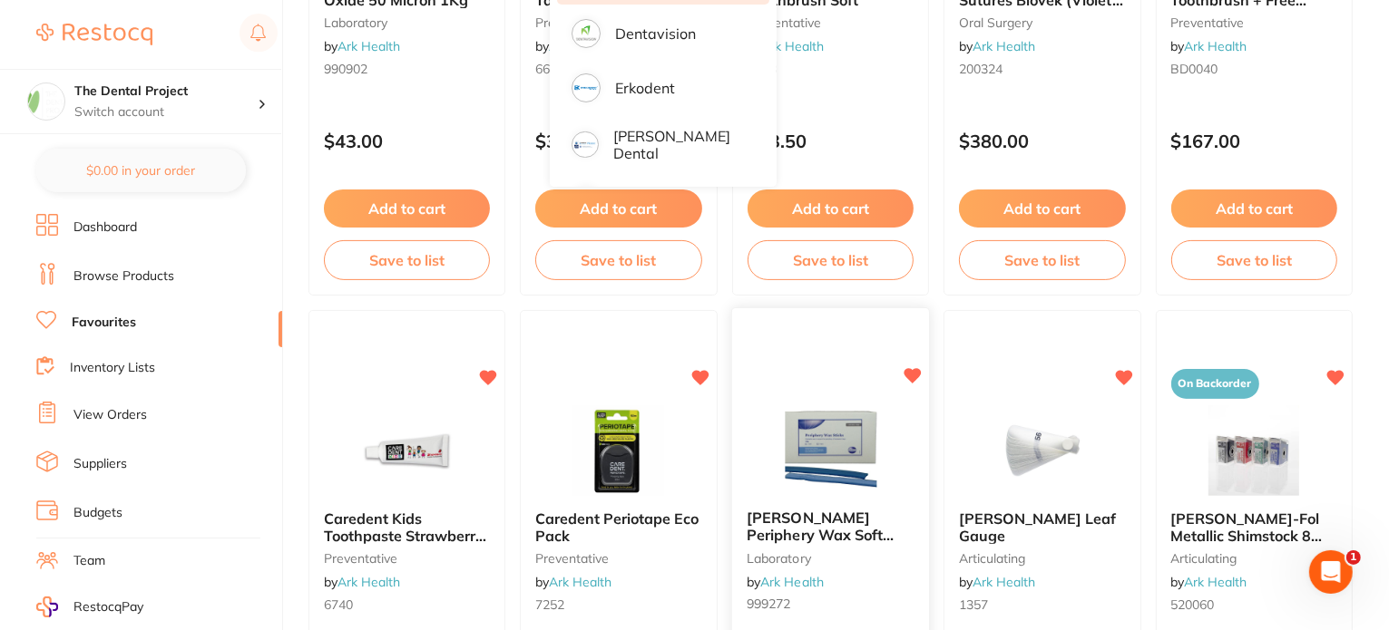
scroll to position [189, 0]
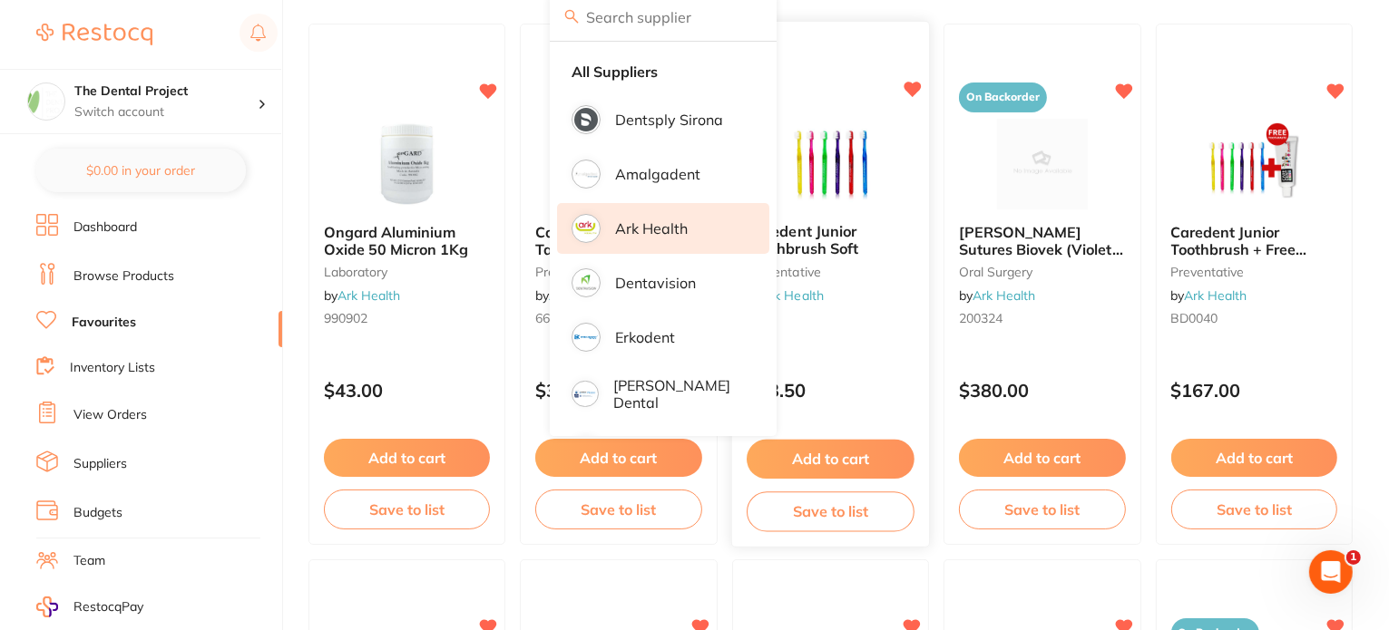
click at [853, 69] on div "Caredent Junior Toothbrush Soft preventative by Ark Health 2048 $83.50 Add to c…" at bounding box center [831, 285] width 200 height 527
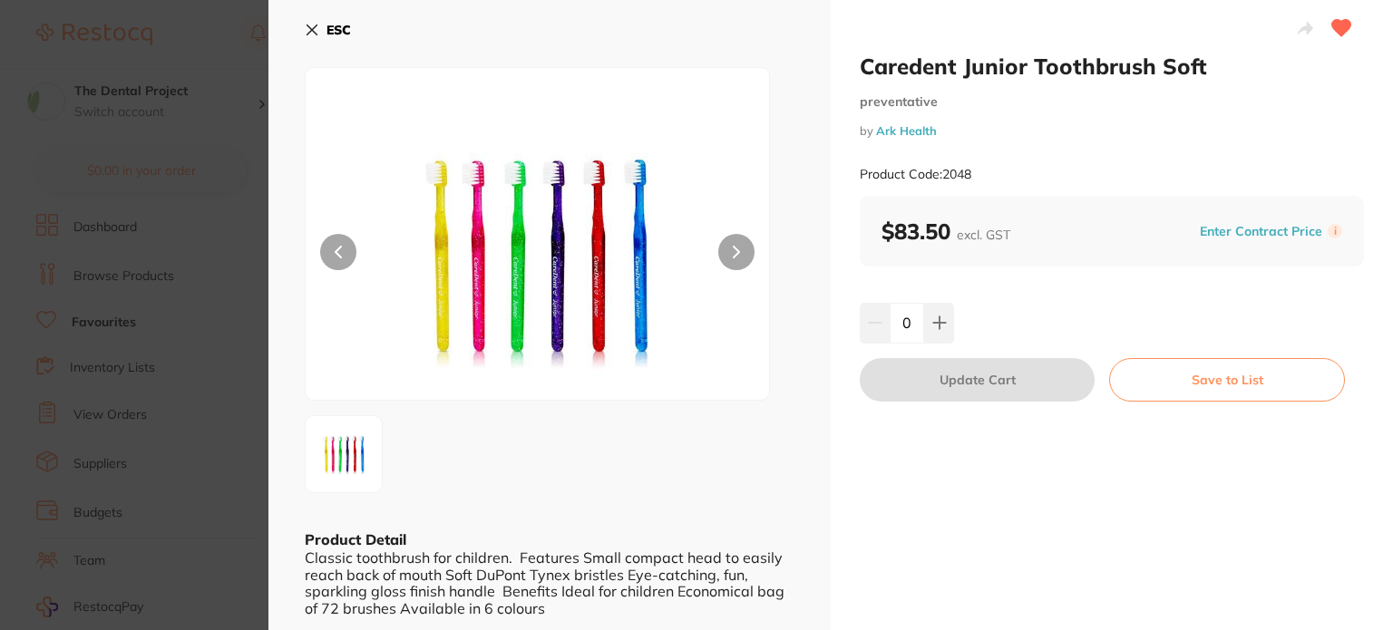
click at [316, 23] on icon at bounding box center [312, 30] width 15 height 15
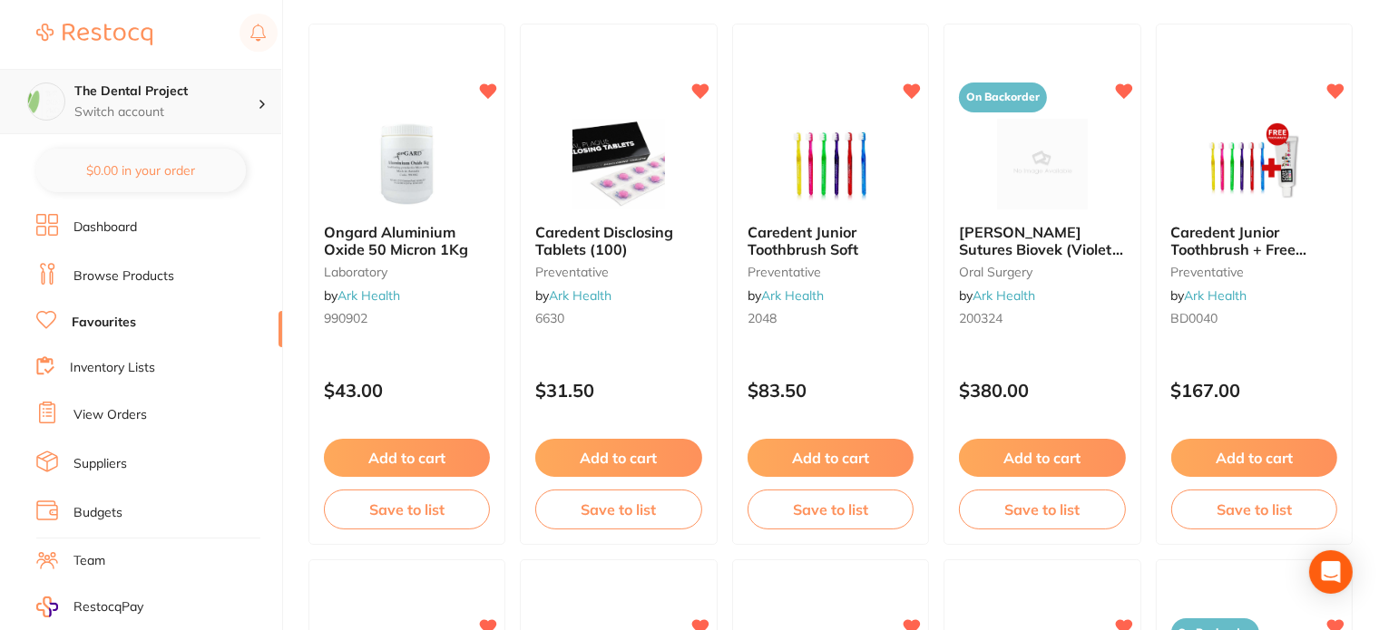
click at [128, 97] on h4 "The Dental Project" at bounding box center [165, 92] width 183 height 18
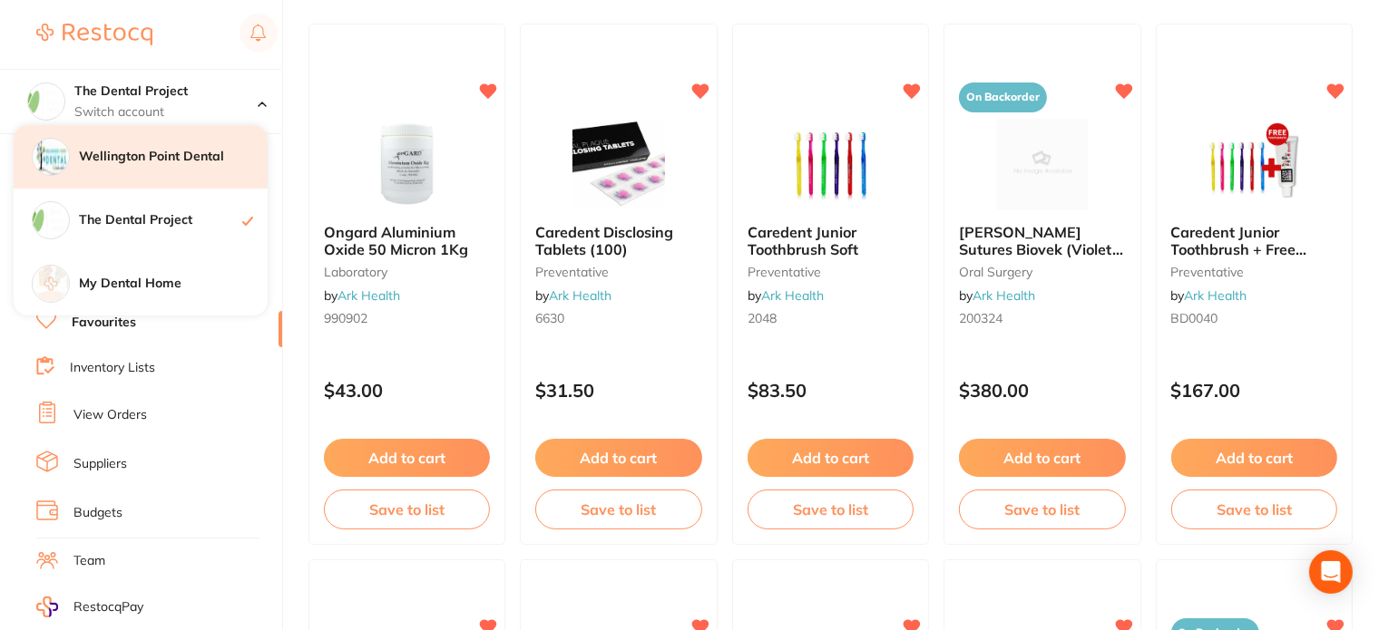
click at [146, 152] on h4 "Wellington Point Dental" at bounding box center [173, 157] width 189 height 18
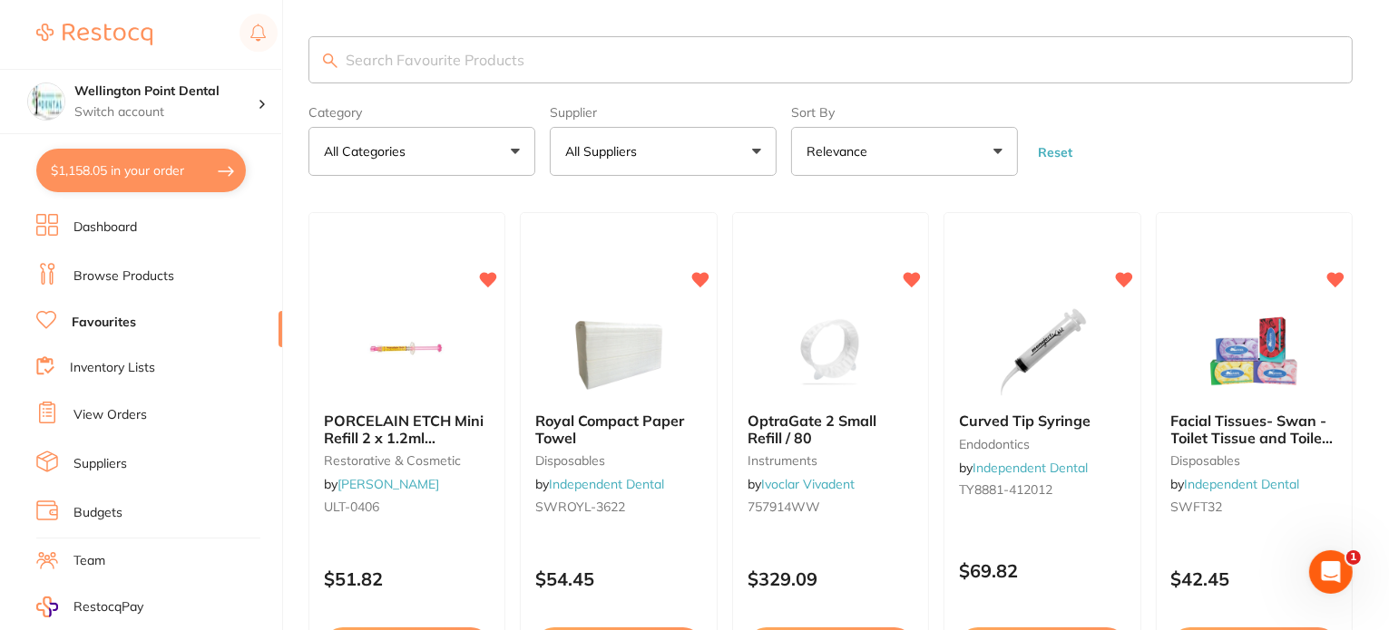
click at [751, 151] on button "All Suppliers" at bounding box center [663, 151] width 227 height 49
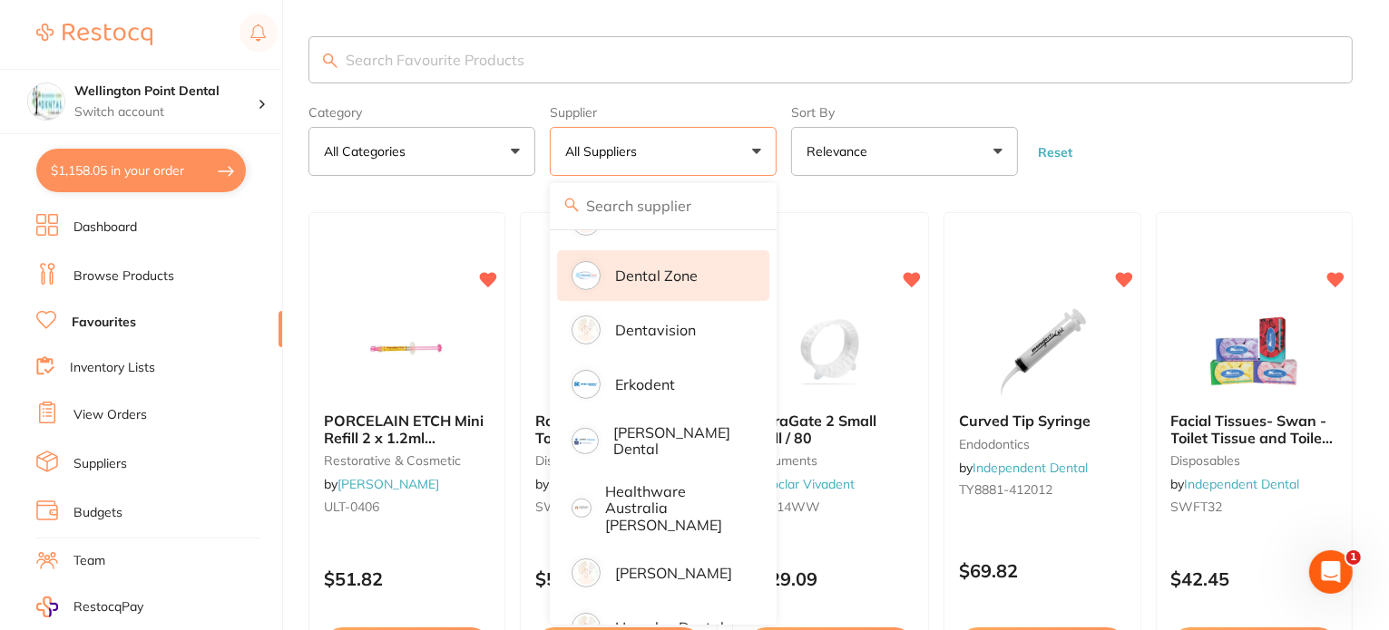
scroll to position [635, 0]
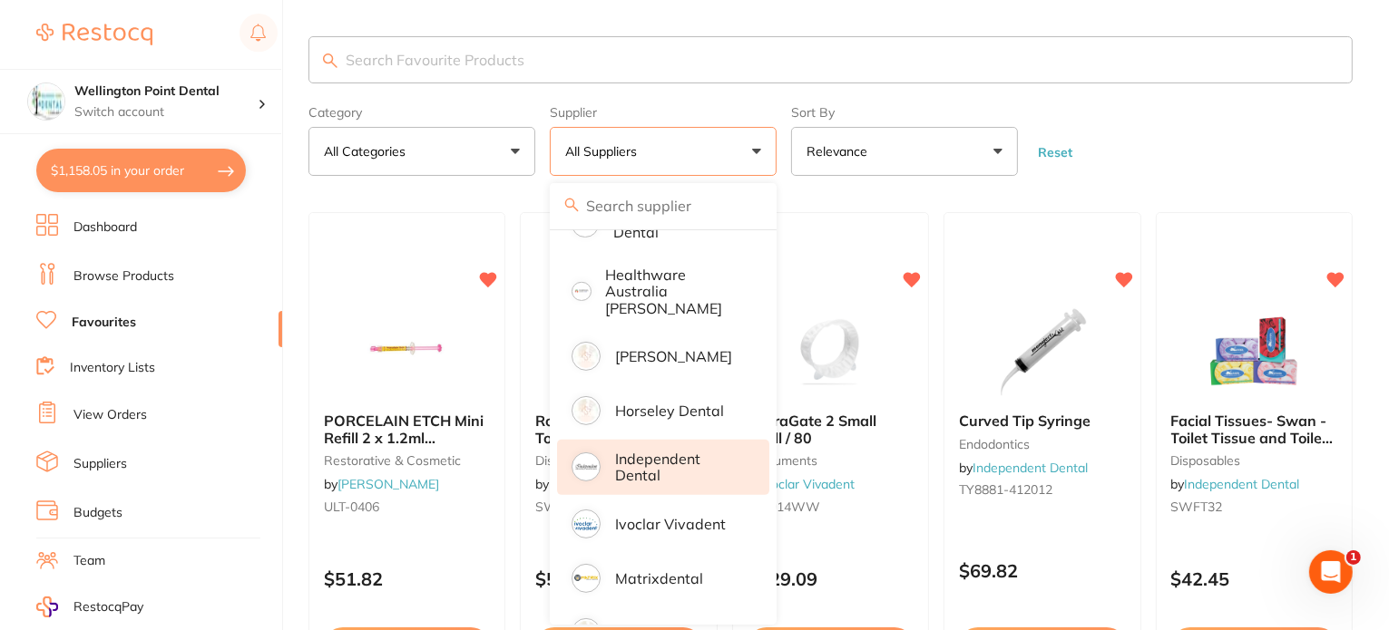
click at [674, 451] on p "Independent Dental" at bounding box center [679, 468] width 129 height 34
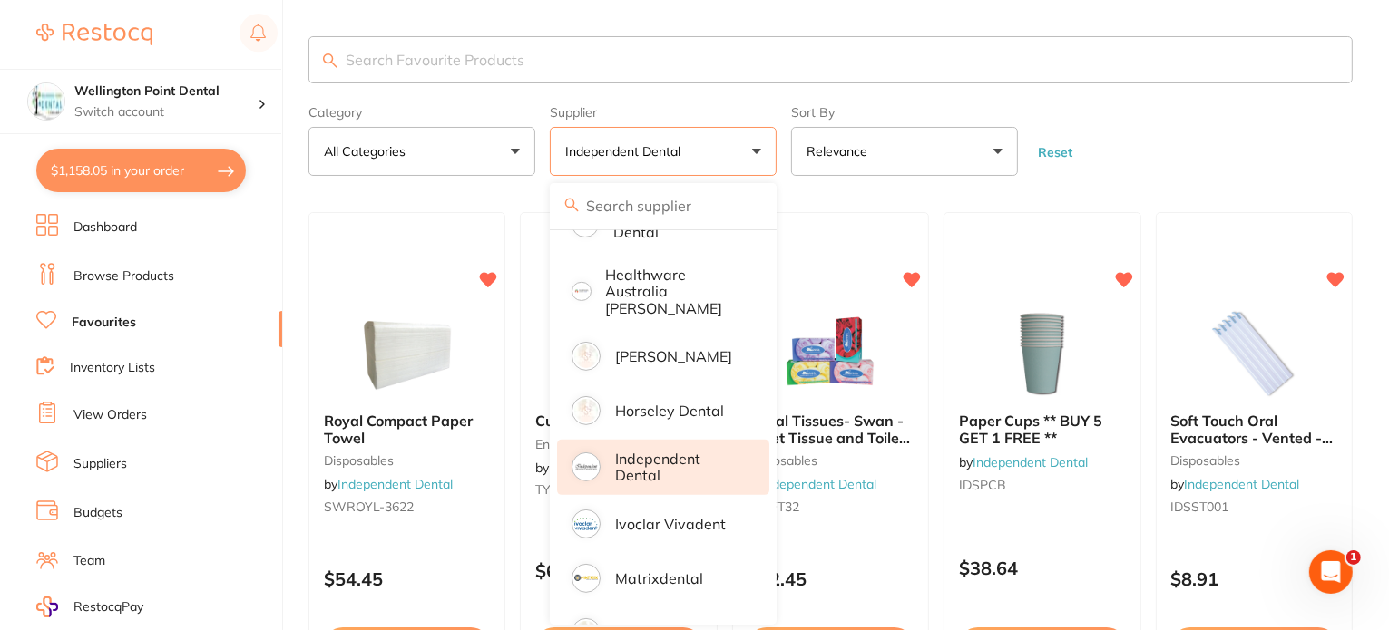
scroll to position [0, 0]
click at [483, 57] on input "search" at bounding box center [830, 59] width 1044 height 47
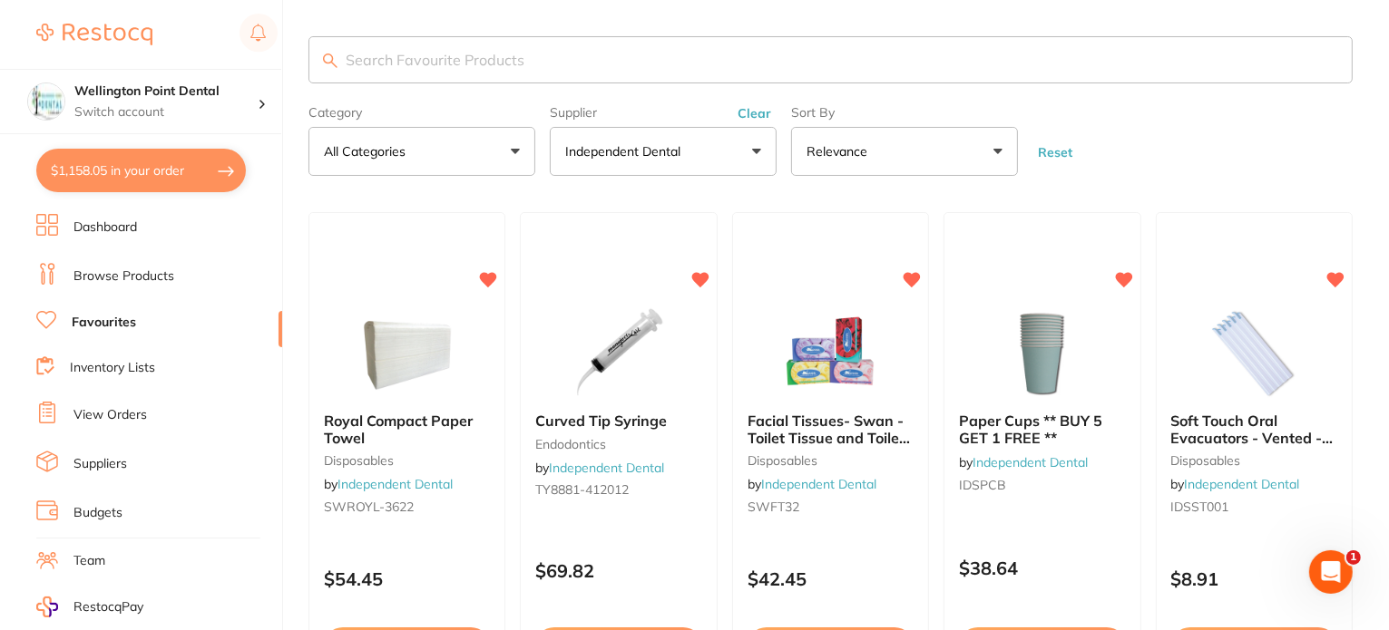
type input "s"
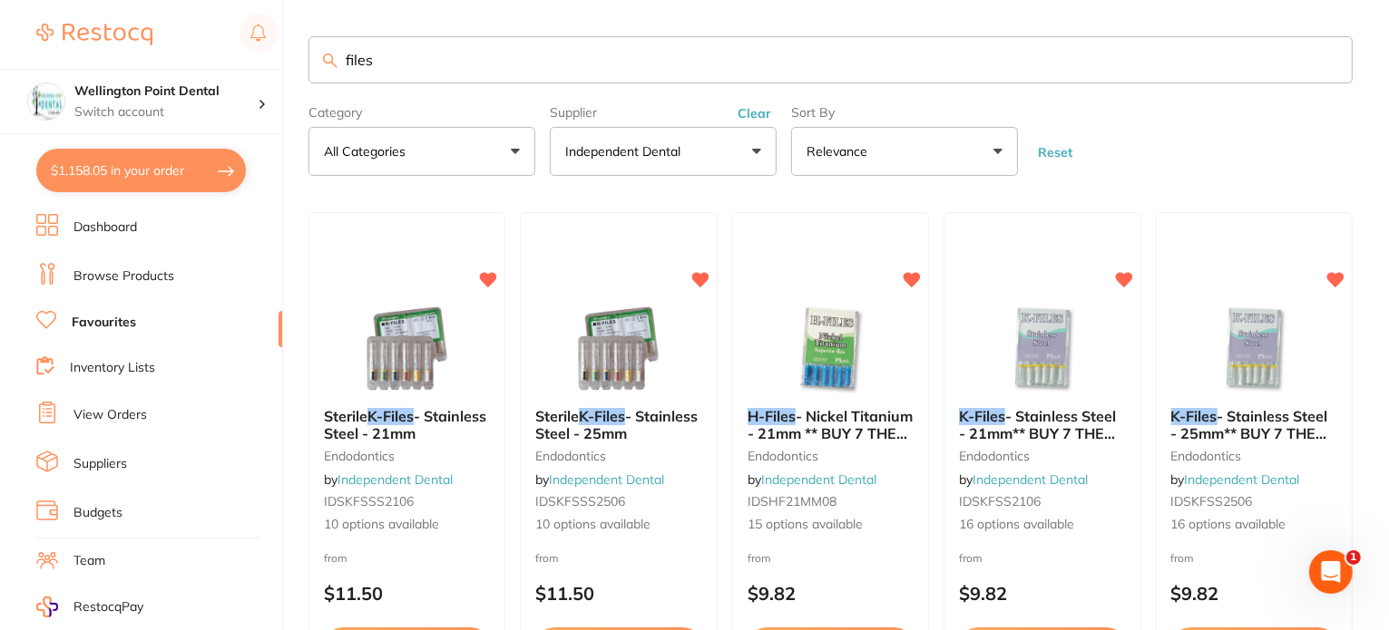
type input "files"
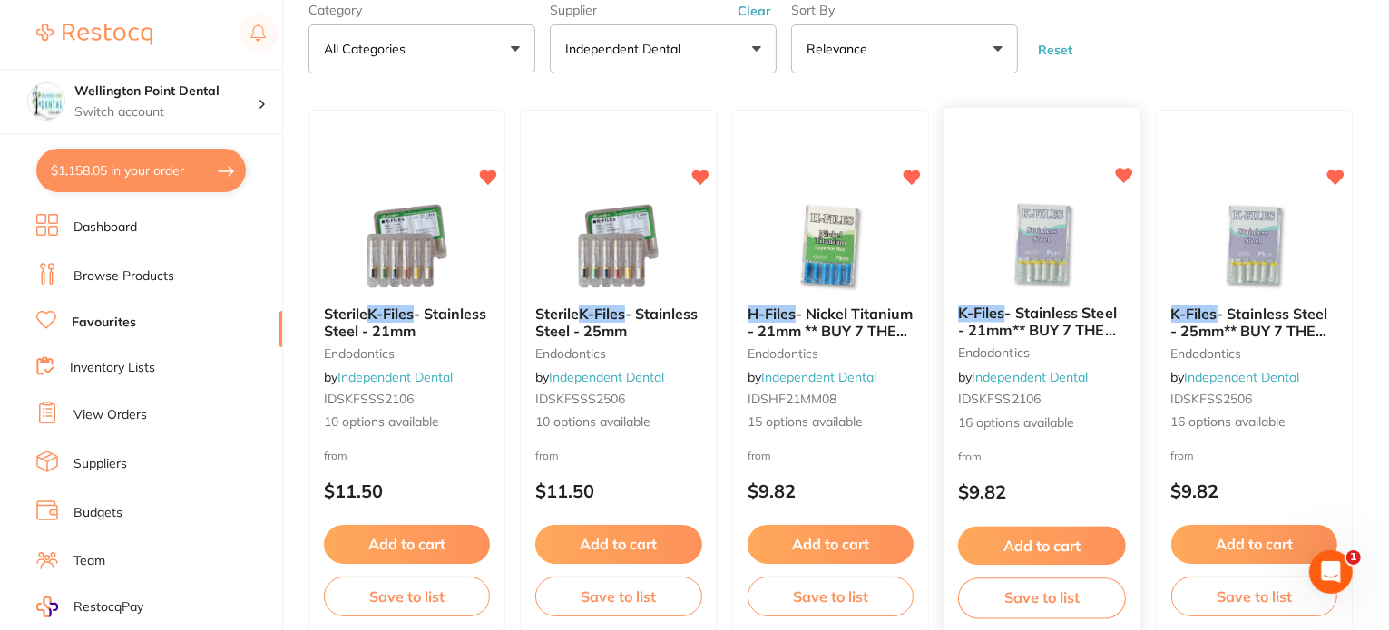
scroll to position [181, 0]
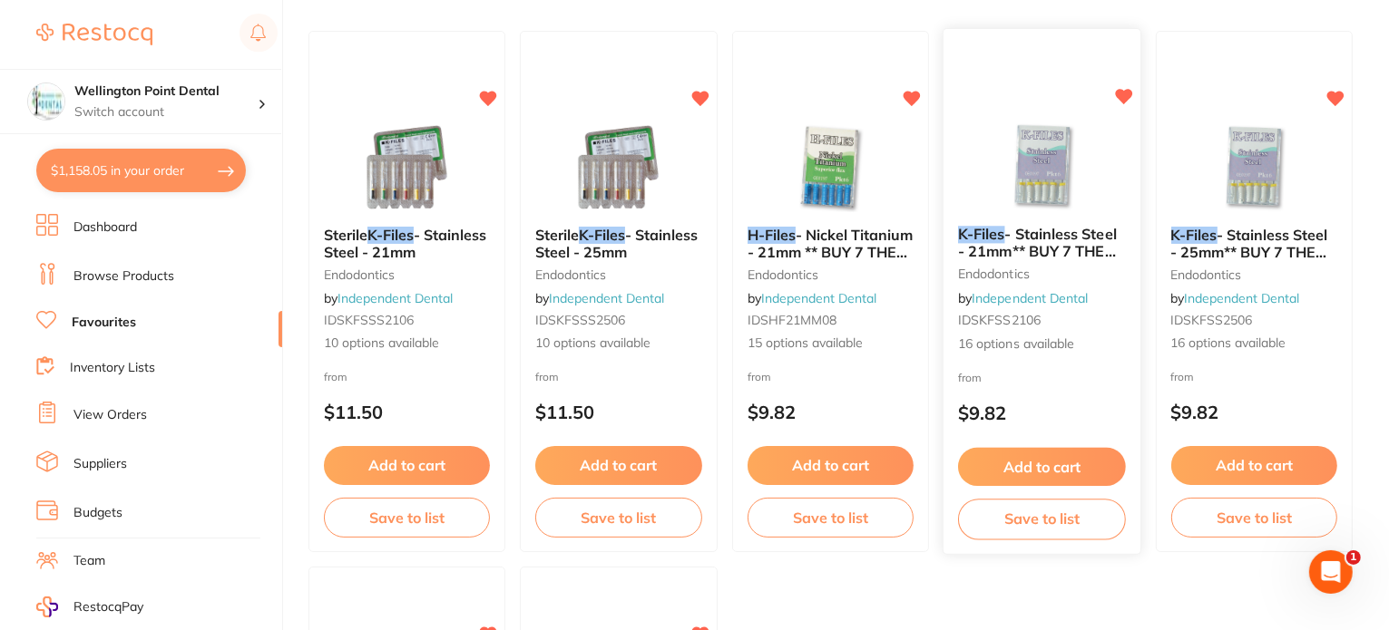
click at [1003, 345] on span "16 options available" at bounding box center [1042, 345] width 168 height 18
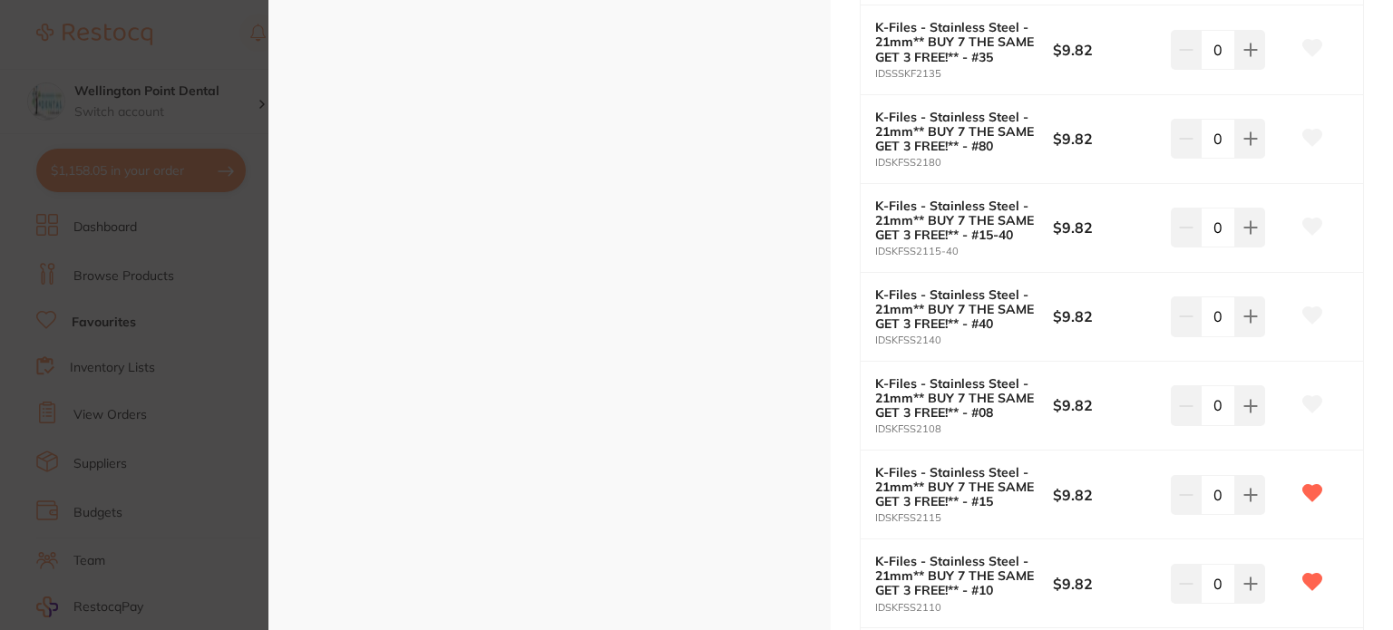
scroll to position [998, 0]
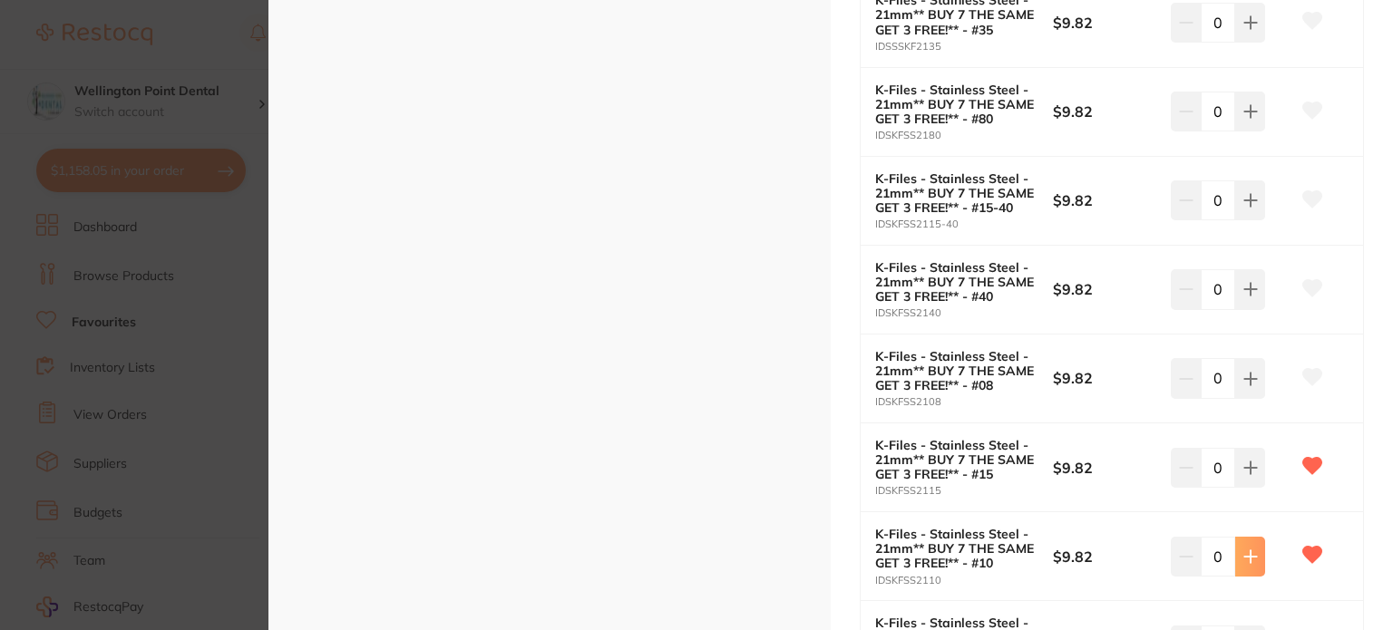
click at [1246, 552] on icon at bounding box center [1251, 557] width 12 height 12
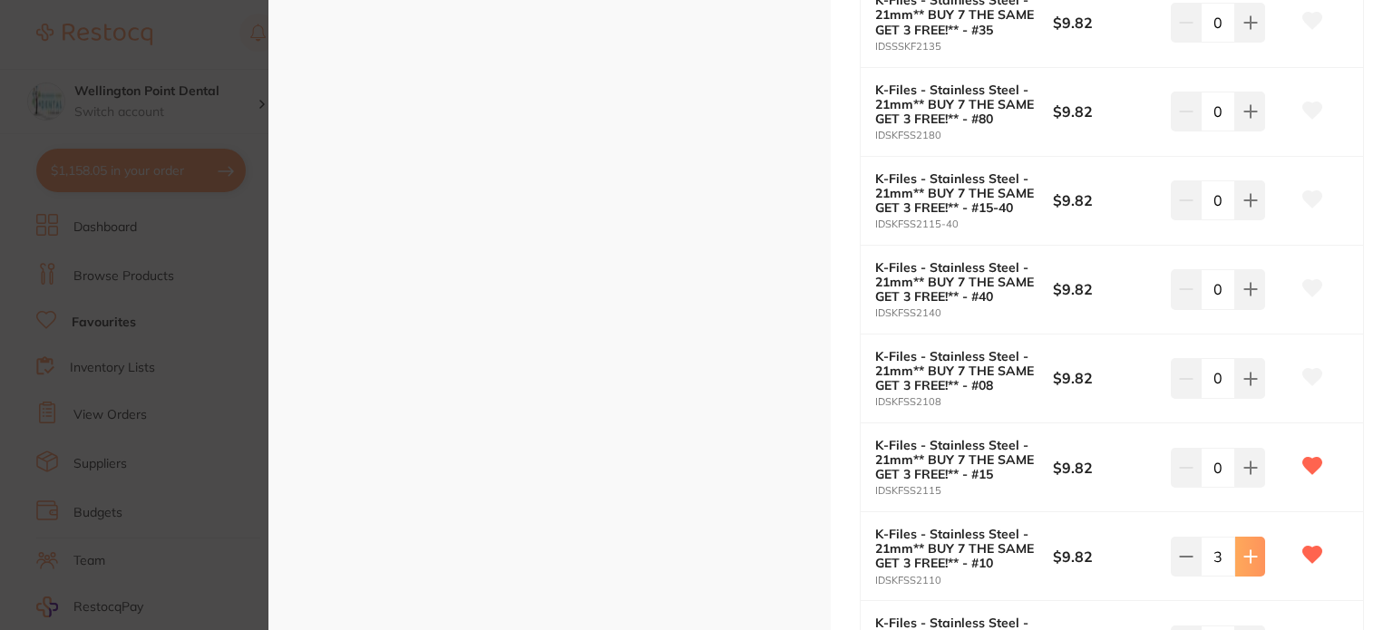
type input "4"
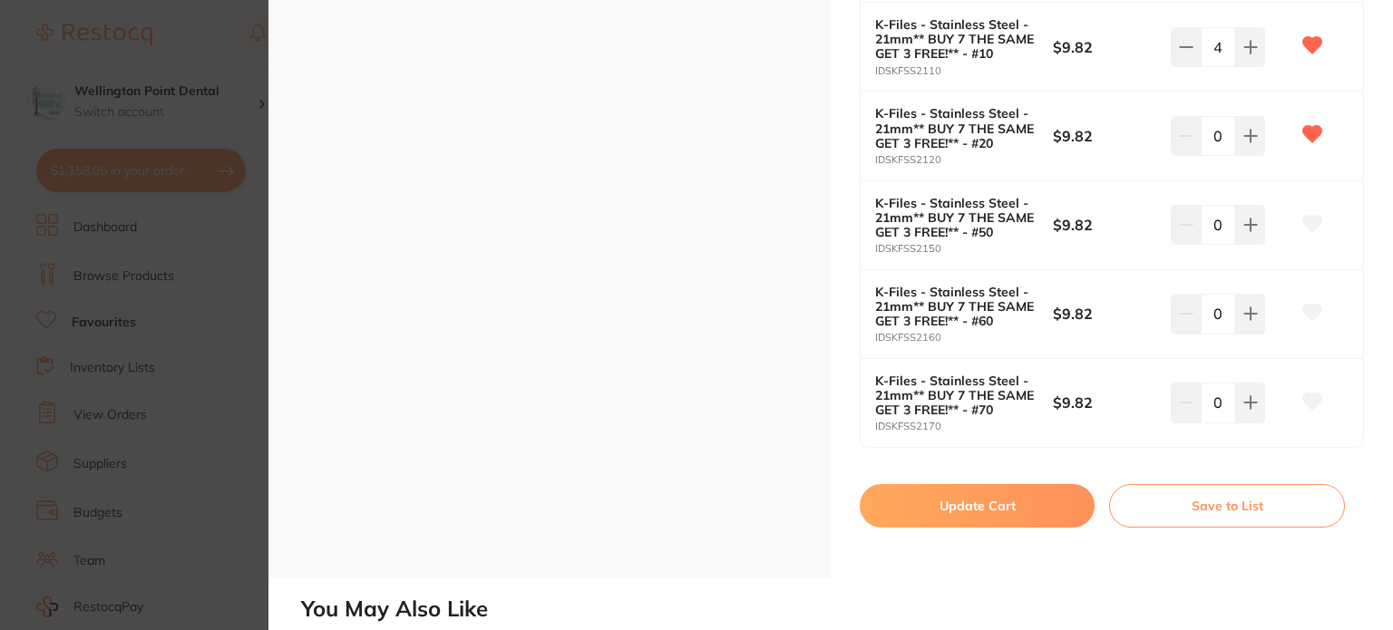
scroll to position [1633, 0]
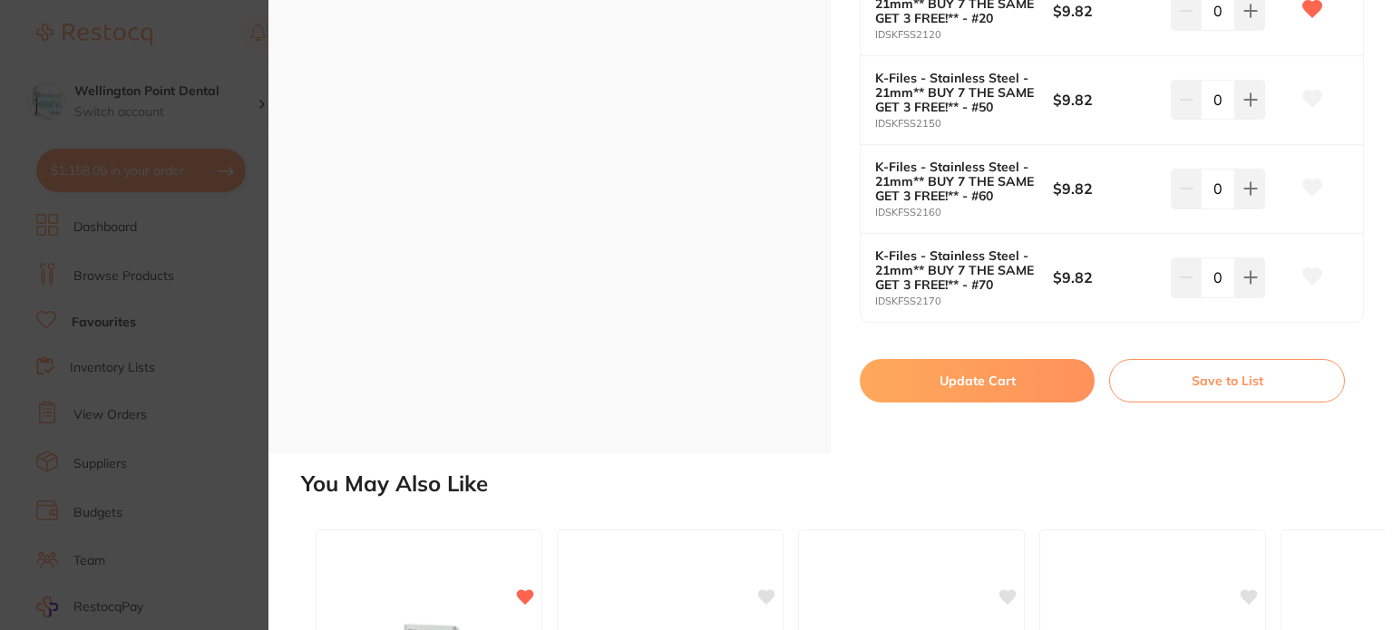
click at [1016, 375] on button "Update Cart" at bounding box center [977, 381] width 235 height 44
